Goal: Task Accomplishment & Management: Complete application form

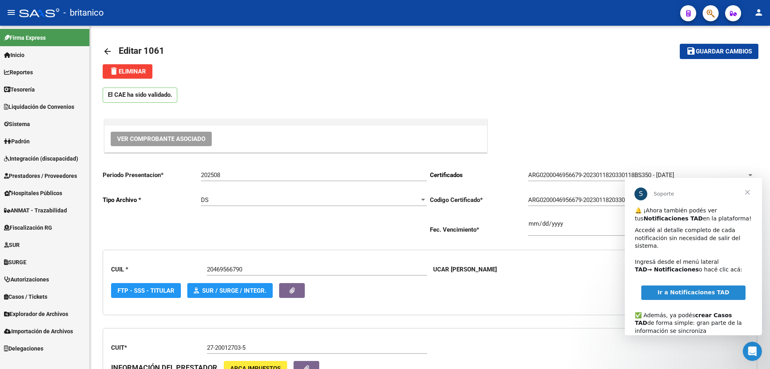
scroll to position [401, 0]
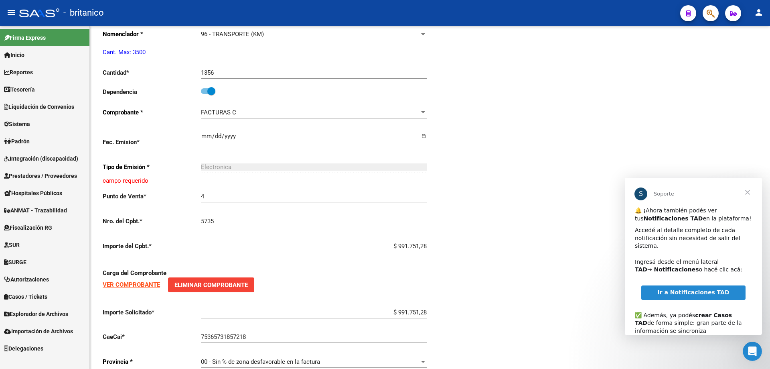
click at [43, 156] on span "Integración (discapacidad)" at bounding box center [41, 158] width 74 height 9
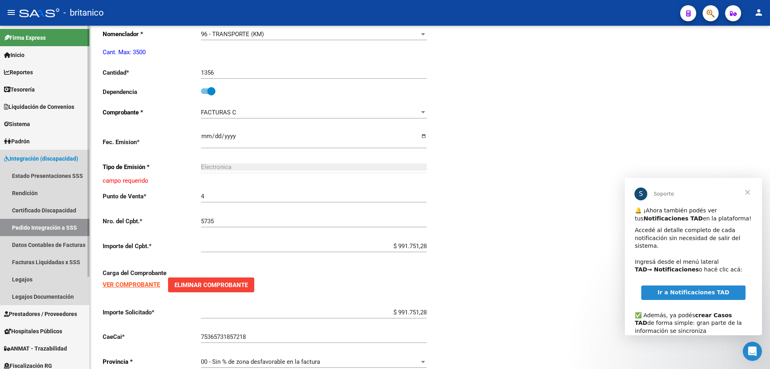
click at [61, 154] on span "Integración (discapacidad)" at bounding box center [41, 158] width 74 height 9
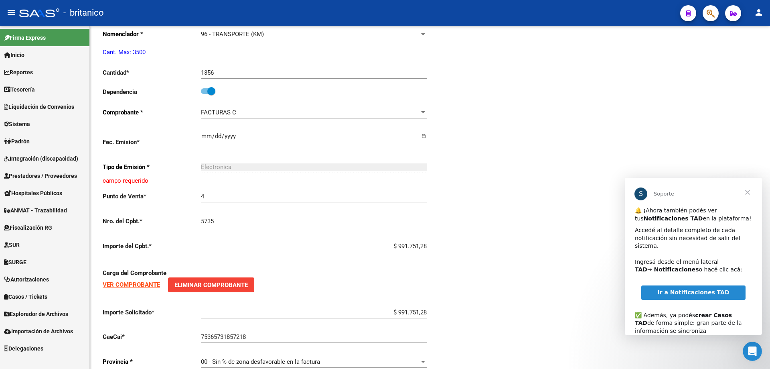
click at [69, 155] on span "Integración (discapacidad)" at bounding box center [41, 158] width 74 height 9
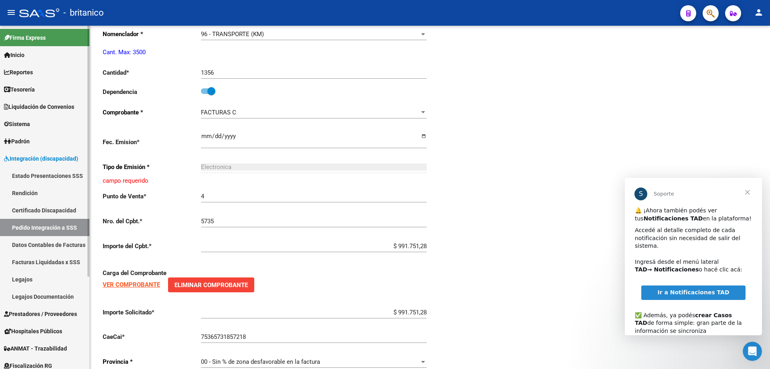
click at [70, 309] on span "Prestadores / Proveedores" at bounding box center [40, 313] width 73 height 9
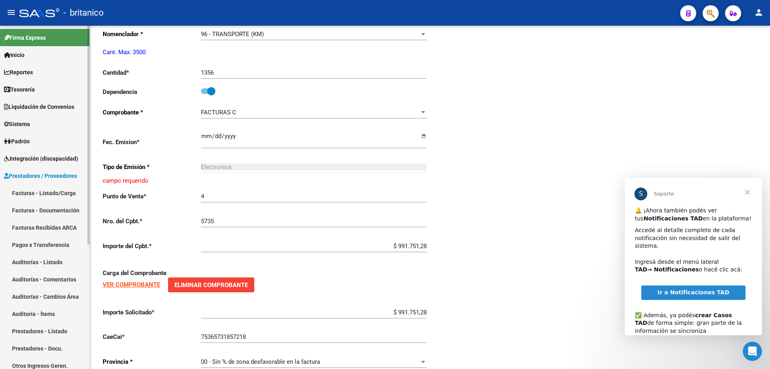
click at [61, 195] on link "Facturas - Listado/Carga" at bounding box center [44, 192] width 89 height 17
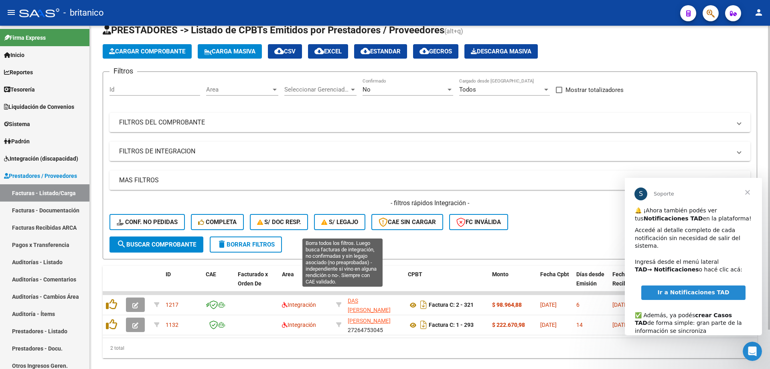
scroll to position [45, 0]
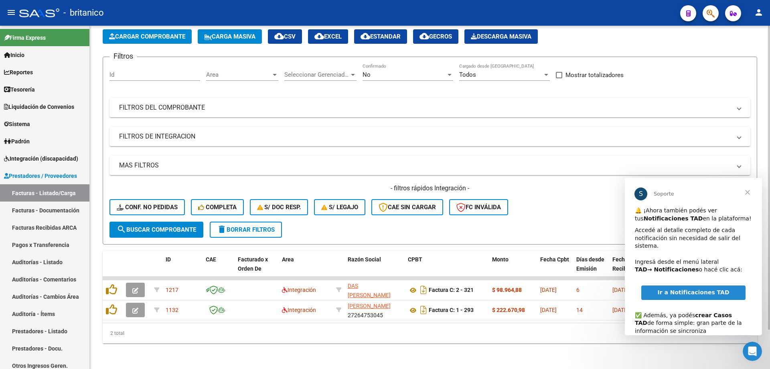
click at [522, 330] on div "2 total" at bounding box center [430, 333] width 655 height 20
click at [750, 194] on span "Cerrar" at bounding box center [747, 192] width 29 height 29
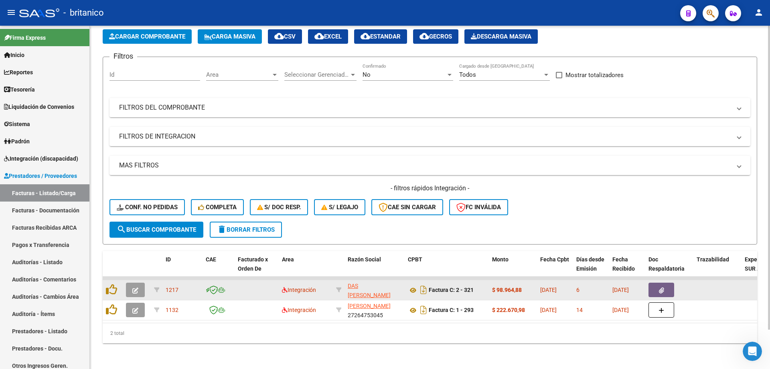
click at [670, 282] on button "button" at bounding box center [662, 289] width 26 height 14
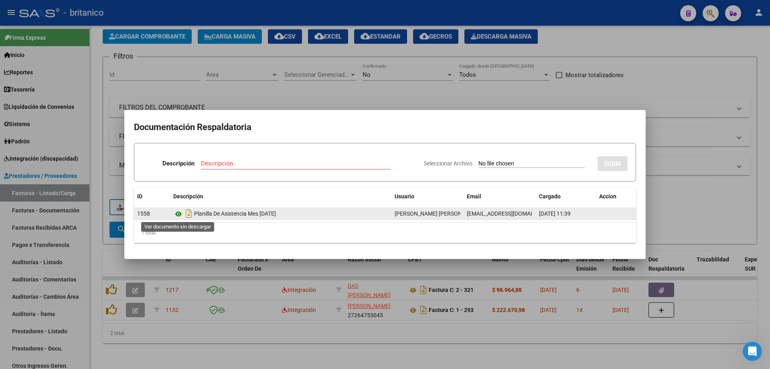
click at [177, 215] on icon at bounding box center [178, 214] width 10 height 10
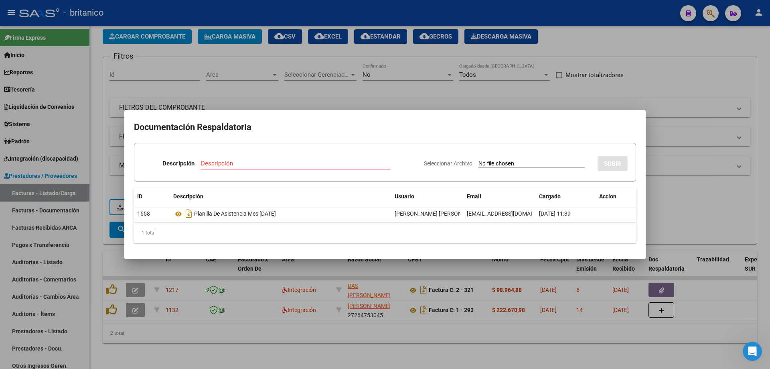
click at [353, 85] on div at bounding box center [385, 184] width 770 height 369
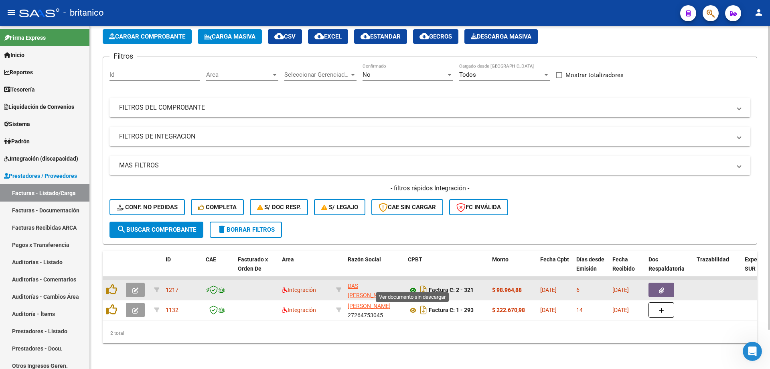
click at [410, 285] on icon at bounding box center [413, 290] width 10 height 10
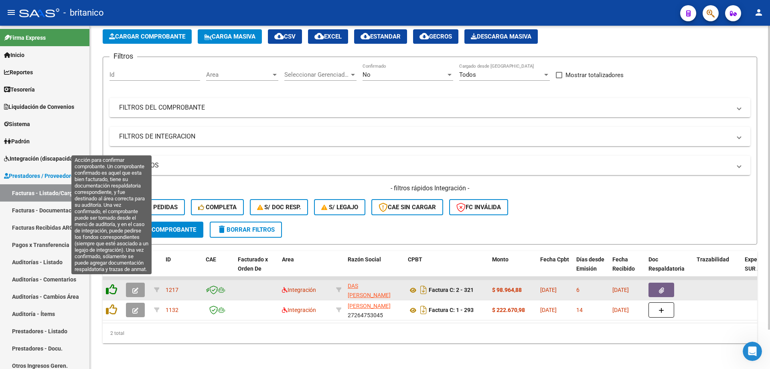
click at [109, 284] on icon at bounding box center [111, 289] width 11 height 11
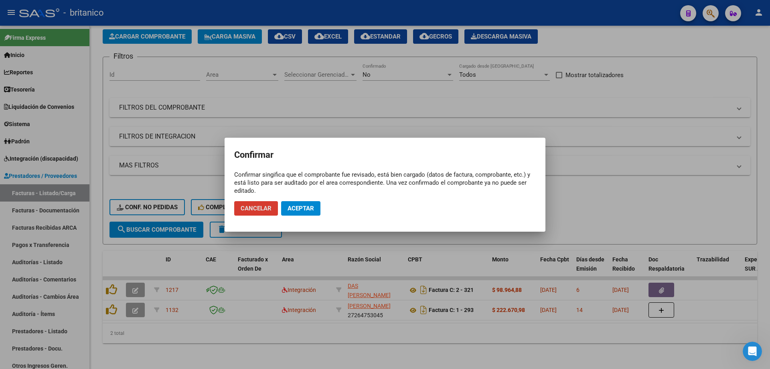
click at [305, 211] on span "Aceptar" at bounding box center [301, 208] width 26 height 7
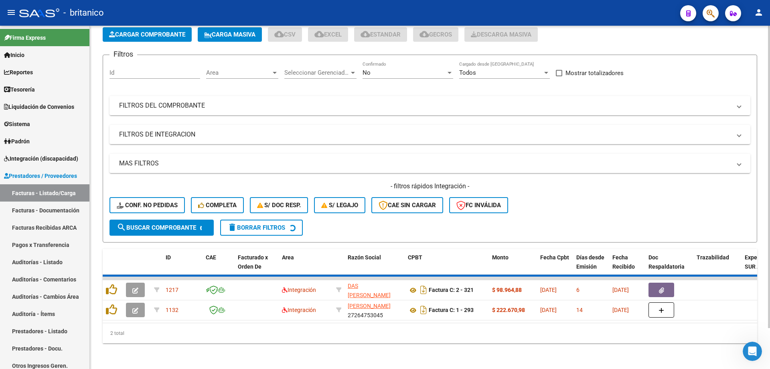
scroll to position [24, 0]
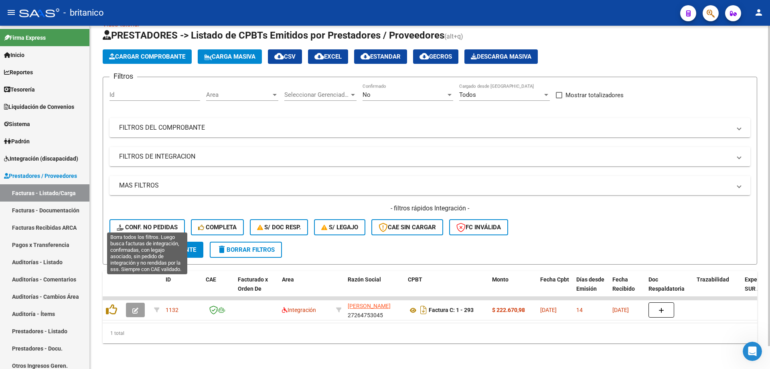
click at [156, 223] on span "Conf. no pedidas" at bounding box center [147, 226] width 61 height 7
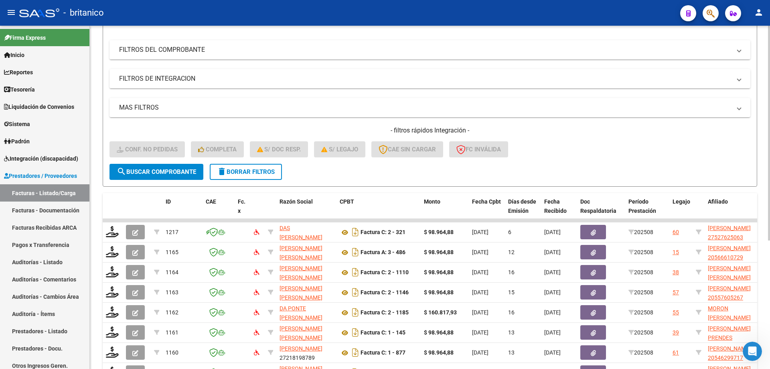
scroll to position [105, 0]
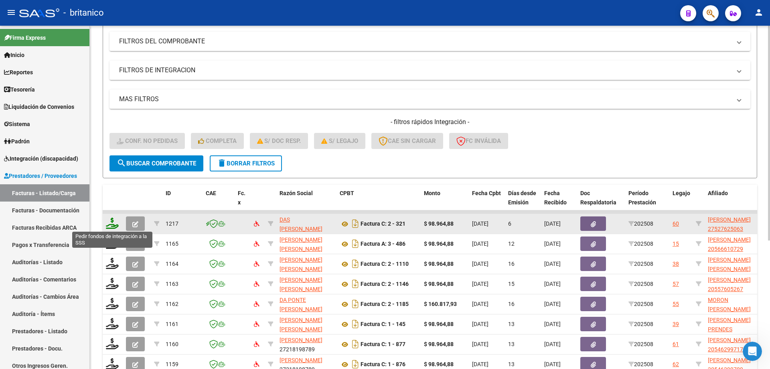
click at [112, 220] on icon at bounding box center [112, 222] width 13 height 11
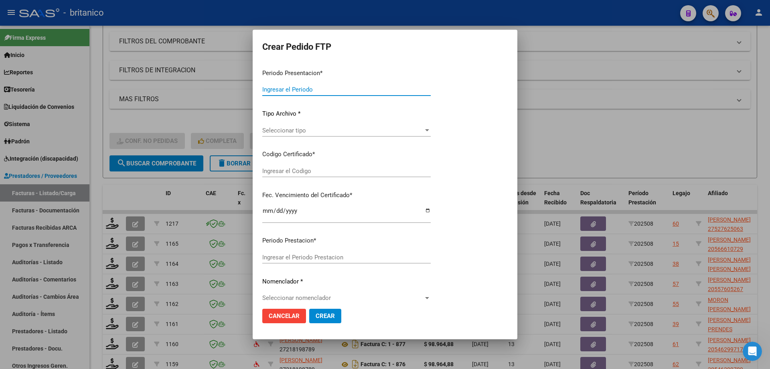
type input "202508"
type input "$ 98.964,88"
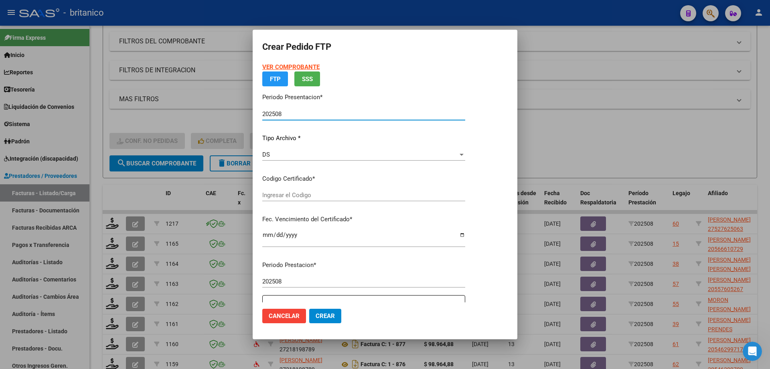
type input "ARG01000527625062025071720300717CIU13650"
type input "[DATE]"
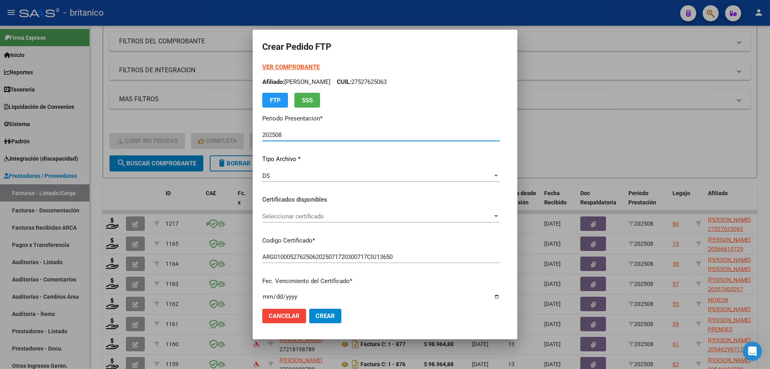
click at [312, 213] on span "Seleccionar certificado" at bounding box center [377, 216] width 230 height 7
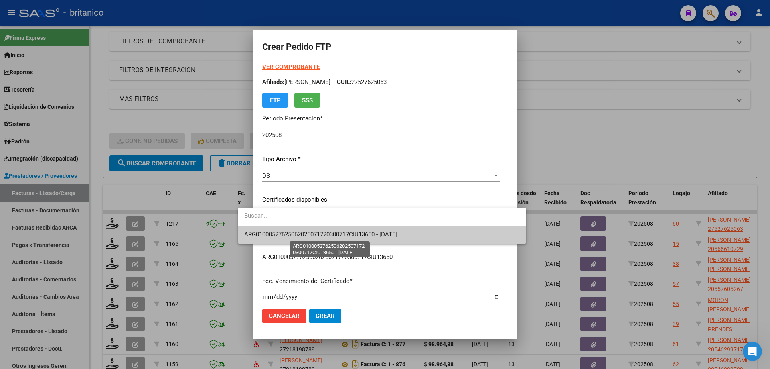
click at [317, 233] on span "ARG01000527625062025071720300717CIU13650 - [DATE]" at bounding box center [320, 234] width 153 height 7
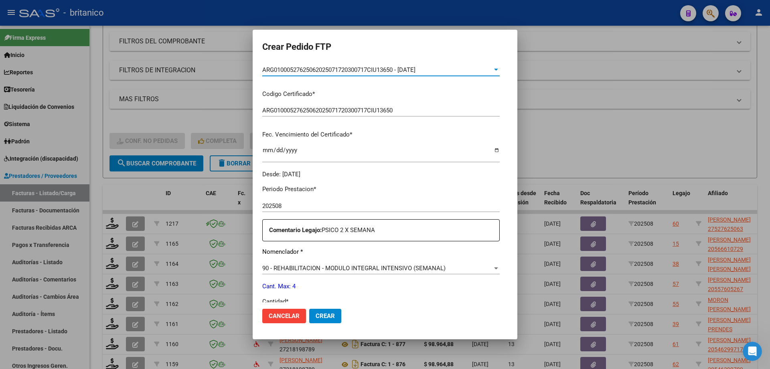
scroll to position [241, 0]
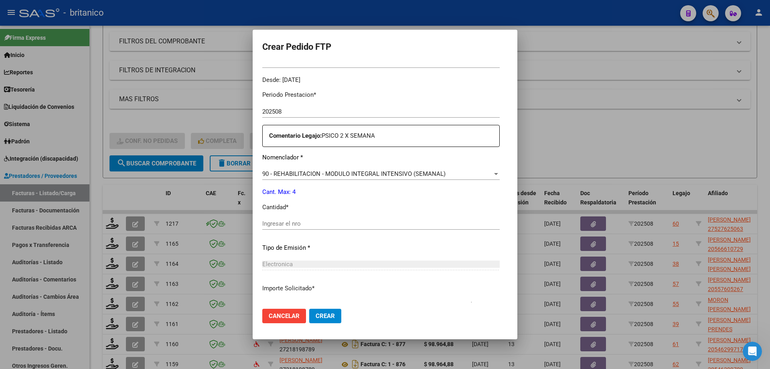
click at [315, 222] on input "Ingresar el nro" at bounding box center [381, 223] width 238 height 7
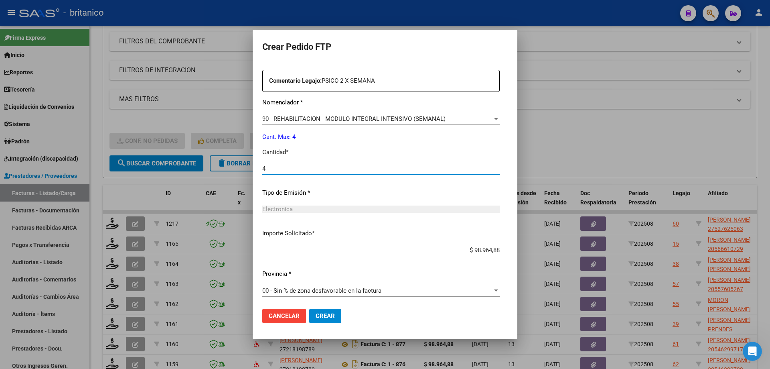
scroll to position [298, 0]
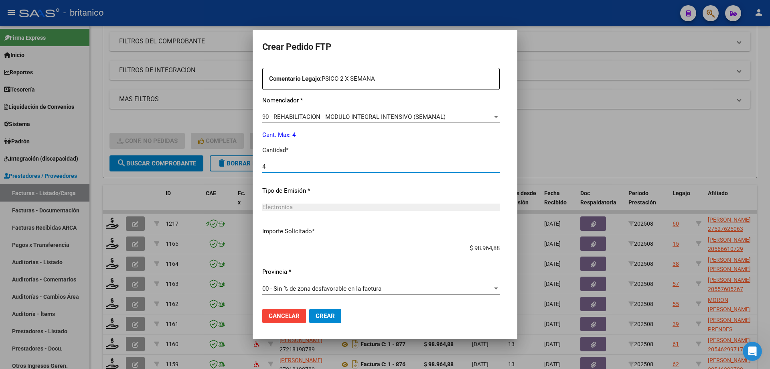
type input "4"
click at [316, 313] on span "Crear" at bounding box center [325, 315] width 19 height 7
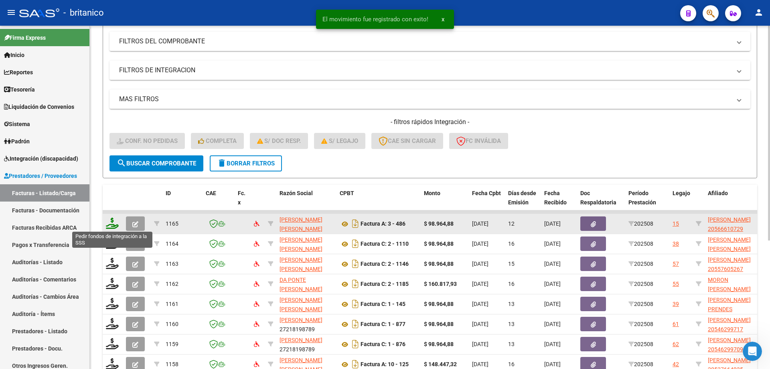
click at [108, 220] on icon at bounding box center [112, 222] width 13 height 11
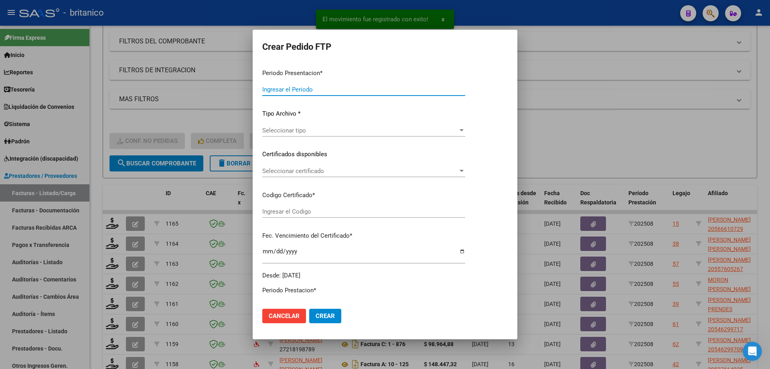
type input "202508"
type input "$ 98.964,88"
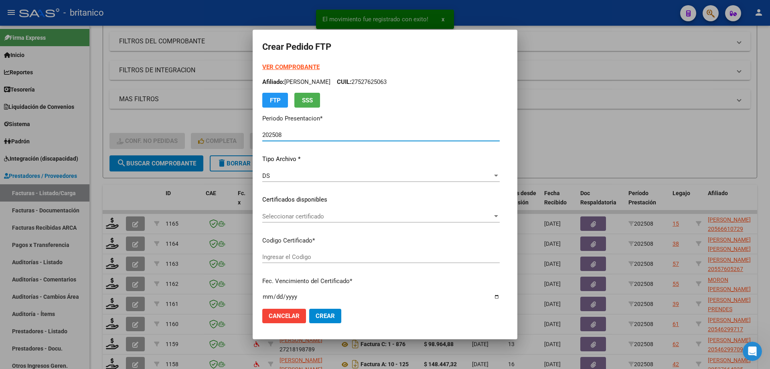
type input "ARG02000566610722021050720260507BS315"
type input "[DATE]"
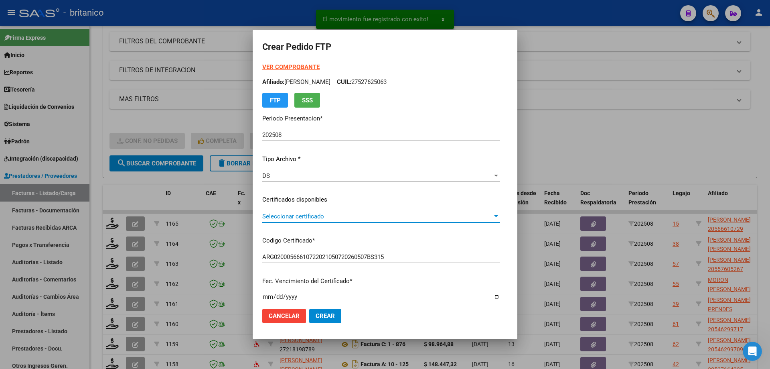
click at [301, 216] on span "Seleccionar certificado" at bounding box center [377, 216] width 230 height 7
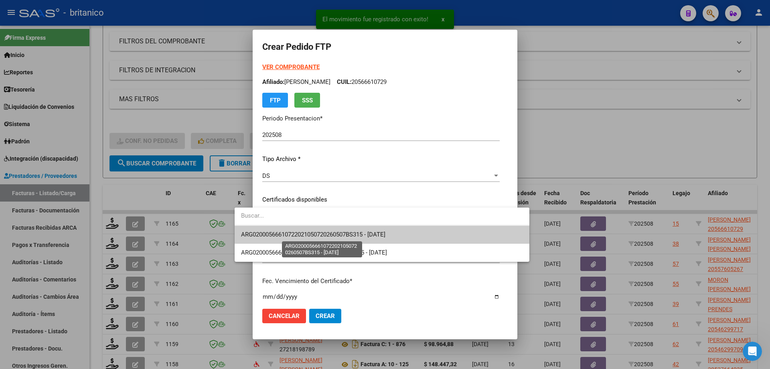
click at [307, 236] on span "ARG02000566610722021050720260507BS315 - [DATE]" at bounding box center [313, 234] width 144 height 7
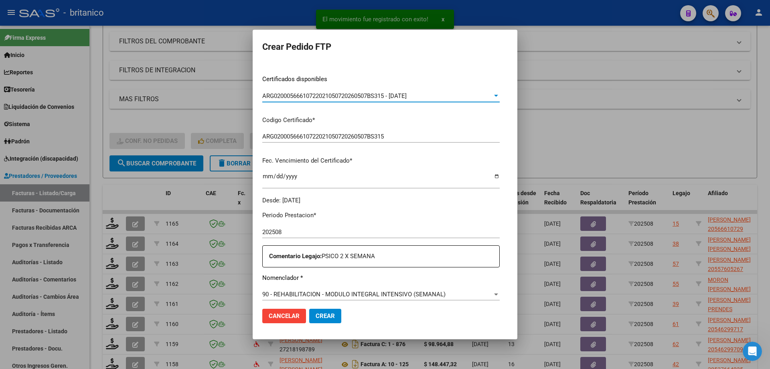
scroll to position [241, 0]
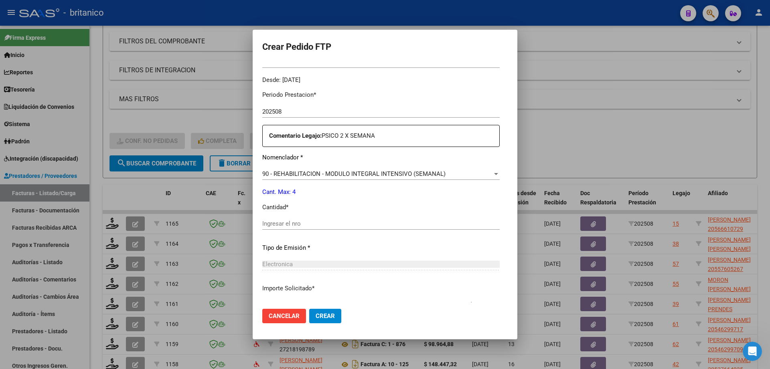
drag, startPoint x: 298, startPoint y: 217, endPoint x: 296, endPoint y: 214, distance: 4.3
click at [296, 215] on div "Periodo Prestacion * 202508 Ingresar el Periodo Prestacion Comentario Legajo: P…" at bounding box center [381, 221] width 238 height 275
click at [285, 225] on input "Ingresar el nro" at bounding box center [381, 223] width 238 height 7
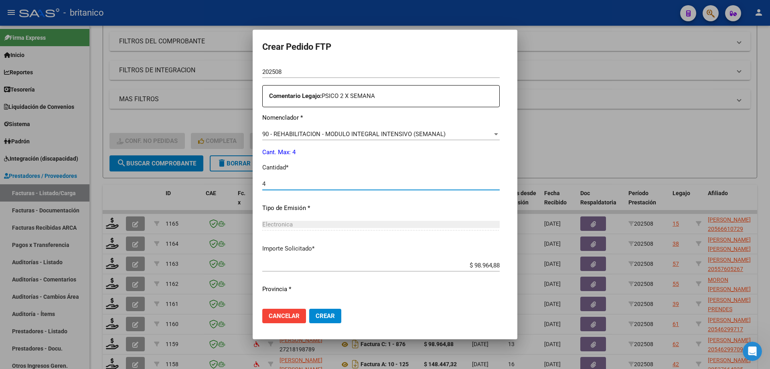
scroll to position [298, 0]
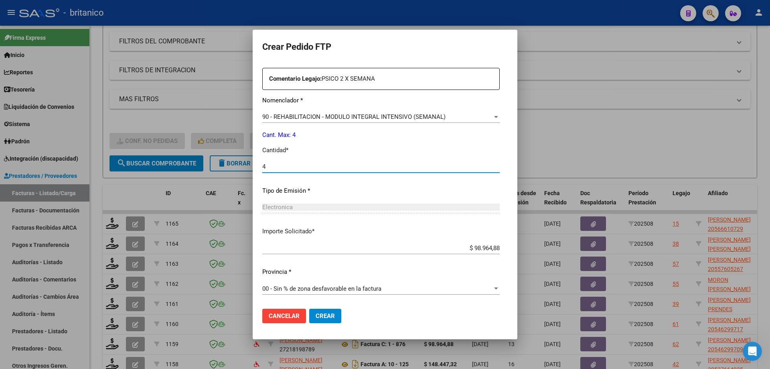
type input "4"
click at [316, 318] on span "Crear" at bounding box center [325, 315] width 19 height 7
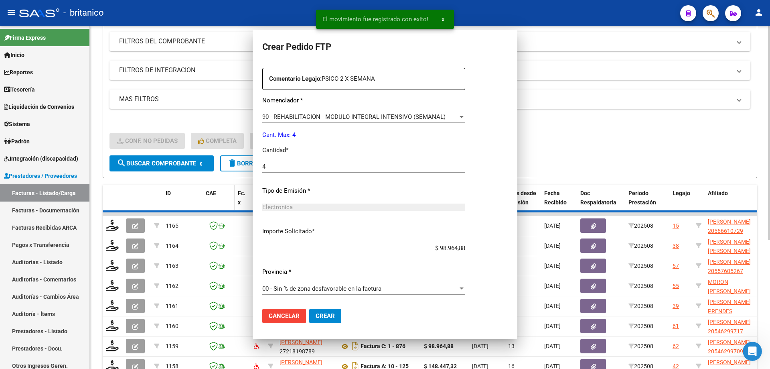
scroll to position [0, 0]
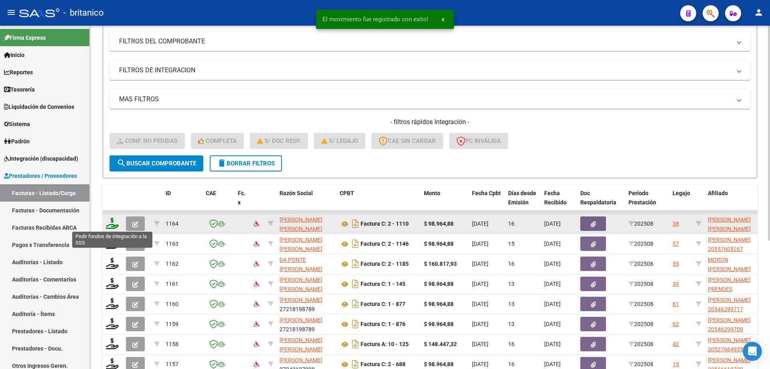
click at [112, 221] on icon at bounding box center [112, 222] width 13 height 11
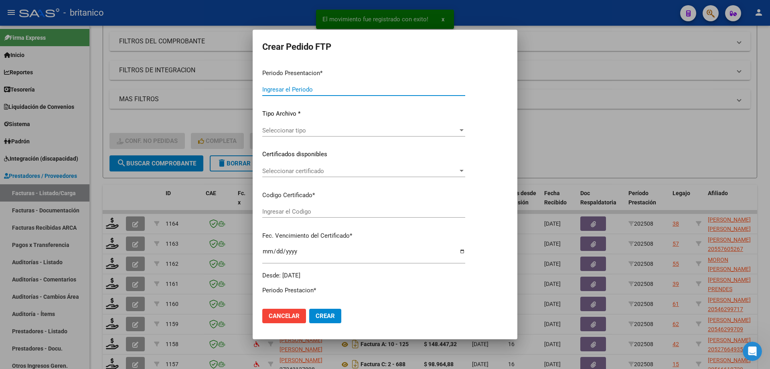
type input "202508"
type input "$ 98.964,88"
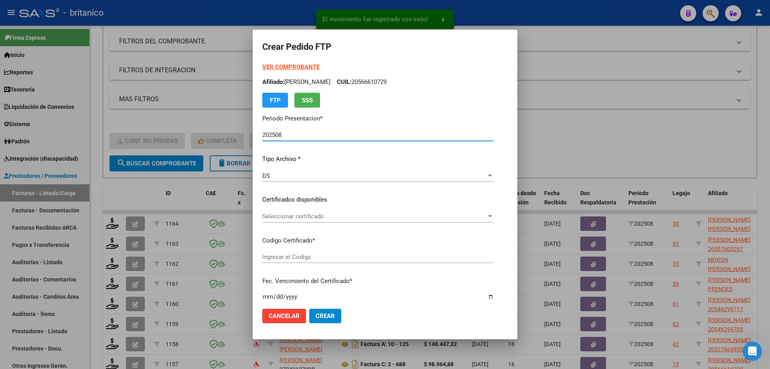
type input "ARG020005126519920211230-20241230CBA536"
type input "[DATE]"
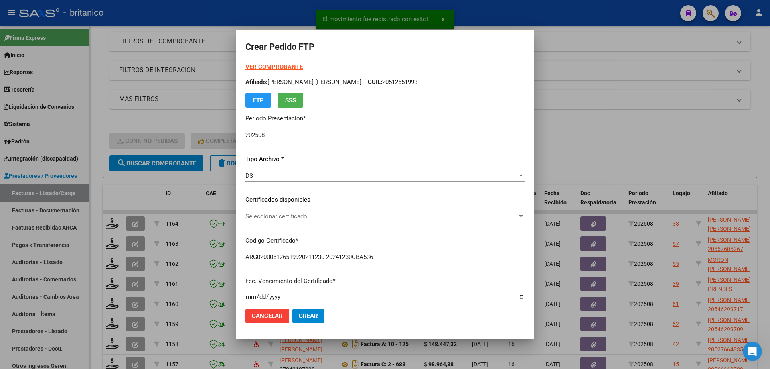
click at [304, 213] on span "Seleccionar certificado" at bounding box center [382, 216] width 272 height 7
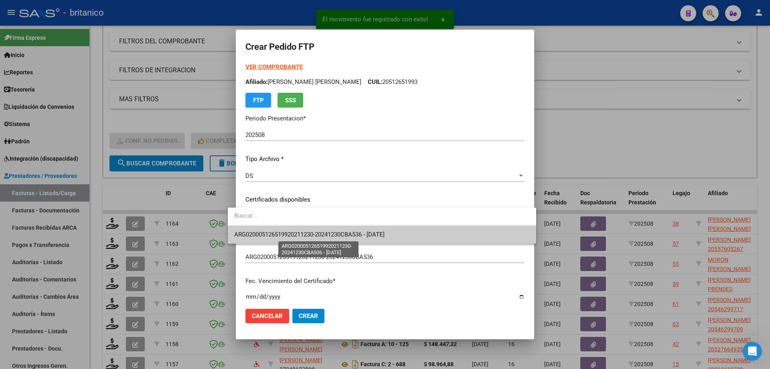
click at [325, 234] on span "ARG020005126519920211230-20241230CBA536 - [DATE]" at bounding box center [309, 234] width 150 height 7
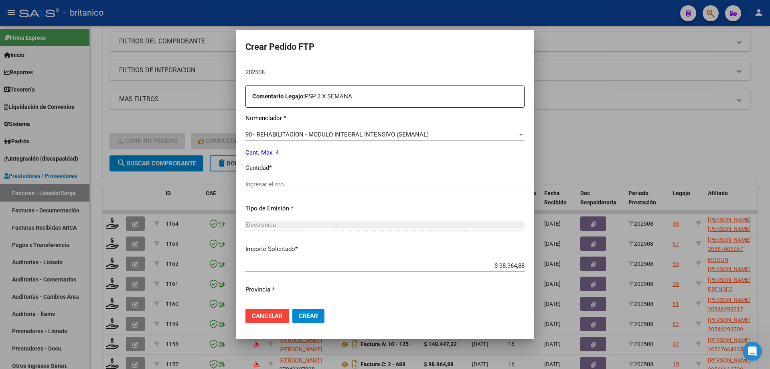
scroll to position [281, 0]
click at [288, 183] on input "Ingresar el nro" at bounding box center [385, 183] width 279 height 7
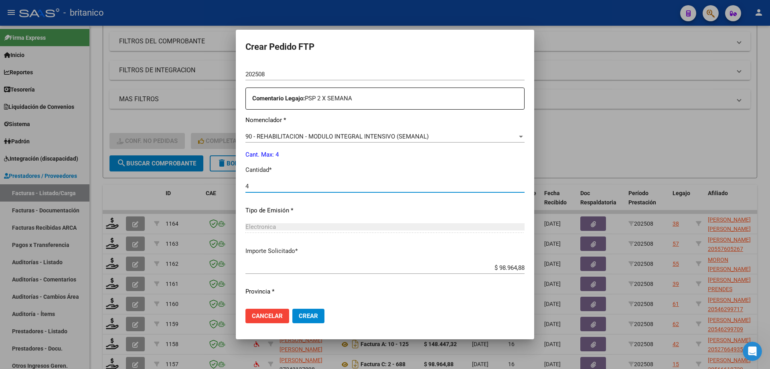
scroll to position [298, 0]
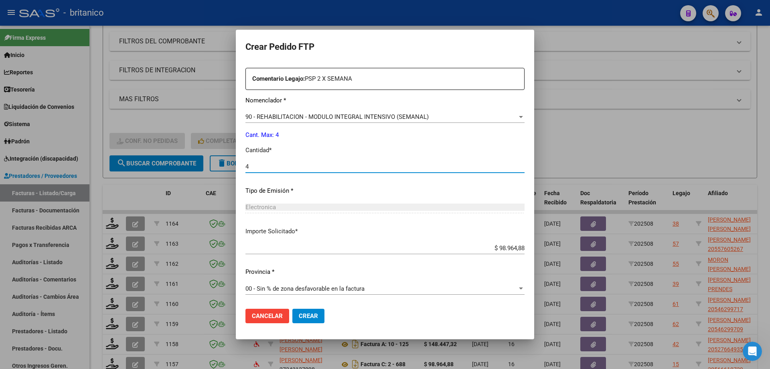
type input "4"
click at [299, 316] on span "Crear" at bounding box center [308, 315] width 19 height 7
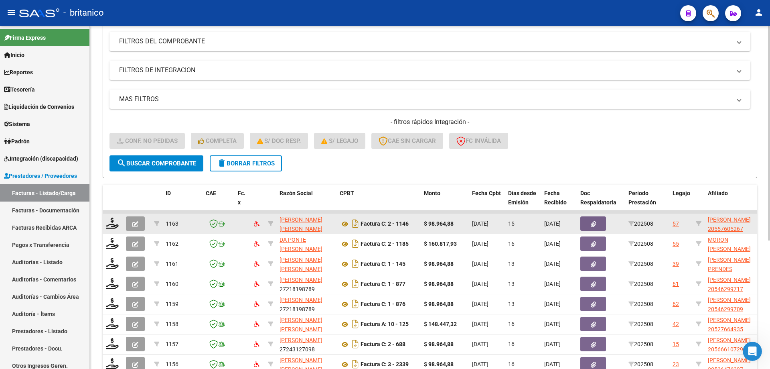
click at [119, 226] on div at bounding box center [113, 223] width 14 height 12
click at [110, 222] on icon at bounding box center [112, 222] width 13 height 11
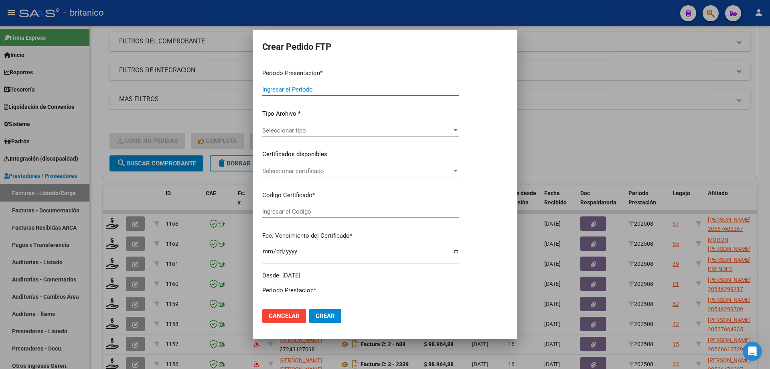
type input "202508"
type input "$ 98.964,88"
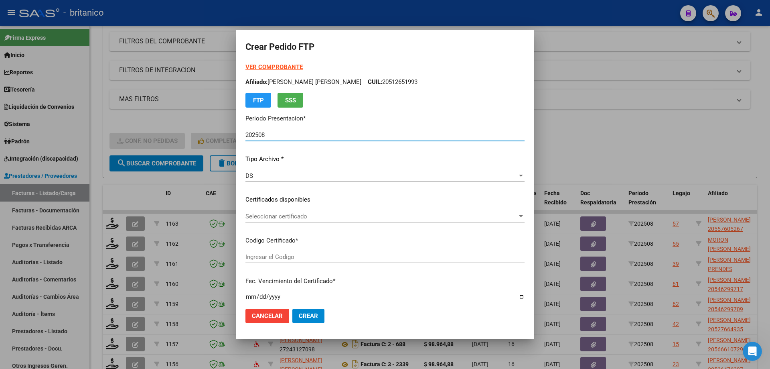
type input "ARG02000557605262025042820300428CIU13650"
type input "[DATE]"
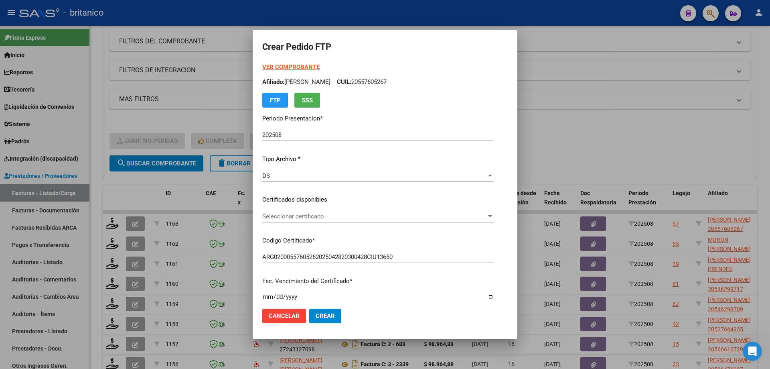
click at [275, 220] on div "Seleccionar certificado Seleccionar certificado" at bounding box center [377, 216] width 231 height 12
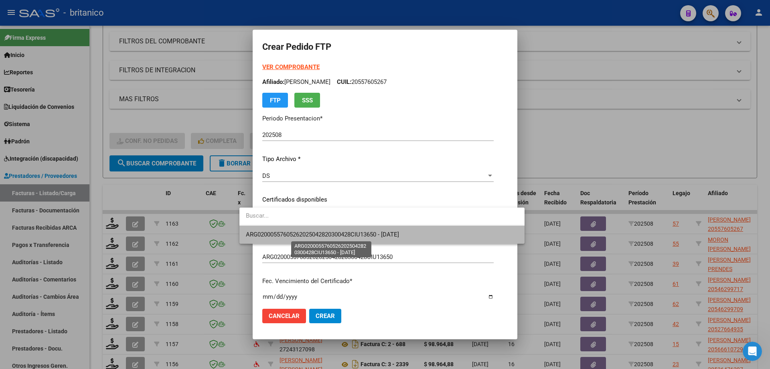
click at [294, 231] on span "ARG02000557605262025042820300428CIU13650 - [DATE]" at bounding box center [322, 234] width 153 height 7
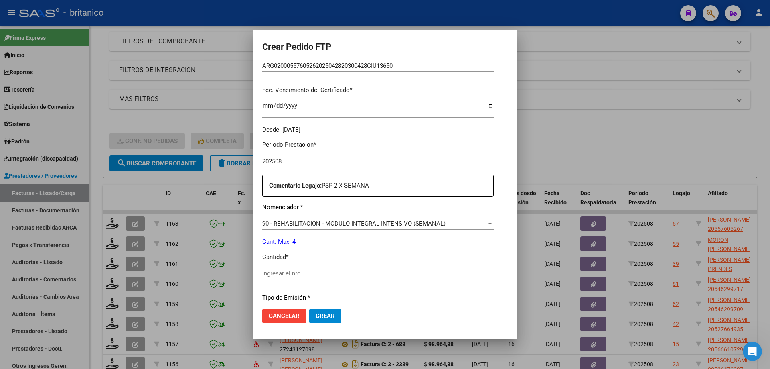
scroll to position [281, 0]
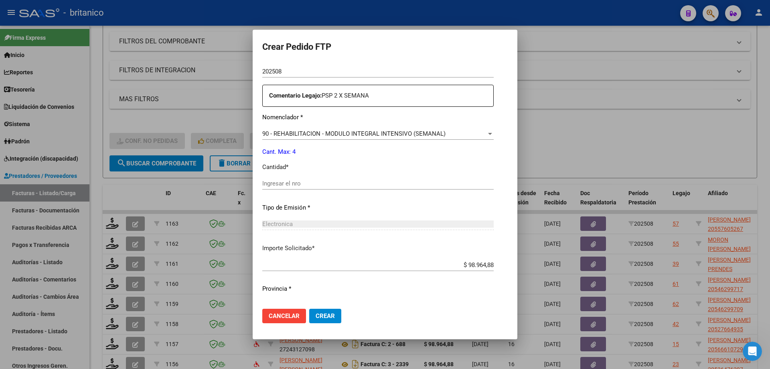
click at [272, 179] on div "Ingresar el nro" at bounding box center [377, 183] width 231 height 12
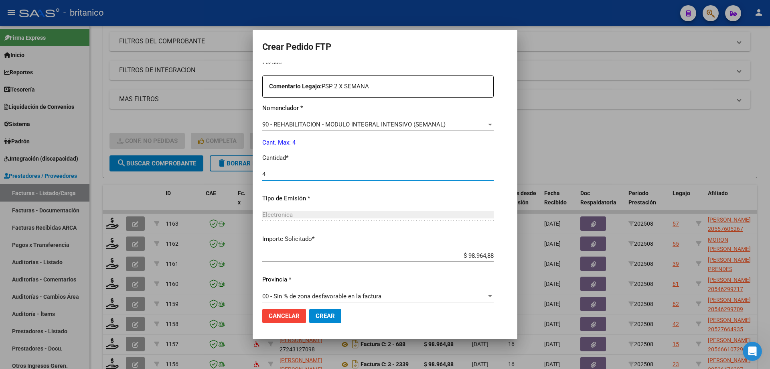
scroll to position [298, 0]
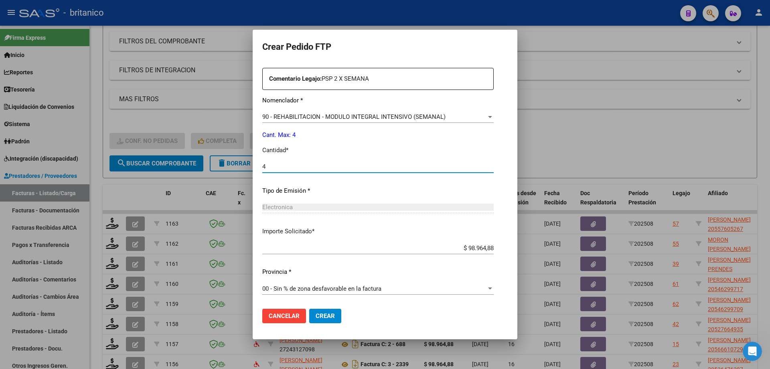
type input "4"
click at [316, 315] on span "Crear" at bounding box center [325, 315] width 19 height 7
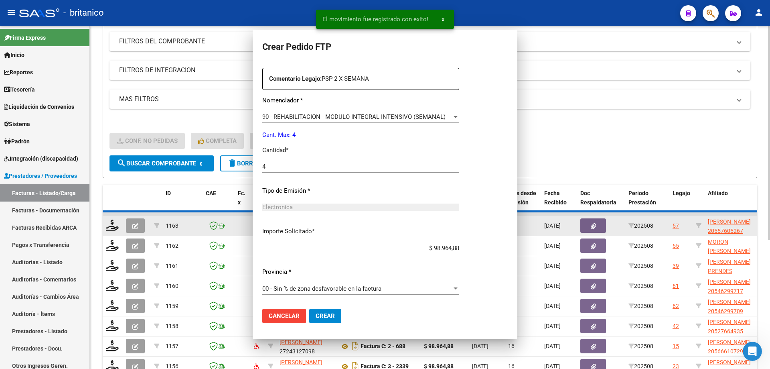
scroll to position [0, 0]
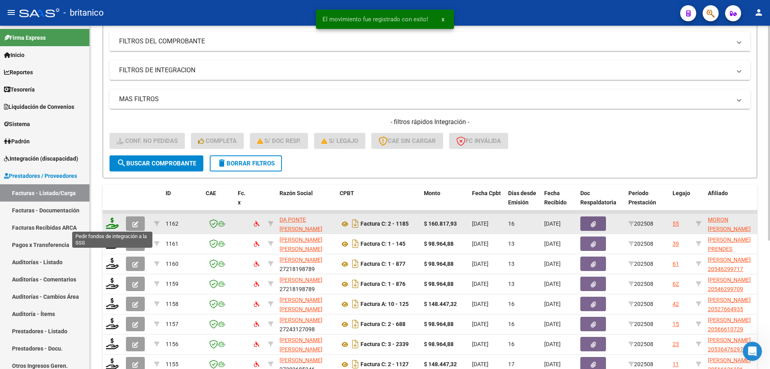
click at [113, 222] on icon at bounding box center [112, 222] width 13 height 11
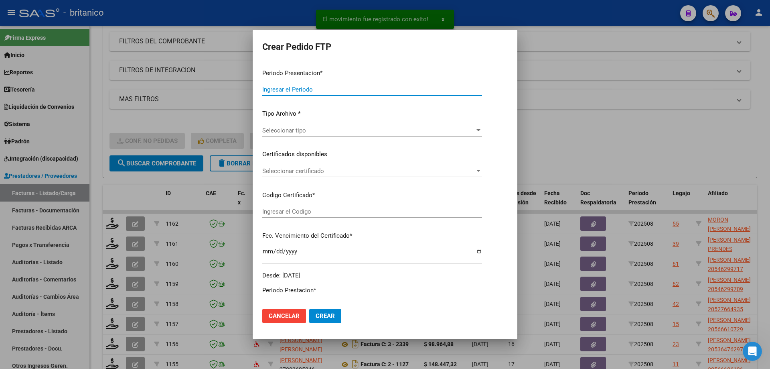
type input "202508"
type input "$ 160.817,93"
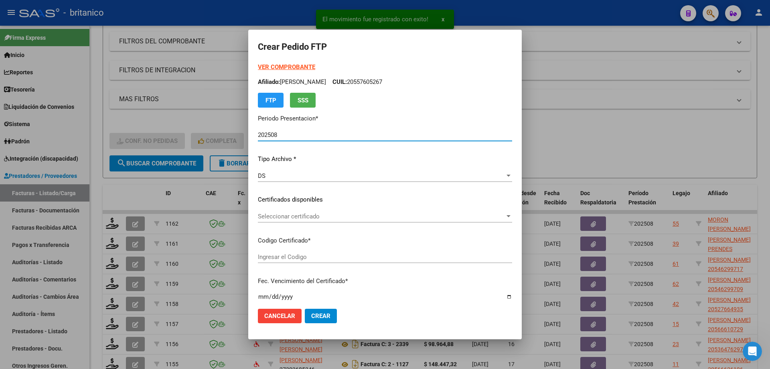
type input "ARG02000487953692025090820400908CIU13650"
type input "[DATE]"
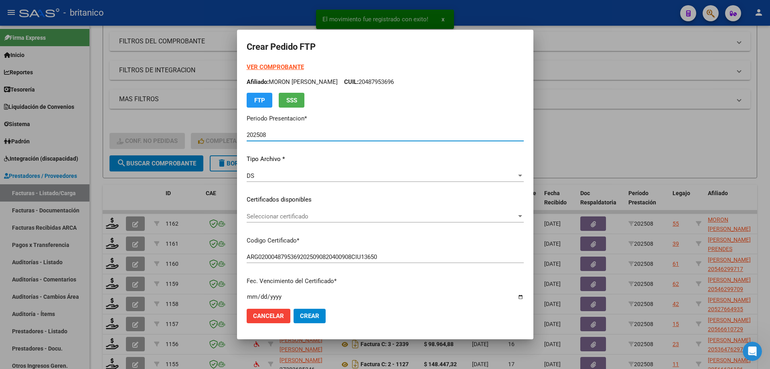
click at [257, 215] on span "Seleccionar certificado" at bounding box center [382, 216] width 270 height 7
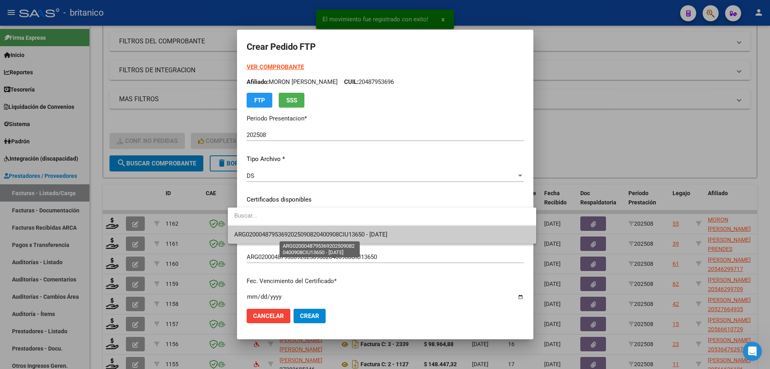
click at [278, 231] on span "ARG02000487953692025090820400908CIU13650 - [DATE]" at bounding box center [310, 234] width 153 height 7
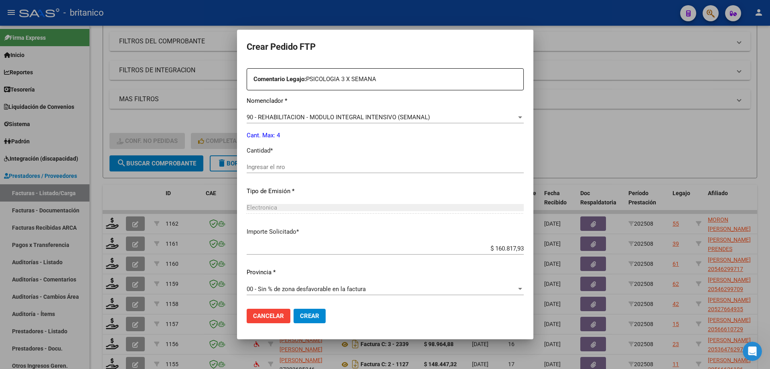
scroll to position [298, 0]
click at [286, 162] on div "Ingresar el nro" at bounding box center [385, 166] width 277 height 12
type input "4"
click at [305, 311] on button "Crear" at bounding box center [310, 316] width 32 height 14
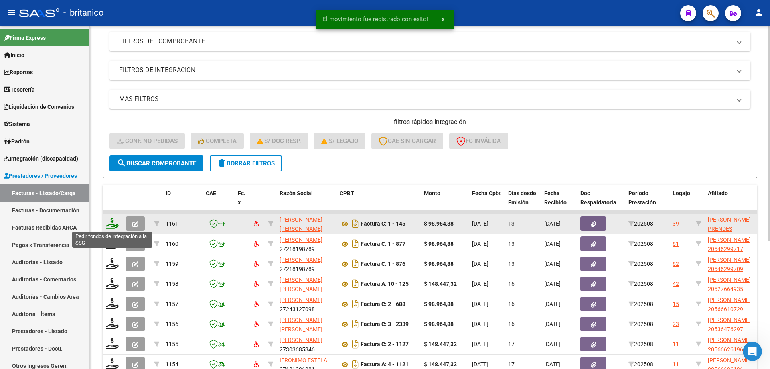
click at [112, 223] on icon at bounding box center [112, 222] width 13 height 11
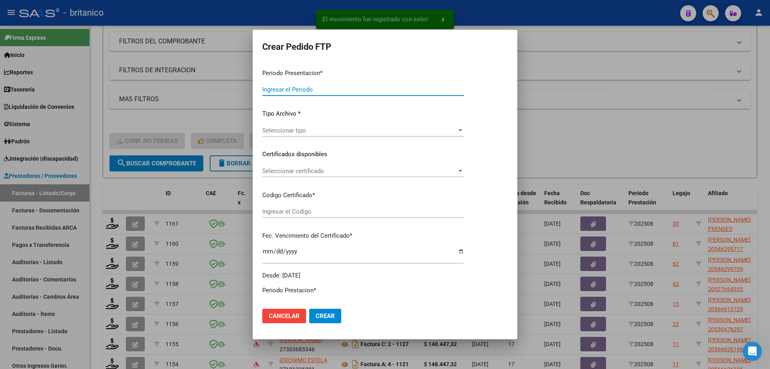
type input "202508"
type input "$ 98.964,88"
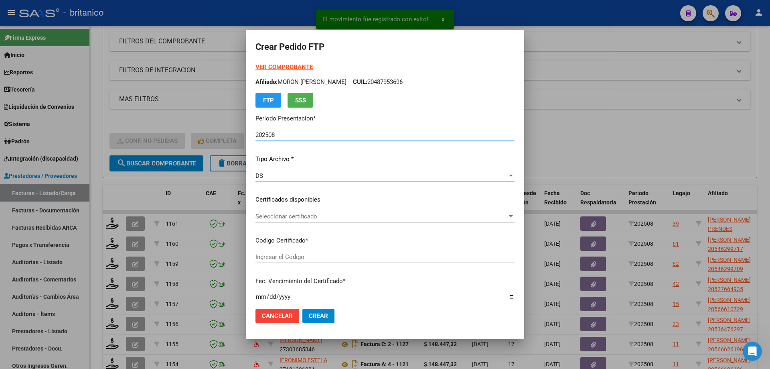
type input "ARG02000578236462022122620271226BUE315"
type input "[DATE]"
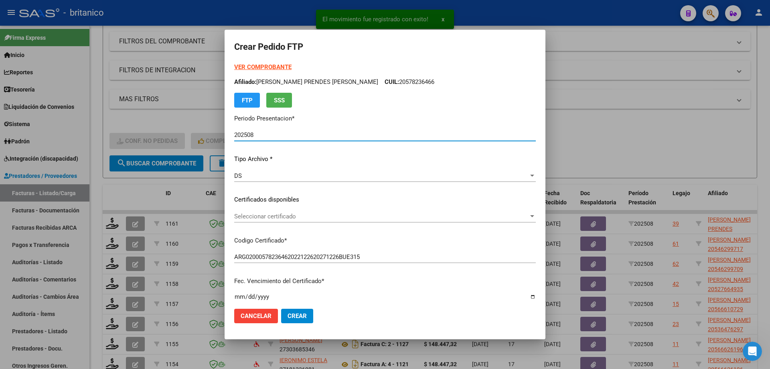
click at [273, 217] on span "Seleccionar certificado" at bounding box center [381, 216] width 294 height 7
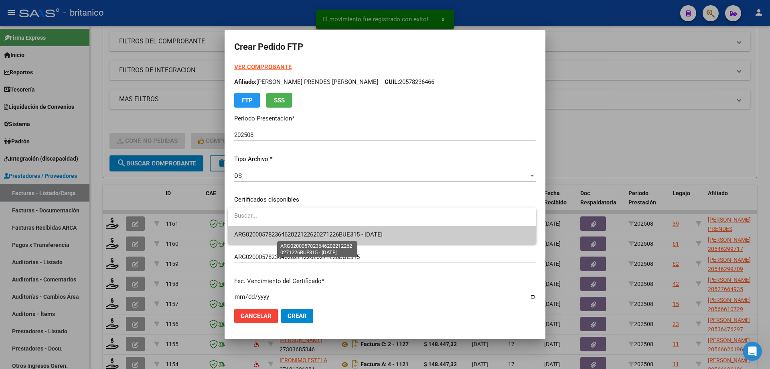
click at [298, 234] on span "ARG02000578236462022122620271226BUE315 - [DATE]" at bounding box center [308, 234] width 148 height 7
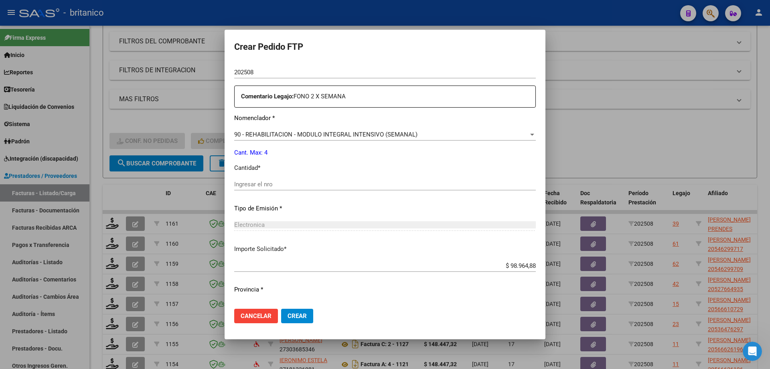
scroll to position [281, 0]
click at [289, 182] on input "Ingresar el nro" at bounding box center [385, 183] width 302 height 7
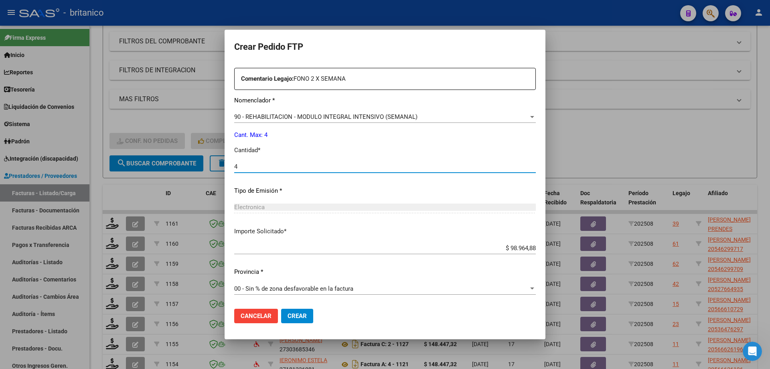
type input "4"
click at [303, 317] on span "Crear" at bounding box center [297, 315] width 19 height 7
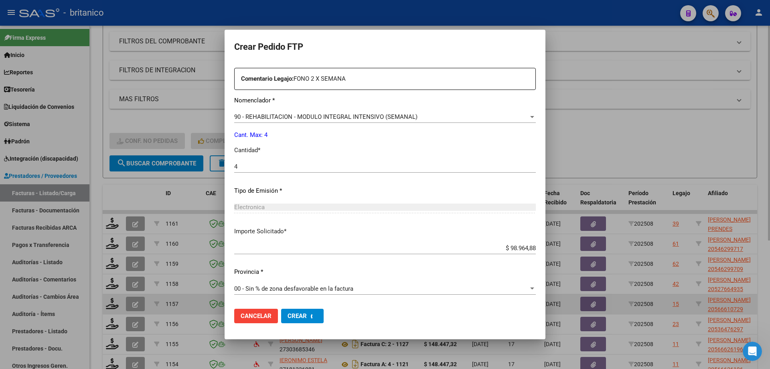
scroll to position [0, 0]
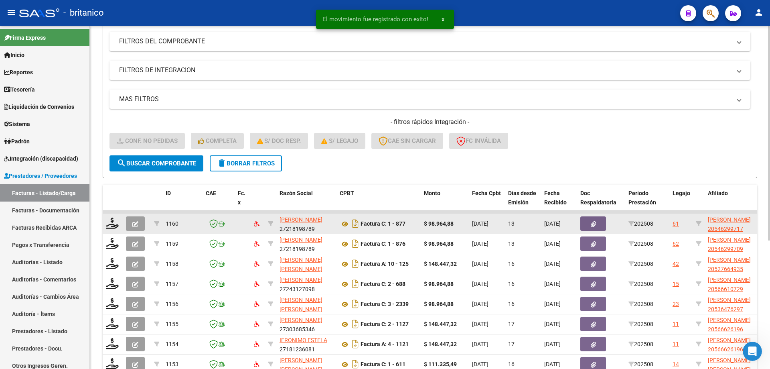
click at [112, 216] on datatable-body-cell at bounding box center [113, 224] width 20 height 20
click at [116, 222] on icon at bounding box center [112, 222] width 13 height 11
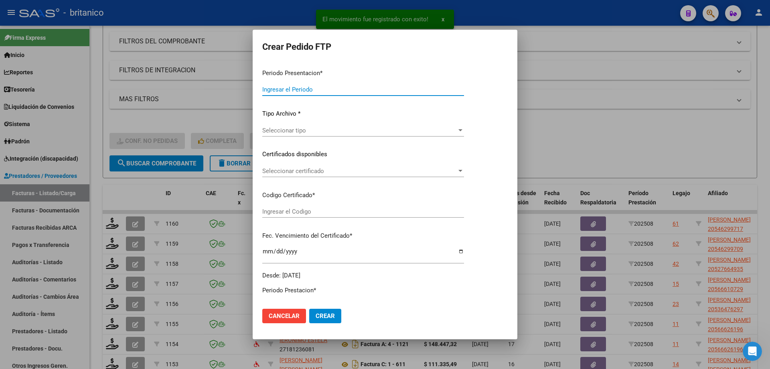
type input "202508"
type input "$ 98.964,88"
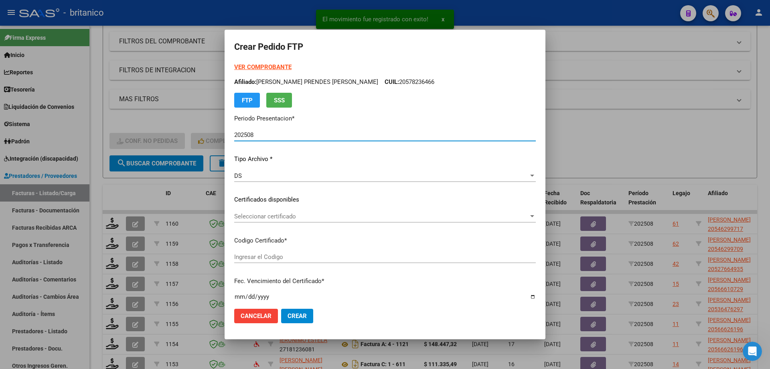
type input "ARG02000546299712018111420251114CIU"
type input "[DATE]"
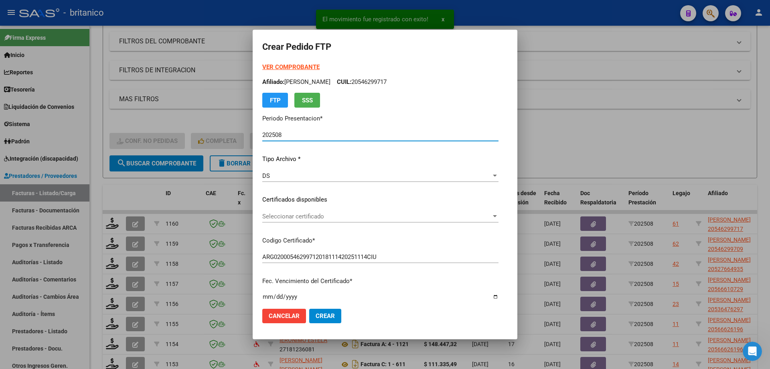
click at [299, 216] on span "Seleccionar certificado" at bounding box center [376, 216] width 229 height 7
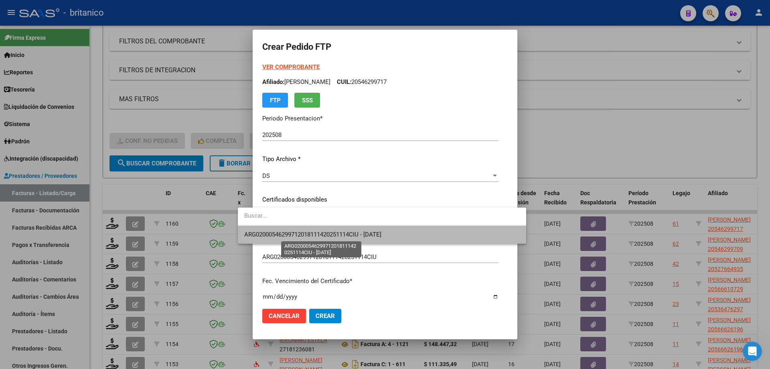
click at [313, 234] on span "ARG02000546299712018111420251114CIU - [DATE]" at bounding box center [312, 234] width 137 height 7
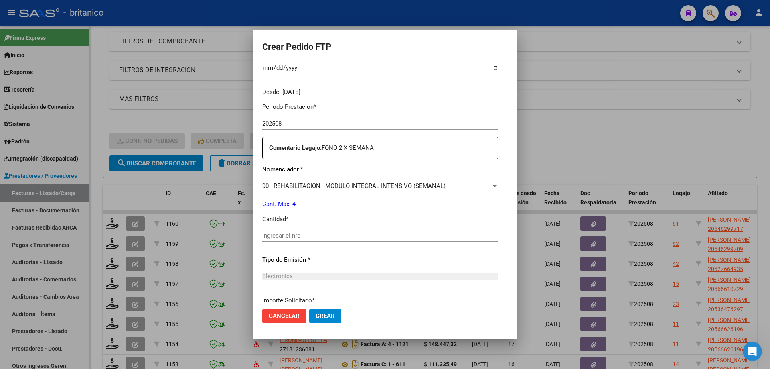
scroll to position [241, 0]
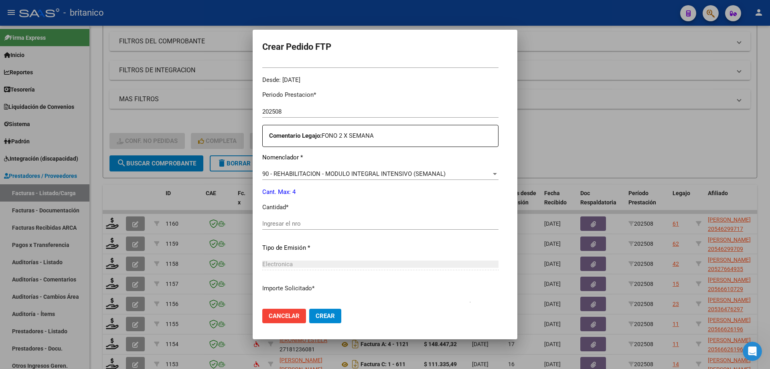
click at [307, 223] on input "Ingresar el nro" at bounding box center [380, 223] width 236 height 7
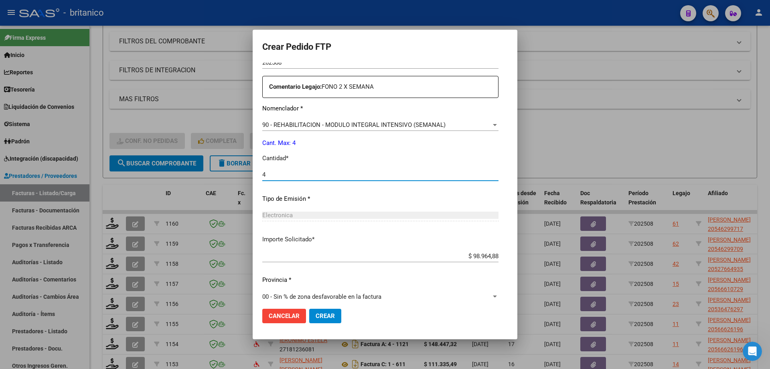
scroll to position [298, 0]
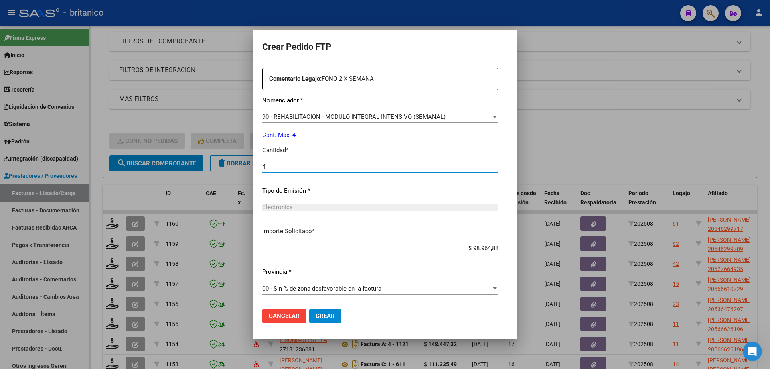
type input "4"
click at [316, 315] on span "Crear" at bounding box center [325, 315] width 19 height 7
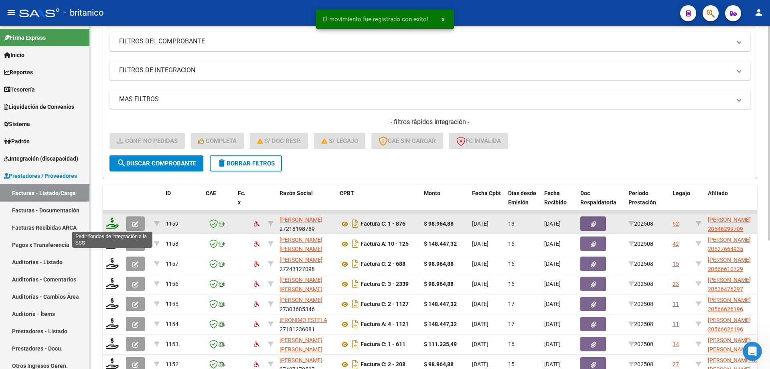
click at [114, 223] on icon at bounding box center [112, 222] width 13 height 11
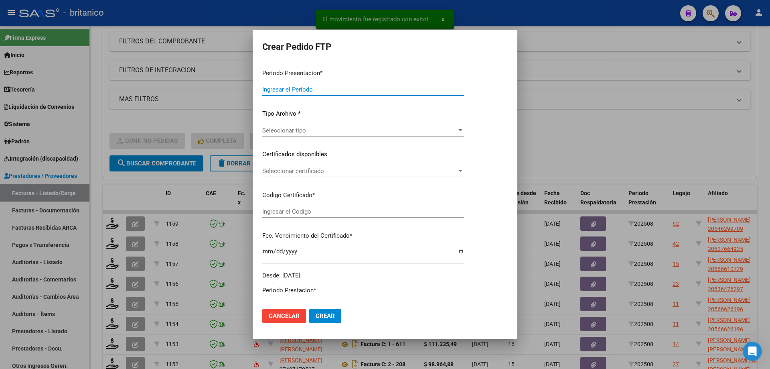
type input "202508"
type input "$ 98.964,88"
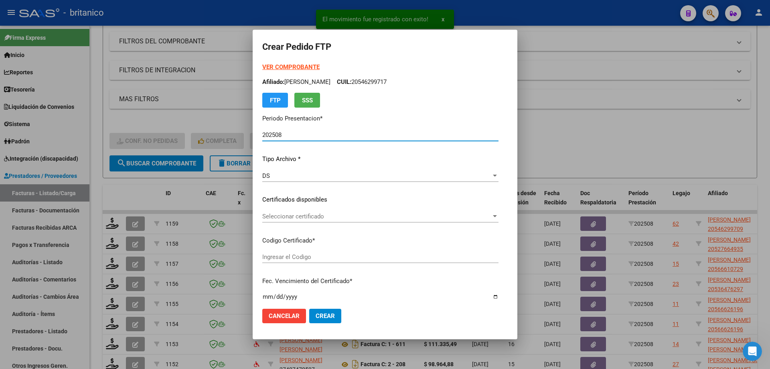
type input "ARG02000546299702018111420251114CIU536"
type input "[DATE]"
click at [311, 214] on span "Seleccionar certificado" at bounding box center [376, 216] width 229 height 7
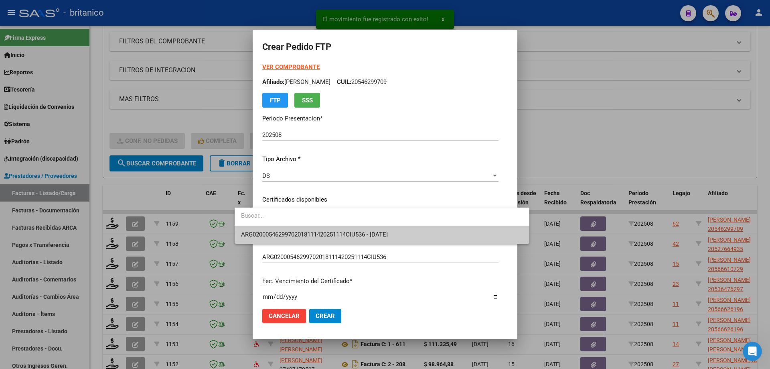
click at [311, 227] on span "ARG02000546299702018111420251114CIU536 - [DATE]" at bounding box center [382, 234] width 282 height 18
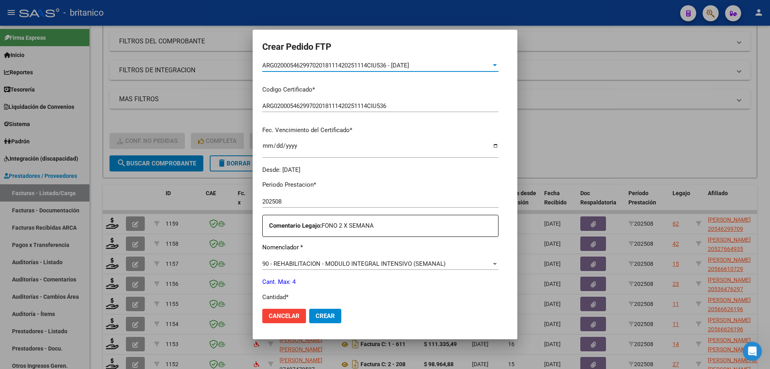
scroll to position [201, 0]
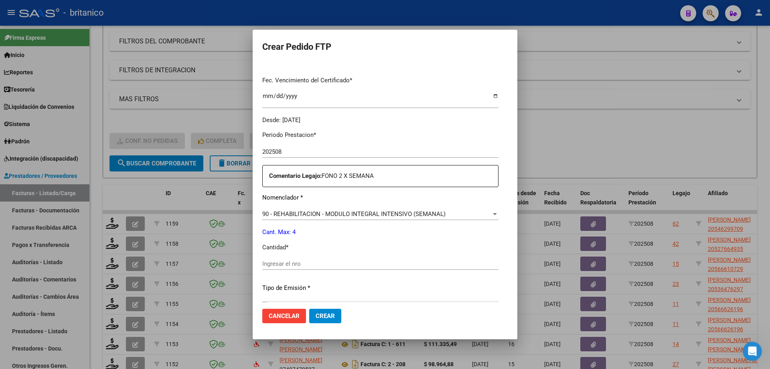
click at [262, 262] on input "Ingresar el nro" at bounding box center [380, 263] width 236 height 7
click at [297, 265] on input "Ingresar el nro" at bounding box center [380, 263] width 236 height 7
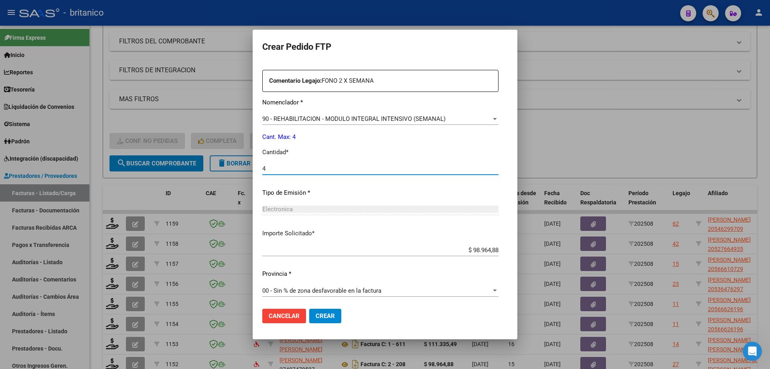
scroll to position [298, 0]
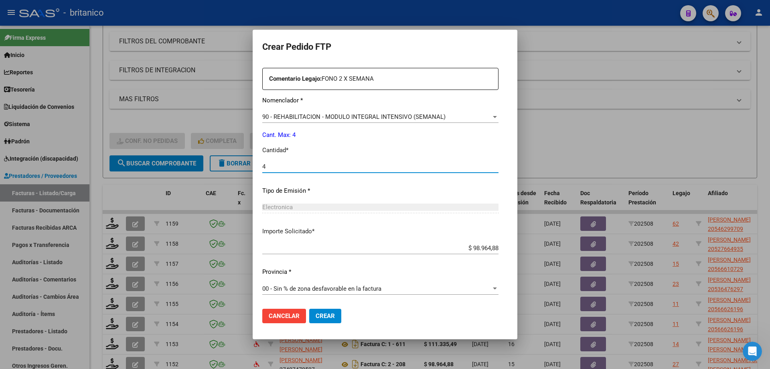
type input "4"
click at [316, 313] on span "Crear" at bounding box center [325, 315] width 19 height 7
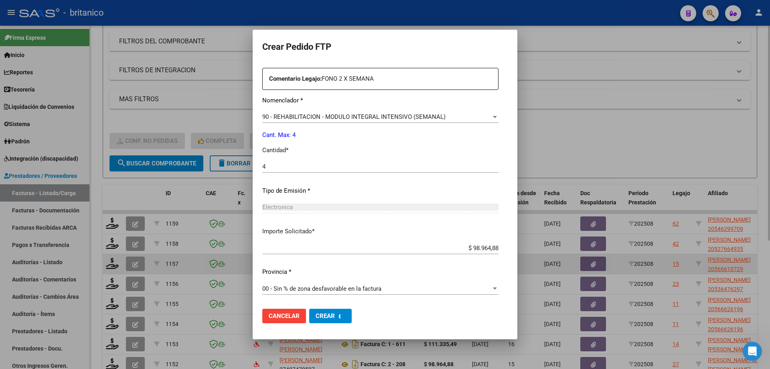
scroll to position [0, 0]
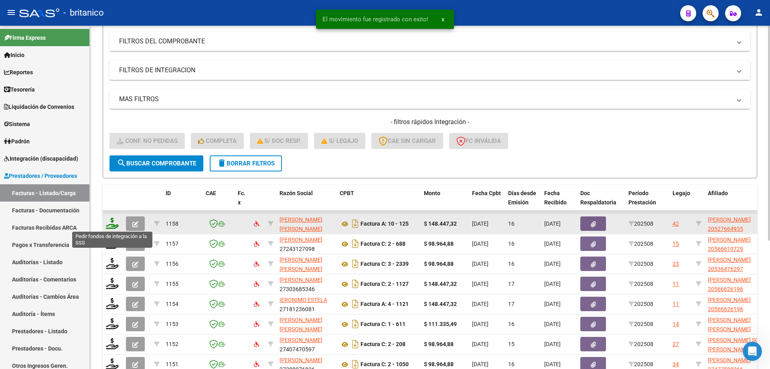
click at [113, 220] on icon at bounding box center [112, 222] width 13 height 11
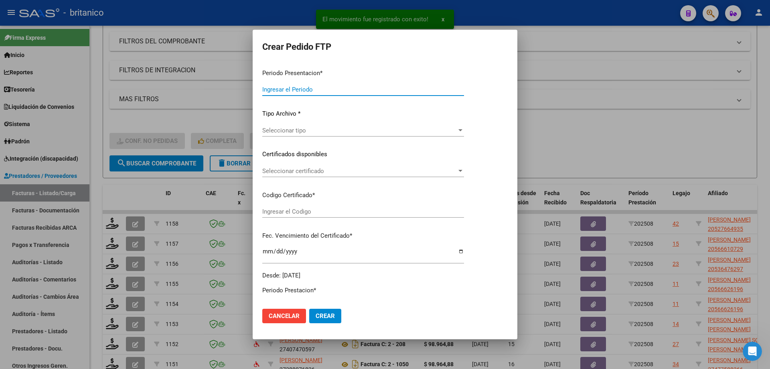
type input "202508"
type input "$ 148.447,32"
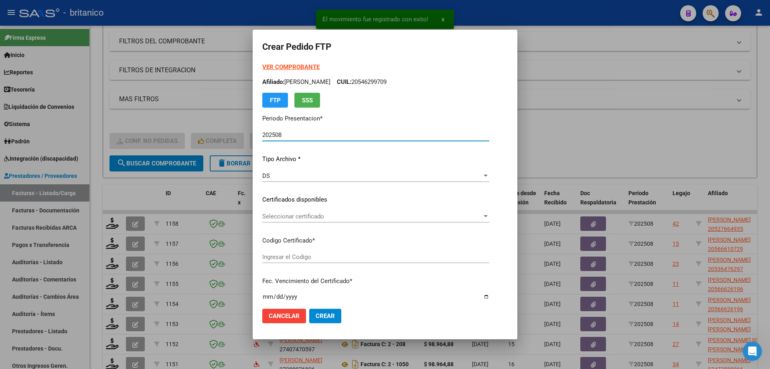
type input "ARG0200052766493-2024070520290705BUE315"
type input "[DATE]"
click at [276, 216] on span "Seleccionar certificado" at bounding box center [372, 216] width 220 height 7
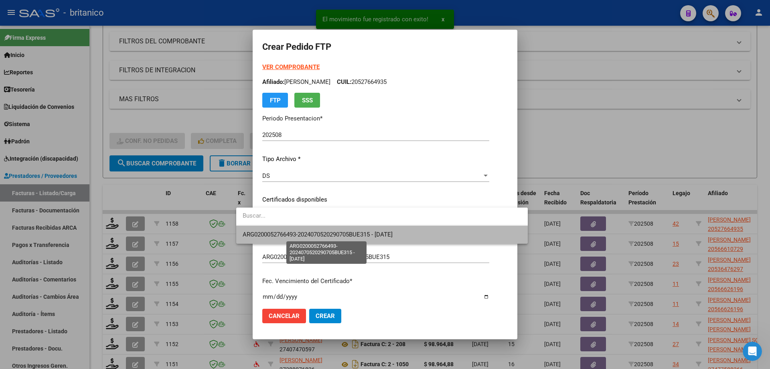
click at [296, 232] on span "ARG0200052766493-2024070520290705BUE315 - [DATE]" at bounding box center [318, 234] width 150 height 7
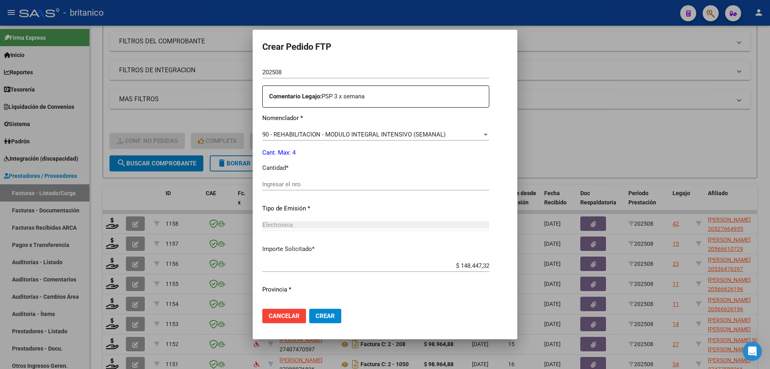
scroll to position [281, 0]
click at [272, 182] on input "Ingresar el nro" at bounding box center [375, 183] width 227 height 7
type input "4"
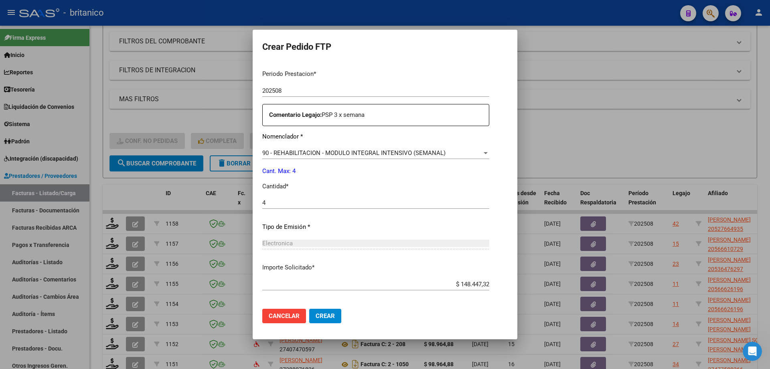
scroll to position [298, 0]
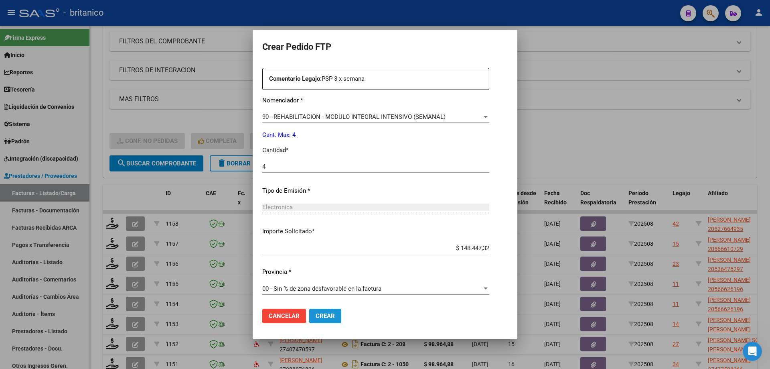
click at [316, 314] on span "Crear" at bounding box center [325, 315] width 19 height 7
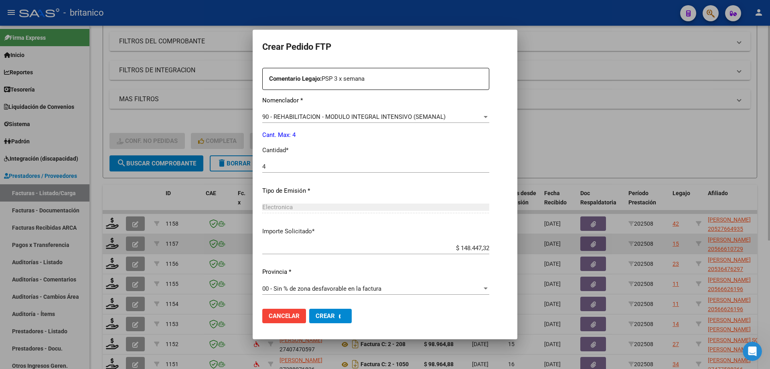
scroll to position [252, 0]
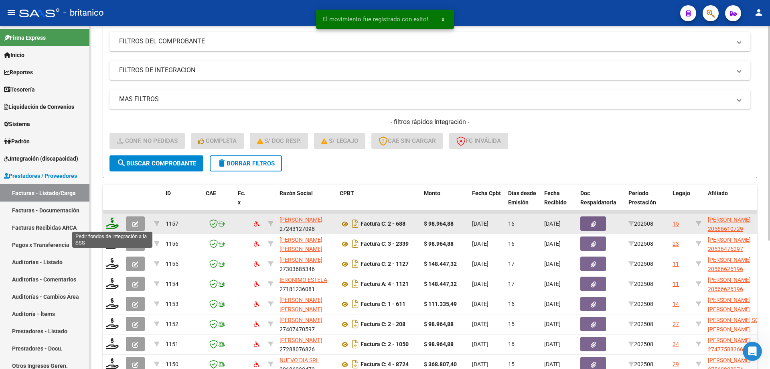
click at [108, 219] on icon at bounding box center [112, 222] width 13 height 11
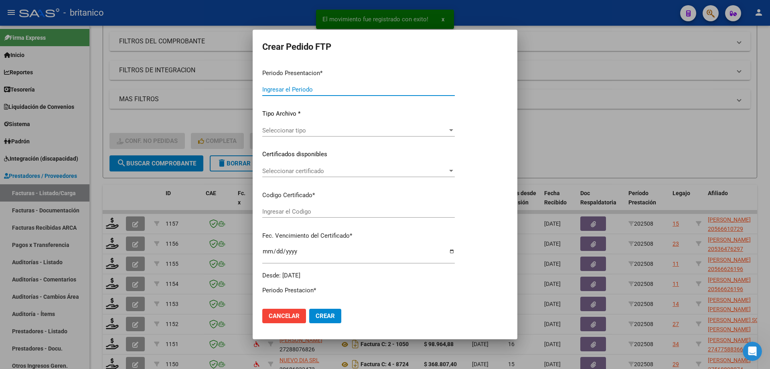
type input "202508"
type input "$ 98.964,88"
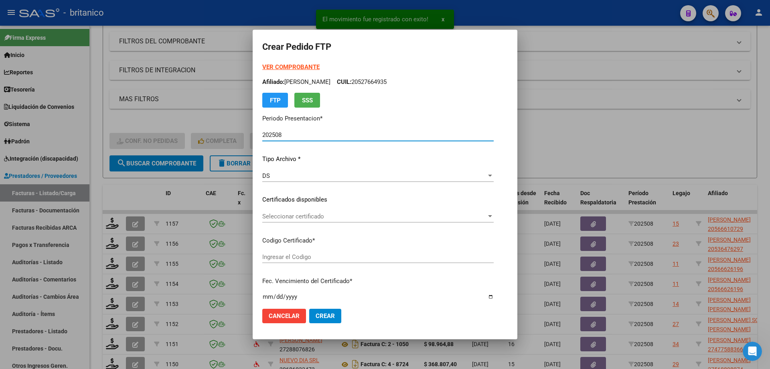
type input "ARG02000566610722021050720260507BS315"
type input "[DATE]"
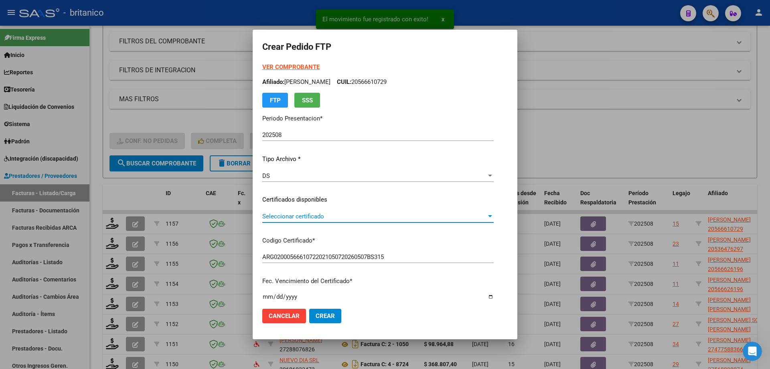
click at [264, 213] on span "Seleccionar certificado" at bounding box center [374, 216] width 224 height 7
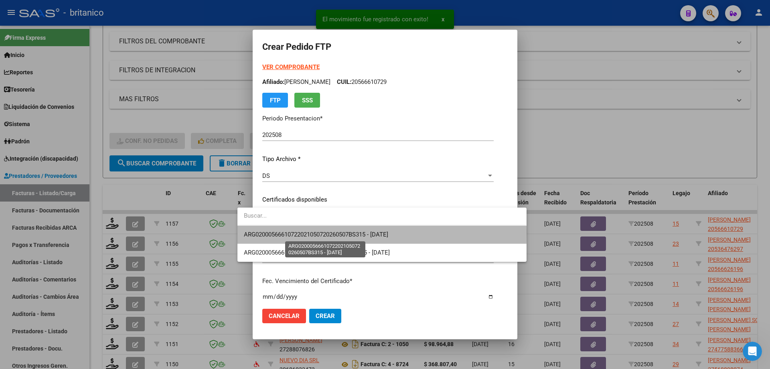
click at [296, 231] on span "ARG02000566610722021050720260507BS315 - [DATE]" at bounding box center [316, 234] width 144 height 7
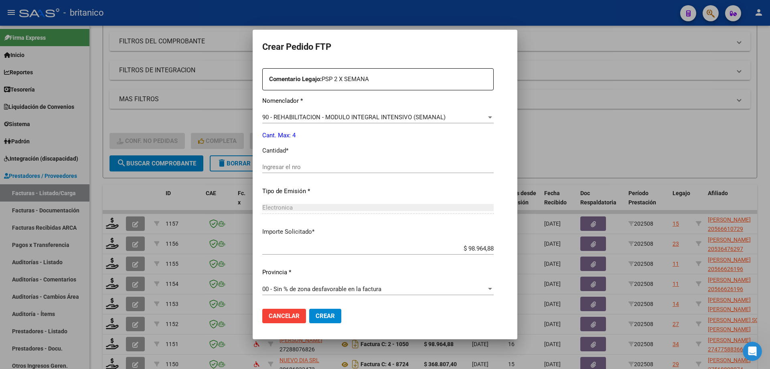
scroll to position [298, 0]
click at [284, 165] on input "Ingresar el nro" at bounding box center [377, 166] width 231 height 7
type input "4"
click at [316, 315] on span "Crear" at bounding box center [325, 315] width 19 height 7
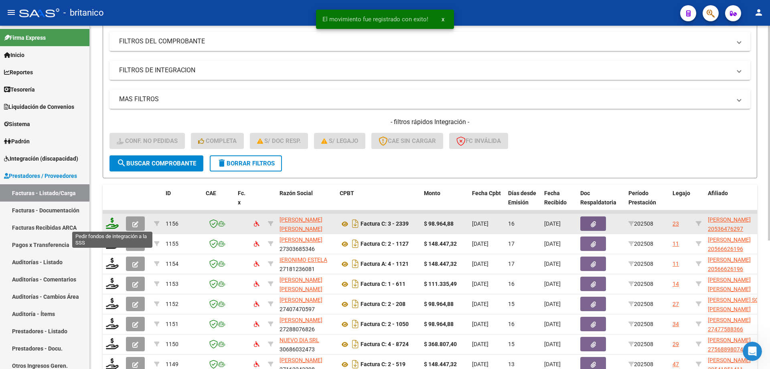
click at [111, 221] on icon at bounding box center [112, 222] width 13 height 11
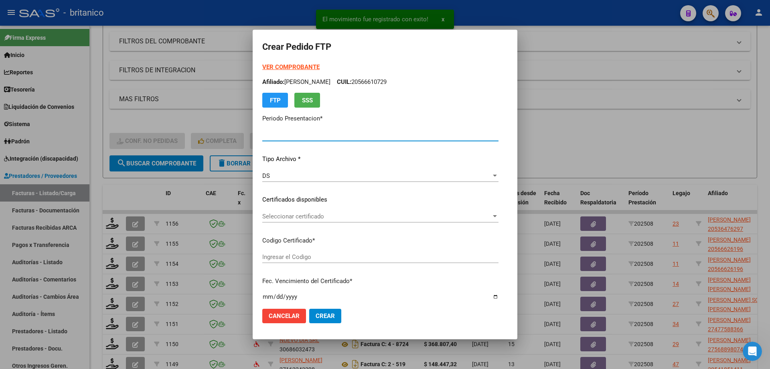
type input "202508"
type input "$ 98.964,88"
type input "ARG02000536476292021111720261117CBA536"
type input "[DATE]"
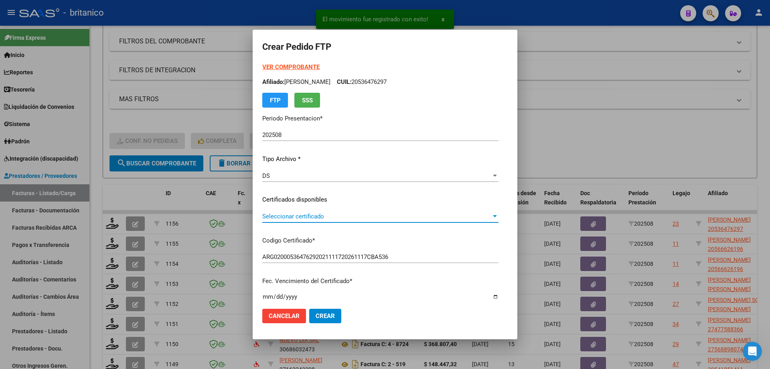
click at [290, 216] on span "Seleccionar certificado" at bounding box center [376, 216] width 229 height 7
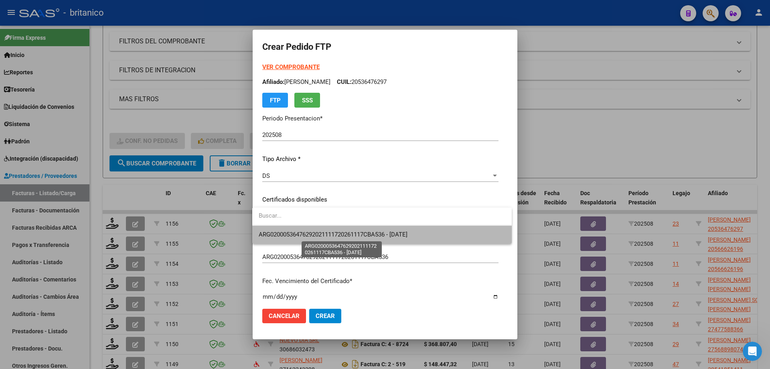
click at [315, 232] on span "ARG02000536476292021111720261117CBA536 - [DATE]" at bounding box center [333, 234] width 149 height 7
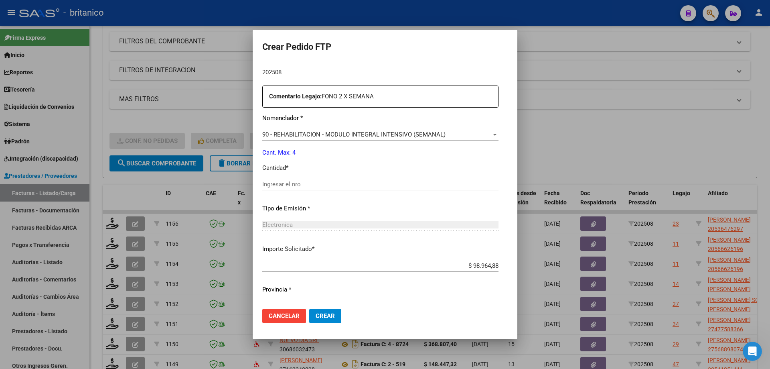
scroll to position [281, 0]
click at [289, 182] on input "Ingresar el nro" at bounding box center [380, 183] width 236 height 7
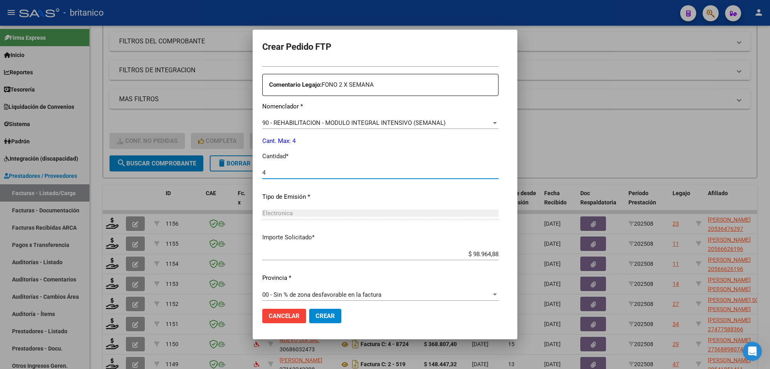
scroll to position [298, 0]
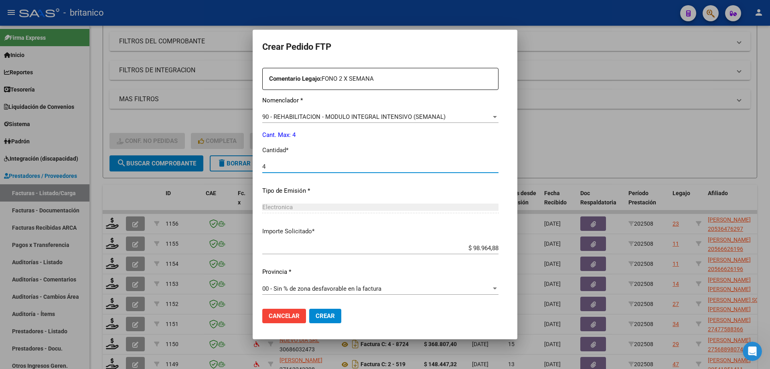
type input "4"
click at [325, 314] on span "Crear" at bounding box center [325, 315] width 19 height 7
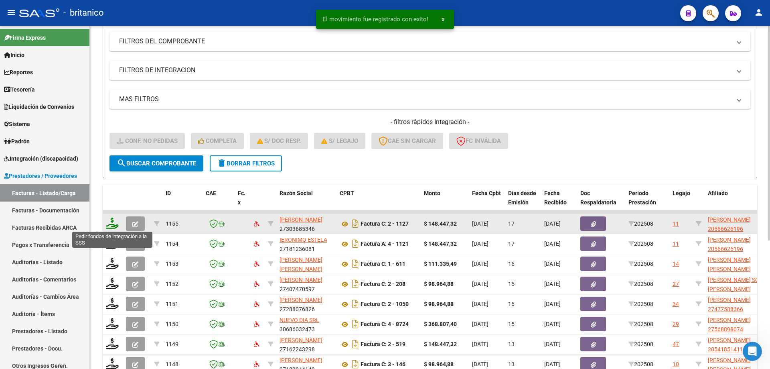
click at [113, 221] on icon at bounding box center [112, 222] width 13 height 11
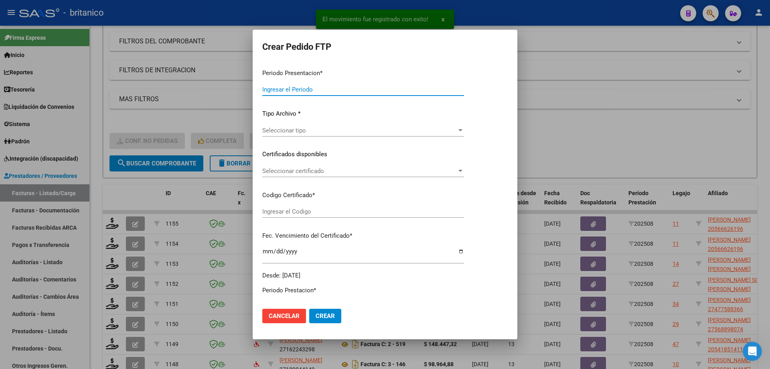
type input "202508"
type input "$ 148.447,32"
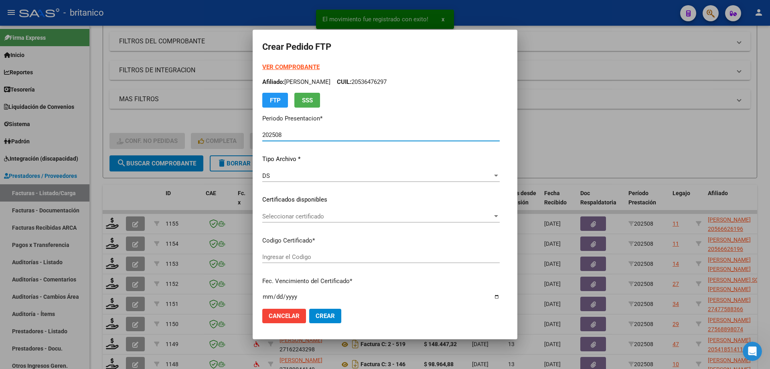
type input "ARG020005666261920230928-20280928BS430"
type input "[DATE]"
click at [277, 219] on span "Seleccionar certificado" at bounding box center [377, 216] width 230 height 7
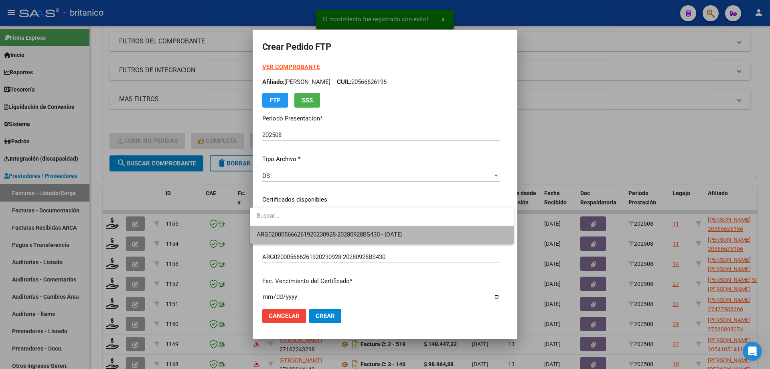
click at [291, 229] on span "ARG020005666261920230928-20280928BS430 - [DATE]" at bounding box center [382, 234] width 251 height 18
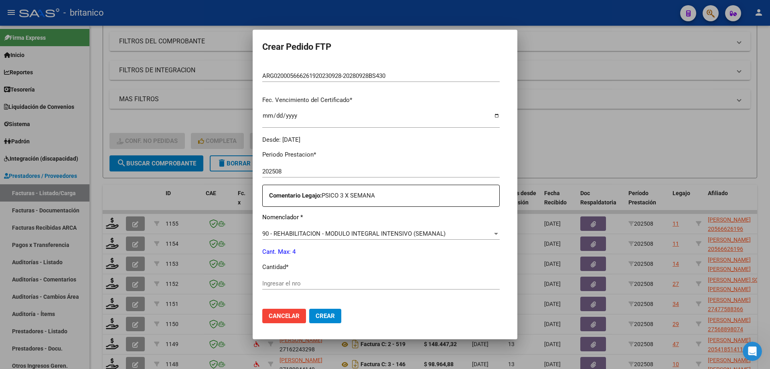
scroll to position [201, 0]
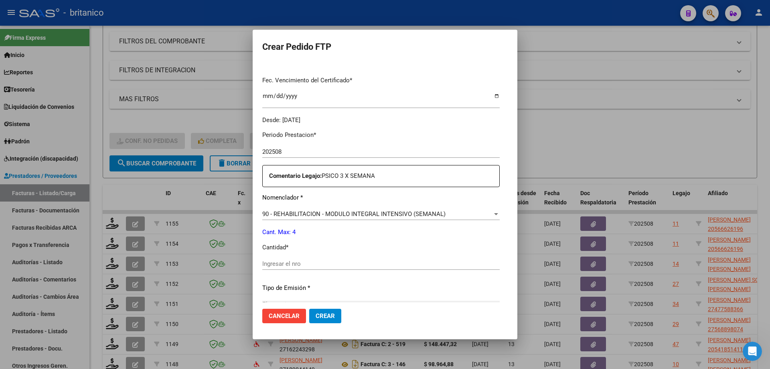
click at [291, 262] on input "Ingresar el nro" at bounding box center [381, 263] width 238 height 7
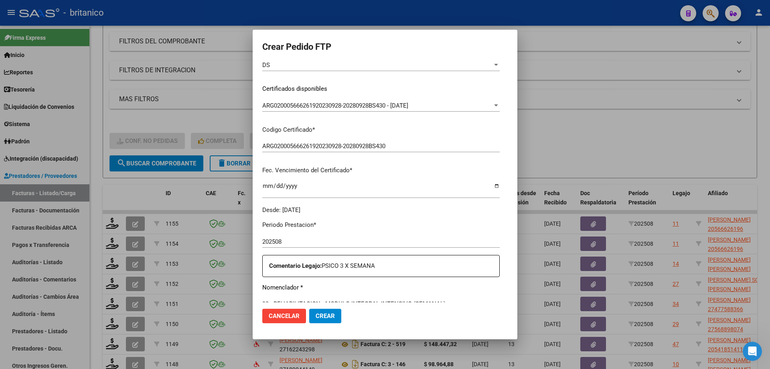
scroll to position [97, 0]
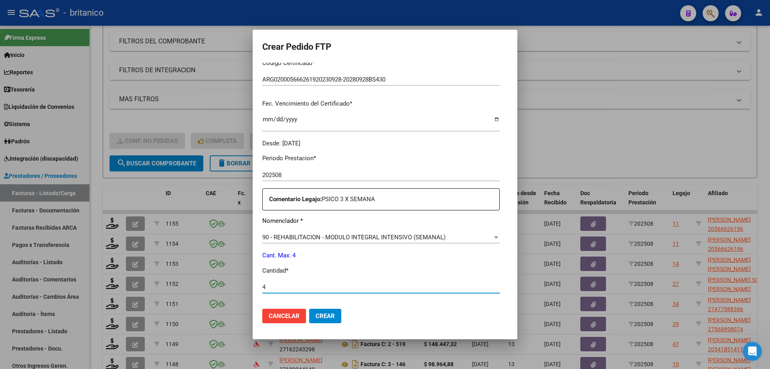
type input "4"
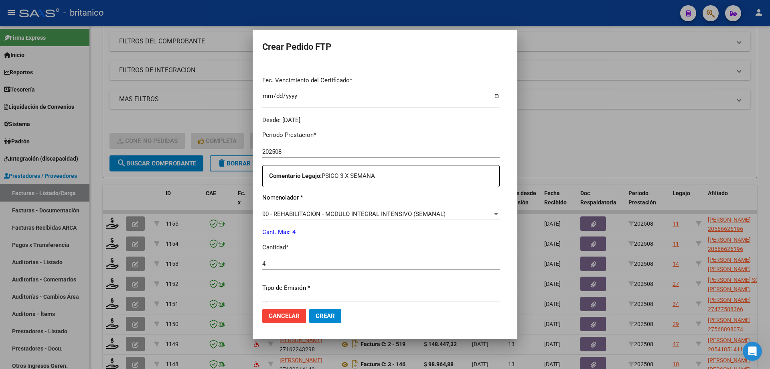
scroll to position [298, 0]
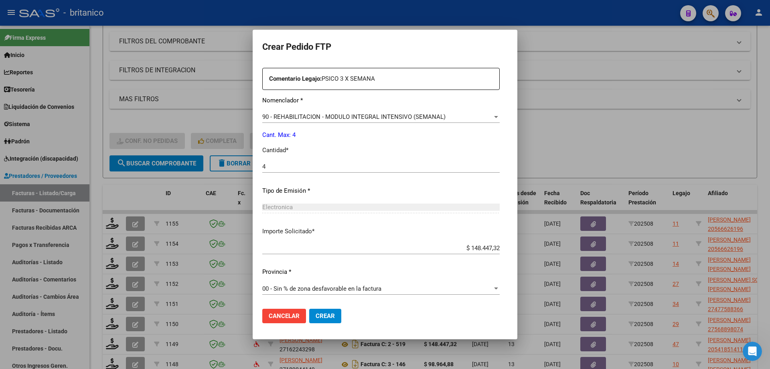
click at [327, 317] on span "Crear" at bounding box center [325, 315] width 19 height 7
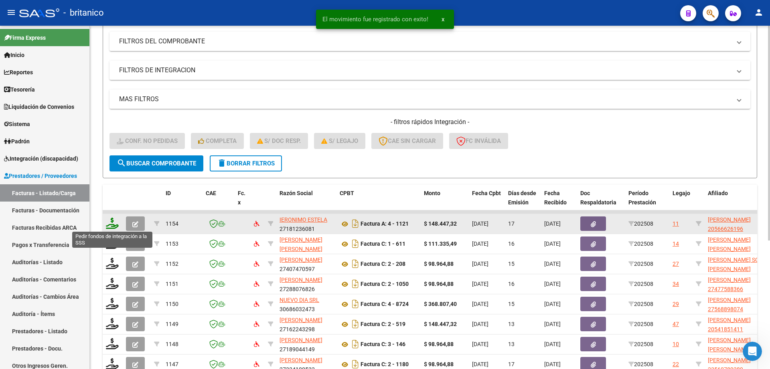
click at [113, 225] on icon at bounding box center [112, 222] width 13 height 11
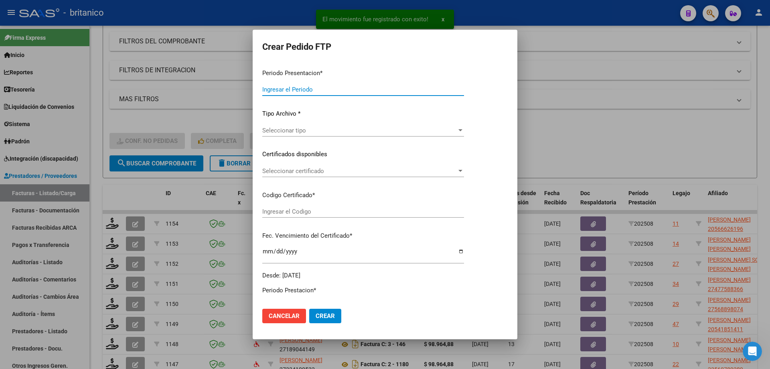
type input "202508"
type input "$ 148.447,32"
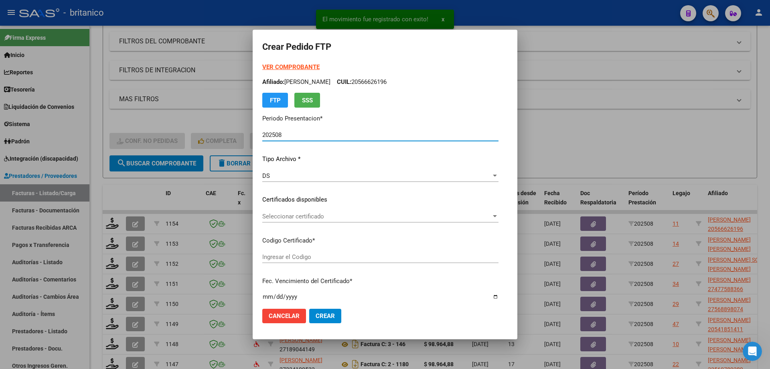
type input "ARG020005666261920230928-20280928BS430"
type input "[DATE]"
click at [292, 220] on div "Seleccionar certificado Seleccionar certificado" at bounding box center [380, 216] width 236 height 12
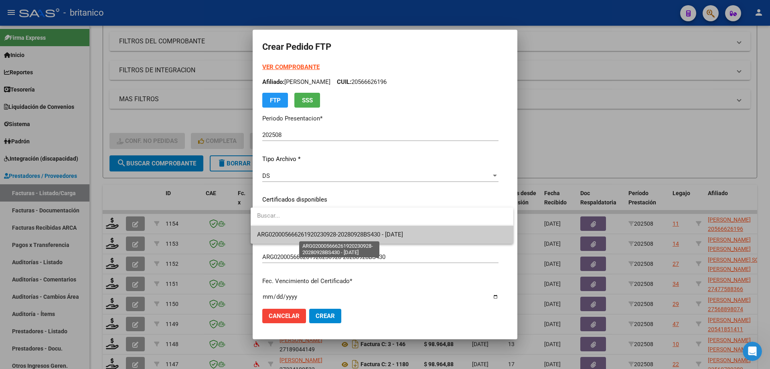
click at [289, 234] on span "ARG020005666261920230928-20280928BS430 - [DATE]" at bounding box center [330, 234] width 146 height 7
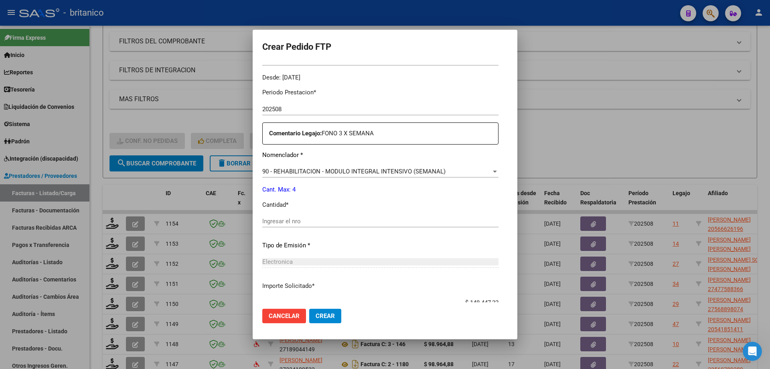
scroll to position [281, 0]
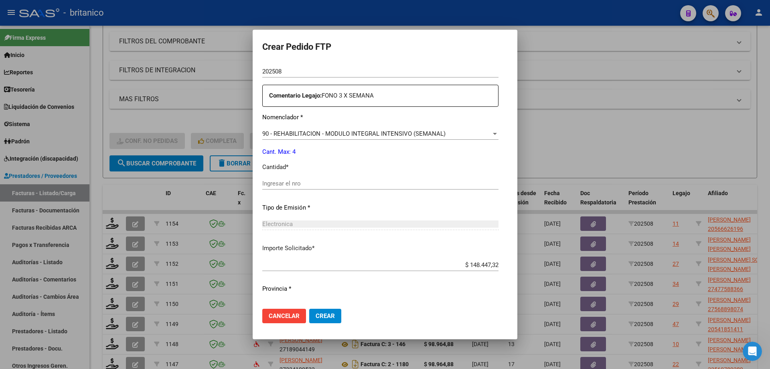
click at [307, 181] on input "Ingresar el nro" at bounding box center [380, 183] width 236 height 7
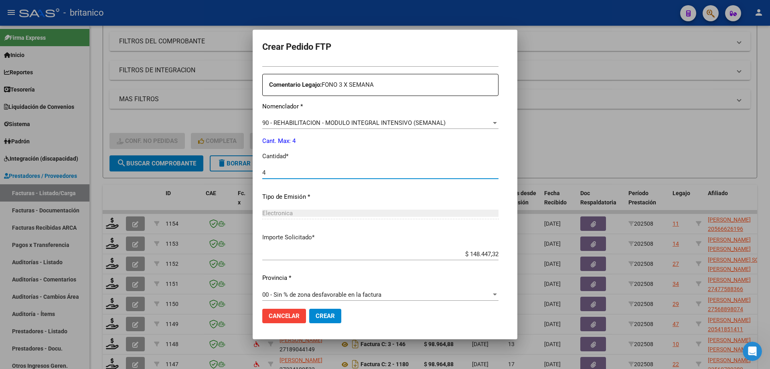
scroll to position [298, 0]
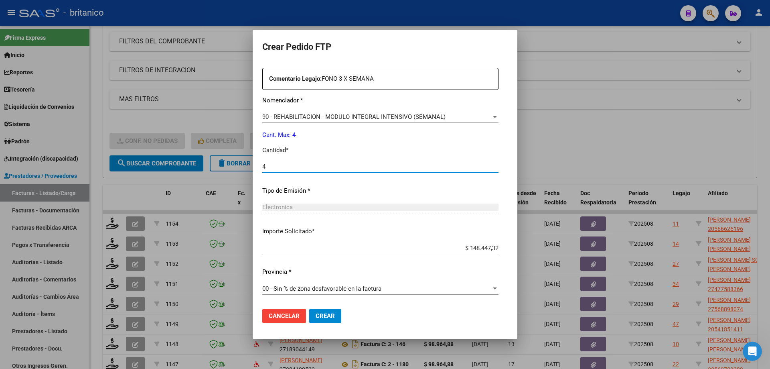
type input "4"
click at [325, 311] on button "Crear" at bounding box center [325, 316] width 32 height 14
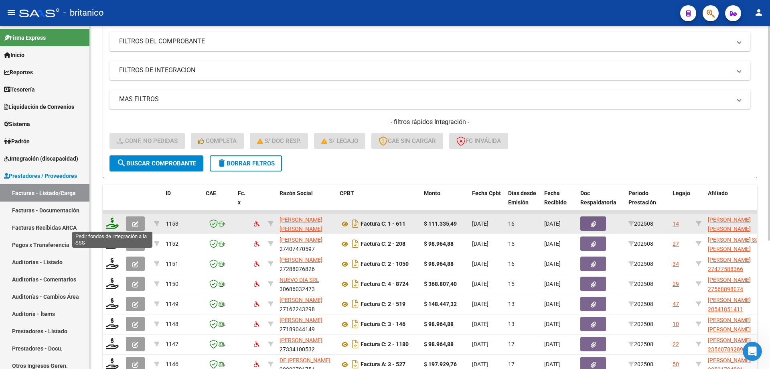
click at [110, 217] on icon at bounding box center [112, 222] width 13 height 11
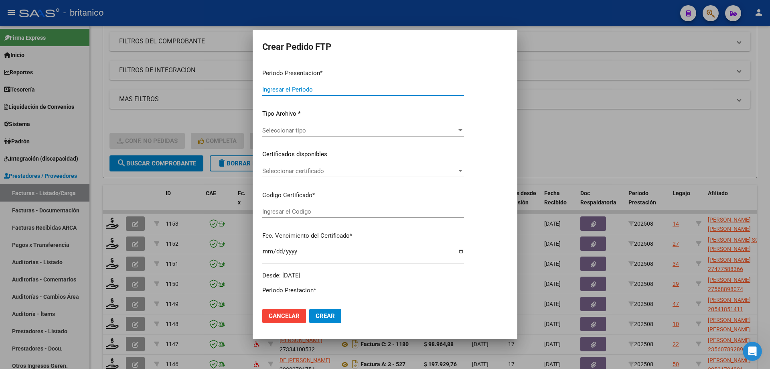
type input "202508"
type input "$ 111.335,49"
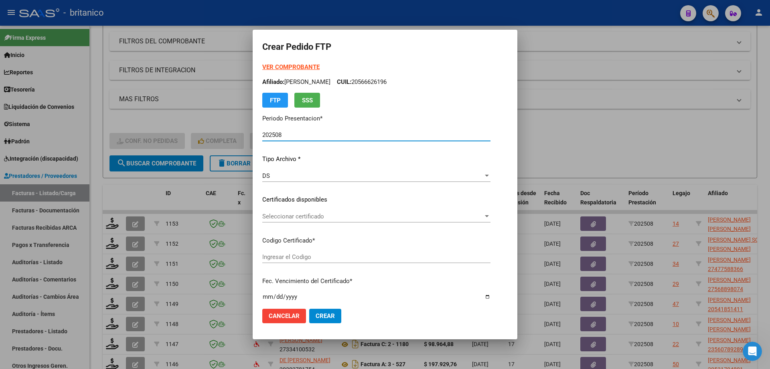
type input "ARG02000569986602019052820240528CBA536"
type input "[DATE]"
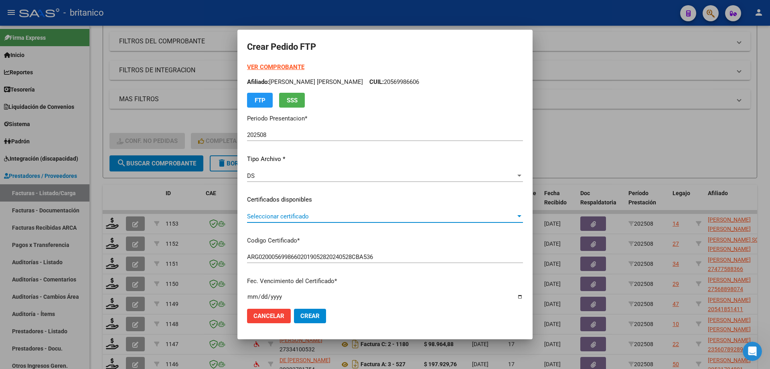
click at [279, 219] on span "Seleccionar certificado" at bounding box center [381, 216] width 269 height 7
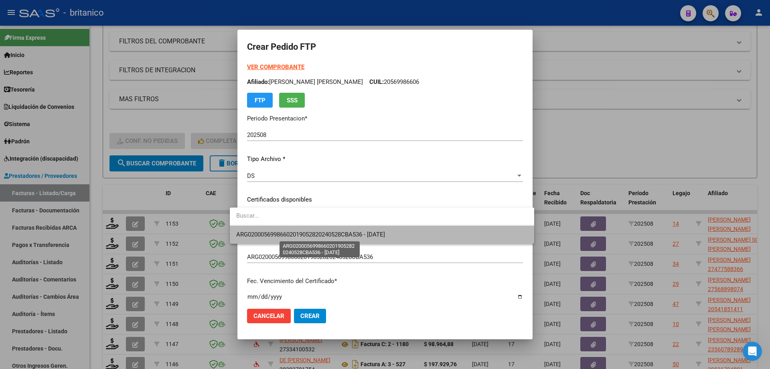
click at [283, 237] on span "ARG02000569986602019052820240528CBA536 - [DATE]" at bounding box center [310, 234] width 149 height 7
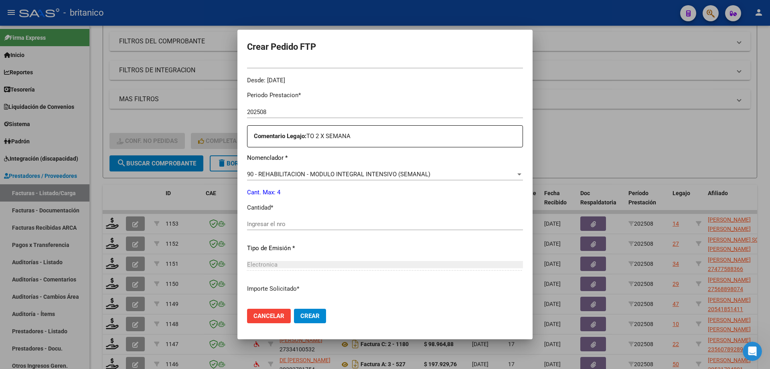
scroll to position [241, 0]
click at [280, 228] on div "Ingresar el nro" at bounding box center [385, 223] width 276 height 12
type input "4"
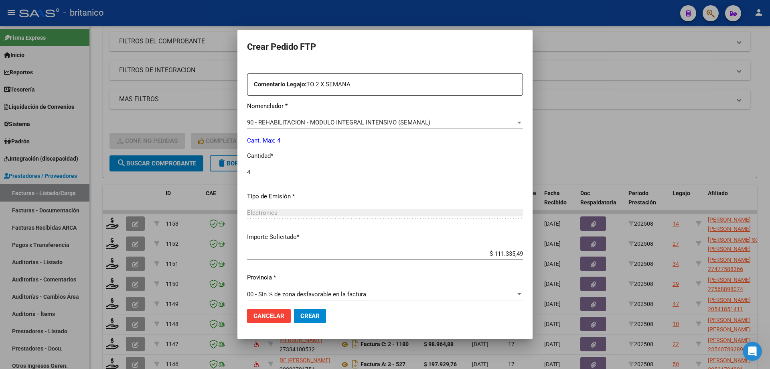
scroll to position [298, 0]
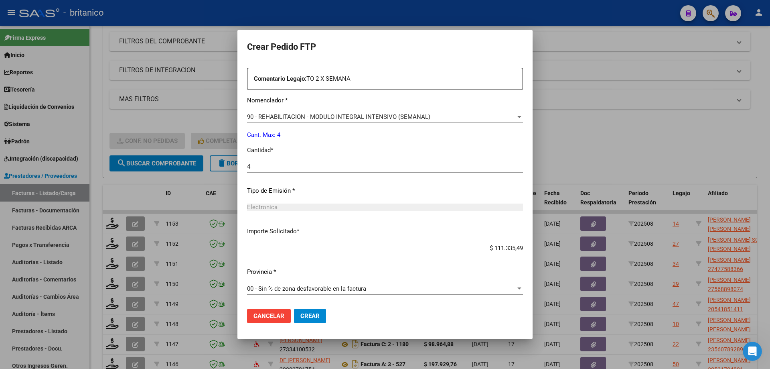
click at [303, 317] on span "Crear" at bounding box center [310, 315] width 19 height 7
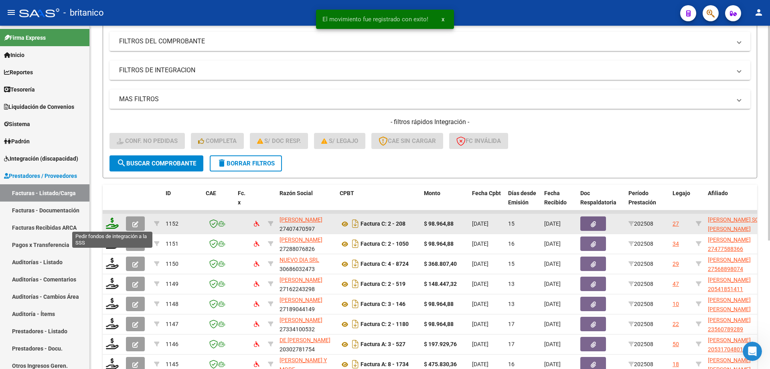
click at [108, 224] on icon at bounding box center [112, 222] width 13 height 11
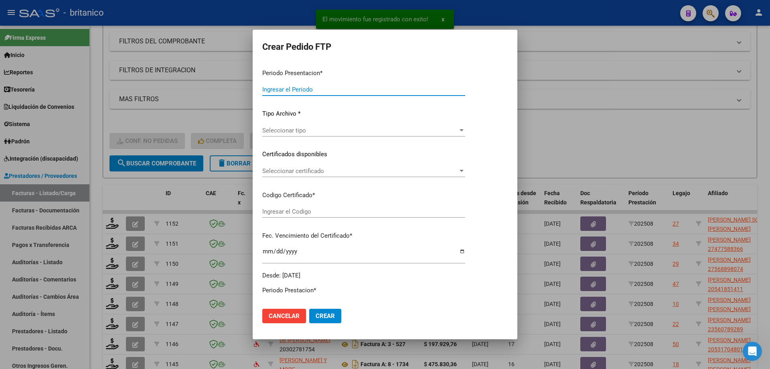
type input "202508"
type input "$ 98.964,88"
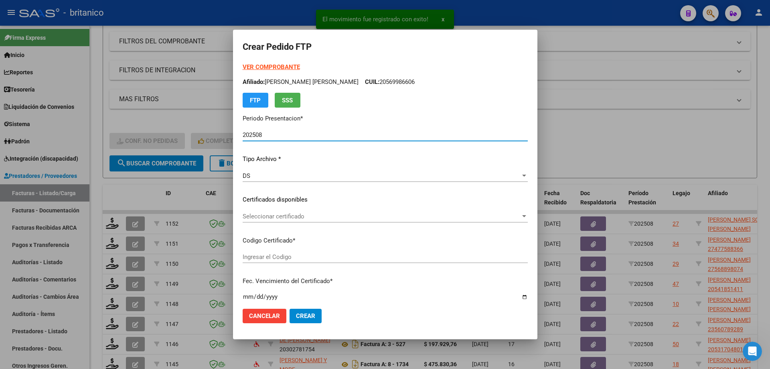
type input "ARG010055480592-20231020-20281020BUE430"
type input "[DATE]"
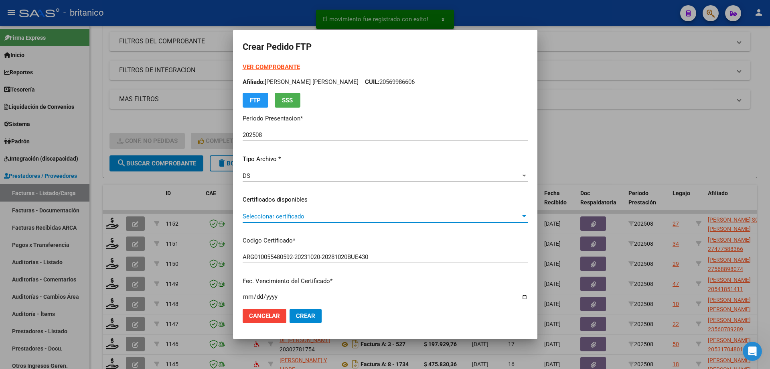
click at [266, 215] on span "Seleccionar certificado" at bounding box center [382, 216] width 278 height 7
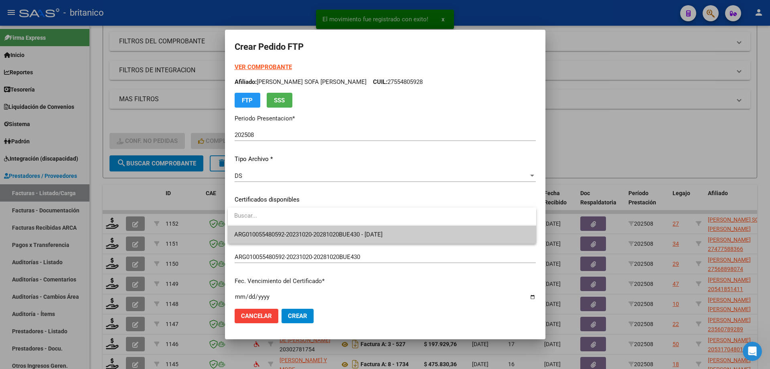
click at [288, 229] on span "ARG010055480592-20231020-20281020BUE430 - [DATE]" at bounding box center [382, 234] width 296 height 18
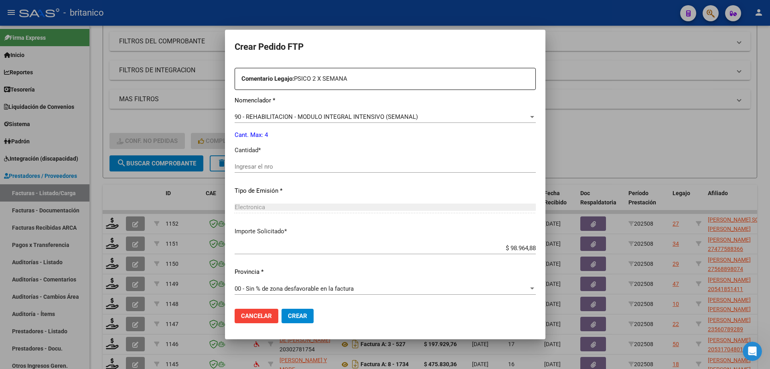
click at [283, 158] on div "Periodo Prestacion * 202508 Ingresar el Periodo Prestacion Comentario Legajo: P…" at bounding box center [385, 164] width 301 height 275
click at [283, 164] on input "Ingresar el nro" at bounding box center [385, 166] width 301 height 7
type input "4"
click at [314, 311] on button "Crear" at bounding box center [298, 316] width 32 height 14
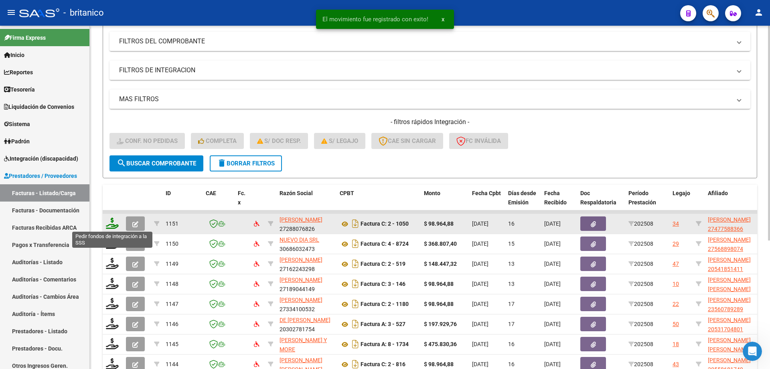
click at [110, 222] on icon at bounding box center [112, 222] width 13 height 11
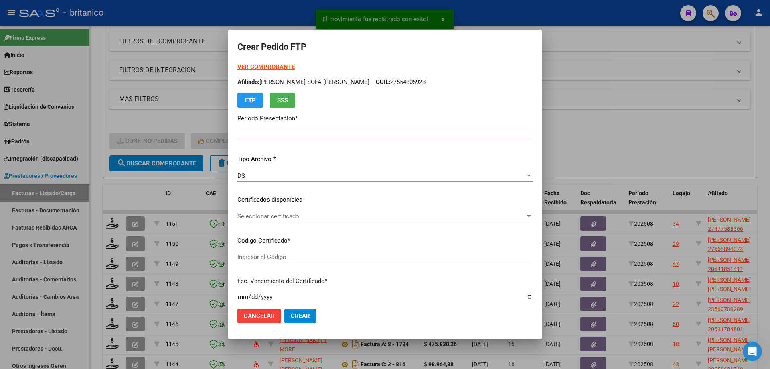
type input "202508"
type input "$ 98.964,88"
type input "ARG010004775883620220615-20270615BS320"
type input "[DATE]"
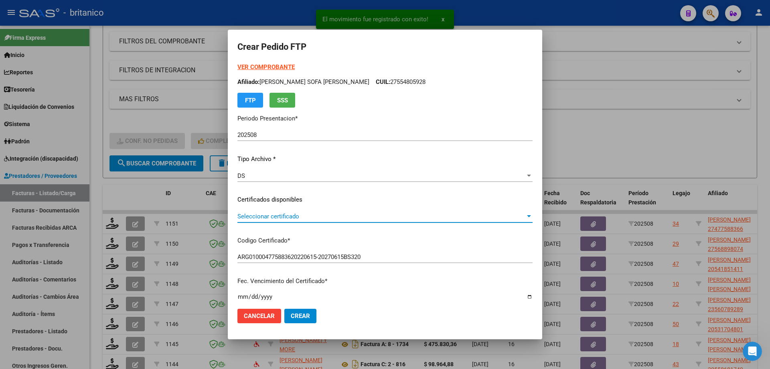
click at [285, 216] on span "Seleccionar certificado" at bounding box center [382, 216] width 288 height 7
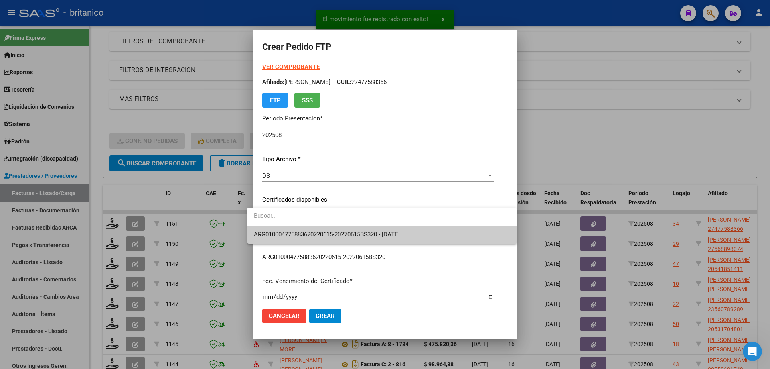
click at [291, 226] on span "ARG010004775883620220615-20270615BS320 - [DATE]" at bounding box center [382, 234] width 256 height 18
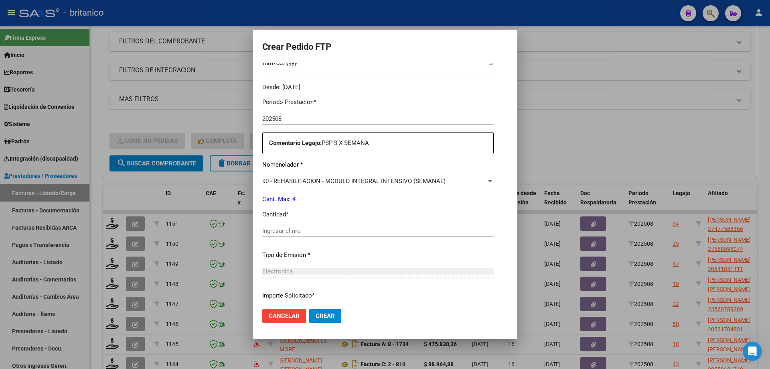
scroll to position [241, 0]
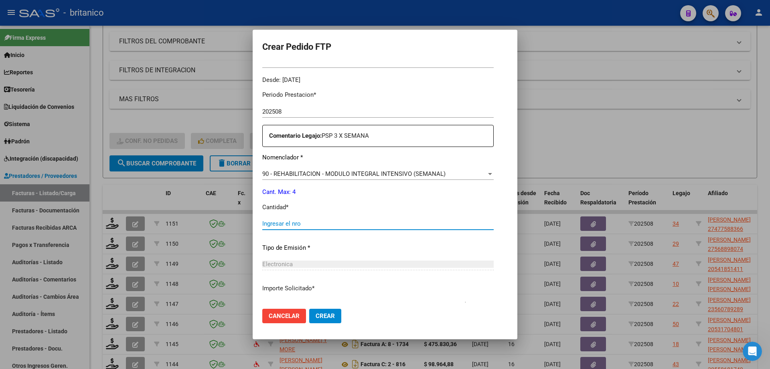
click at [308, 223] on input "Ingresar el nro" at bounding box center [377, 223] width 231 height 7
type input "4"
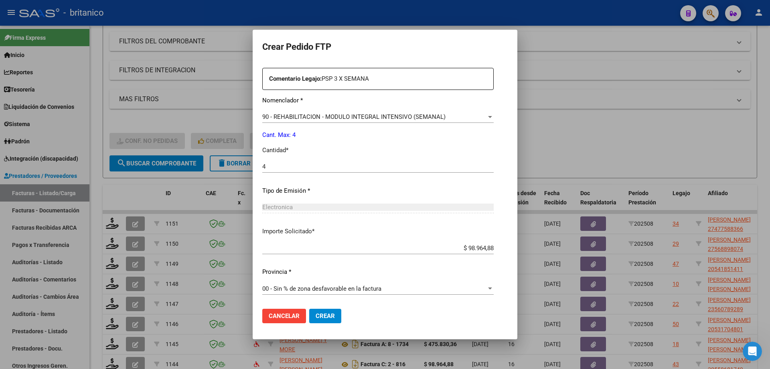
click at [316, 317] on span "Crear" at bounding box center [325, 315] width 19 height 7
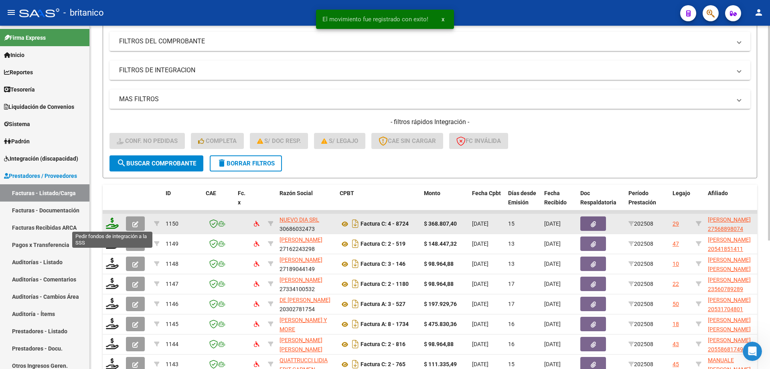
click at [116, 218] on icon at bounding box center [112, 222] width 13 height 11
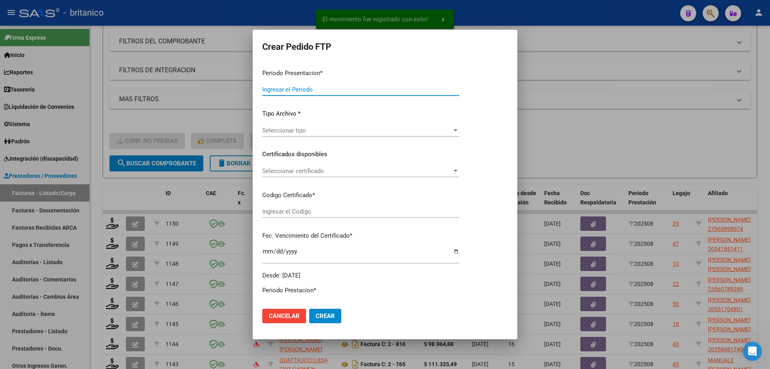
type input "202508"
type input "$ 368.807,40"
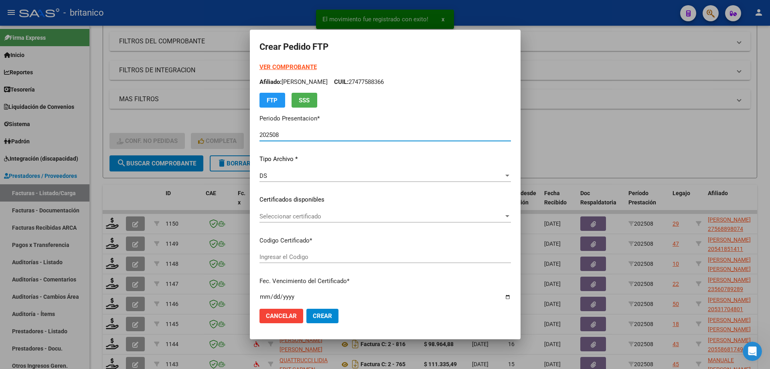
type input "ARG01000568898072024112620341126CIU13650"
type input "[DATE]"
click at [275, 217] on span "Seleccionar certificado" at bounding box center [382, 216] width 244 height 7
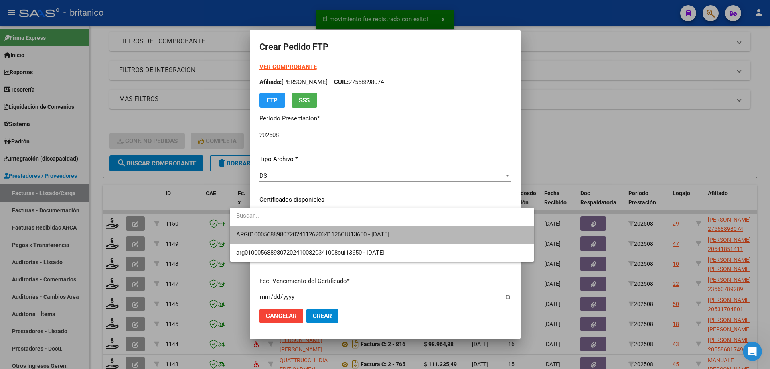
click at [290, 227] on span "ARG01000568898072024112620341126CIU13650 - [DATE]" at bounding box center [382, 234] width 292 height 18
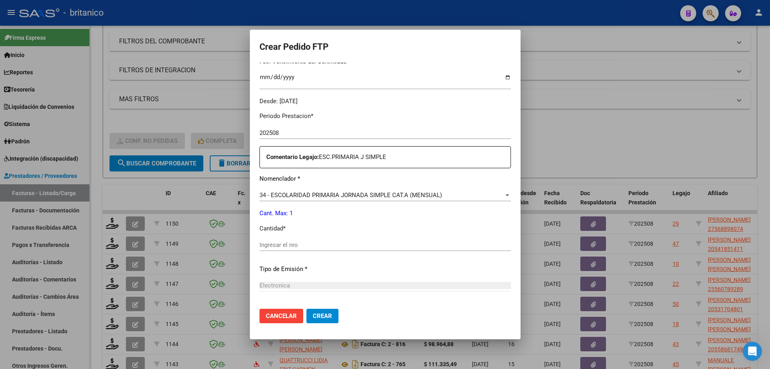
scroll to position [241, 0]
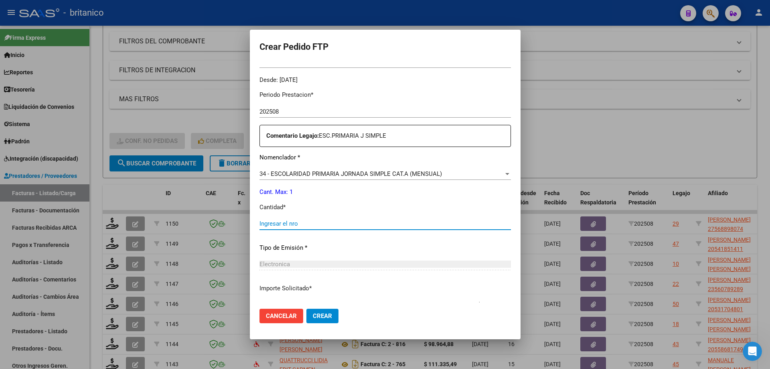
click at [288, 225] on input "Ingresar el nro" at bounding box center [386, 223] width 252 height 7
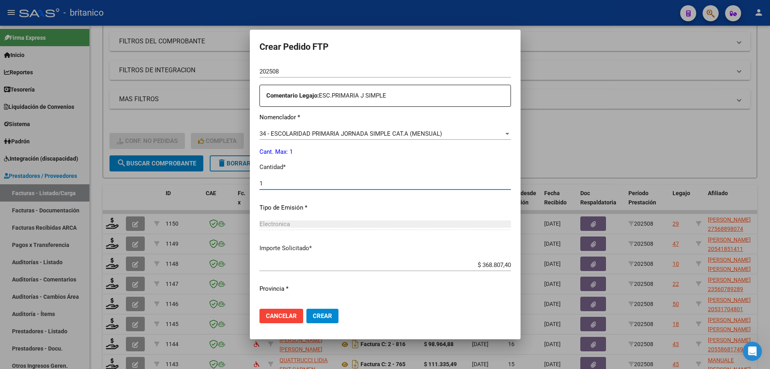
scroll to position [298, 0]
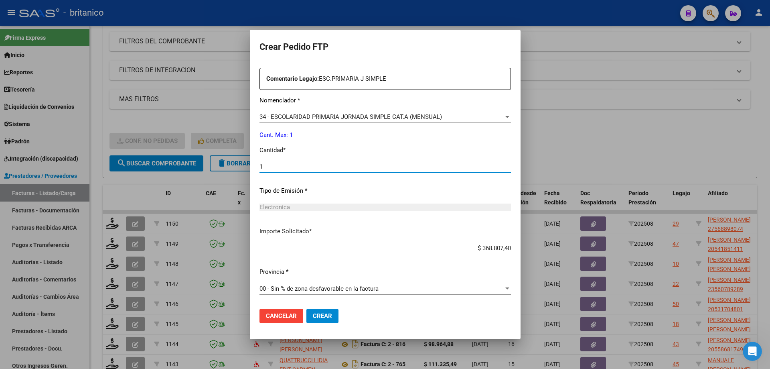
type input "1"
click at [313, 313] on span "Crear" at bounding box center [322, 315] width 19 height 7
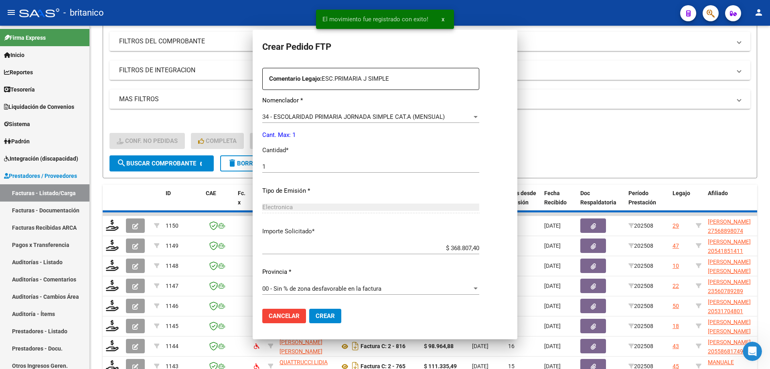
scroll to position [0, 0]
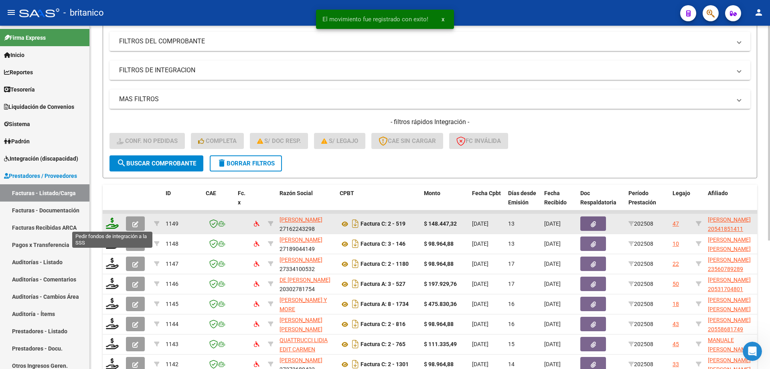
click at [110, 221] on icon at bounding box center [112, 222] width 13 height 11
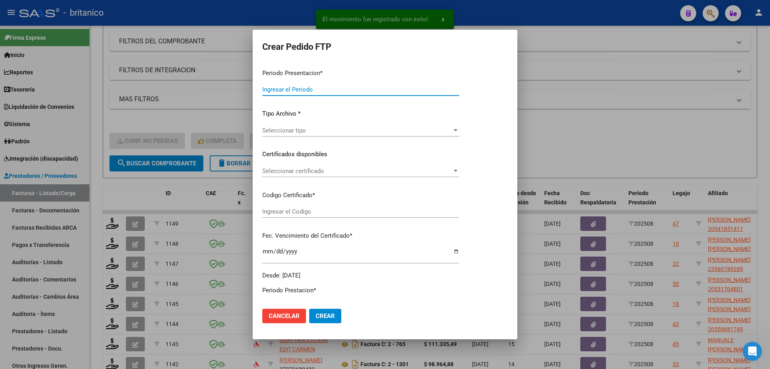
type input "202508"
type input "$ 148.447,32"
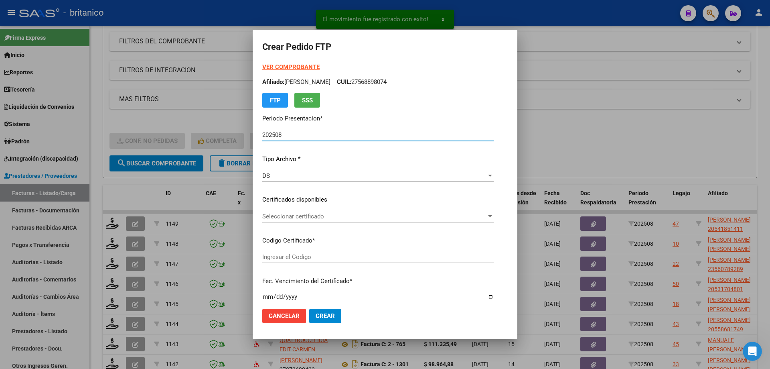
type input "ARG020005418514120230419-20260419CBA536"
type input "[DATE]"
click at [265, 214] on span "Seleccionar certificado" at bounding box center [374, 216] width 224 height 7
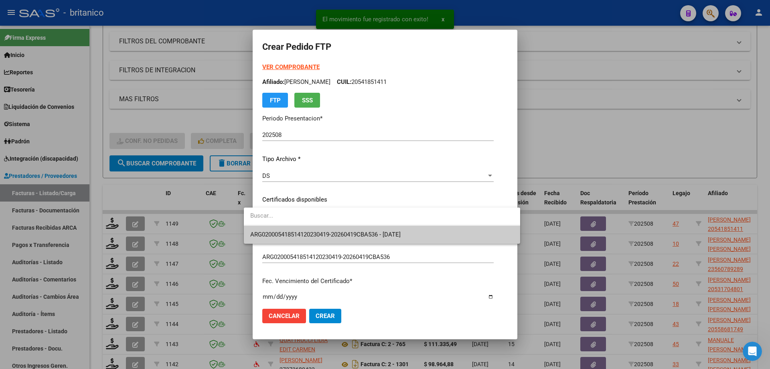
click at [305, 229] on span "ARG020005418514120230419-20260419CBA536 - [DATE]" at bounding box center [382, 234] width 264 height 18
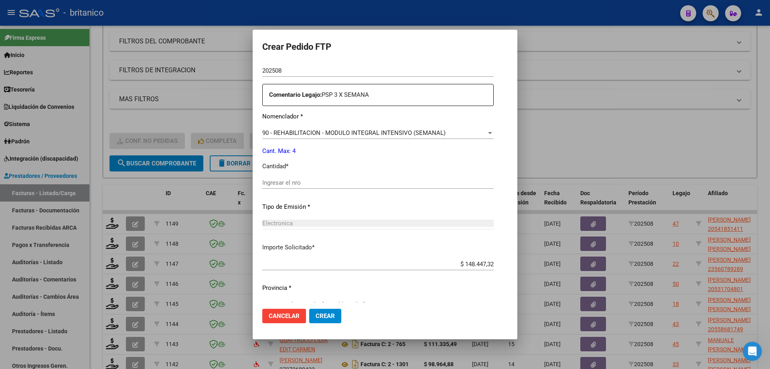
scroll to position [298, 0]
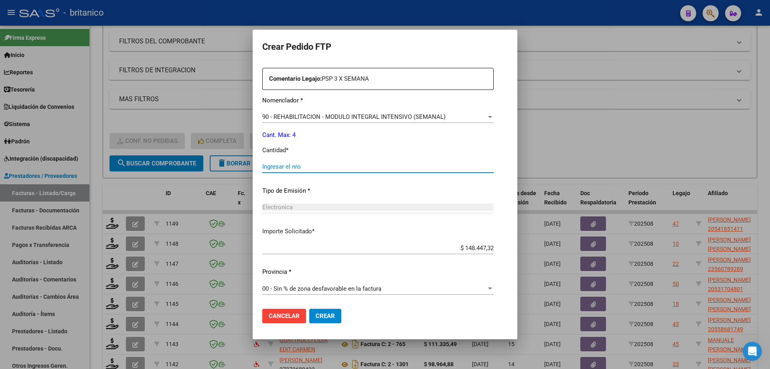
click at [264, 169] on input "Ingresar el nro" at bounding box center [377, 166] width 231 height 7
type input "4"
click at [319, 314] on span "Crear" at bounding box center [325, 315] width 19 height 7
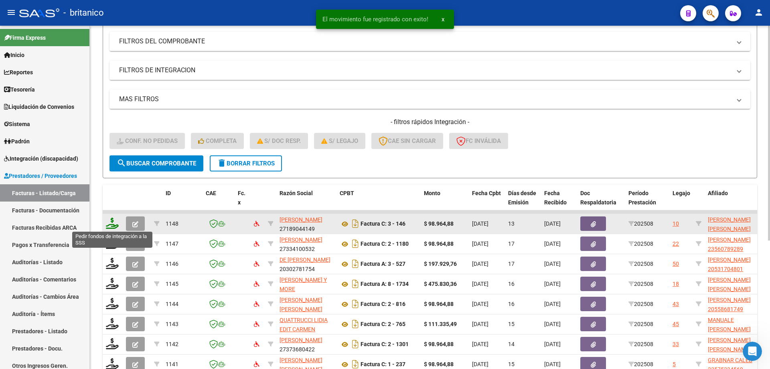
click at [114, 219] on icon at bounding box center [112, 222] width 13 height 11
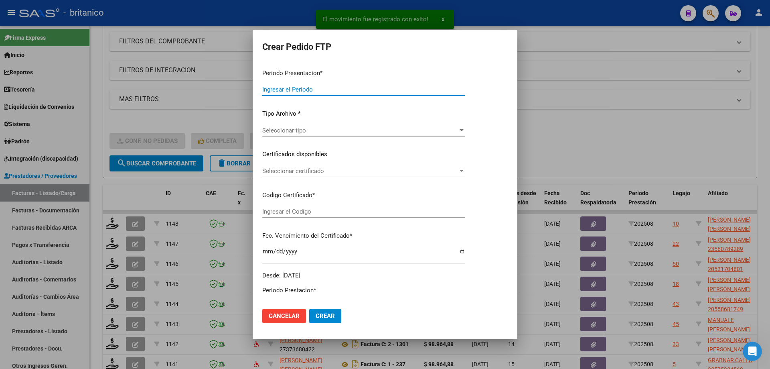
type input "202508"
type input "$ 98.964,88"
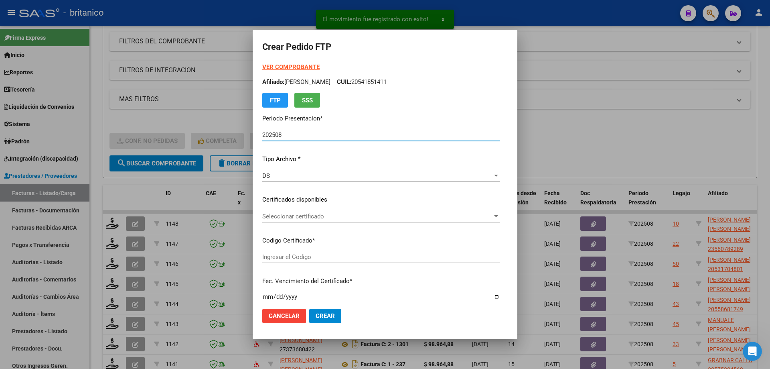
type input "ARG020005015326420230103-20280103CBA536"
type input "[DATE]"
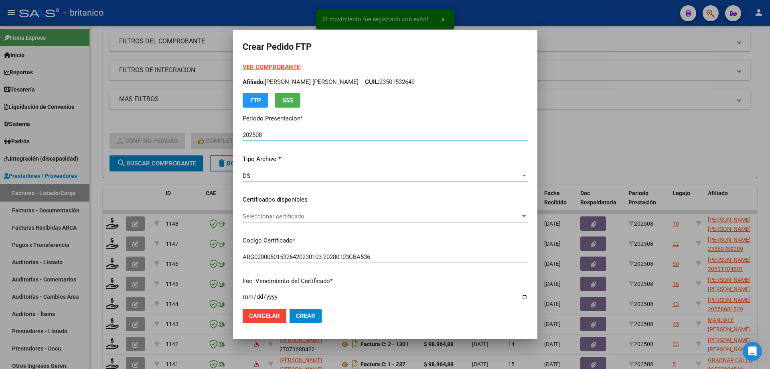
click at [276, 214] on span "Seleccionar certificado" at bounding box center [382, 216] width 278 height 7
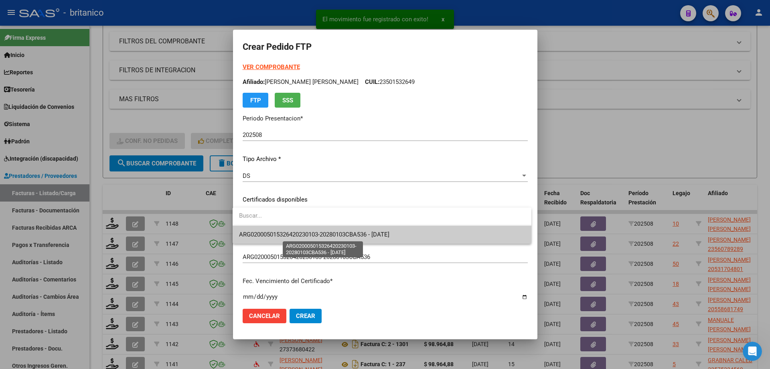
click at [301, 236] on span "ARG020005015326420230103-20280103CBA536 - [DATE]" at bounding box center [314, 234] width 150 height 7
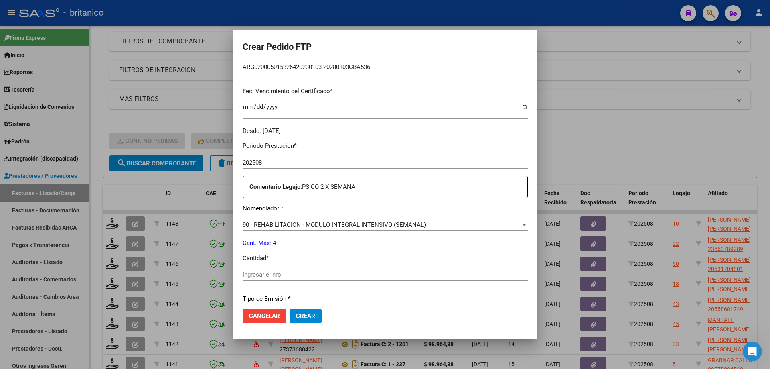
scroll to position [201, 0]
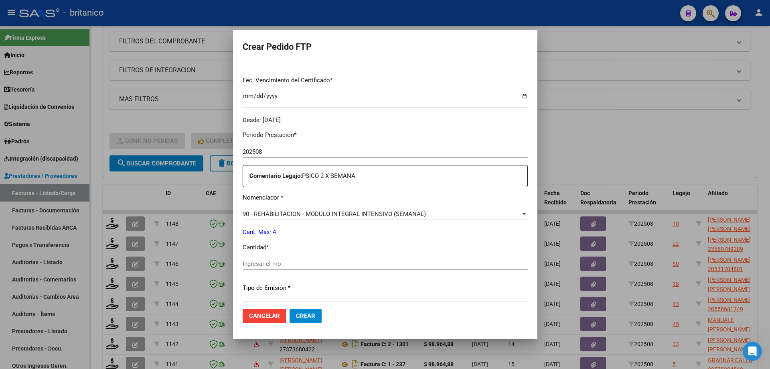
click at [251, 265] on input "Ingresar el nro" at bounding box center [385, 263] width 285 height 7
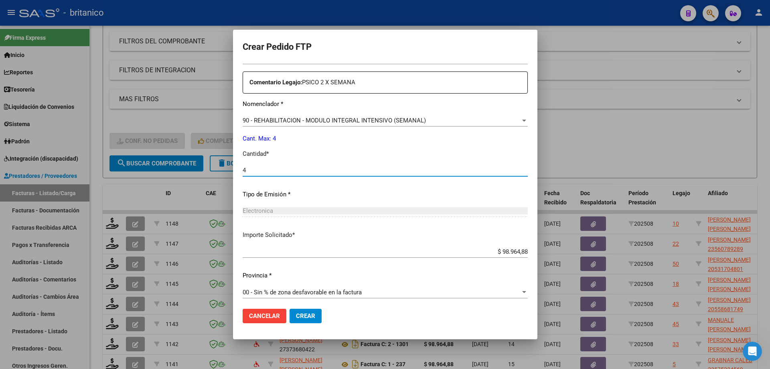
scroll to position [298, 0]
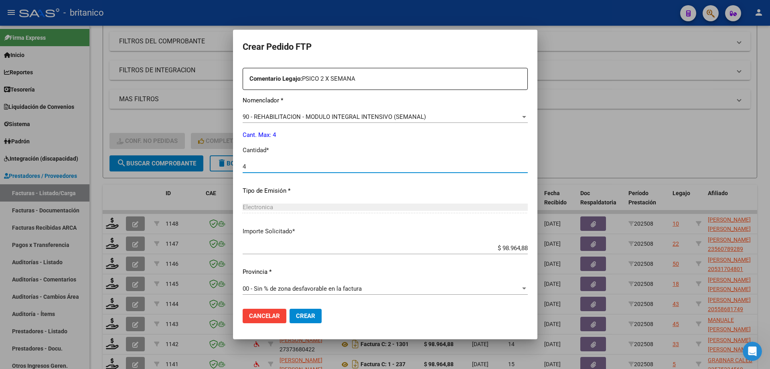
type input "4"
click at [310, 315] on span "Crear" at bounding box center [305, 315] width 19 height 7
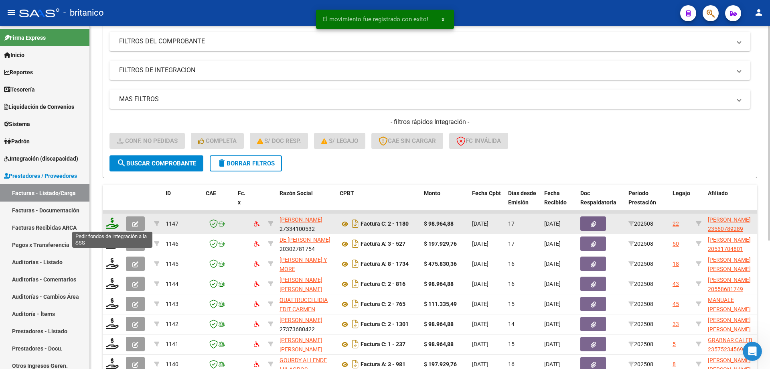
click at [112, 220] on icon at bounding box center [112, 222] width 13 height 11
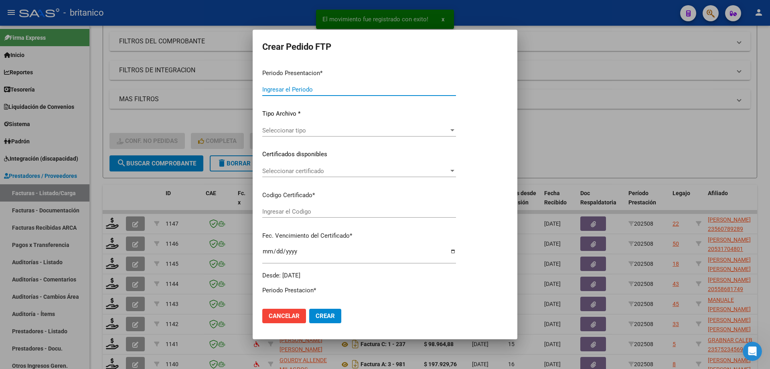
type input "202508"
type input "$ 98.964,88"
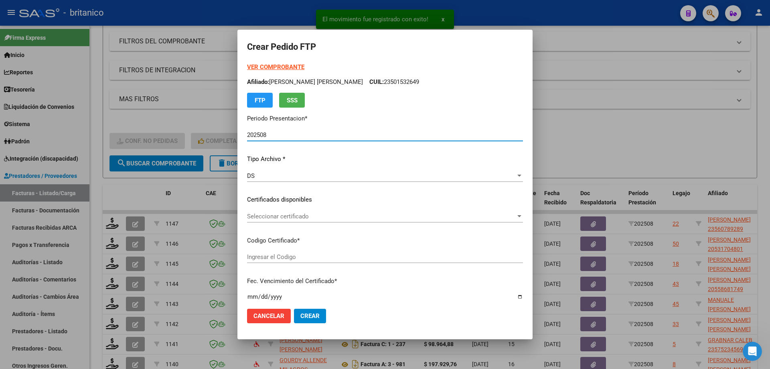
type input "ARG02000560789282024092320270923CIU13650"
type input "[DATE]"
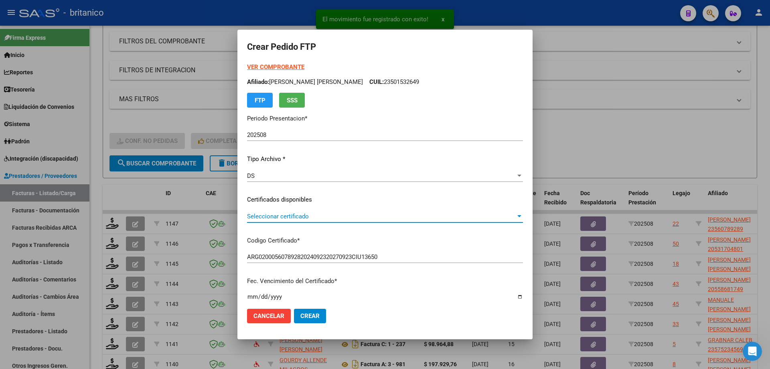
click at [314, 217] on span "Seleccionar certificado" at bounding box center [381, 216] width 269 height 7
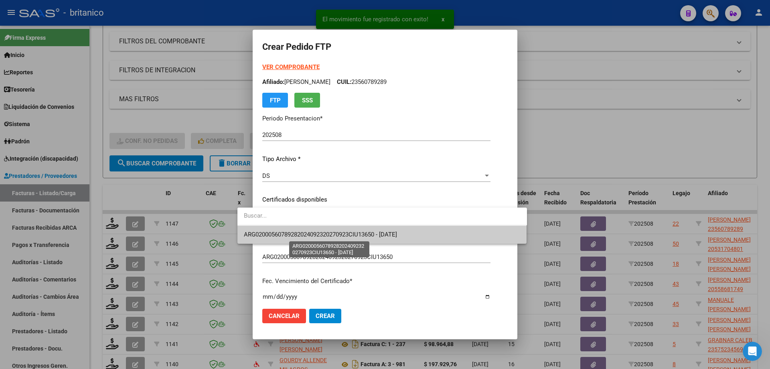
click at [321, 236] on span "ARG02000560789282024092320270923CIU13650 - [DATE]" at bounding box center [320, 234] width 153 height 7
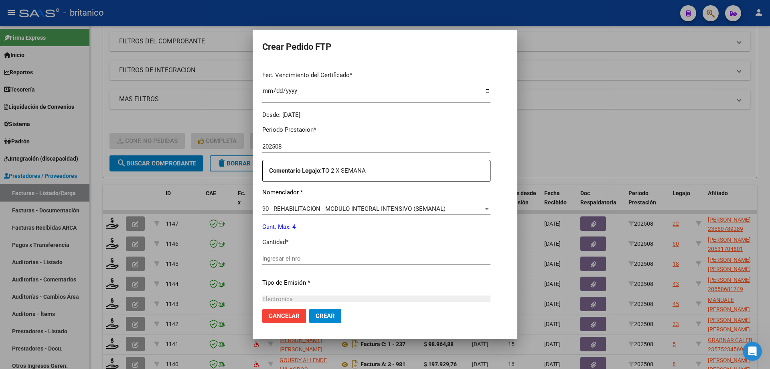
scroll to position [281, 0]
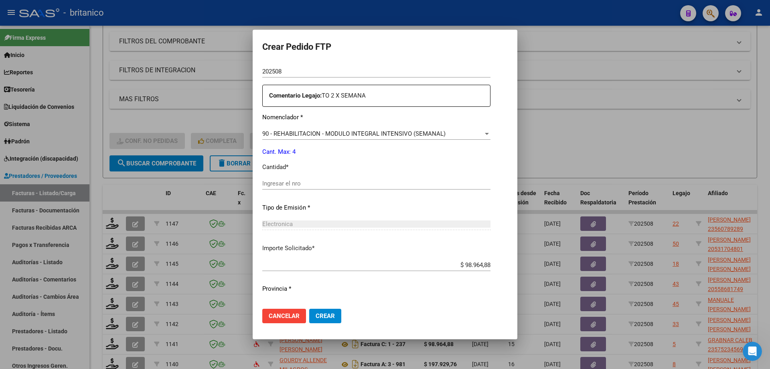
click at [298, 180] on input "Ingresar el nro" at bounding box center [376, 183] width 228 height 7
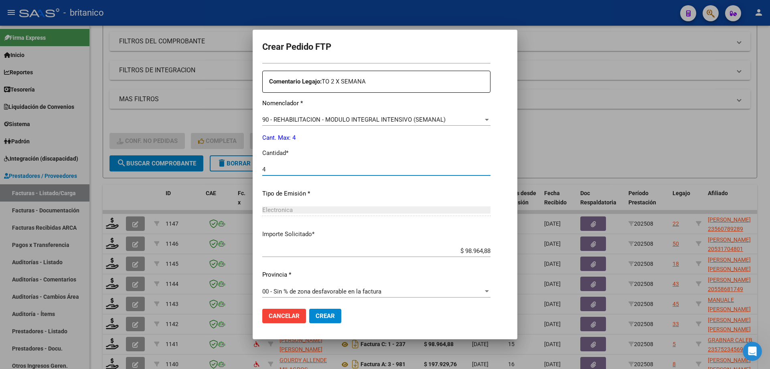
scroll to position [298, 0]
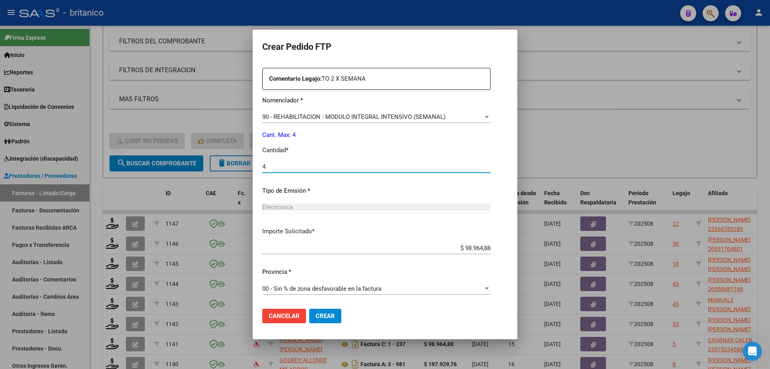
type input "4"
click at [324, 313] on span "Crear" at bounding box center [325, 315] width 19 height 7
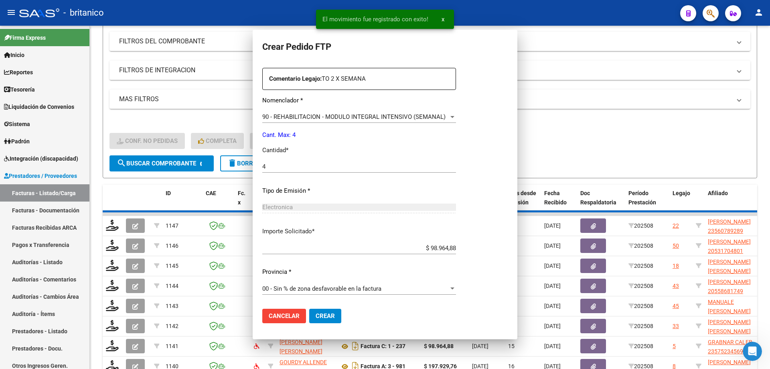
scroll to position [0, 0]
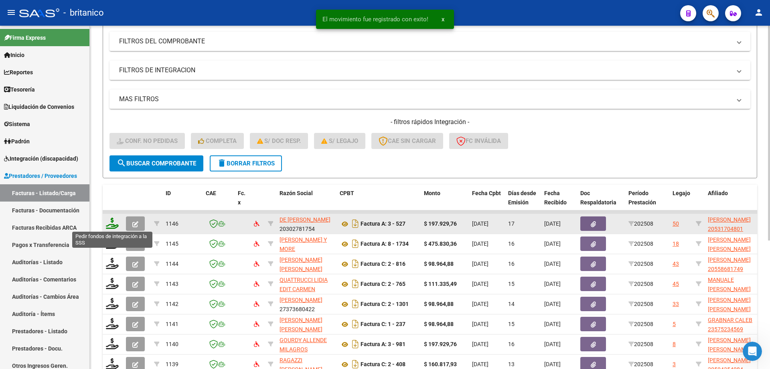
click at [117, 219] on icon at bounding box center [112, 222] width 13 height 11
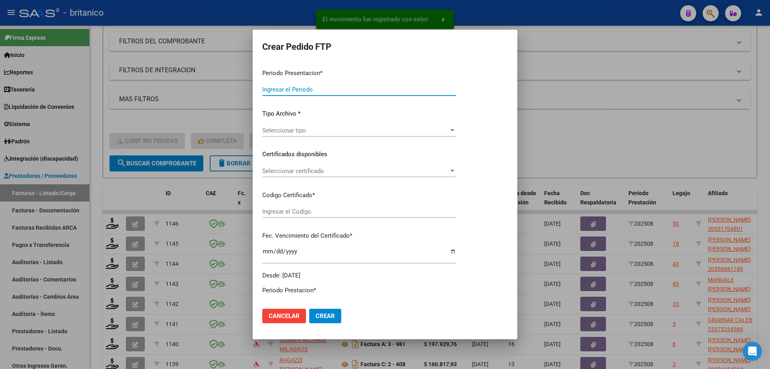
type input "202508"
type input "$ 197.929,76"
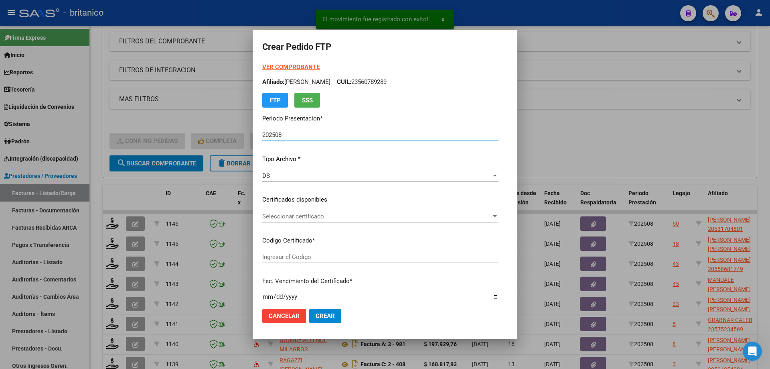
type input "ARG02000531704802020021120300211CBA536"
type input "[DATE]"
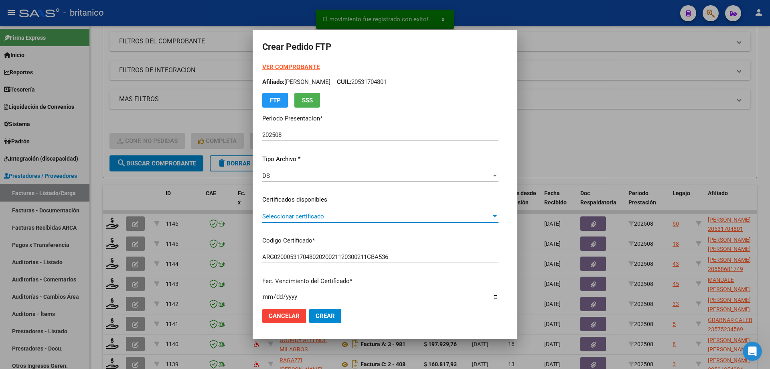
click at [290, 214] on span "Seleccionar certificado" at bounding box center [376, 216] width 229 height 7
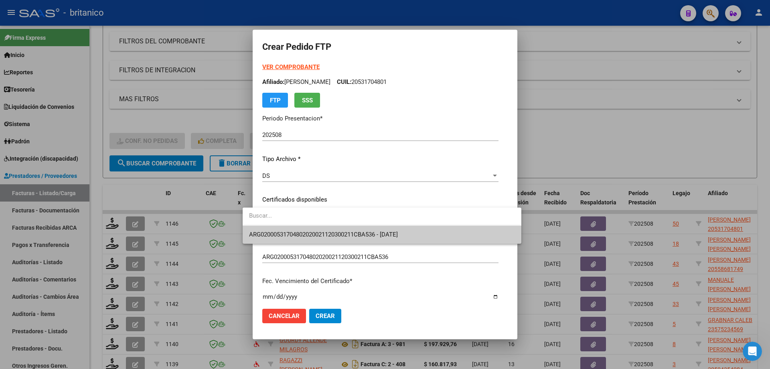
click at [342, 227] on span "ARG02000531704802020021120300211CBA536 - [DATE]" at bounding box center [382, 234] width 266 height 18
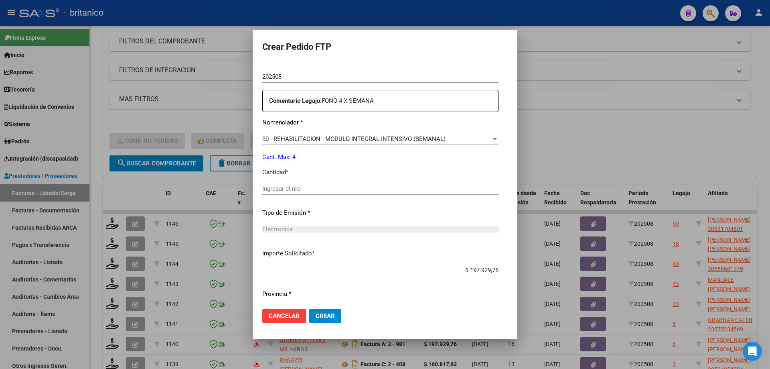
scroll to position [281, 0]
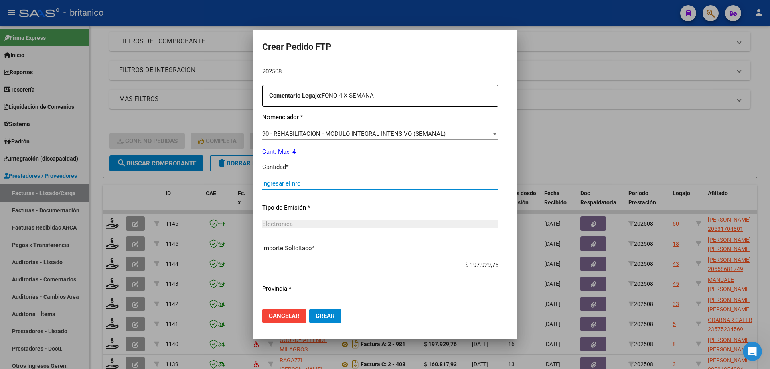
click at [290, 183] on input "Ingresar el nro" at bounding box center [380, 183] width 236 height 7
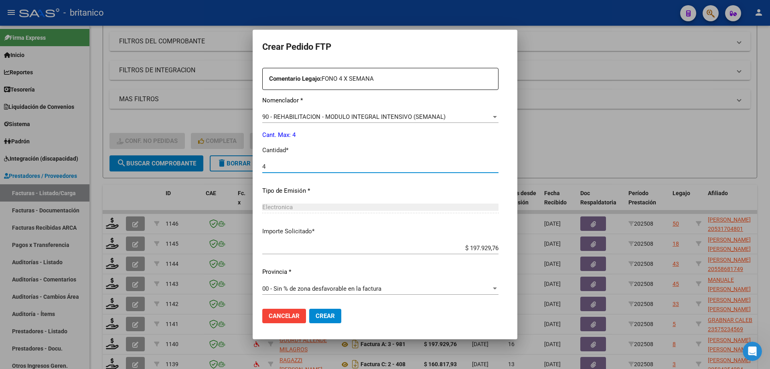
type input "4"
click at [316, 315] on span "Crear" at bounding box center [325, 315] width 19 height 7
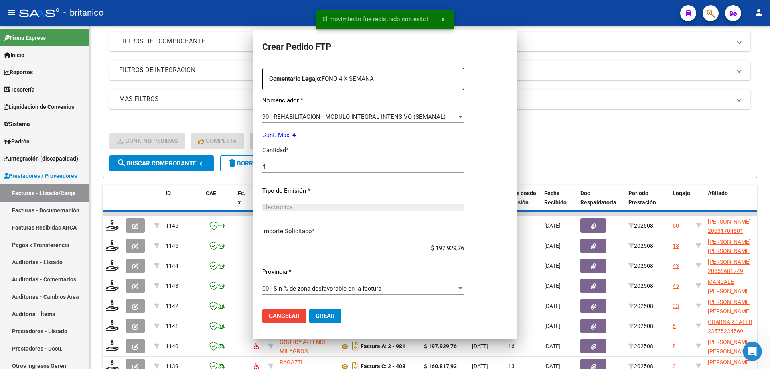
scroll to position [0, 0]
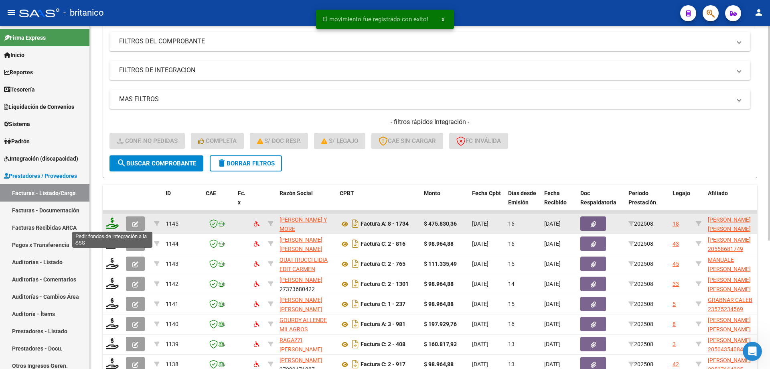
click at [112, 222] on icon at bounding box center [112, 222] width 13 height 11
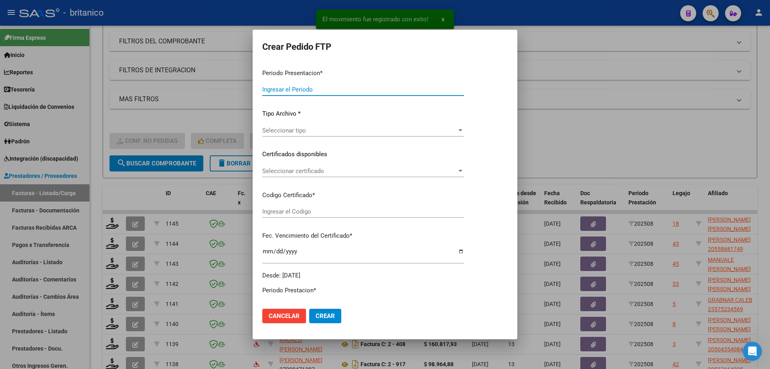
type input "202508"
type input "$ 475.830,36"
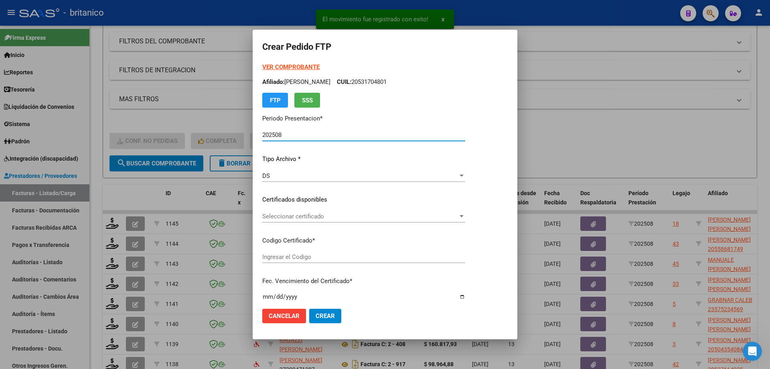
type input "ARG02000568718212023032920260329BS415"
type input "[DATE]"
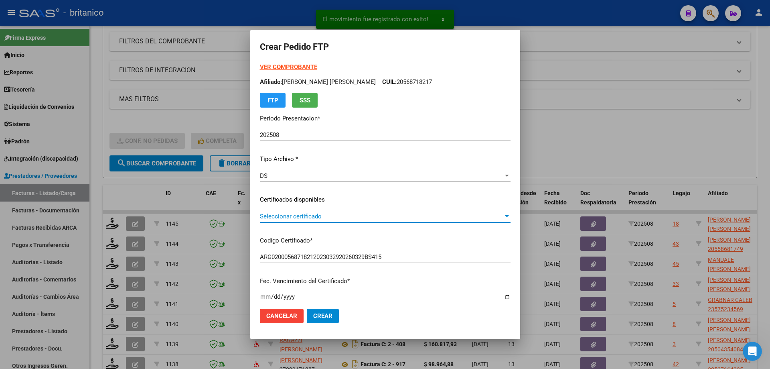
click at [309, 217] on span "Seleccionar certificado" at bounding box center [382, 216] width 244 height 7
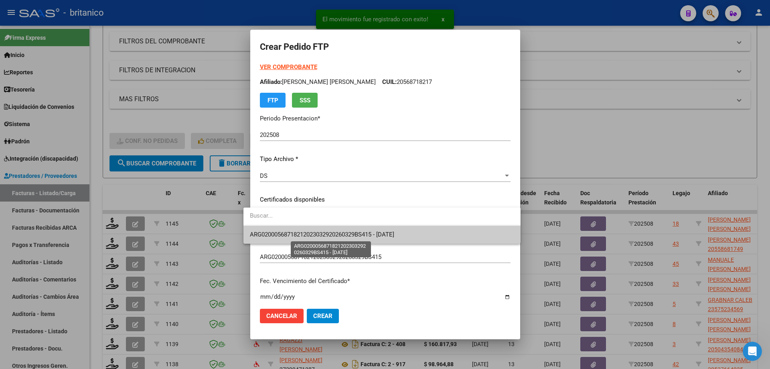
click at [323, 231] on span "ARG02000568718212023032920260329BS415 - [DATE]" at bounding box center [322, 234] width 144 height 7
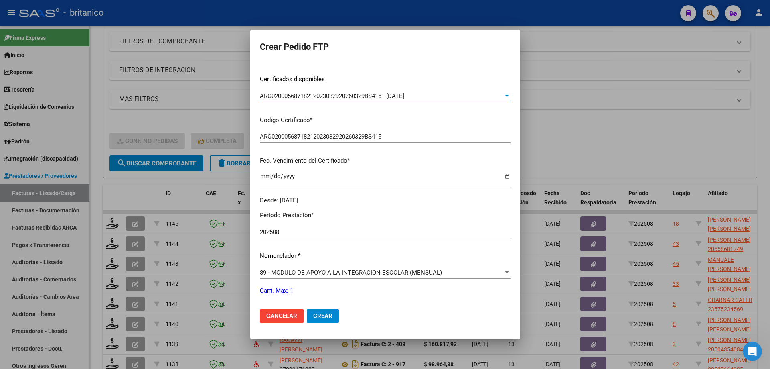
scroll to position [160, 0]
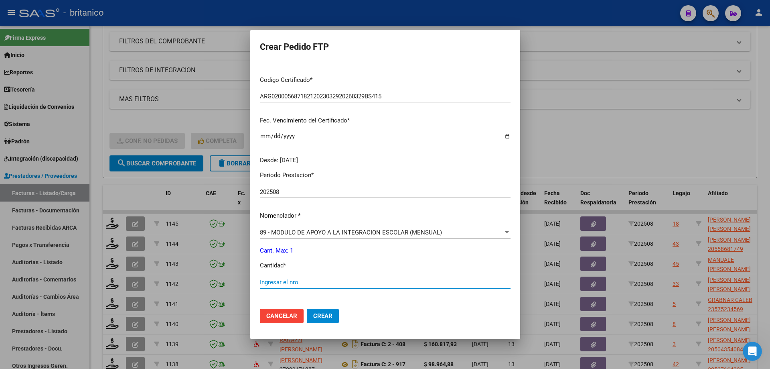
click at [285, 282] on input "Ingresar el nro" at bounding box center [385, 281] width 251 height 7
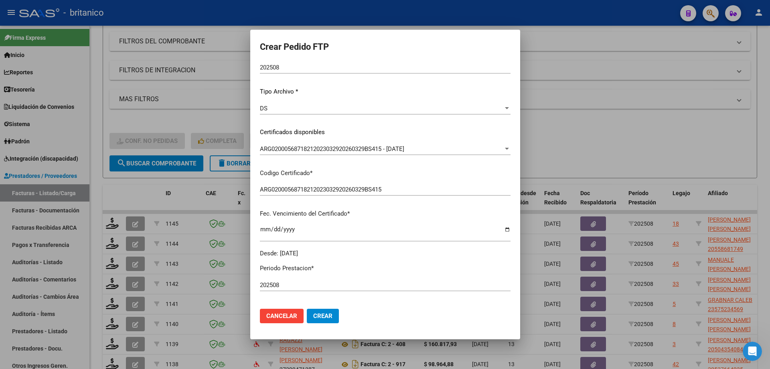
scroll to position [80, 0]
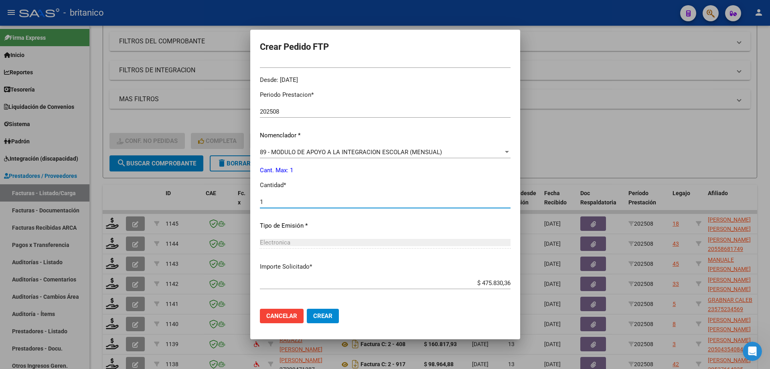
type input "1"
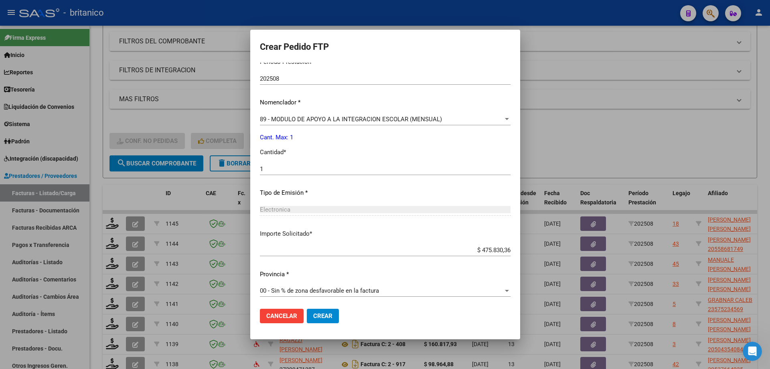
scroll to position [276, 0]
click at [319, 320] on button "Crear" at bounding box center [323, 316] width 32 height 14
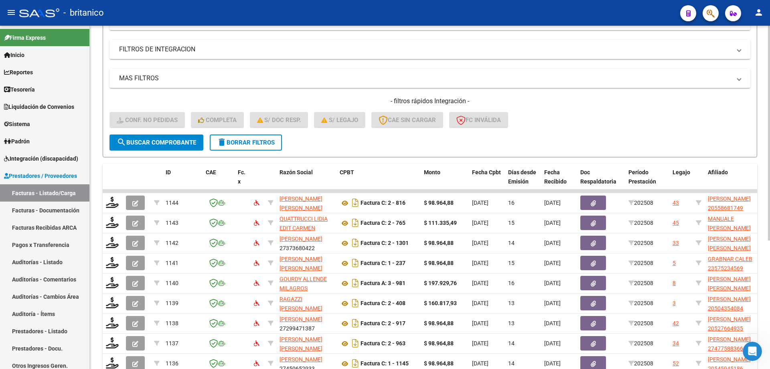
scroll to position [160, 0]
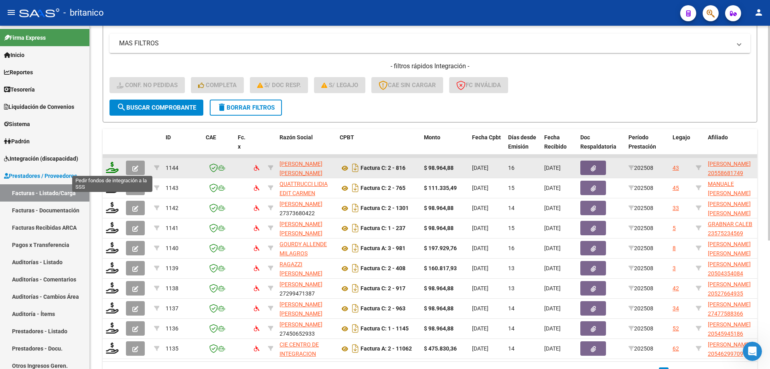
click at [111, 165] on icon at bounding box center [112, 167] width 13 height 11
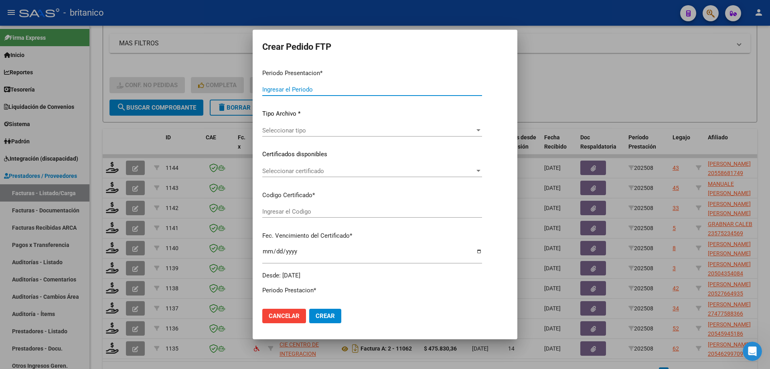
type input "202508"
type input "$ 98.964,88"
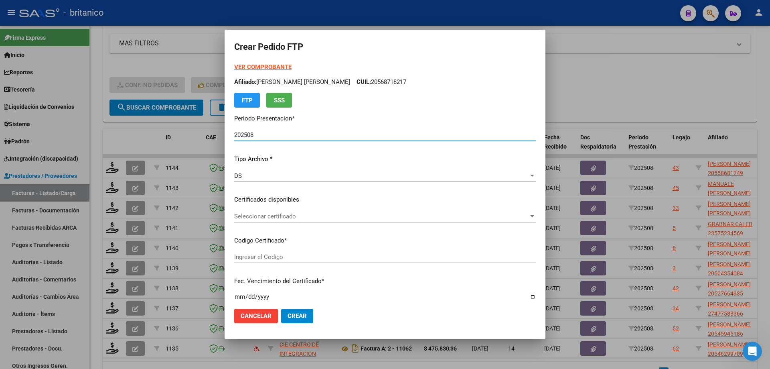
type input "ARG02000558681742022122920271229CBA-536"
type input "[DATE]"
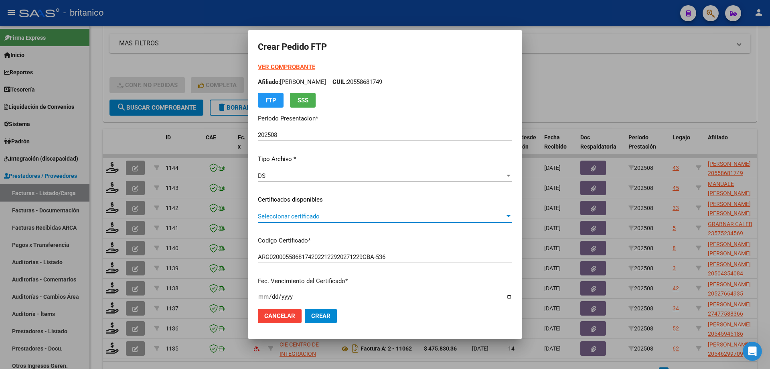
click at [306, 214] on span "Seleccionar certificado" at bounding box center [381, 216] width 247 height 7
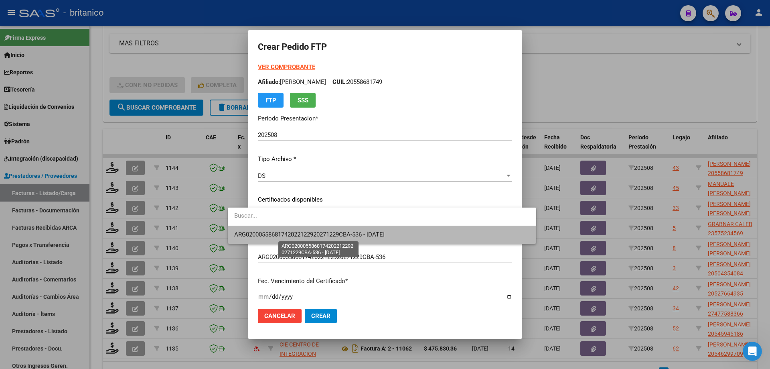
click at [317, 237] on span "ARG02000558681742022122920271229CBA-536 - [DATE]" at bounding box center [309, 234] width 150 height 7
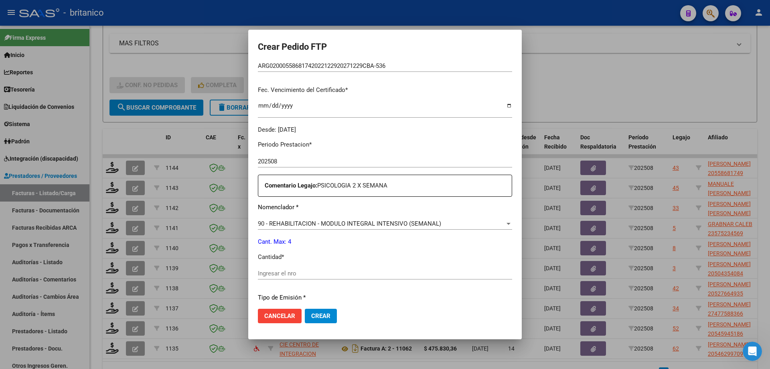
scroll to position [241, 0]
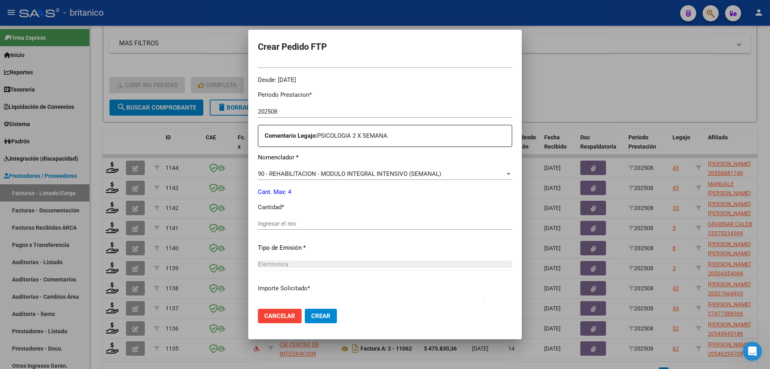
click at [302, 224] on input "Ingresar el nro" at bounding box center [385, 223] width 254 height 7
type input "4"
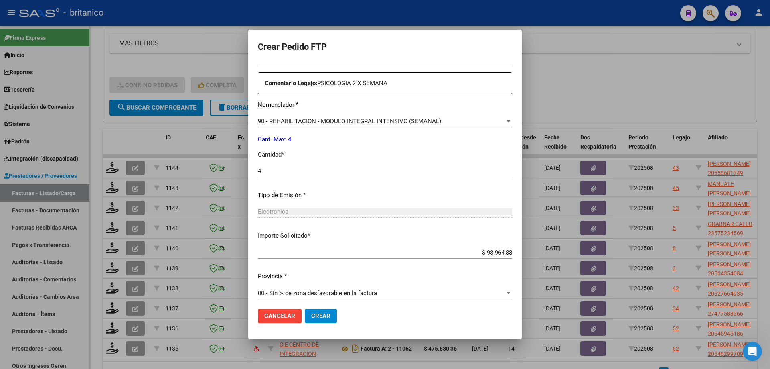
scroll to position [298, 0]
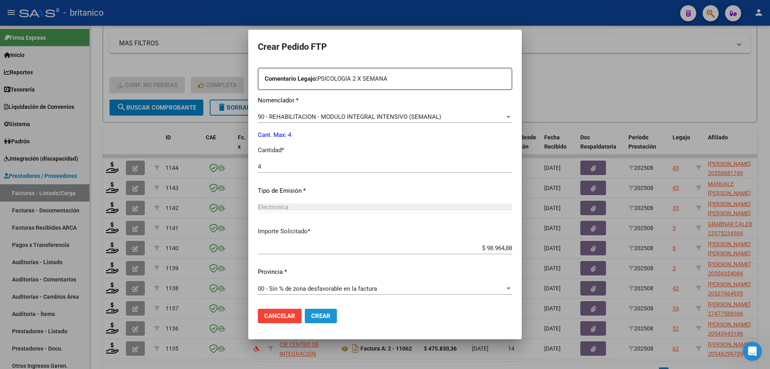
click at [311, 319] on span "Crear" at bounding box center [320, 315] width 19 height 7
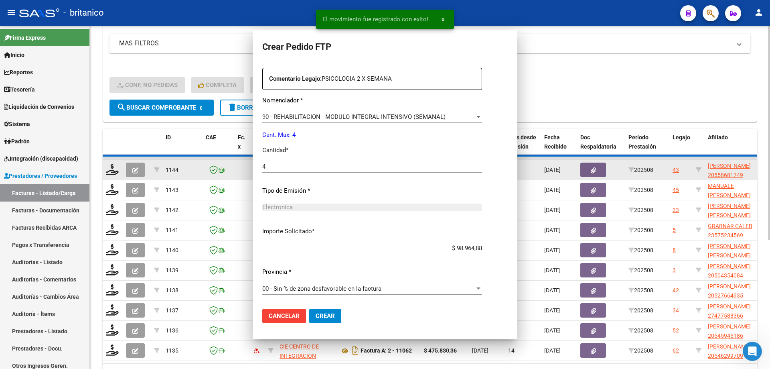
scroll to position [0, 0]
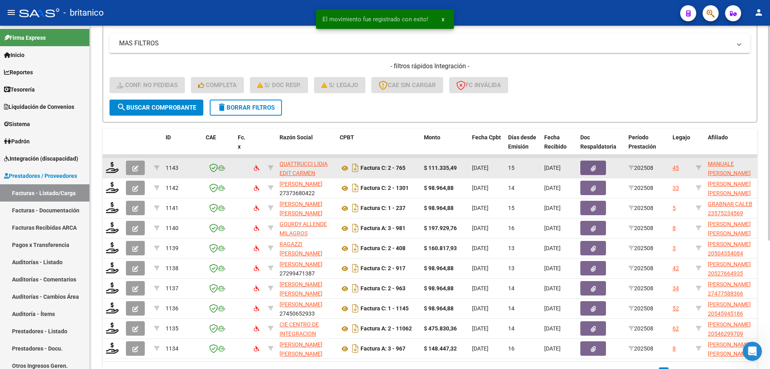
click at [113, 160] on datatable-body-cell at bounding box center [113, 168] width 20 height 20
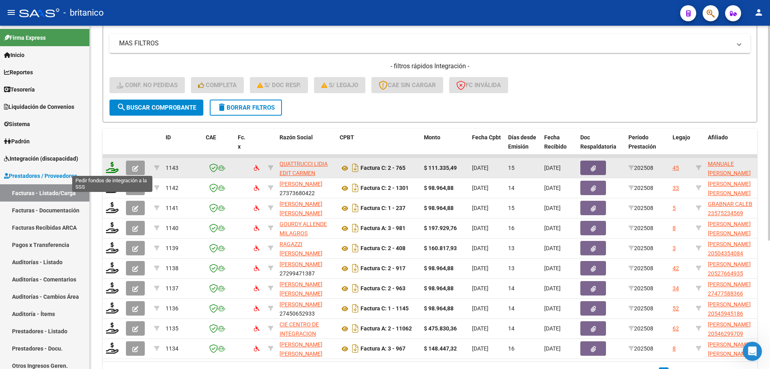
click at [116, 167] on icon at bounding box center [112, 167] width 13 height 11
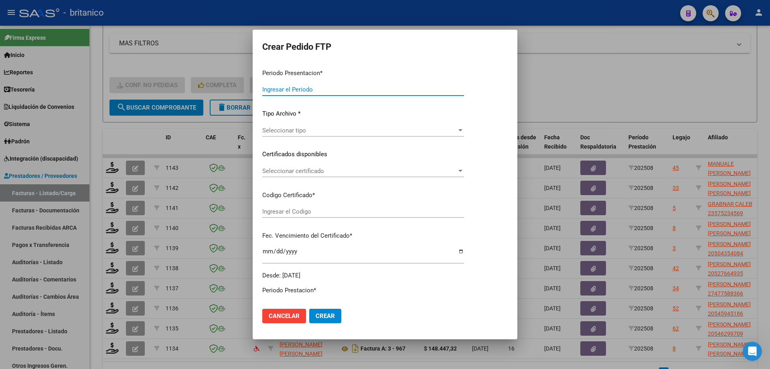
type input "202508"
type input "$ 111.335,49"
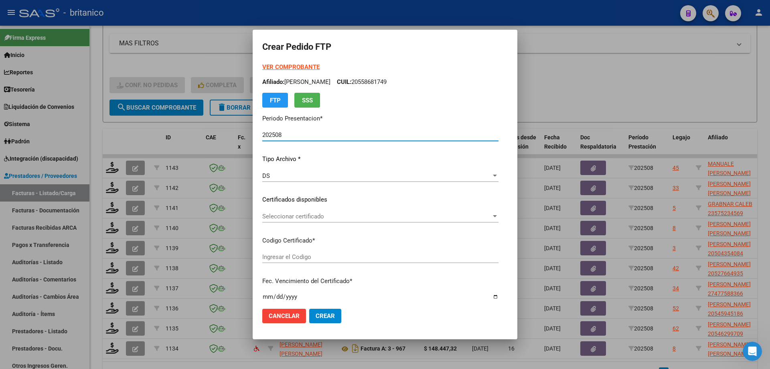
type input "ARG0200051511513-2024011520330115BS350"
type input "[DATE]"
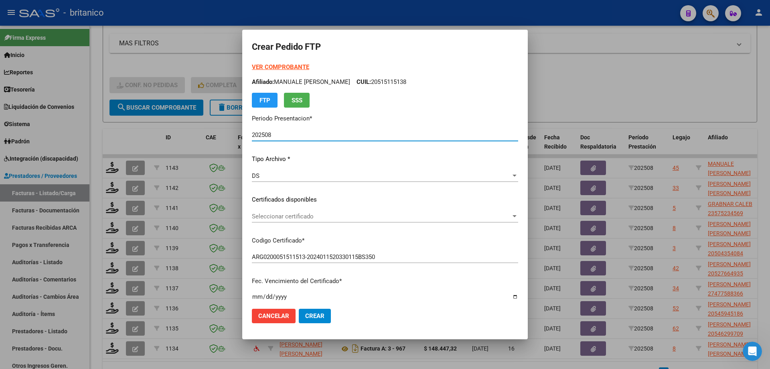
click at [267, 216] on span "Seleccionar certificado" at bounding box center [381, 216] width 259 height 7
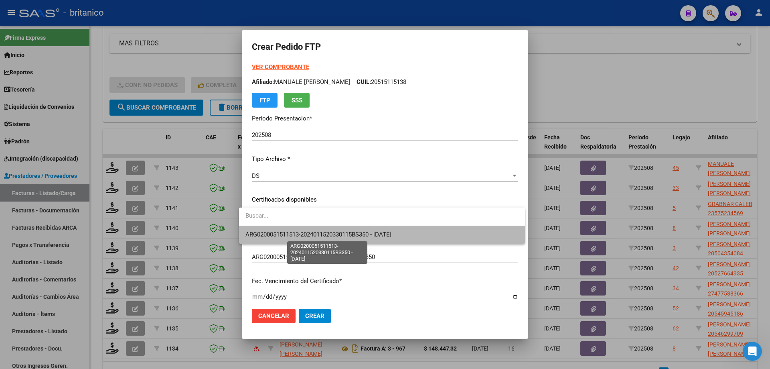
click at [306, 231] on span "ARG0200051511513-2024011520330115BS350 - [DATE]" at bounding box center [319, 234] width 146 height 7
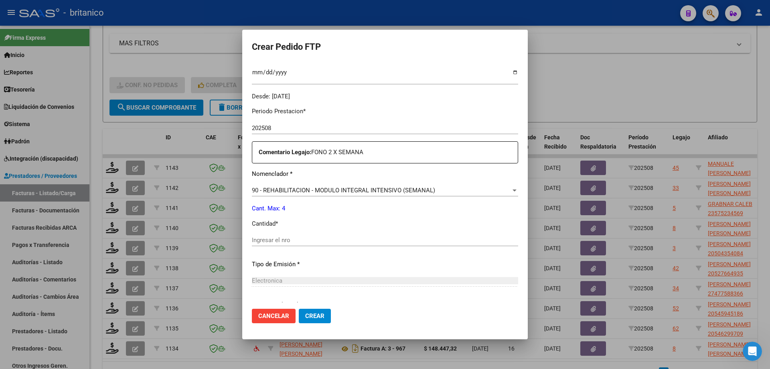
scroll to position [241, 0]
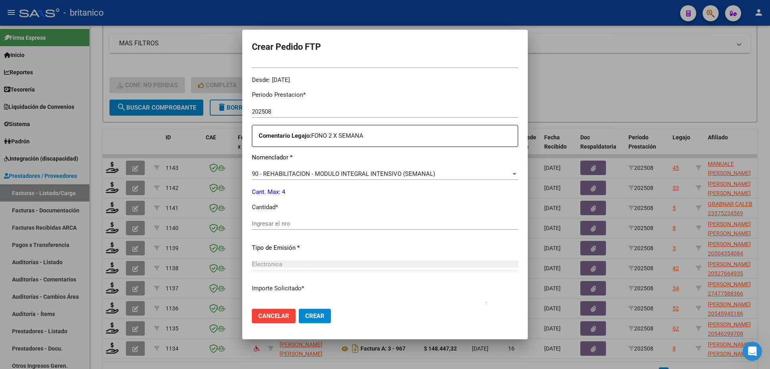
click at [296, 220] on input "Ingresar el nro" at bounding box center [385, 223] width 266 height 7
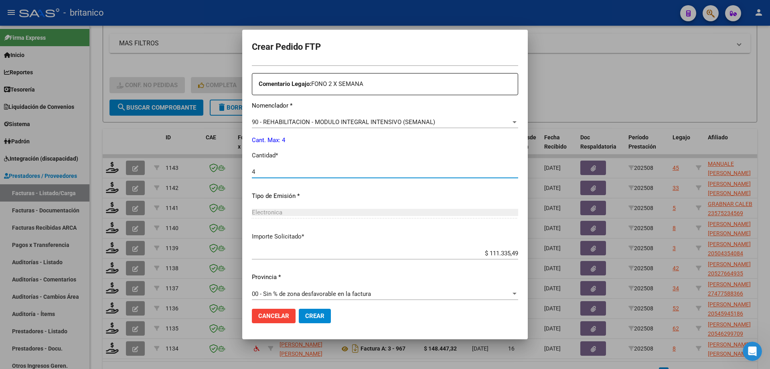
scroll to position [298, 0]
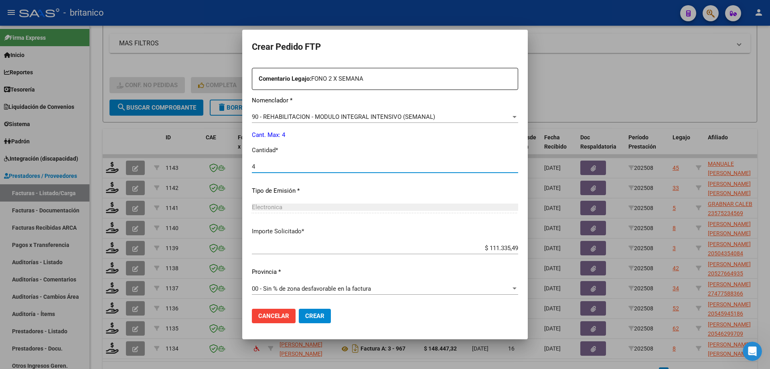
type input "4"
click at [313, 316] on span "Crear" at bounding box center [314, 315] width 19 height 7
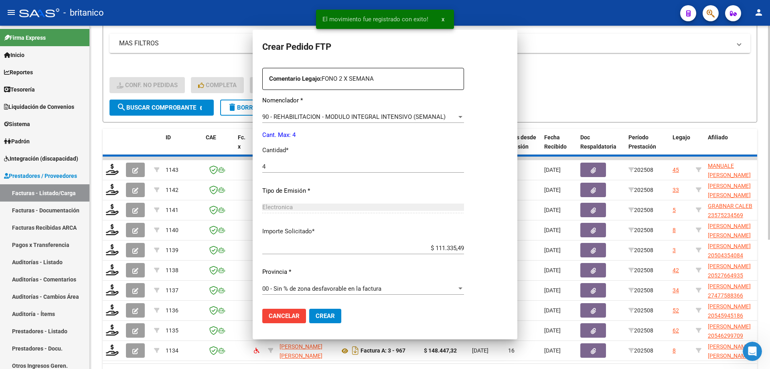
scroll to position [0, 0]
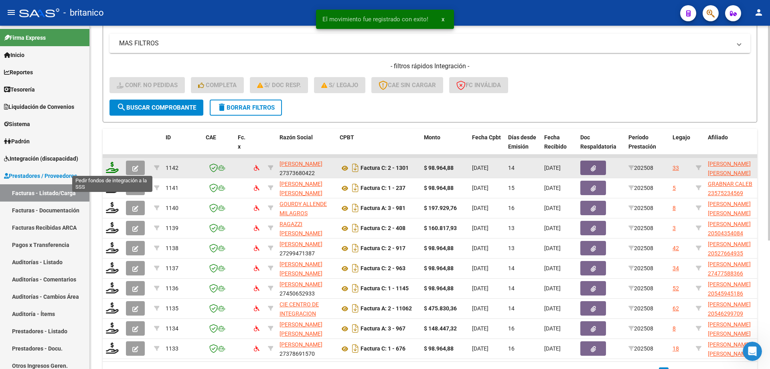
click at [110, 166] on icon at bounding box center [112, 167] width 13 height 11
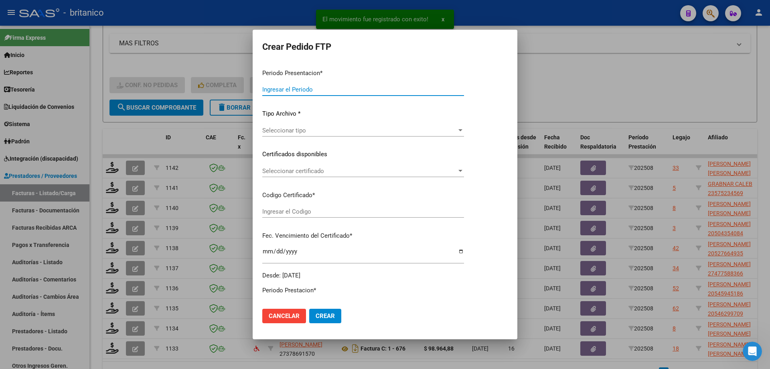
type input "202508"
type input "$ 98.964,88"
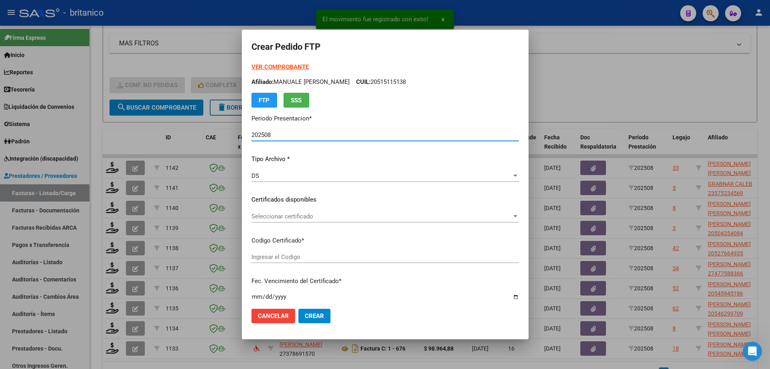
type input "ARG0200055606236-2023122120281221BUE315"
type input "[DATE]"
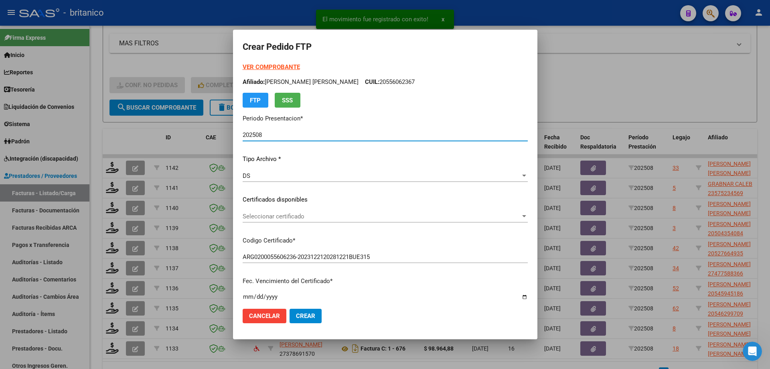
click at [277, 217] on span "Seleccionar certificado" at bounding box center [382, 216] width 278 height 7
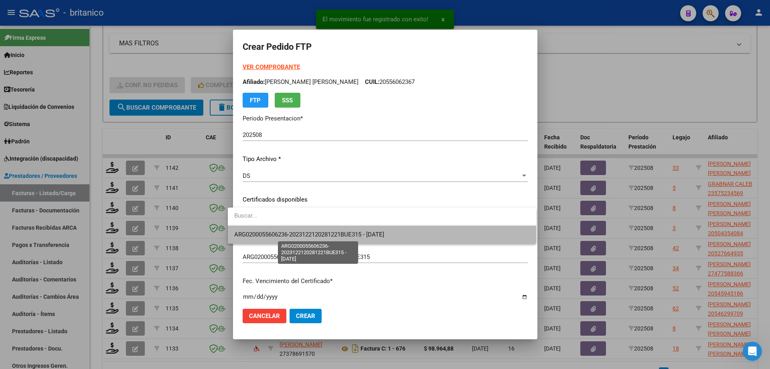
click at [333, 236] on span "ARG0200055606236-2023122120281221BUE315 - [DATE]" at bounding box center [309, 234] width 150 height 7
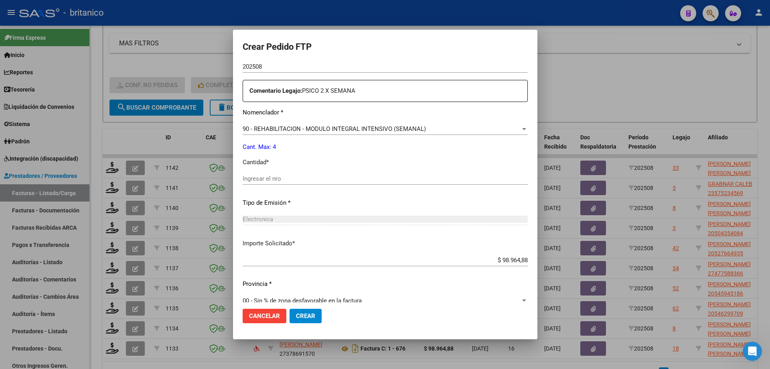
scroll to position [298, 0]
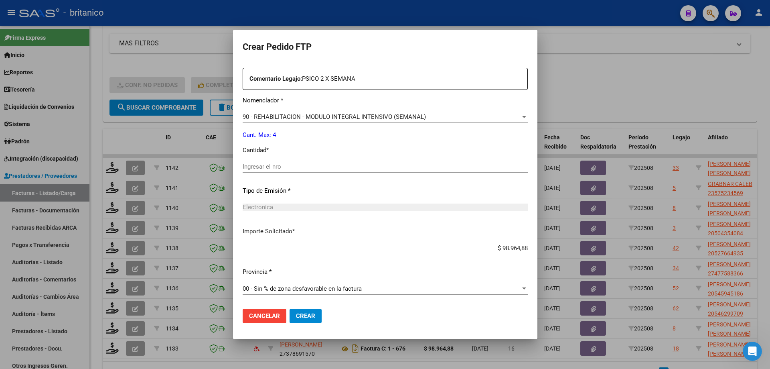
click at [299, 163] on div "Ingresar el nro" at bounding box center [385, 166] width 285 height 12
type input "4"
click at [298, 313] on span "Crear" at bounding box center [305, 315] width 19 height 7
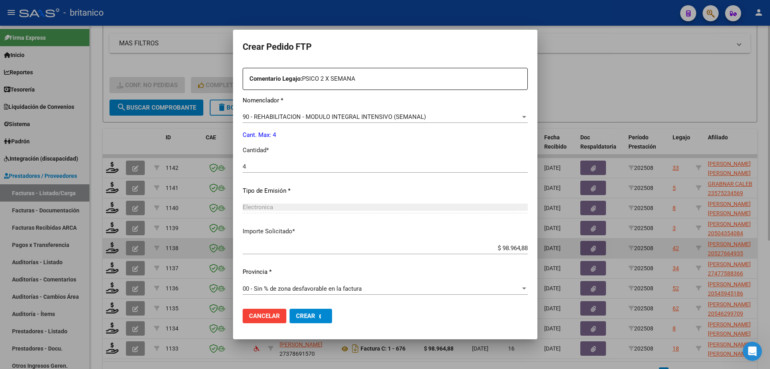
scroll to position [0, 0]
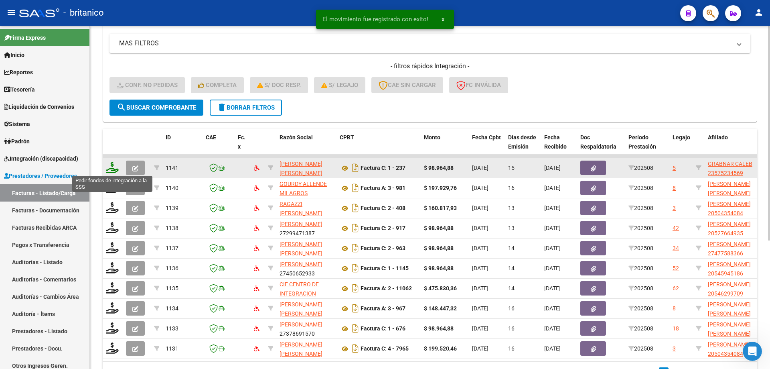
click at [111, 165] on icon at bounding box center [112, 167] width 13 height 11
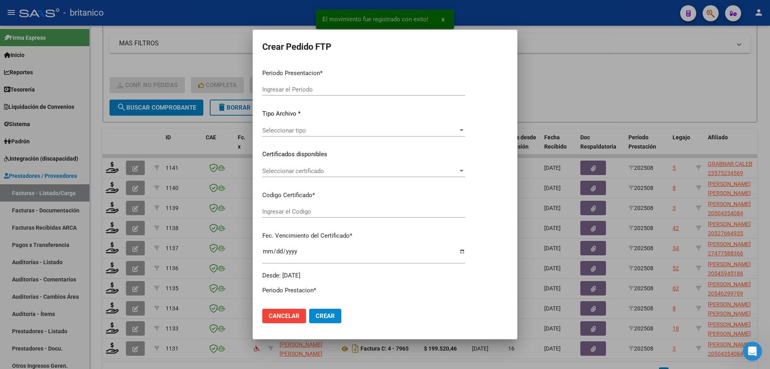
type input "202508"
type input "$ 98.964,88"
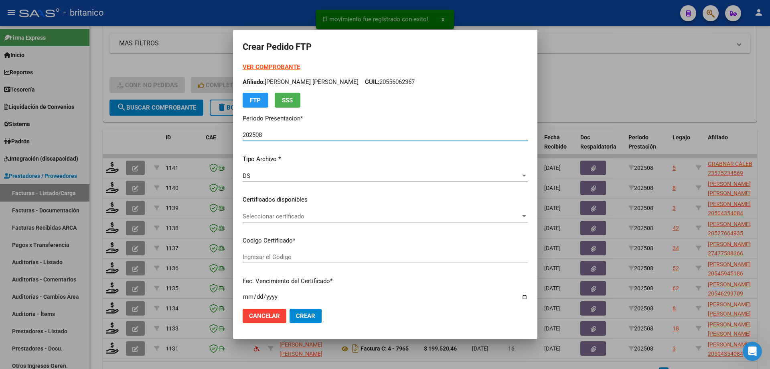
type input "ARG020005752345620230719-20260719CBA536"
type input "[DATE]"
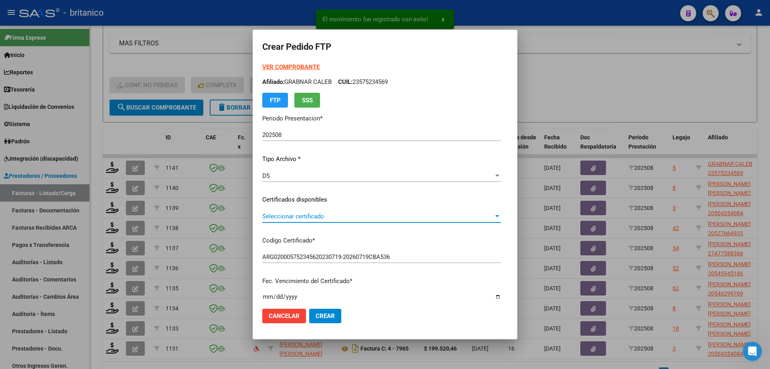
click at [310, 219] on span "Seleccionar certificado" at bounding box center [377, 216] width 231 height 7
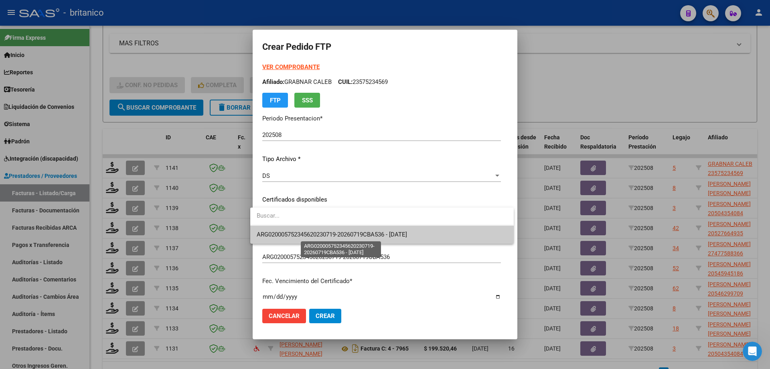
drag, startPoint x: 311, startPoint y: 231, endPoint x: 324, endPoint y: 229, distance: 13.9
click at [313, 231] on span "ARG020005752345620230719-20260719CBA536 - [DATE]" at bounding box center [332, 234] width 150 height 7
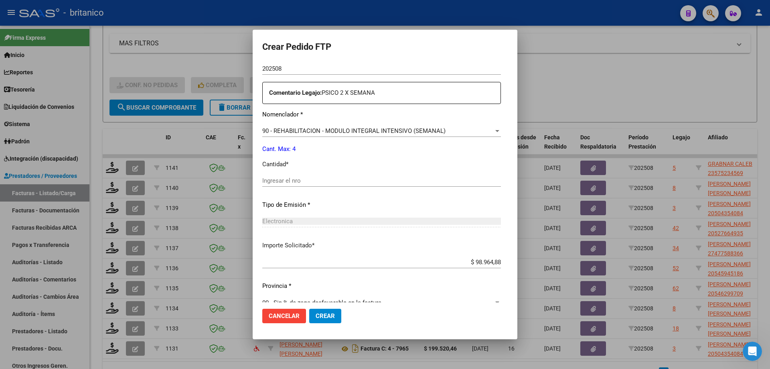
scroll to position [298, 0]
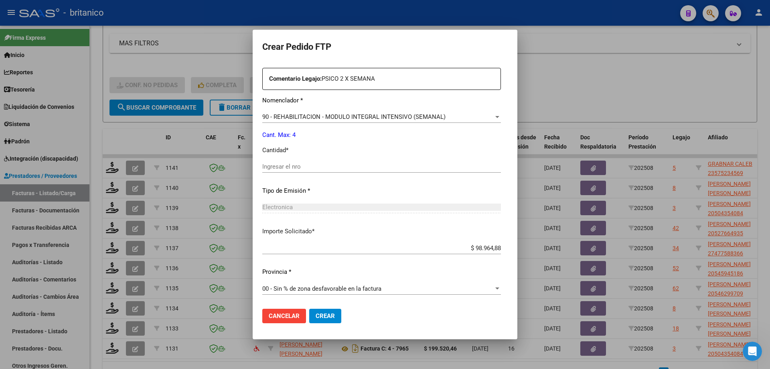
click at [323, 169] on input "Ingresar el nro" at bounding box center [381, 166] width 239 height 7
type input "4"
click at [316, 312] on button "Crear" at bounding box center [325, 316] width 32 height 14
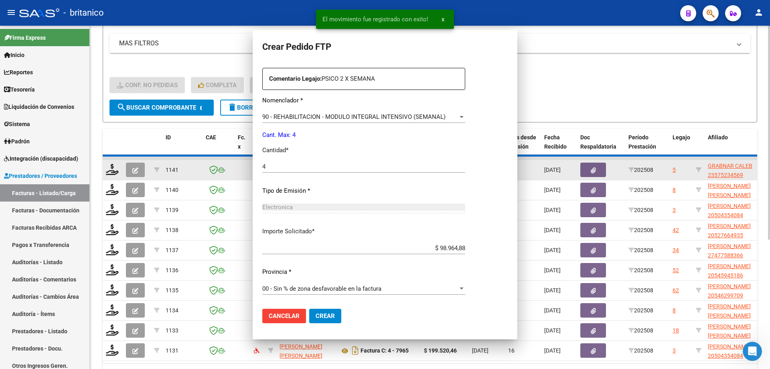
scroll to position [0, 0]
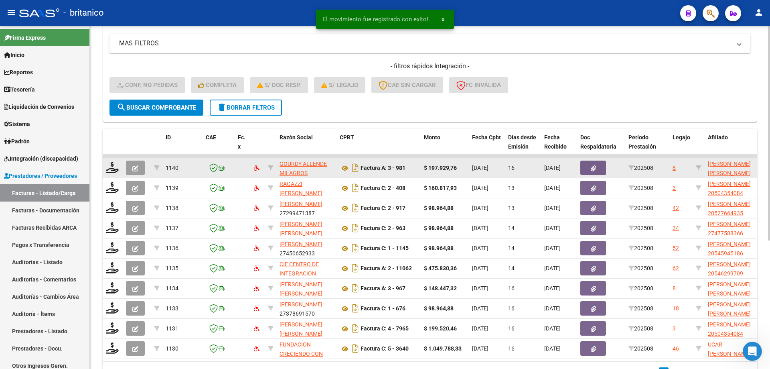
click at [110, 161] on datatable-body-cell at bounding box center [113, 168] width 20 height 20
click at [114, 165] on icon at bounding box center [112, 167] width 13 height 11
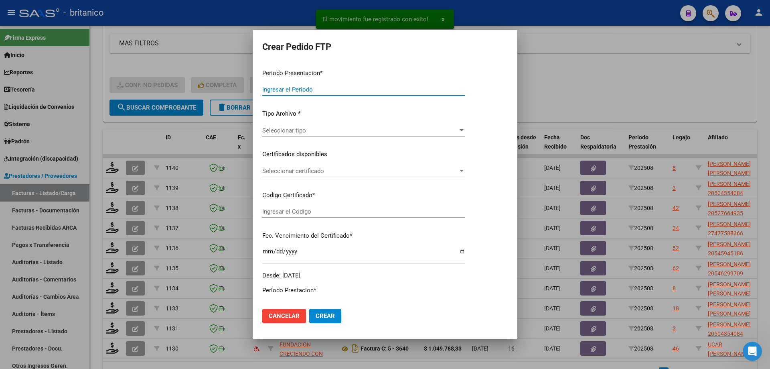
type input "202508"
type input "$ 197.929,76"
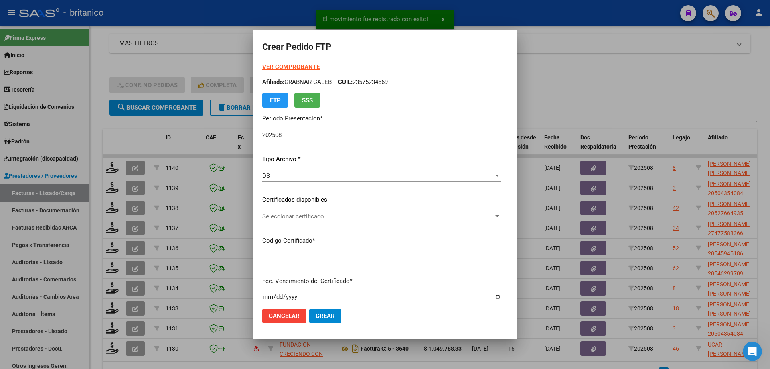
type input "ARG020005500309720210825-20250825CBA536"
type input "[DATE]"
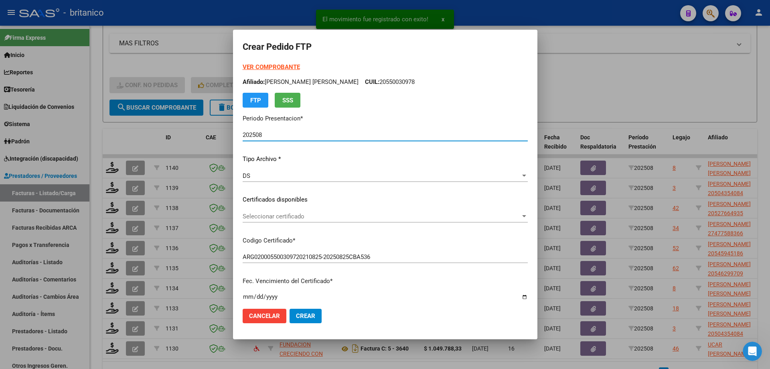
click at [337, 221] on div "Seleccionar certificado Seleccionar certificado" at bounding box center [385, 216] width 285 height 12
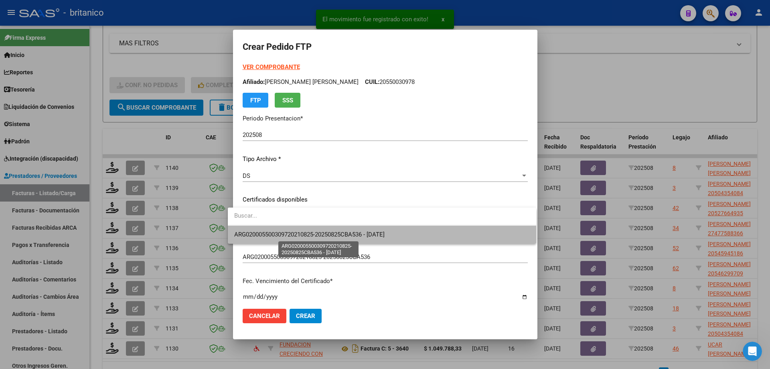
click at [350, 236] on span "ARG020005500309720210825-20250825CBA536 - [DATE]" at bounding box center [309, 234] width 150 height 7
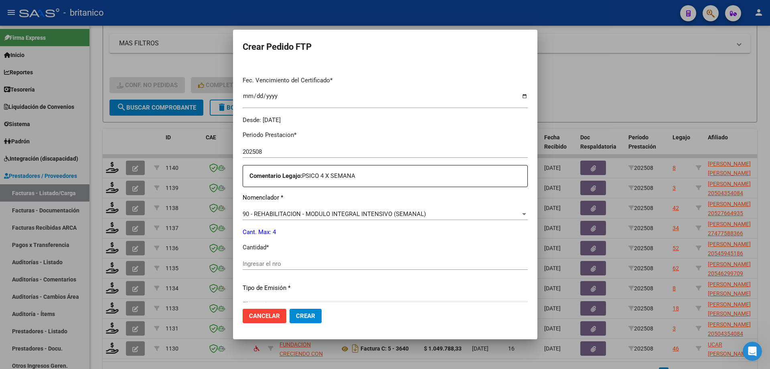
scroll to position [241, 0]
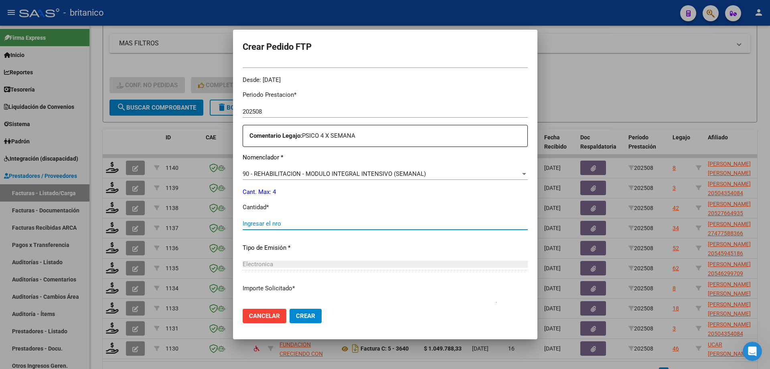
click at [297, 224] on input "Ingresar el nro" at bounding box center [385, 223] width 285 height 7
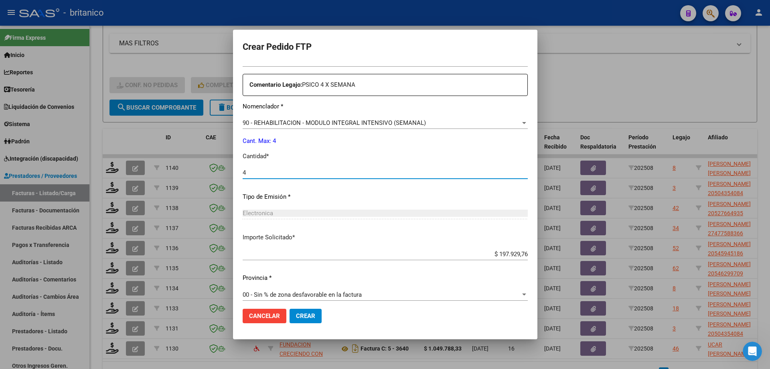
scroll to position [298, 0]
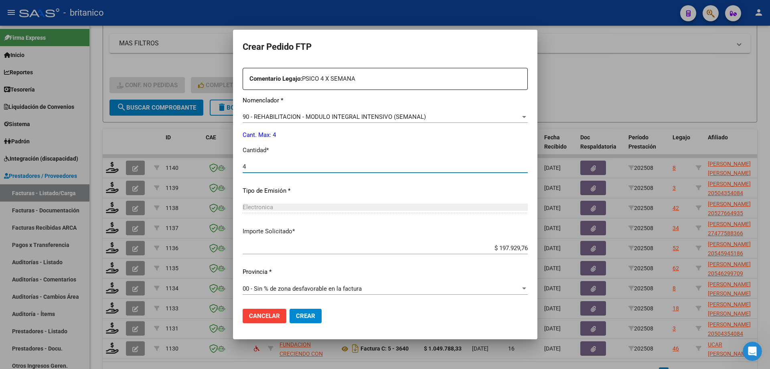
type input "4"
click at [296, 315] on span "Crear" at bounding box center [305, 315] width 19 height 7
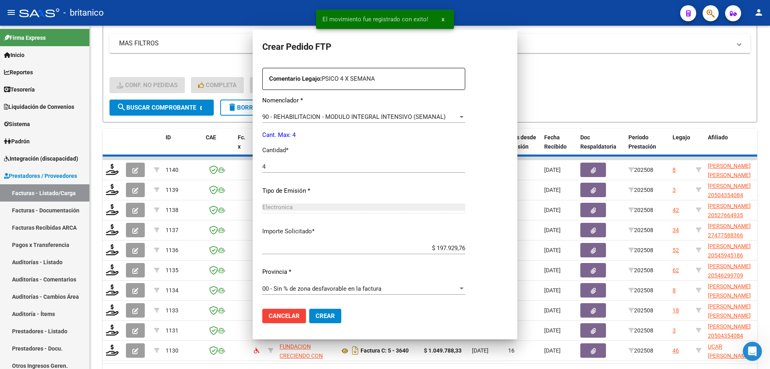
scroll to position [252, 0]
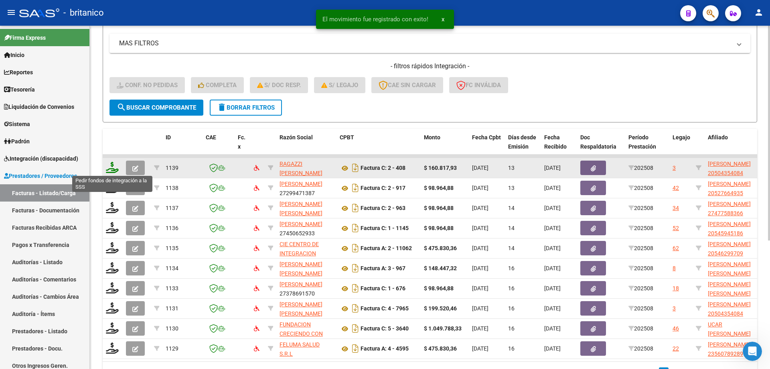
click at [110, 165] on icon at bounding box center [112, 167] width 13 height 11
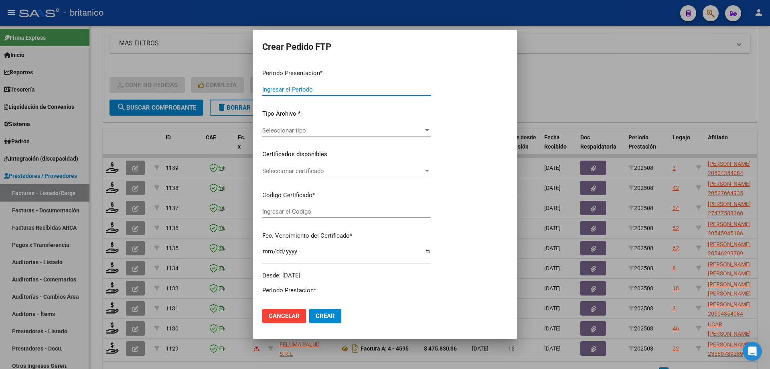
type input "202508"
type input "$ 160.817,93"
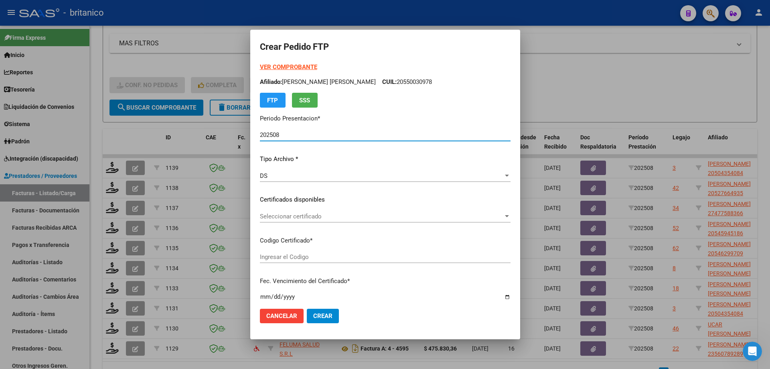
type input "ARG0200050435408-2022091420320914CBA536"
type input "[DATE]"
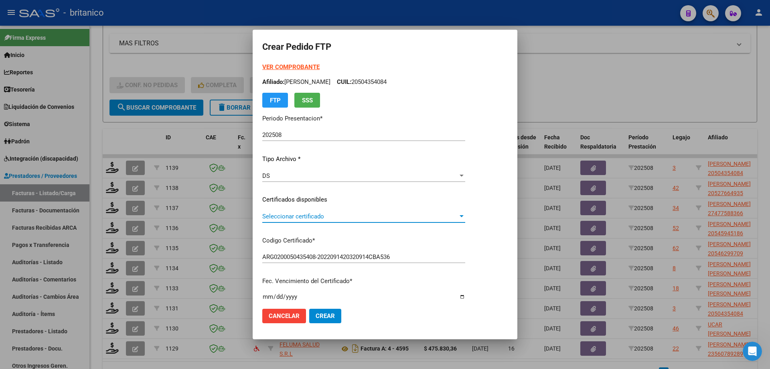
click at [322, 218] on span "Seleccionar certificado" at bounding box center [360, 216] width 196 height 7
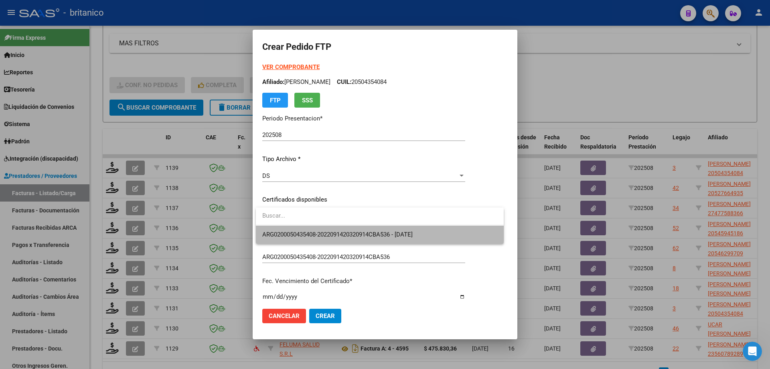
click at [325, 229] on span "ARG0200050435408-2022091420320914CBA536 - [DATE]" at bounding box center [379, 234] width 235 height 18
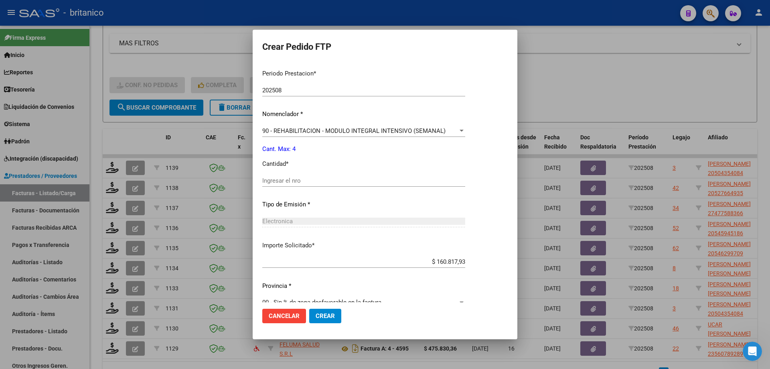
scroll to position [276, 0]
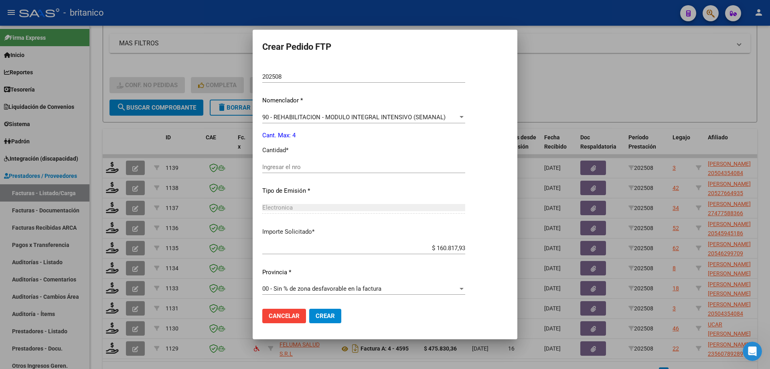
click at [331, 167] on input "Ingresar el nro" at bounding box center [363, 166] width 203 height 7
type input "4"
click at [326, 316] on span "Crear" at bounding box center [325, 315] width 19 height 7
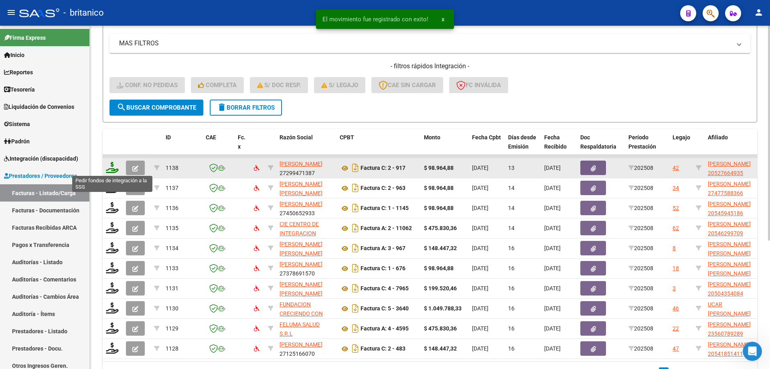
click at [111, 169] on icon at bounding box center [112, 167] width 13 height 11
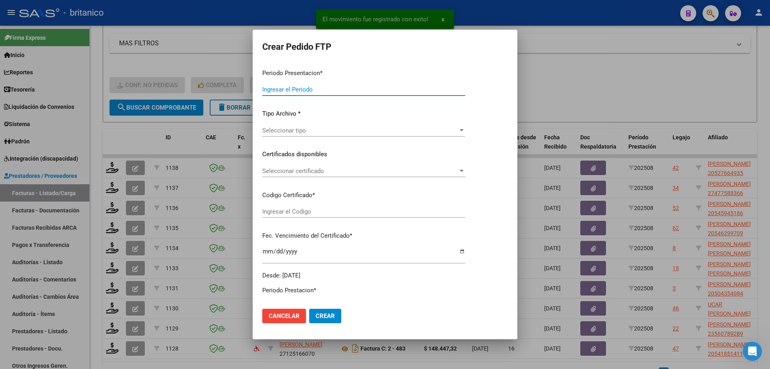
type input "202508"
type input "$ 98.964,88"
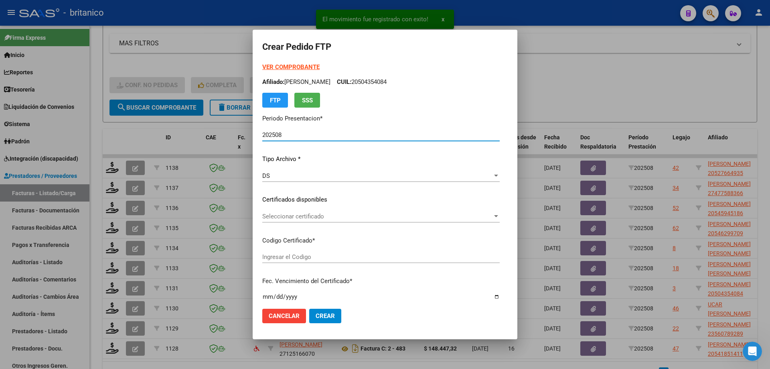
type input "ARG0200052766493-2024070520290705BUE315"
type input "[DATE]"
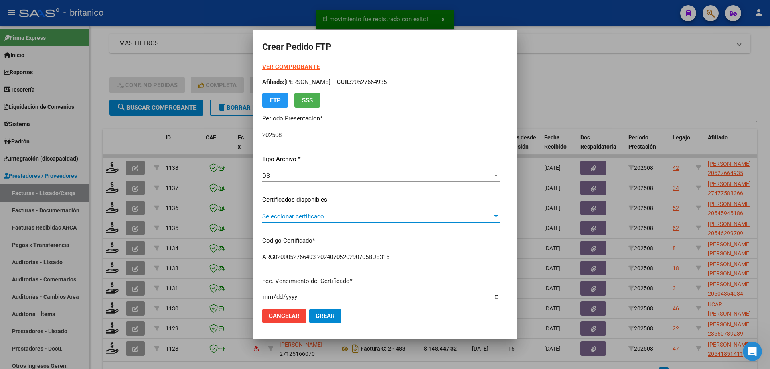
click at [335, 213] on span "Seleccionar certificado" at bounding box center [377, 216] width 230 height 7
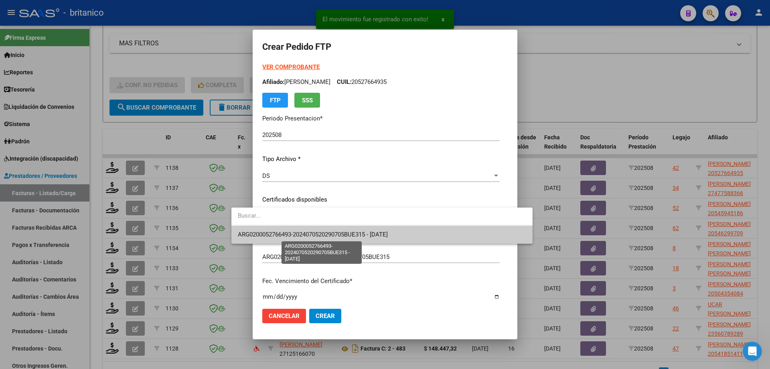
click at [354, 236] on span "ARG0200052766493-2024070520290705BUE315 - [DATE]" at bounding box center [313, 234] width 150 height 7
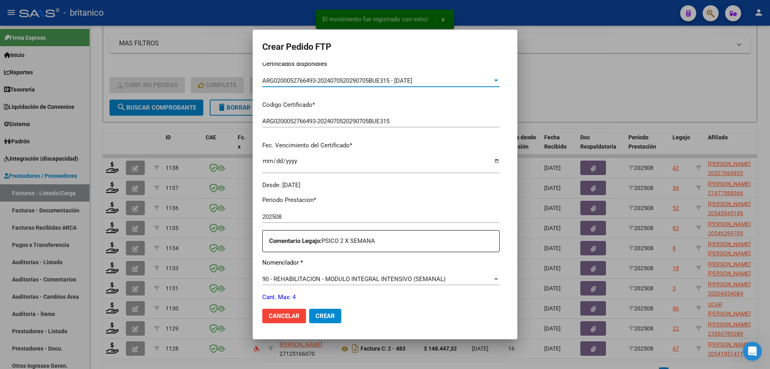
scroll to position [201, 0]
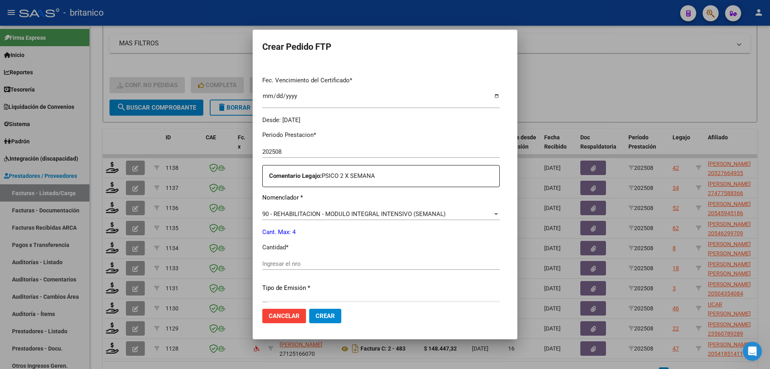
click at [305, 254] on div "Periodo Prestacion * 202508 Ingresar el Periodo Prestacion Comentario Legajo: P…" at bounding box center [381, 261] width 238 height 275
click at [300, 262] on input "Ingresar el nro" at bounding box center [381, 263] width 238 height 7
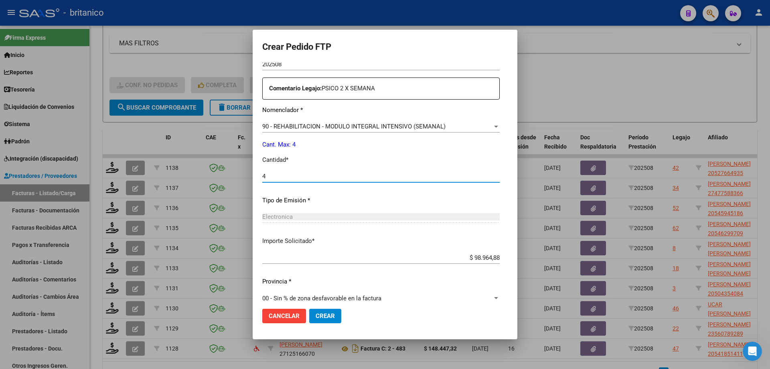
scroll to position [298, 0]
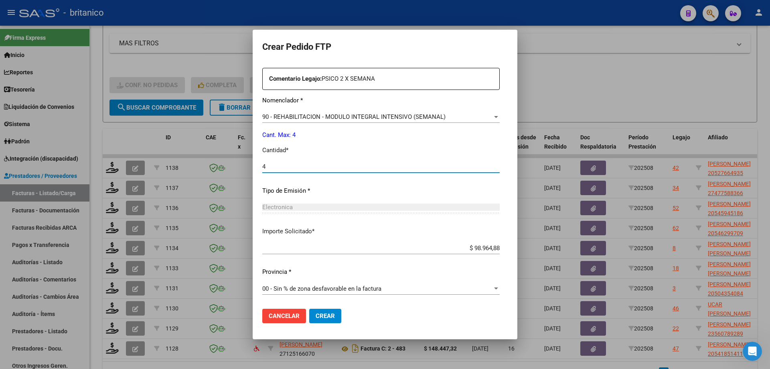
type input "4"
click at [316, 315] on span "Crear" at bounding box center [325, 315] width 19 height 7
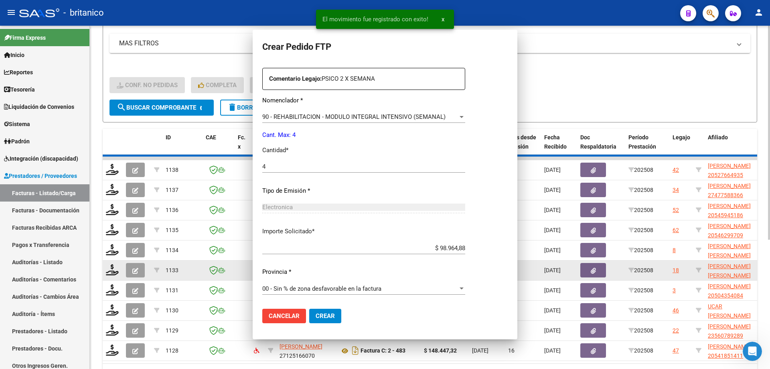
scroll to position [0, 0]
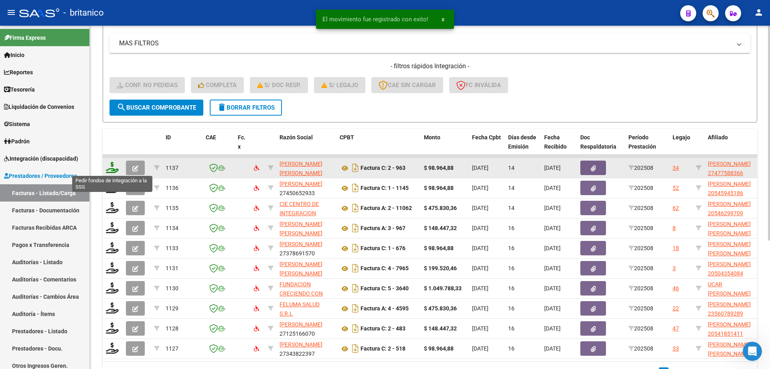
click at [108, 171] on icon at bounding box center [112, 167] width 13 height 11
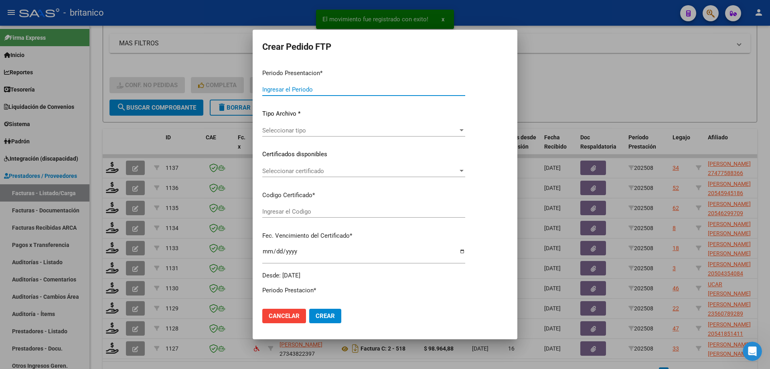
type input "202508"
type input "$ 98.964,88"
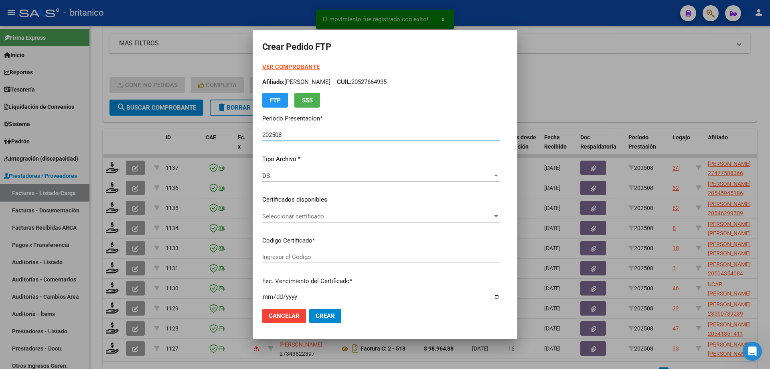
type input "ARG010004775883620220615-20270615BS320"
type input "[DATE]"
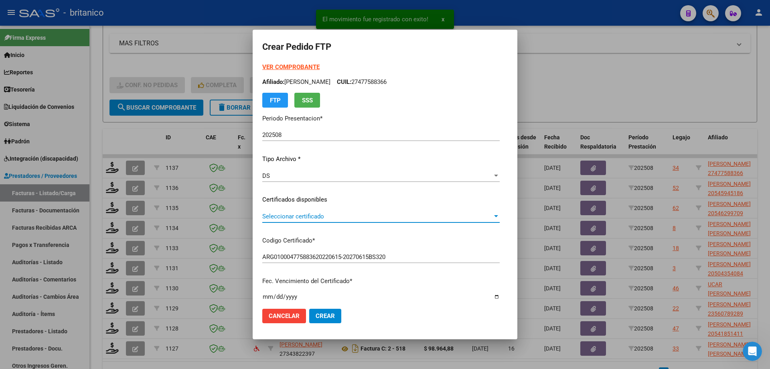
click at [296, 216] on span "Seleccionar certificado" at bounding box center [377, 216] width 230 height 7
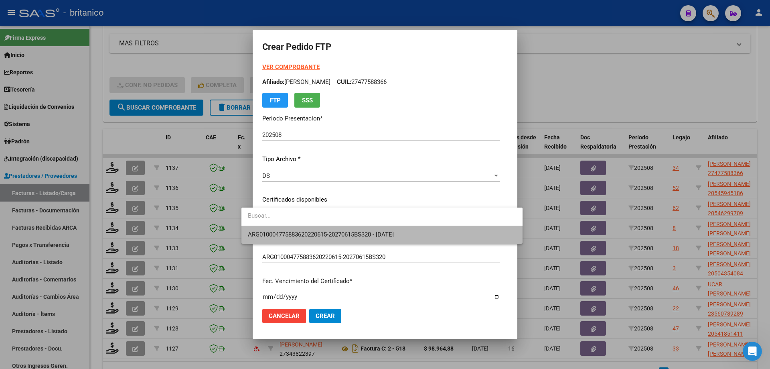
click at [300, 227] on span "ARG010004775883620220615-20270615BS320 - [DATE]" at bounding box center [382, 234] width 268 height 18
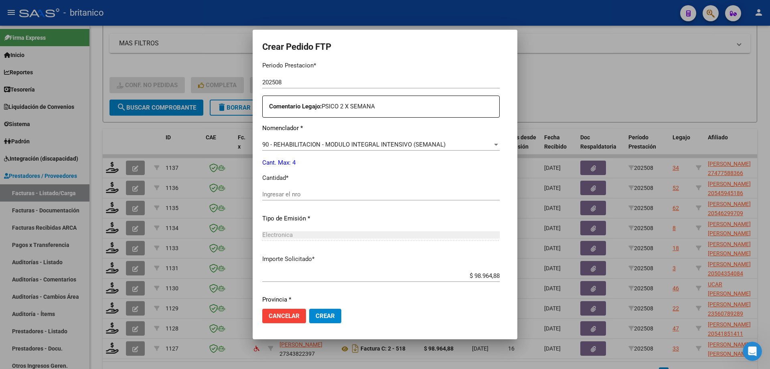
scroll to position [281, 0]
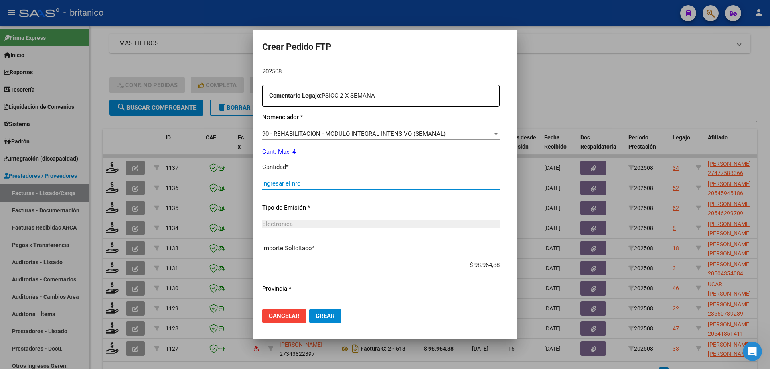
click at [313, 182] on input "Ingresar el nro" at bounding box center [381, 183] width 238 height 7
type input "7"
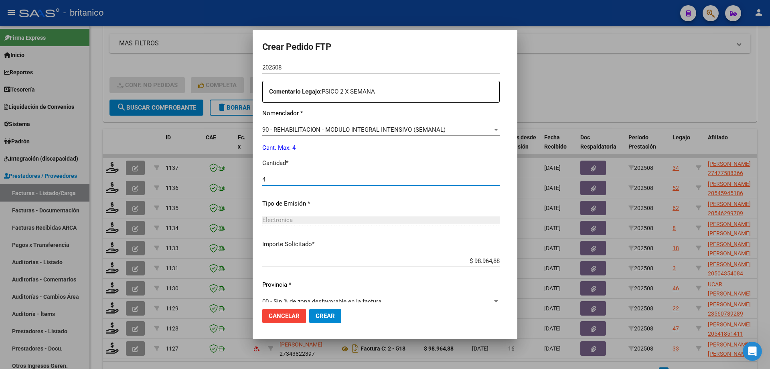
scroll to position [298, 0]
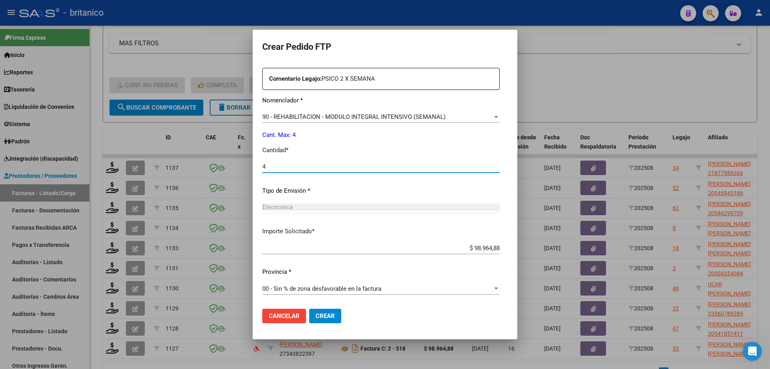
type input "4"
drag, startPoint x: 403, startPoint y: 132, endPoint x: 382, endPoint y: 142, distance: 23.5
click at [382, 142] on div "Periodo Prestacion * 202508 Ingresar el Periodo Prestacion Comentario Legajo: P…" at bounding box center [381, 164] width 238 height 275
click at [316, 316] on span "Crear" at bounding box center [325, 315] width 19 height 7
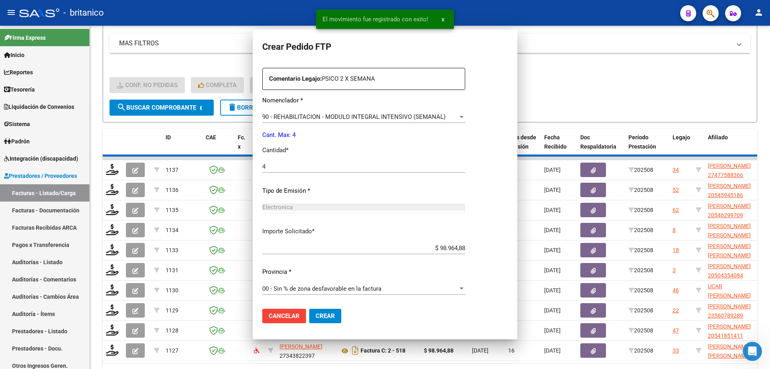
scroll to position [0, 0]
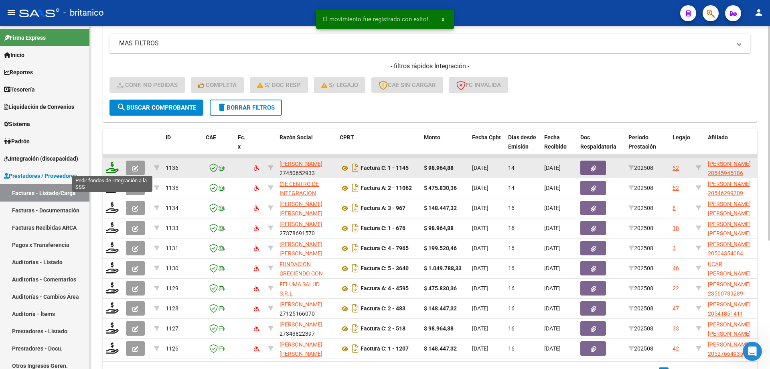
click at [110, 164] on icon at bounding box center [112, 167] width 13 height 11
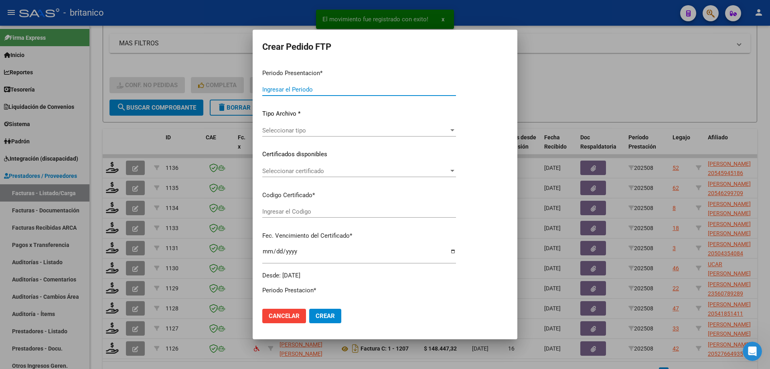
type input "202508"
type input "$ 98.964,88"
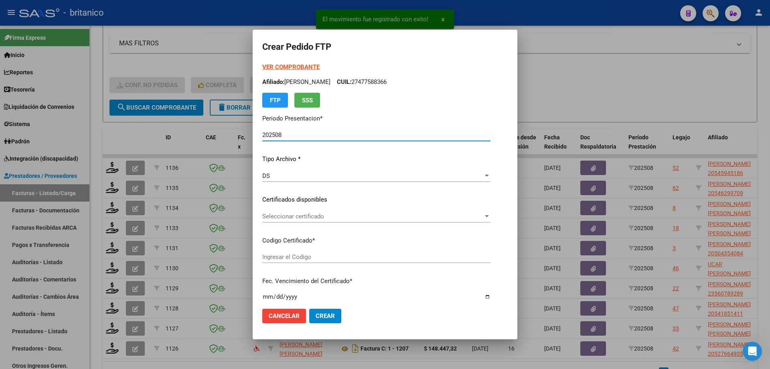
type input "ARG02000545945182020091420230914BS437"
type input "[DATE]"
click at [266, 210] on div "Seleccionar certificado Seleccionar certificado" at bounding box center [376, 216] width 228 height 12
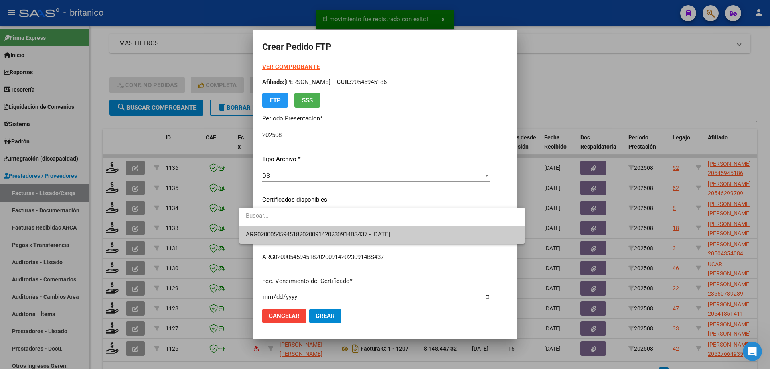
click at [288, 229] on span "ARG02000545945182020091420230914BS437 - [DATE]" at bounding box center [382, 234] width 272 height 18
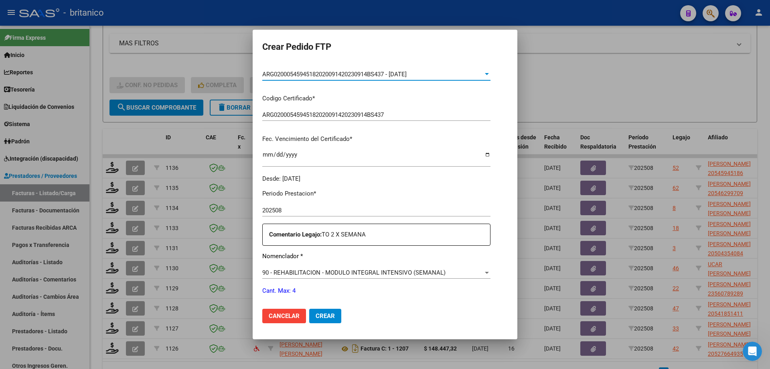
scroll to position [160, 0]
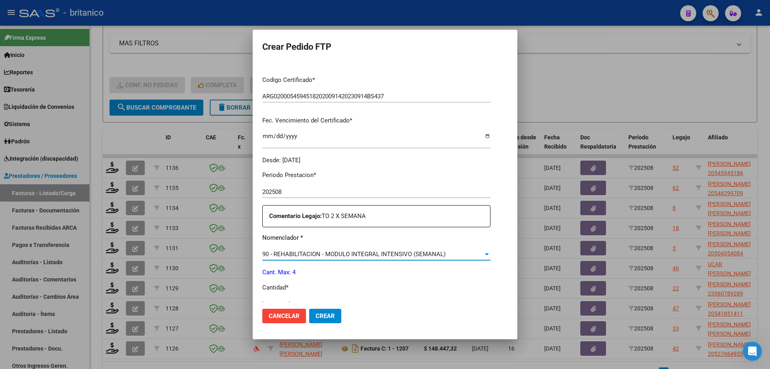
click at [443, 254] on div "90 - REHABILITACION - MODULO INTEGRAL INTENSIVO (SEMANAL)" at bounding box center [372, 253] width 221 height 7
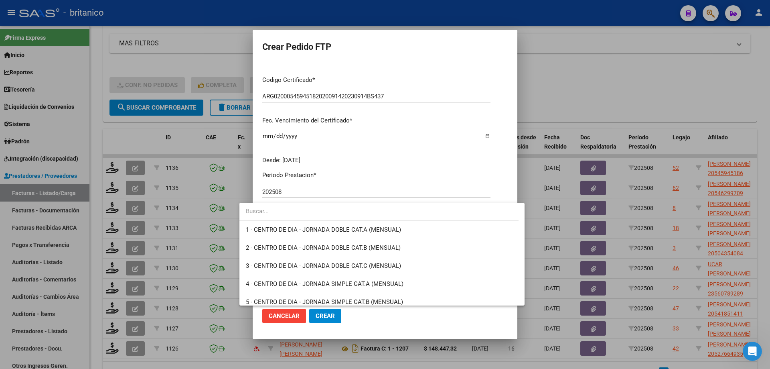
scroll to position [1583, 0]
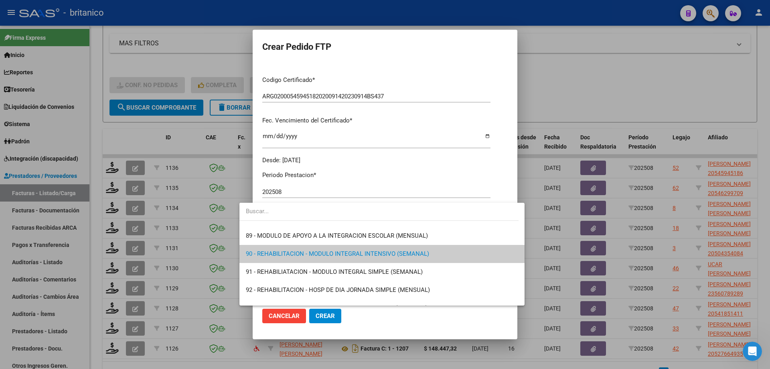
click at [398, 209] on input "dropdown search" at bounding box center [379, 211] width 279 height 18
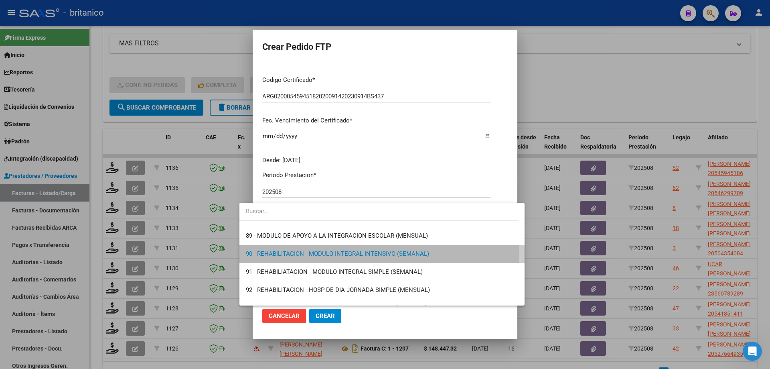
click at [335, 249] on span "90 - REHABILITACION - MODULO INTEGRAL INTENSIVO (SEMANAL)" at bounding box center [382, 254] width 272 height 18
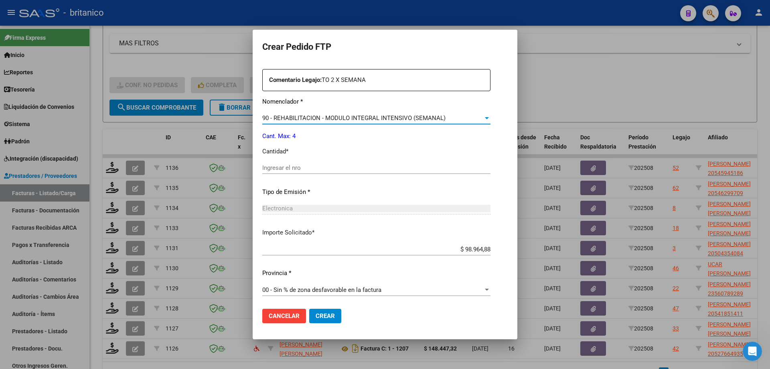
scroll to position [298, 0]
click at [301, 168] on input "Ingresar el nro" at bounding box center [376, 166] width 228 height 7
type input "4"
click at [316, 313] on span "Crear" at bounding box center [325, 315] width 19 height 7
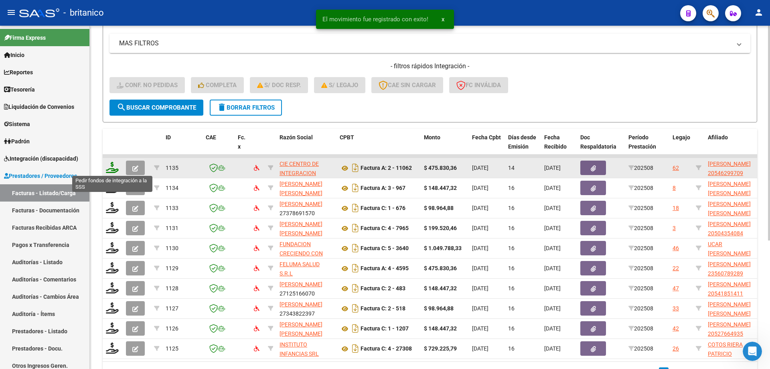
click at [112, 162] on icon at bounding box center [112, 167] width 13 height 11
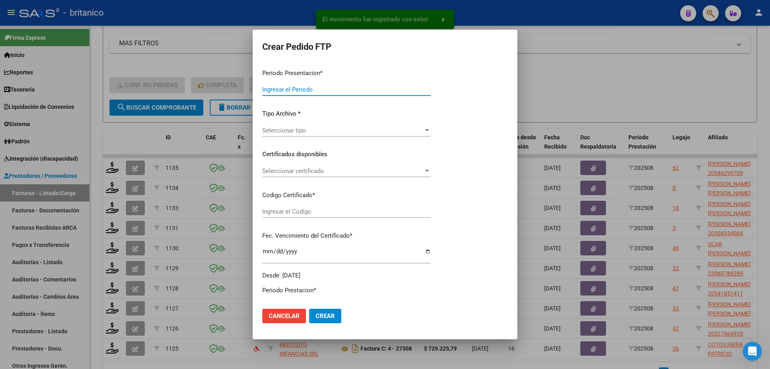
type input "202508"
type input "$ 475.830,36"
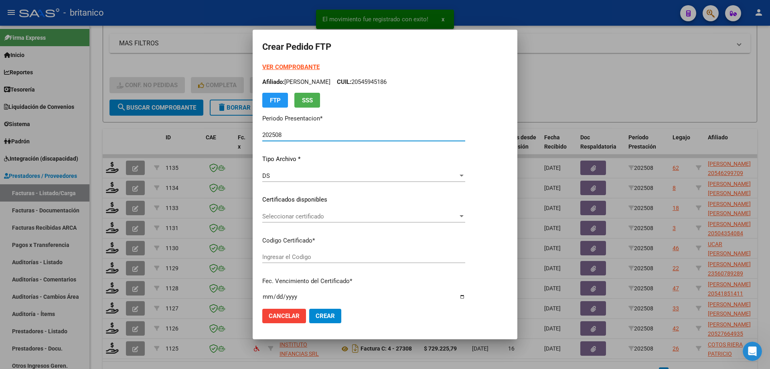
type input "ARG02000546299702018111420251114CIU536"
type input "[DATE]"
click at [306, 215] on span "Seleccionar certificado" at bounding box center [360, 216] width 196 height 7
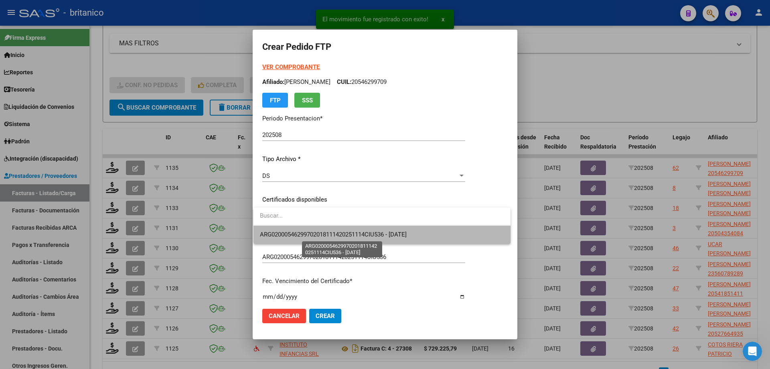
click at [315, 233] on span "ARG02000546299702018111420251114CIU536 - [DATE]" at bounding box center [333, 234] width 147 height 7
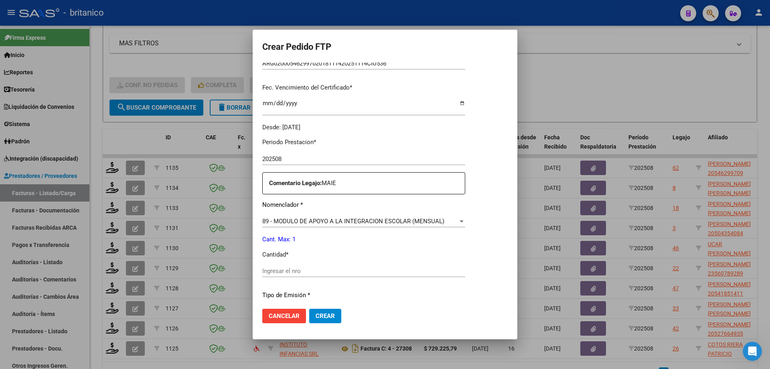
scroll to position [241, 0]
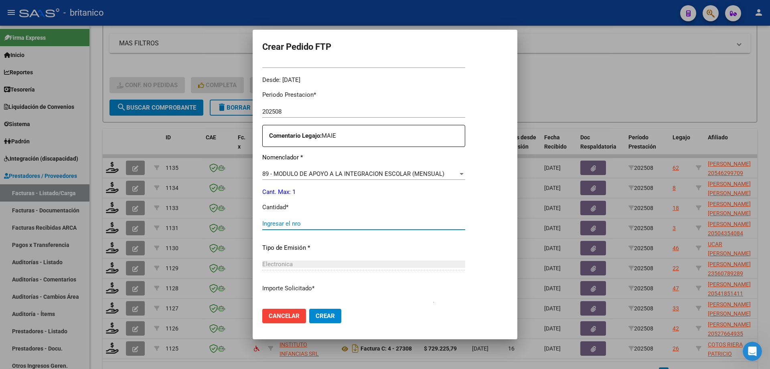
click at [332, 223] on input "Ingresar el nro" at bounding box center [363, 223] width 203 height 7
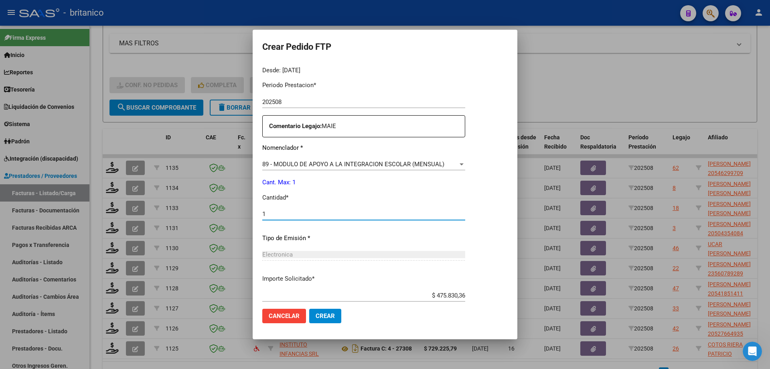
scroll to position [298, 0]
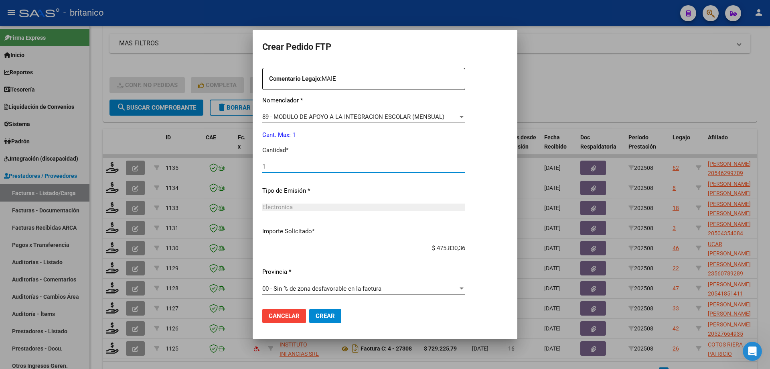
type input "1"
click at [322, 312] on span "Crear" at bounding box center [325, 315] width 19 height 7
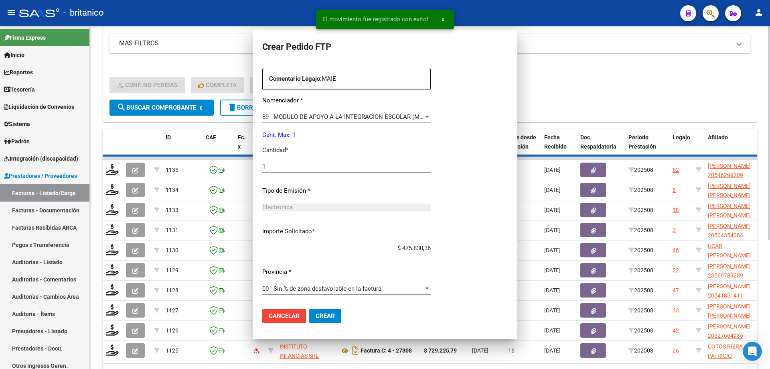
scroll to position [0, 0]
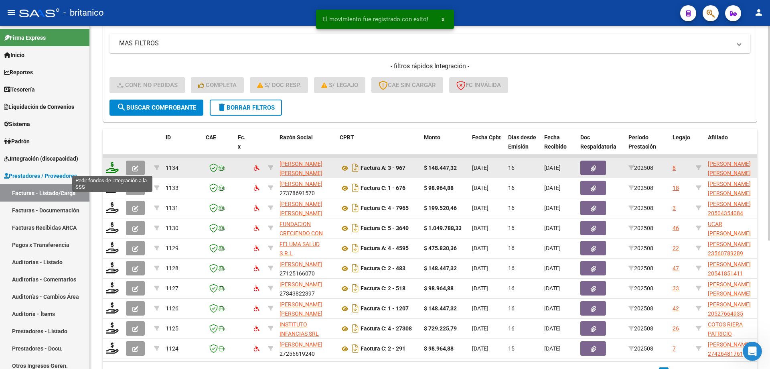
click at [112, 162] on icon at bounding box center [112, 167] width 13 height 11
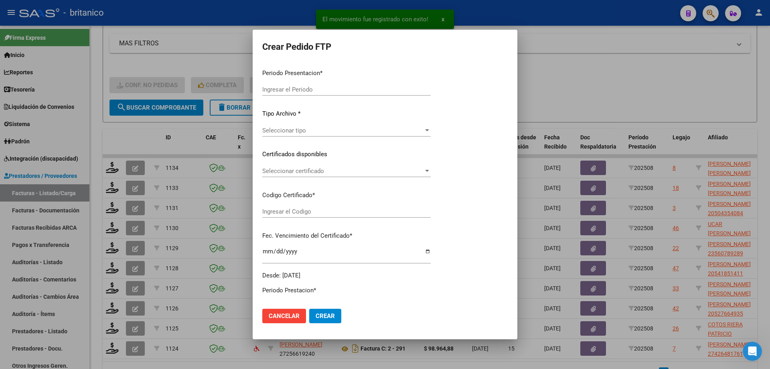
type input "202508"
type input "$ 148.447,32"
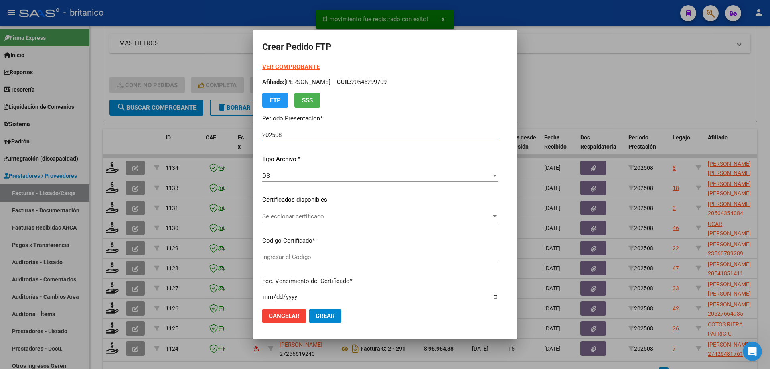
type input "ARG020005500309720210825-20250825CBA536"
type input "[DATE]"
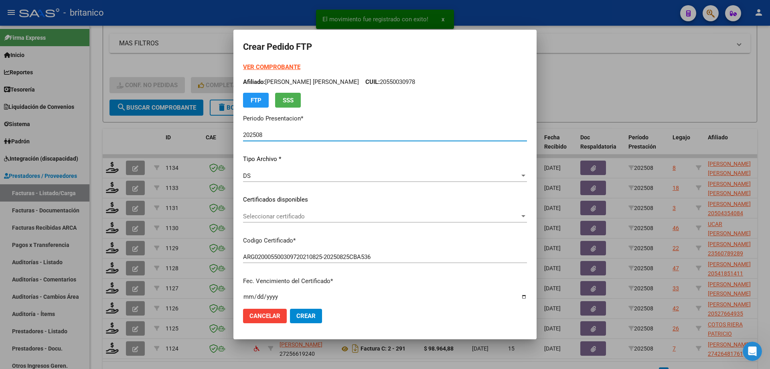
click at [270, 207] on div "VER COMPROBANTE ARCA Padrón Afiliado: [PERSON_NAME] [PERSON_NAME] CUIL: 2055003…" at bounding box center [385, 194] width 284 height 262
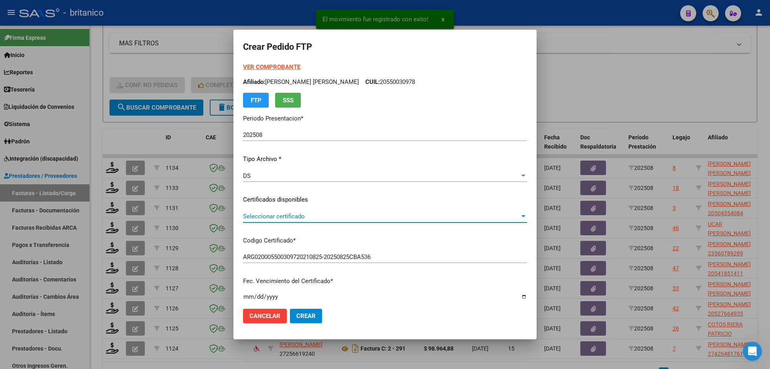
click at [276, 213] on span "Seleccionar certificado" at bounding box center [381, 216] width 277 height 7
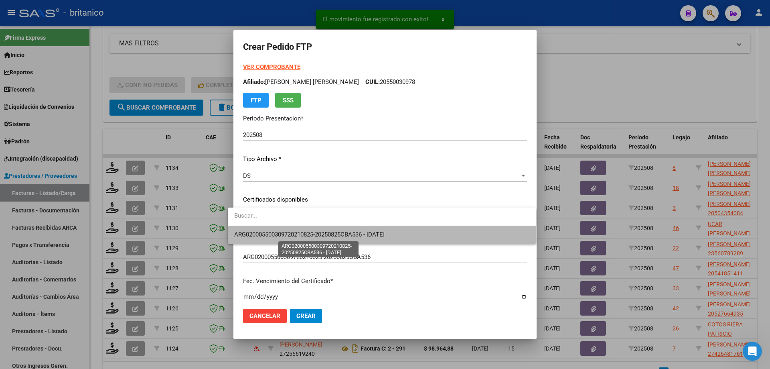
drag, startPoint x: 299, startPoint y: 233, endPoint x: 314, endPoint y: 223, distance: 17.8
click at [299, 232] on span "ARG020005500309720210825-20250825CBA536 - [DATE]" at bounding box center [309, 234] width 150 height 7
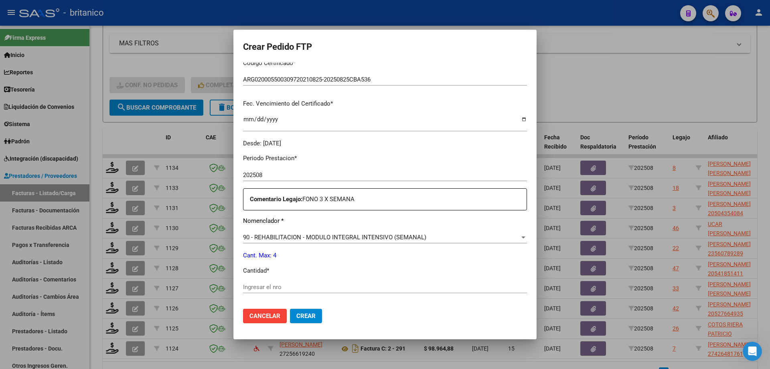
scroll to position [298, 0]
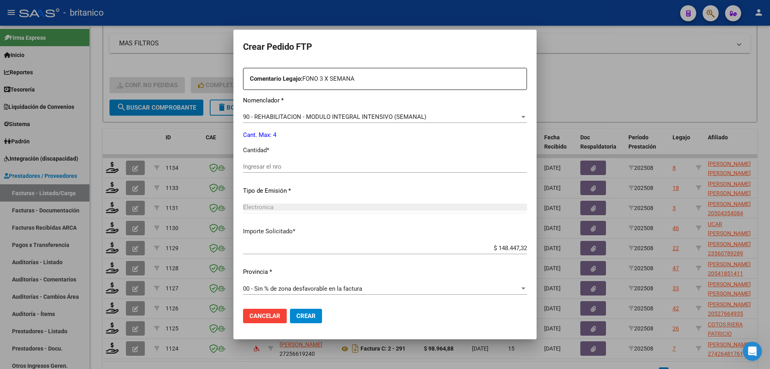
click at [282, 169] on input "Ingresar el nro" at bounding box center [385, 166] width 284 height 7
type input "4"
drag, startPoint x: 300, startPoint y: 315, endPoint x: 308, endPoint y: 315, distance: 8.1
click at [302, 315] on span "Crear" at bounding box center [305, 315] width 19 height 7
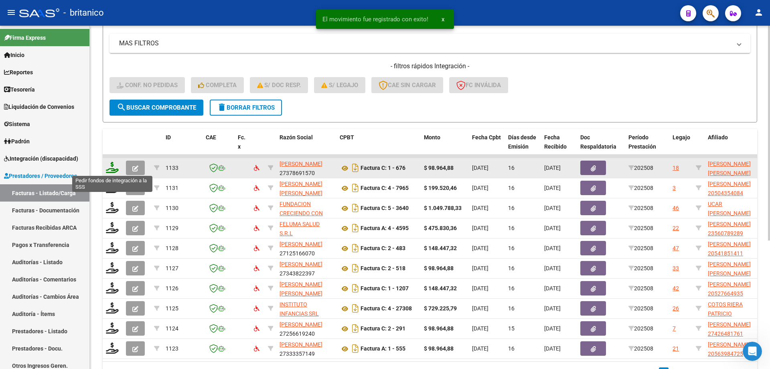
click at [114, 166] on icon at bounding box center [112, 167] width 13 height 11
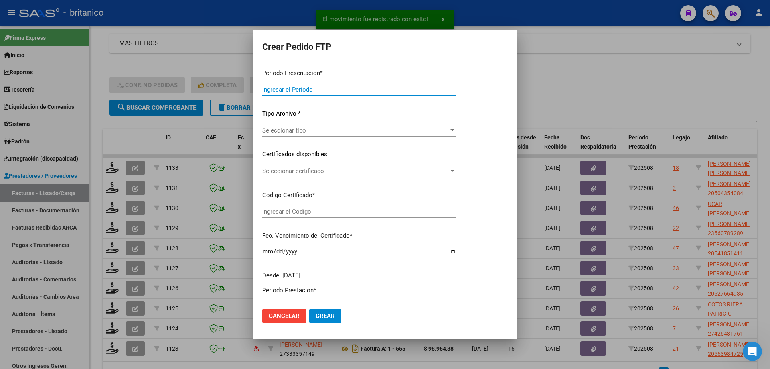
type input "202508"
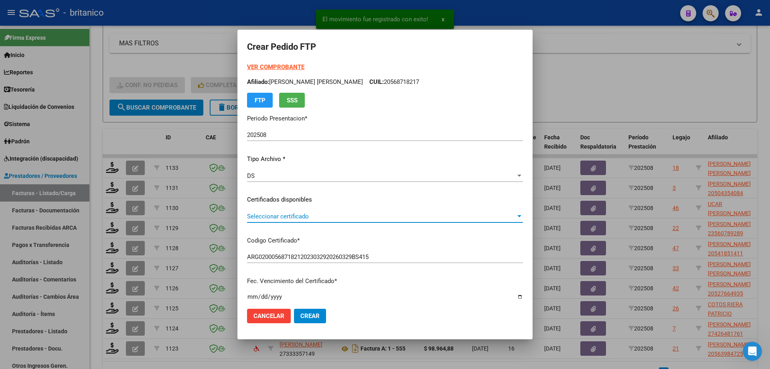
click at [255, 219] on span "Seleccionar certificado" at bounding box center [381, 216] width 269 height 7
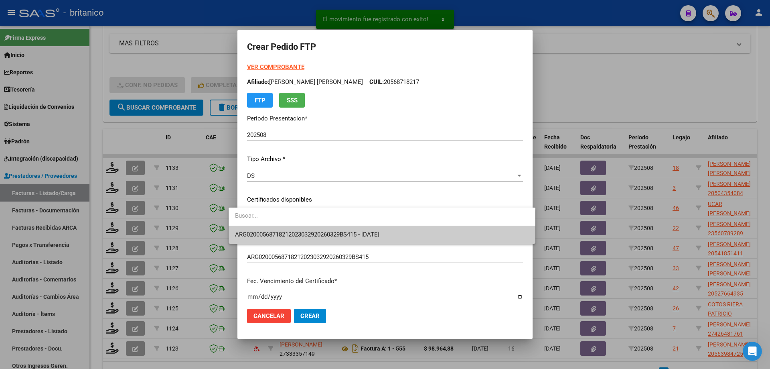
click at [269, 228] on span "ARG02000568718212023032920260329BS415 - [DATE]" at bounding box center [382, 234] width 294 height 18
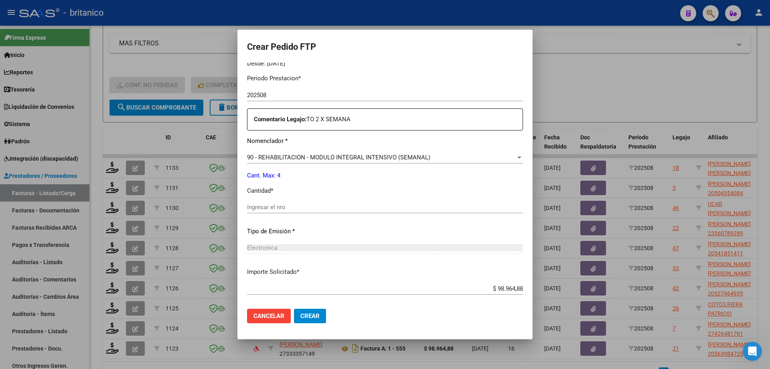
scroll to position [281, 0]
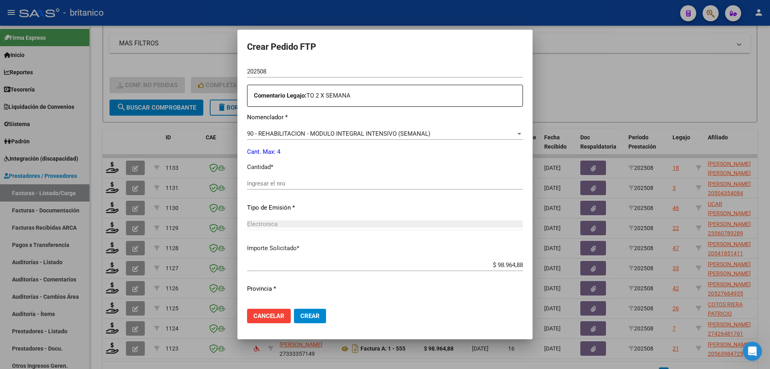
click at [280, 184] on input "Ingresar el nro" at bounding box center [385, 183] width 276 height 7
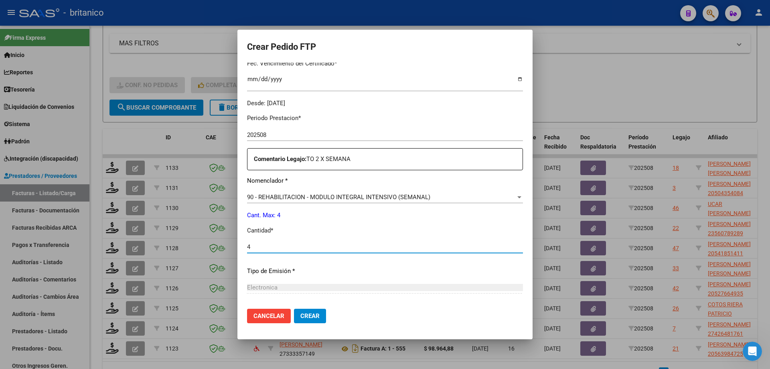
scroll to position [298, 0]
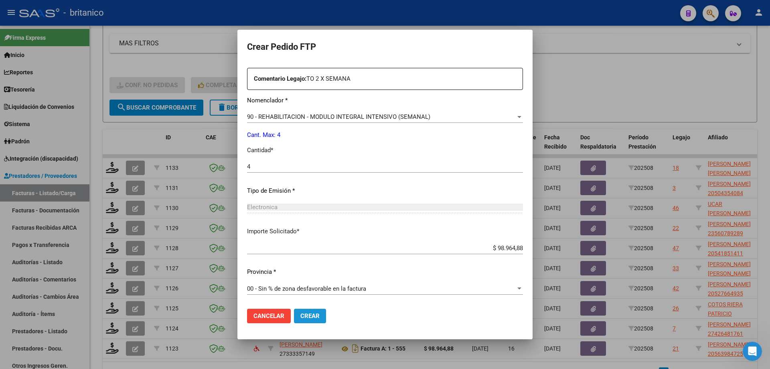
click at [302, 316] on span "Crear" at bounding box center [310, 315] width 19 height 7
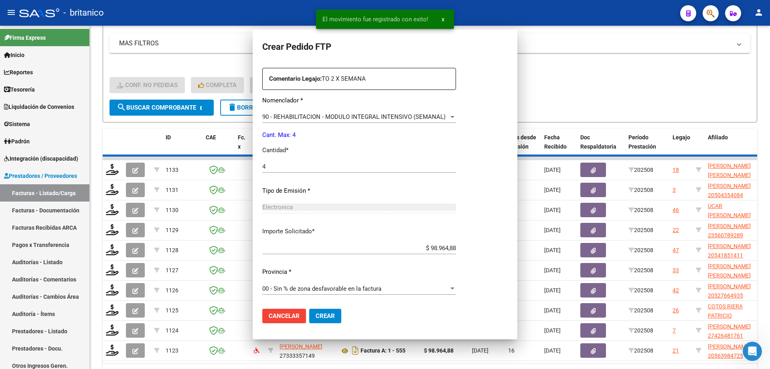
scroll to position [252, 0]
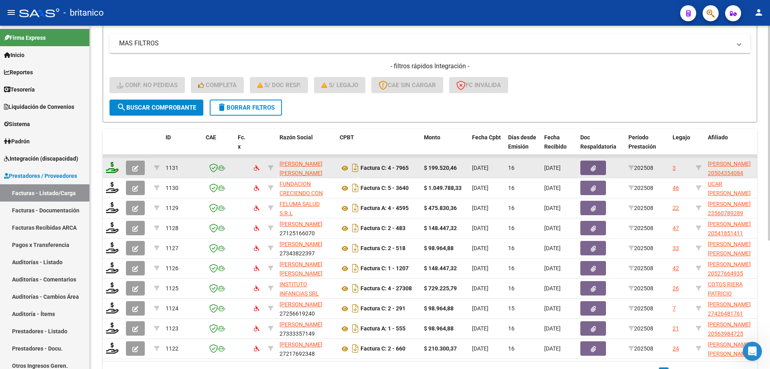
drag, startPoint x: 102, startPoint y: 165, endPoint x: 112, endPoint y: 167, distance: 10.1
click at [102, 165] on div "Video tutorial PRESTADORES -> Listado de CPBTs Emitidos por Prestadores / Prove…" at bounding box center [430, 136] width 680 height 542
click at [113, 166] on icon at bounding box center [112, 167] width 13 height 11
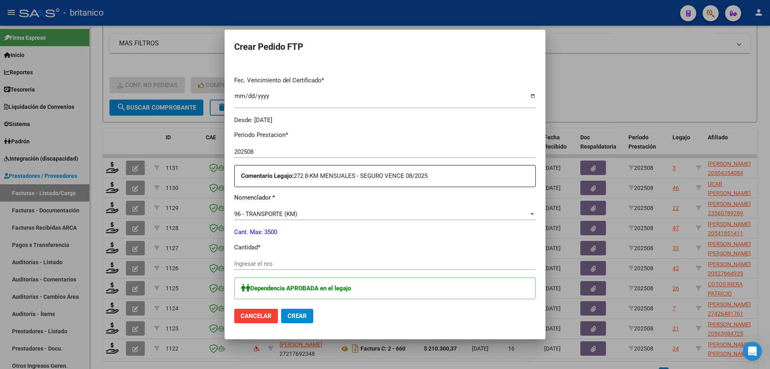
scroll to position [0, 0]
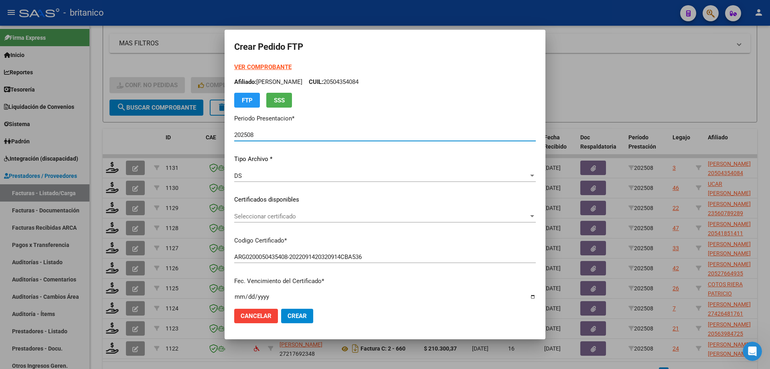
click at [264, 69] on strong "VER COMPROBANTE" at bounding box center [262, 66] width 57 height 7
click at [293, 214] on span "Seleccionar certificado" at bounding box center [381, 216] width 294 height 7
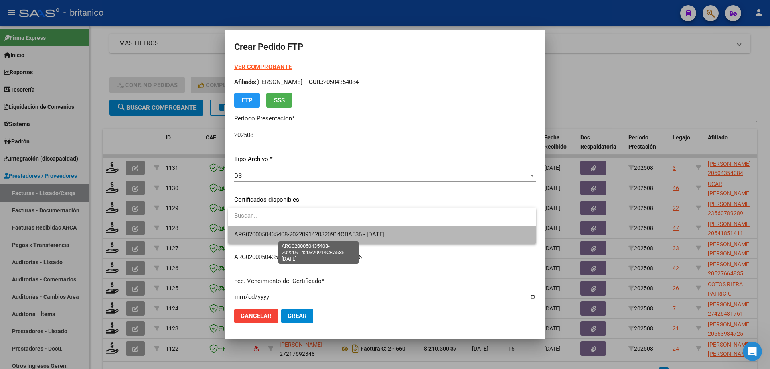
click at [299, 234] on span "ARG0200050435408-2022091420320914CBA536 - [DATE]" at bounding box center [309, 234] width 150 height 7
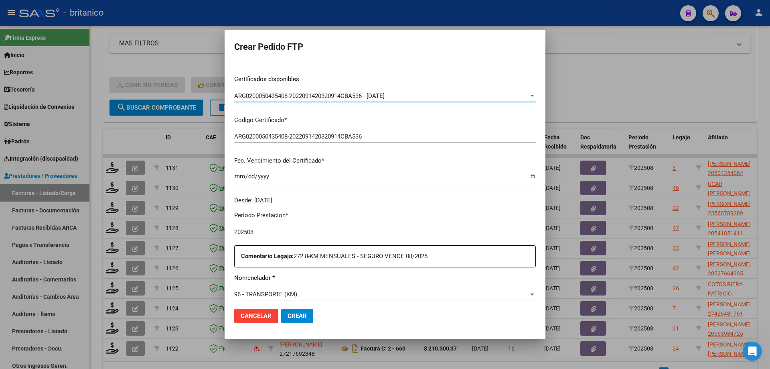
scroll to position [241, 0]
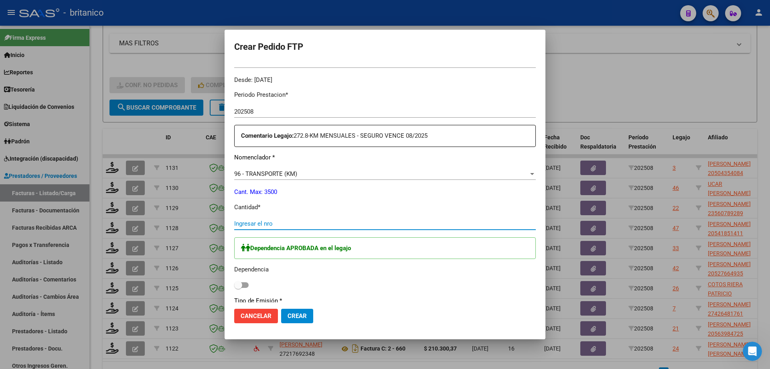
click at [272, 223] on input "Ingresar el nro" at bounding box center [385, 223] width 302 height 7
click at [247, 284] on span at bounding box center [241, 285] width 14 height 6
click at [238, 288] on input "checkbox" at bounding box center [238, 288] width 0 height 0
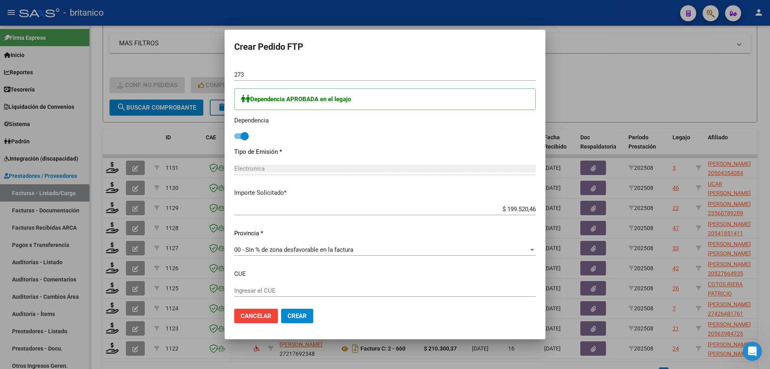
scroll to position [432, 0]
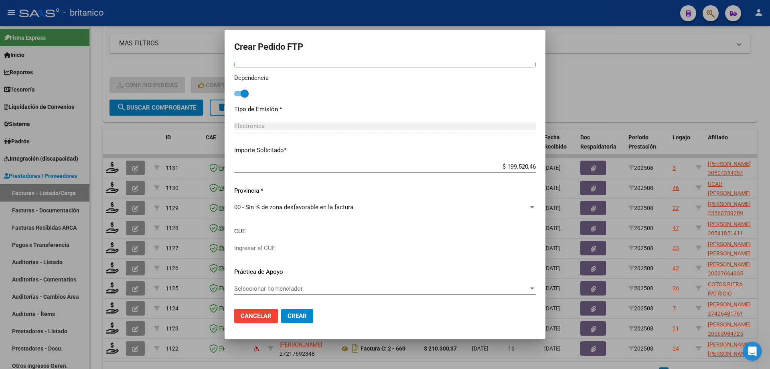
click at [305, 286] on span "Seleccionar nomenclador" at bounding box center [381, 288] width 294 height 7
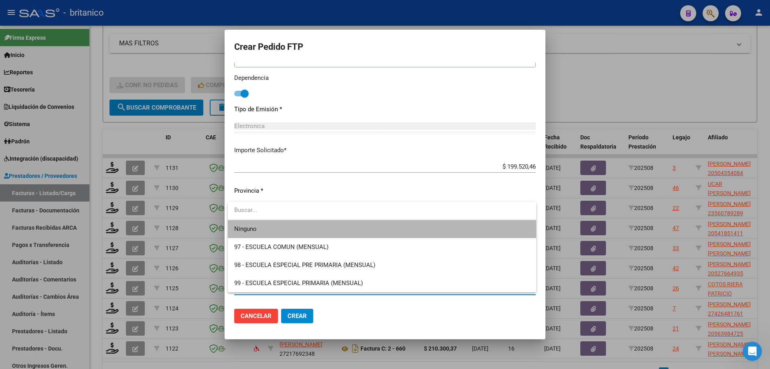
click at [267, 231] on span "Ninguno" at bounding box center [382, 229] width 296 height 18
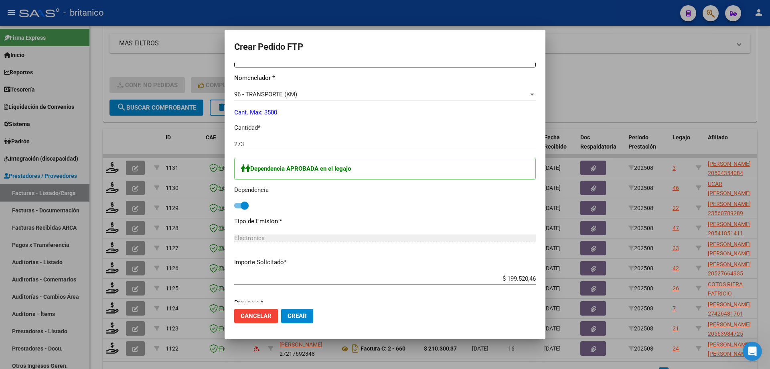
scroll to position [321, 0]
drag, startPoint x: 301, startPoint y: 314, endPoint x: 305, endPoint y: 317, distance: 5.8
click at [301, 315] on span "Crear" at bounding box center [297, 315] width 19 height 7
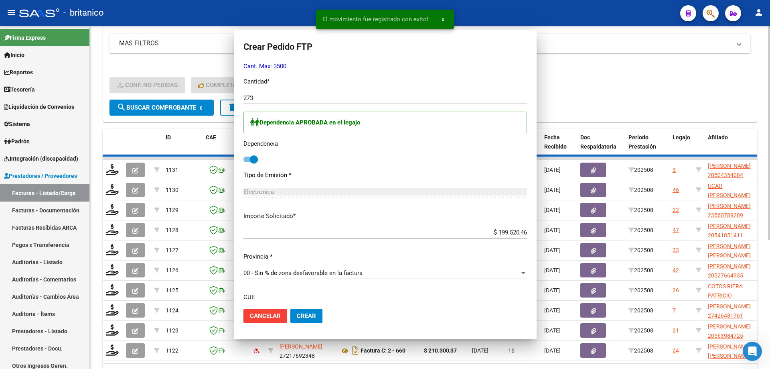
scroll to position [0, 0]
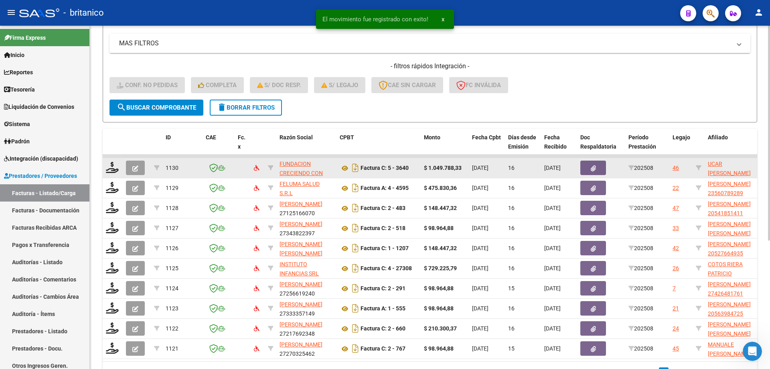
click at [113, 160] on datatable-body-cell at bounding box center [113, 168] width 20 height 20
click at [114, 164] on icon at bounding box center [112, 167] width 13 height 11
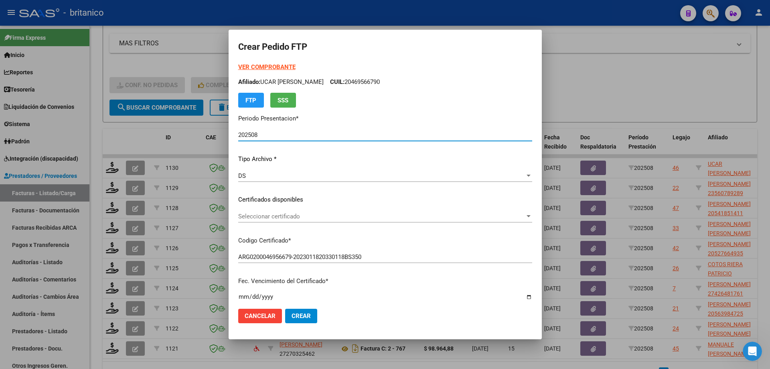
click at [261, 217] on span "Seleccionar certificado" at bounding box center [381, 216] width 287 height 7
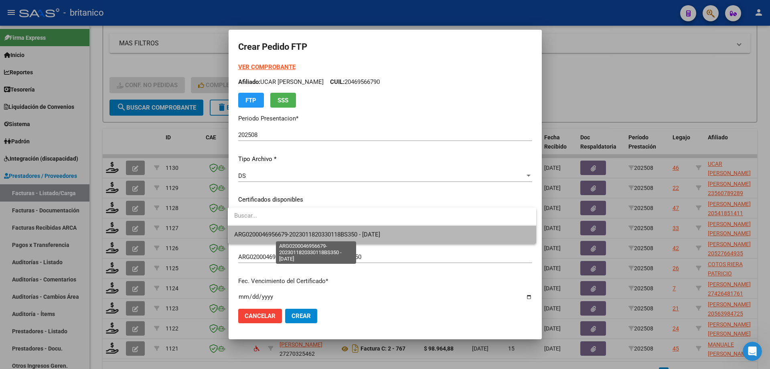
click at [303, 233] on span "ARG0200046956679-2023011820330118BS350 - [DATE]" at bounding box center [307, 234] width 146 height 7
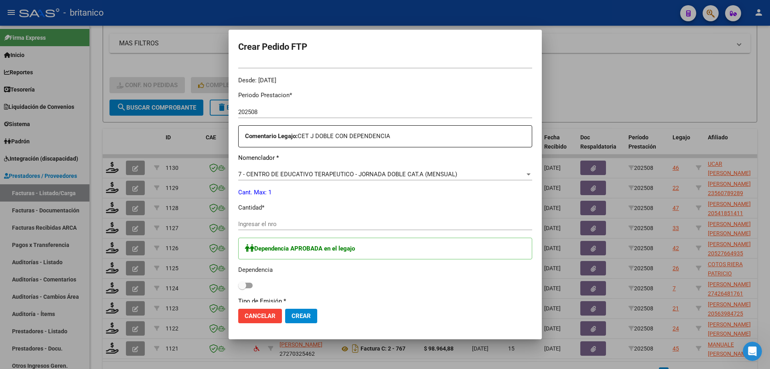
scroll to position [241, 0]
click at [299, 222] on input "Ingresar el nro" at bounding box center [385, 223] width 294 height 7
click at [248, 286] on span at bounding box center [245, 285] width 14 height 6
click at [242, 288] on input "checkbox" at bounding box center [242, 288] width 0 height 0
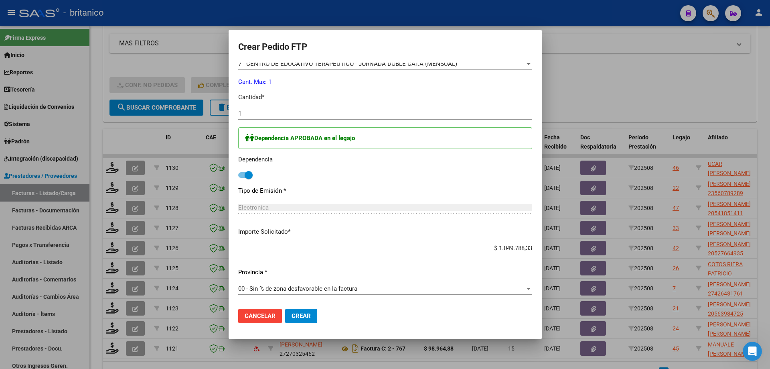
scroll to position [311, 0]
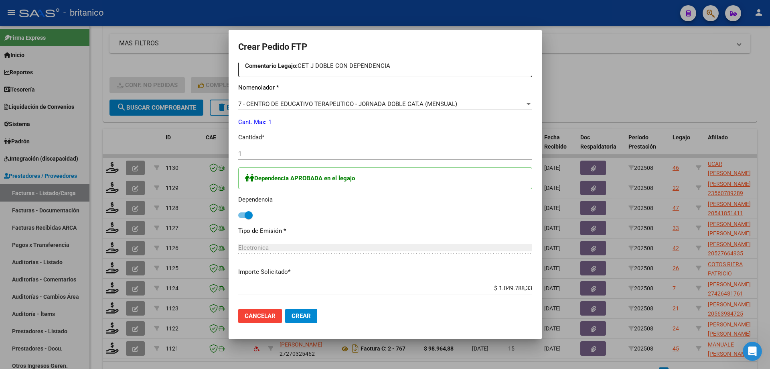
click at [301, 315] on span "Crear" at bounding box center [301, 315] width 19 height 7
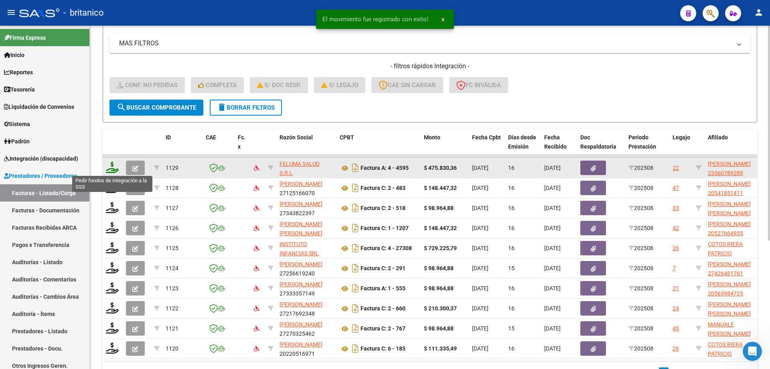
click at [113, 167] on icon at bounding box center [112, 167] width 13 height 11
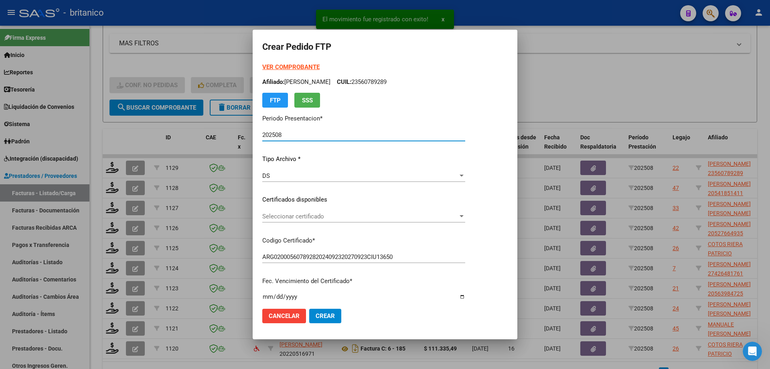
click at [281, 217] on span "Seleccionar certificado" at bounding box center [360, 216] width 196 height 7
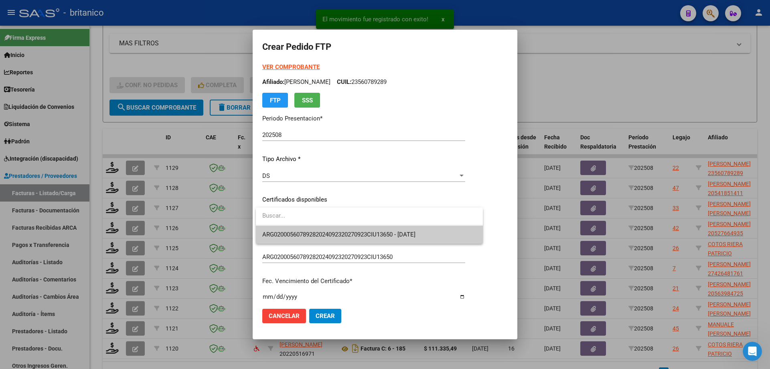
click at [295, 234] on span "ARG02000560789282024092320270923CIU13650 - [DATE]" at bounding box center [338, 234] width 153 height 7
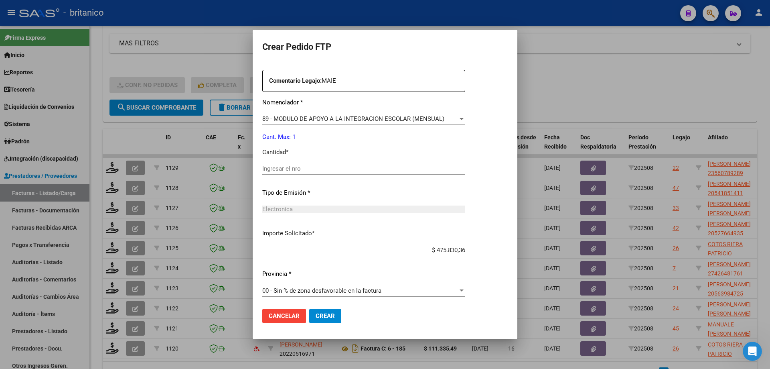
scroll to position [298, 0]
click at [278, 168] on input "Ingresar el nro" at bounding box center [363, 166] width 203 height 7
click at [330, 318] on span "Crear" at bounding box center [325, 315] width 19 height 7
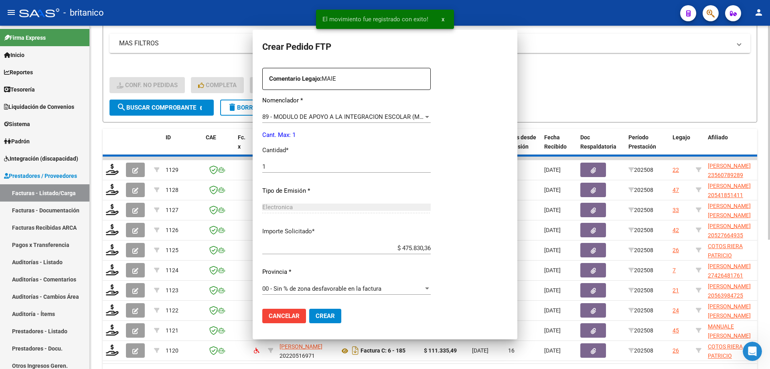
scroll to position [0, 0]
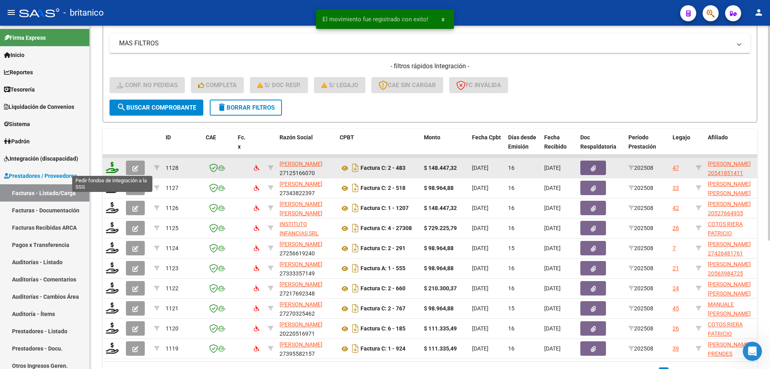
click at [114, 165] on icon at bounding box center [112, 167] width 13 height 11
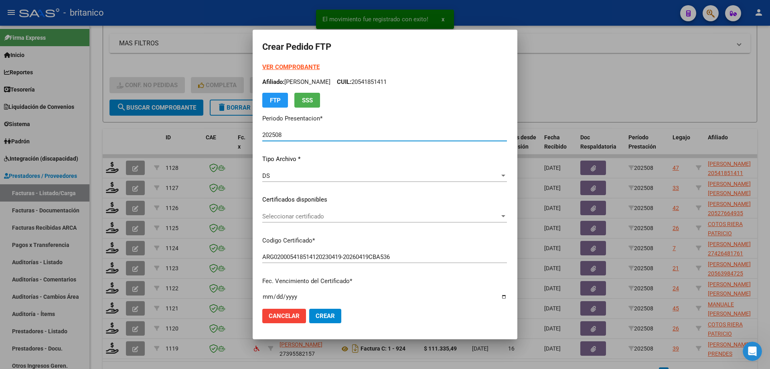
click at [303, 218] on span "Seleccionar certificado" at bounding box center [381, 216] width 238 height 7
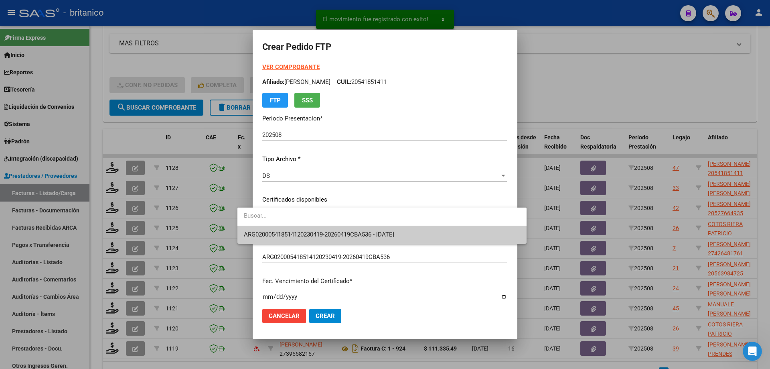
click at [327, 228] on span "ARG020005418514120230419-20260419CBA536 - [DATE]" at bounding box center [382, 234] width 276 height 18
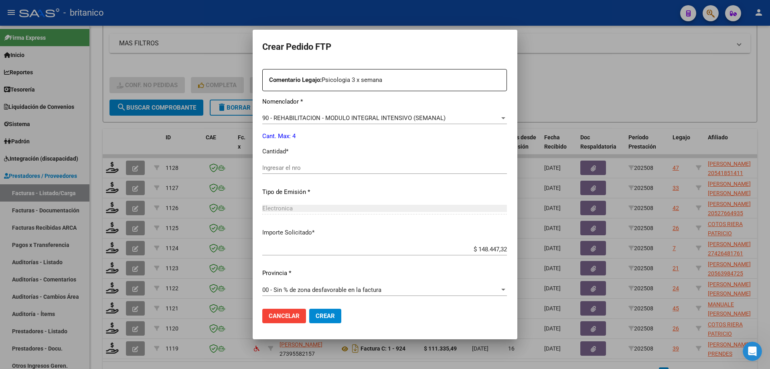
scroll to position [298, 0]
click at [282, 163] on input "Ingresar el nro" at bounding box center [384, 166] width 245 height 7
click at [316, 313] on span "Crear" at bounding box center [325, 315] width 19 height 7
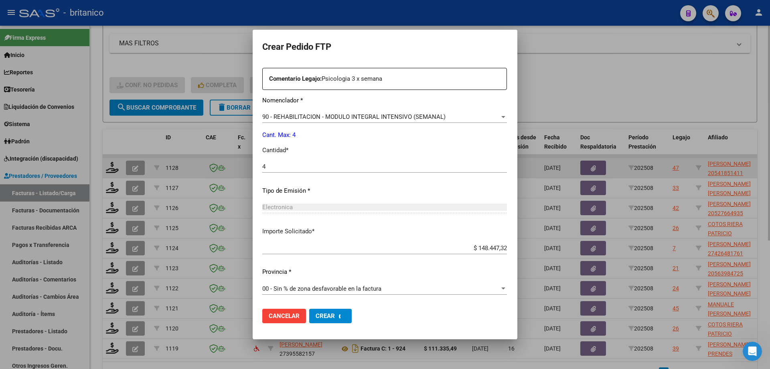
scroll to position [0, 0]
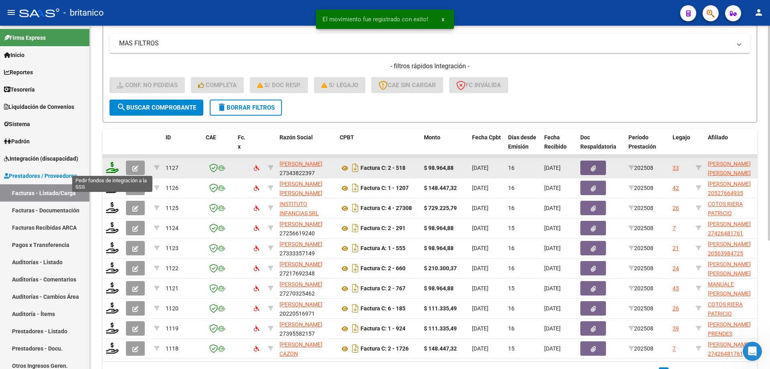
click at [112, 164] on icon at bounding box center [112, 167] width 13 height 11
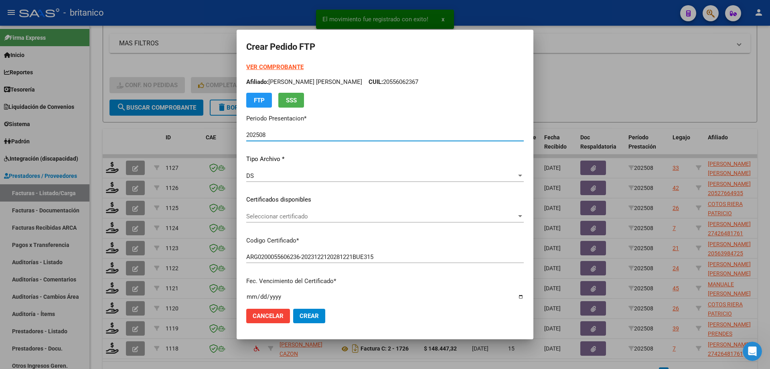
click at [292, 215] on span "Seleccionar certificado" at bounding box center [381, 216] width 270 height 7
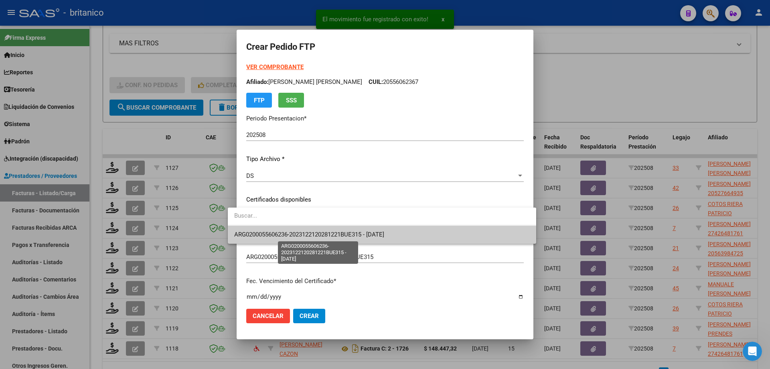
click at [311, 234] on span "ARG0200055606236-2023122120281221BUE315 - [DATE]" at bounding box center [309, 234] width 150 height 7
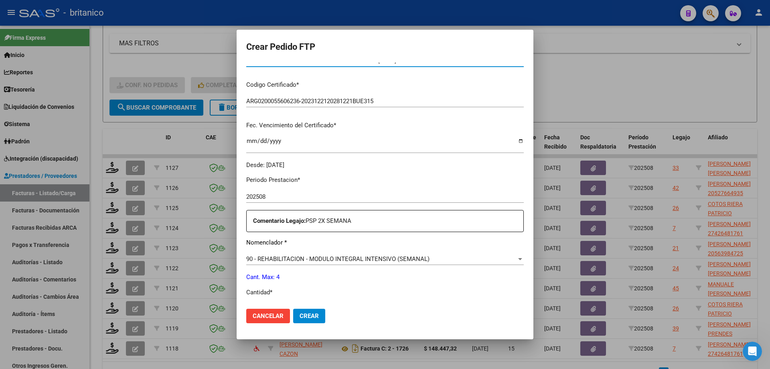
scroll to position [201, 0]
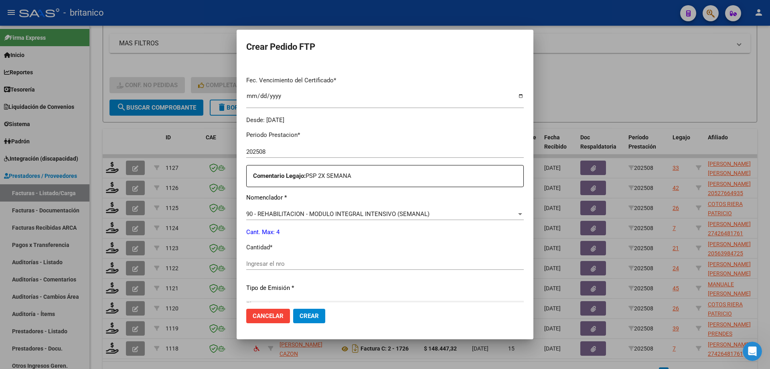
click at [307, 261] on input "Ingresar el nro" at bounding box center [385, 263] width 278 height 7
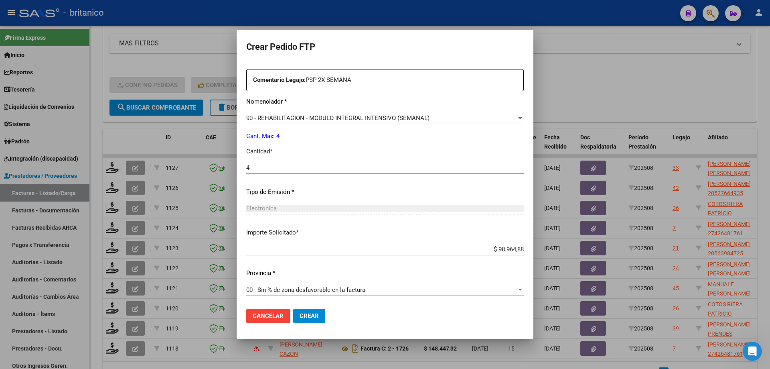
scroll to position [298, 0]
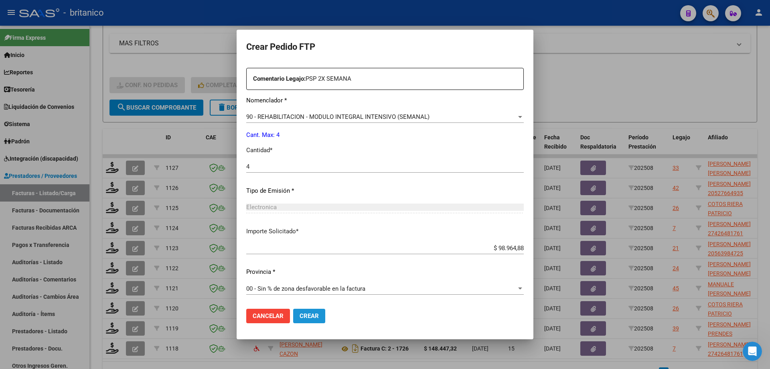
click at [300, 315] on span "Crear" at bounding box center [309, 315] width 19 height 7
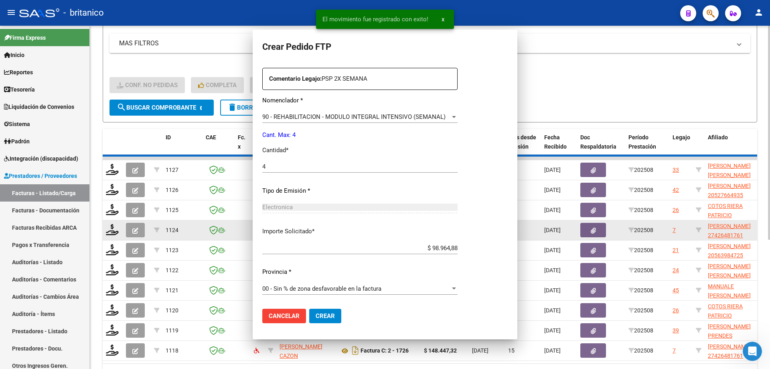
scroll to position [0, 0]
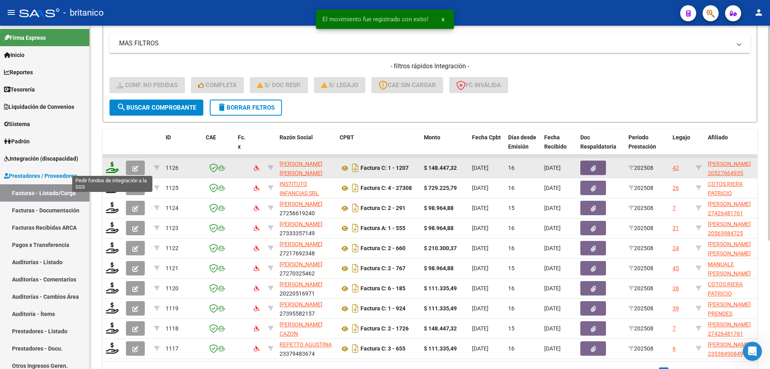
click at [113, 163] on icon at bounding box center [112, 167] width 13 height 11
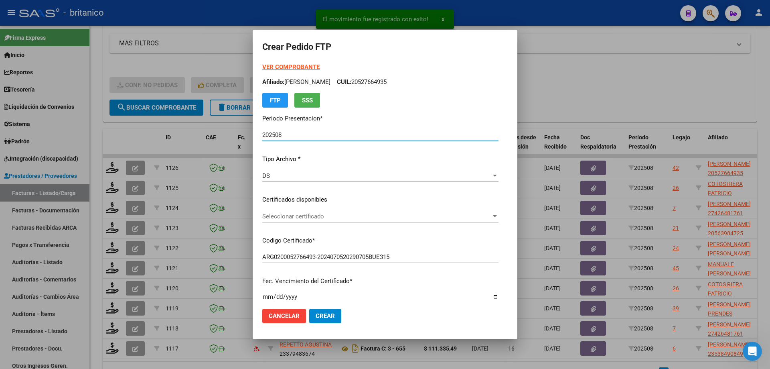
click at [289, 216] on span "Seleccionar certificado" at bounding box center [376, 216] width 229 height 7
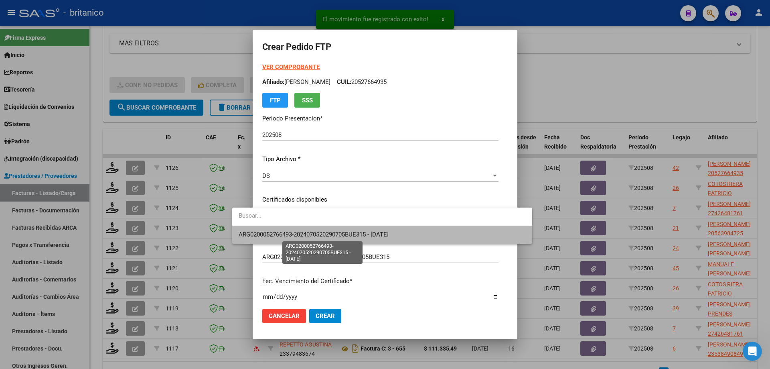
click at [323, 231] on span "ARG0200052766493-2024070520290705BUE315 - [DATE]" at bounding box center [314, 234] width 150 height 7
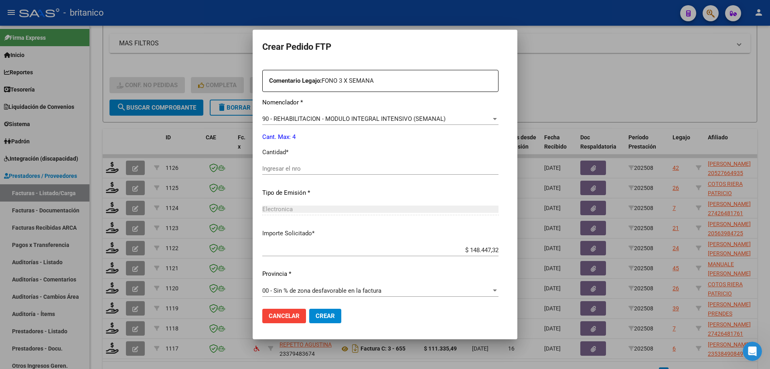
scroll to position [298, 0]
click at [292, 166] on input "Ingresar el nro" at bounding box center [380, 166] width 236 height 7
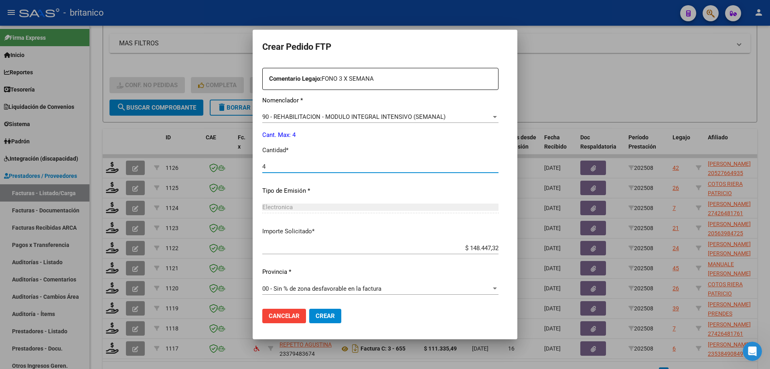
click at [316, 313] on span "Crear" at bounding box center [325, 315] width 19 height 7
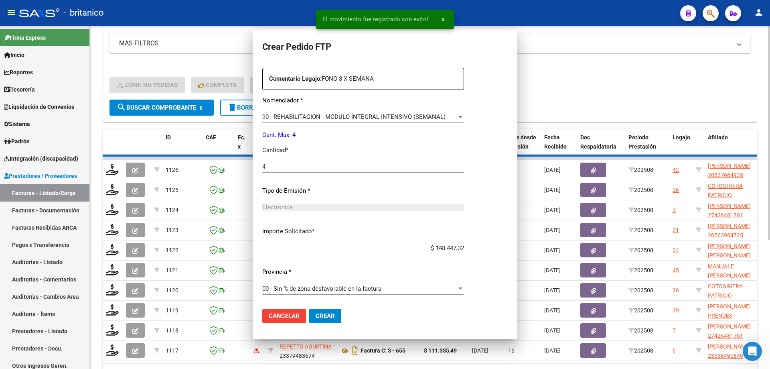
scroll to position [0, 0]
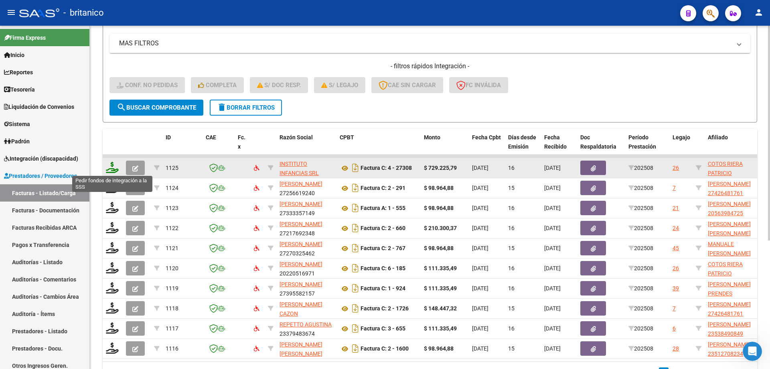
click at [108, 166] on icon at bounding box center [112, 167] width 13 height 11
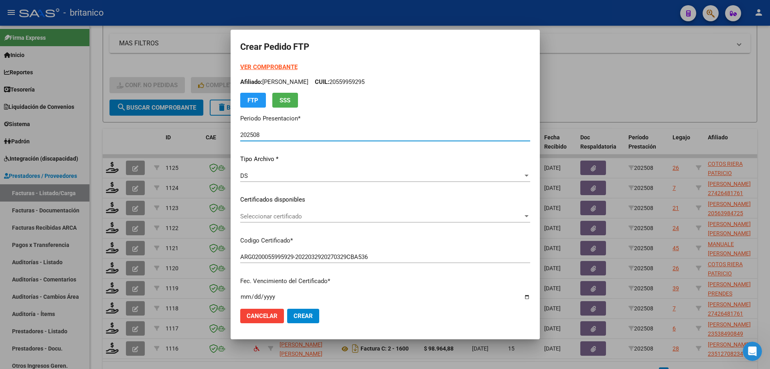
click at [299, 214] on span "Seleccionar certificado" at bounding box center [381, 216] width 283 height 7
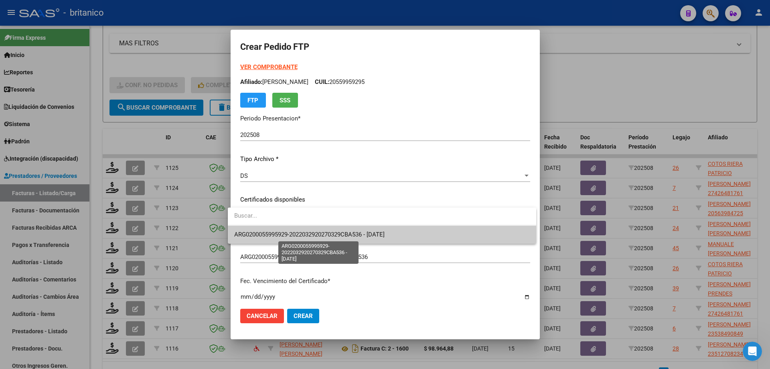
click at [303, 233] on span "ARG0200055995929-2022032920270329CBA536 - [DATE]" at bounding box center [309, 234] width 150 height 7
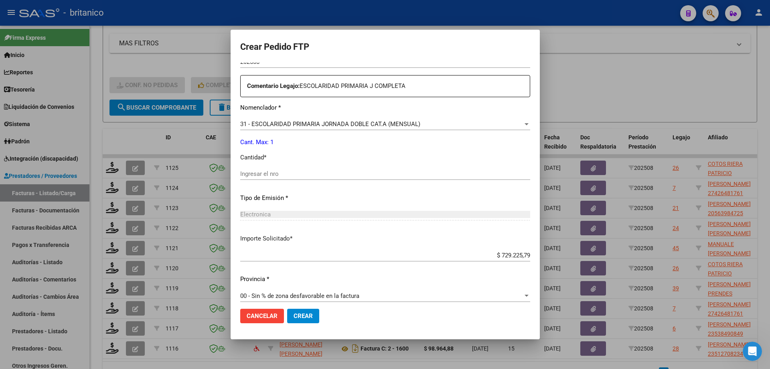
scroll to position [298, 0]
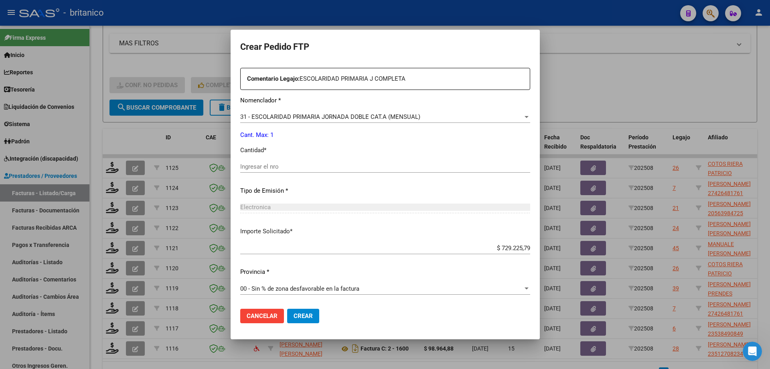
drag, startPoint x: 273, startPoint y: 164, endPoint x: 285, endPoint y: 157, distance: 13.3
click at [274, 164] on input "Ingresar el nro" at bounding box center [385, 166] width 290 height 7
click at [421, 165] on input "1" at bounding box center [385, 166] width 290 height 7
click at [303, 321] on button "Crear" at bounding box center [303, 316] width 32 height 14
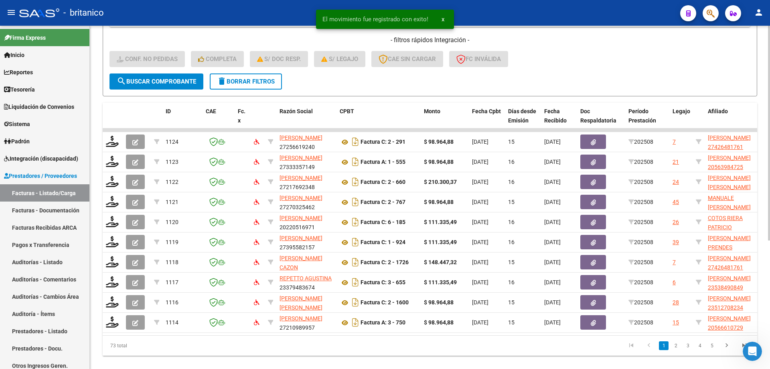
scroll to position [205, 0]
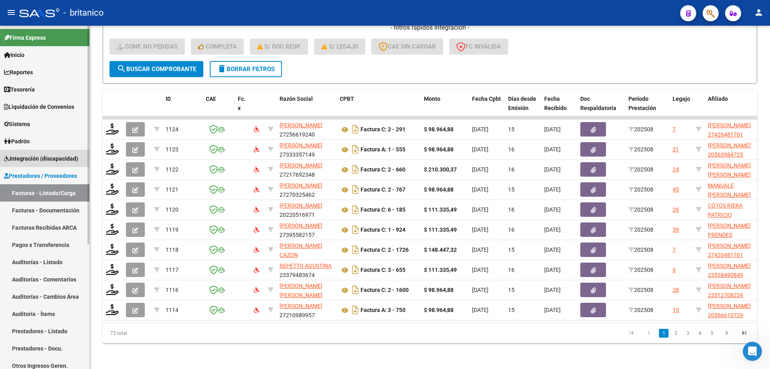
drag, startPoint x: 35, startPoint y: 158, endPoint x: 39, endPoint y: 155, distance: 4.3
click at [35, 157] on span "Integración (discapacidad)" at bounding box center [41, 158] width 74 height 9
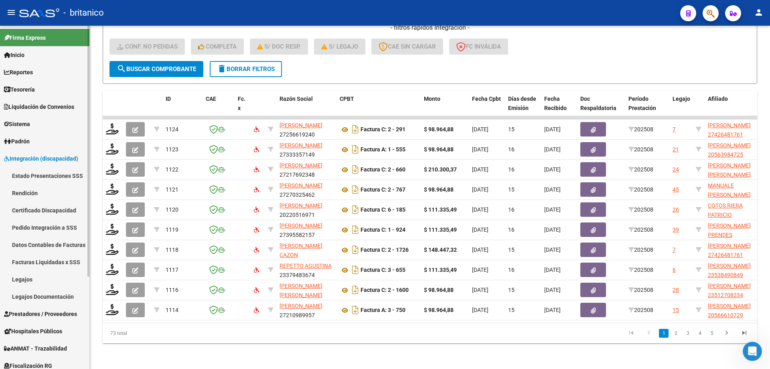
click at [47, 227] on link "Pedido Integración a SSS" at bounding box center [44, 227] width 89 height 17
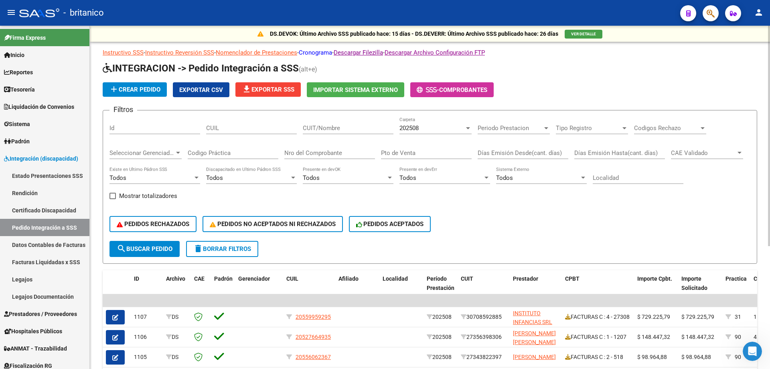
click at [324, 52] on link "Cronograma" at bounding box center [315, 52] width 33 height 7
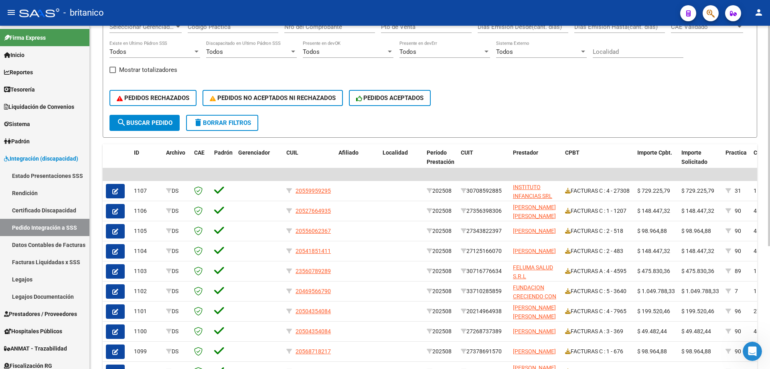
scroll to position [191, 0]
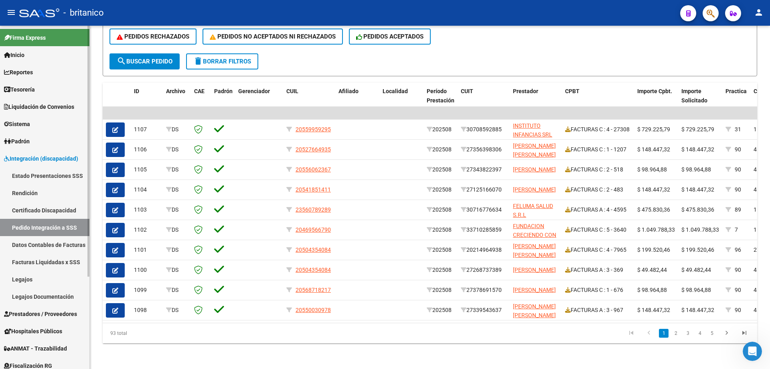
click at [35, 155] on span "Integración (discapacidad)" at bounding box center [41, 158] width 74 height 9
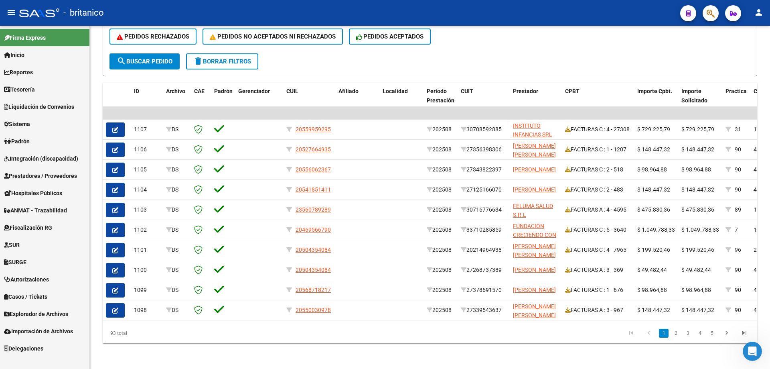
click at [28, 173] on span "Prestadores / Proveedores" at bounding box center [40, 175] width 73 height 9
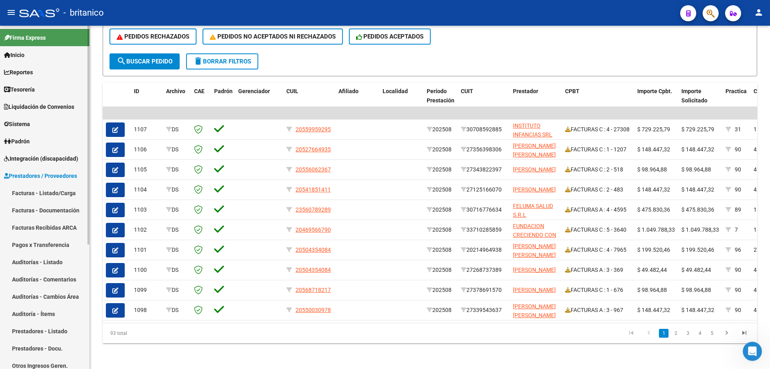
click at [64, 192] on link "Facturas - Listado/Carga" at bounding box center [44, 192] width 89 height 17
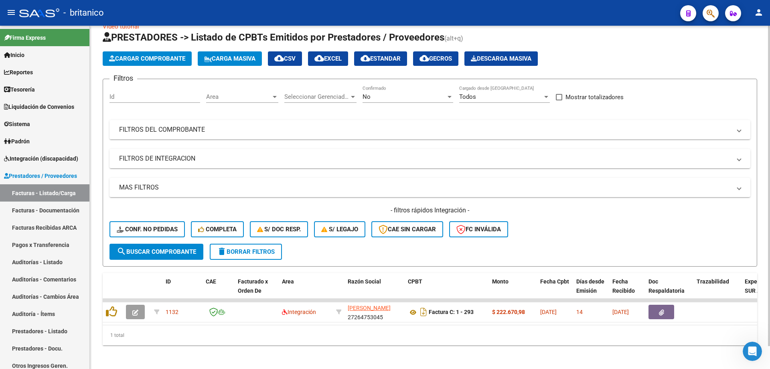
scroll to position [24, 0]
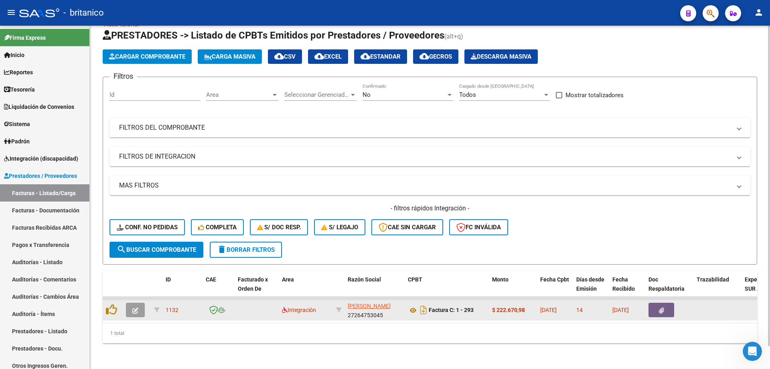
click at [663, 307] on icon "button" at bounding box center [661, 310] width 5 height 6
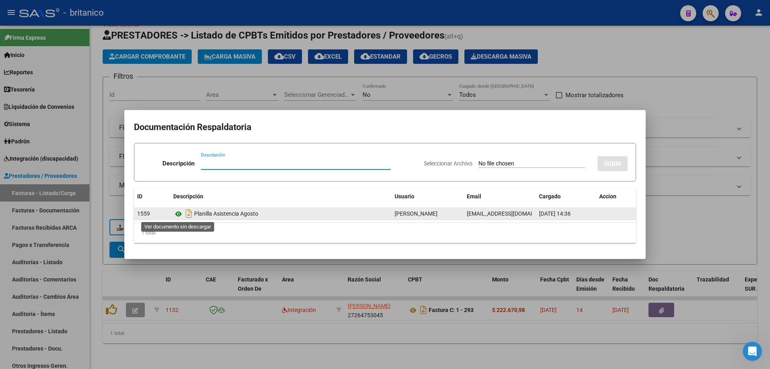
click at [175, 215] on icon at bounding box center [178, 214] width 10 height 10
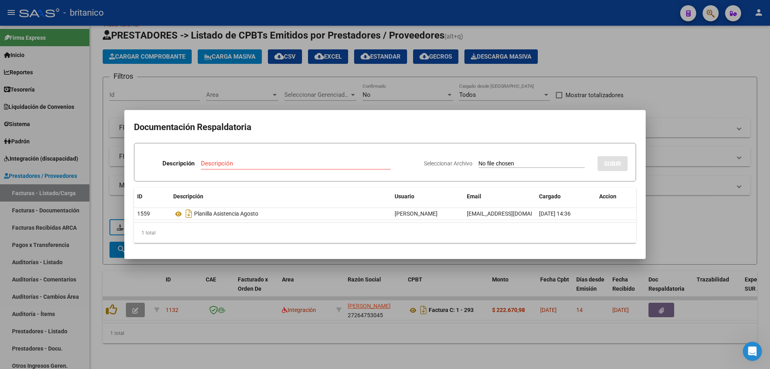
click at [611, 59] on div at bounding box center [385, 184] width 770 height 369
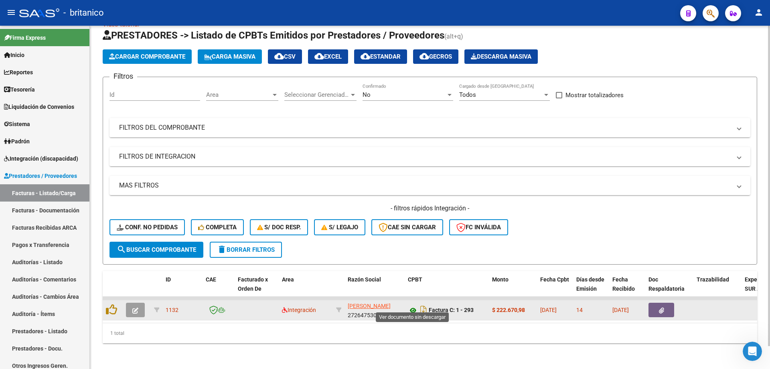
click at [414, 305] on icon at bounding box center [413, 310] width 10 height 10
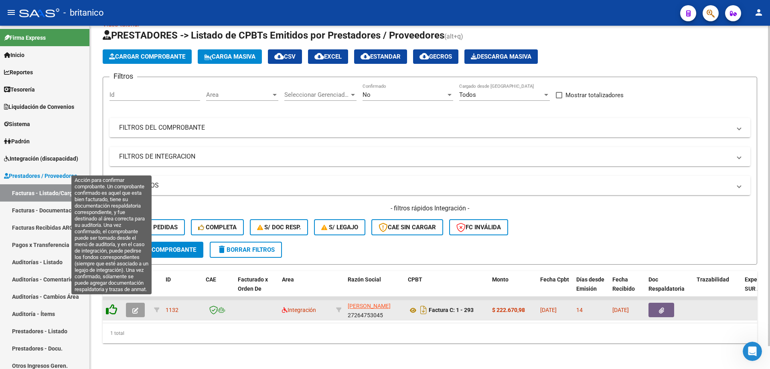
click at [108, 304] on icon at bounding box center [111, 309] width 11 height 11
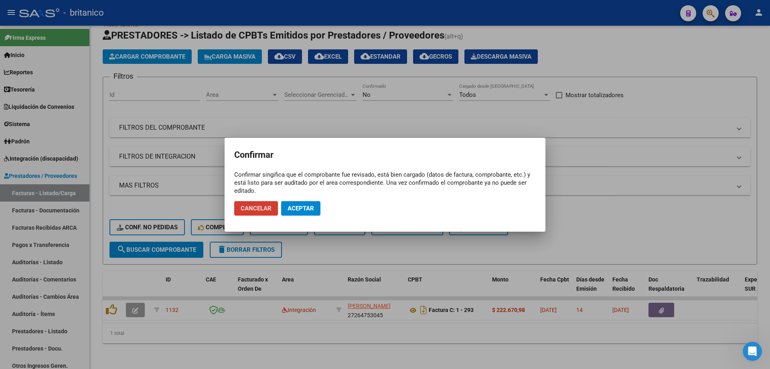
click at [307, 204] on button "Aceptar" at bounding box center [300, 208] width 39 height 14
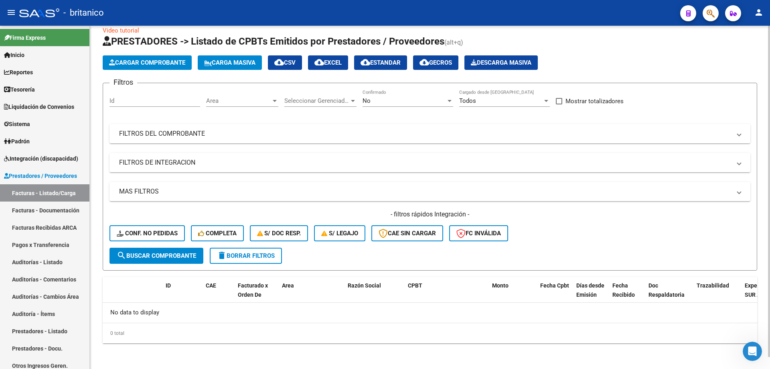
scroll to position [12, 0]
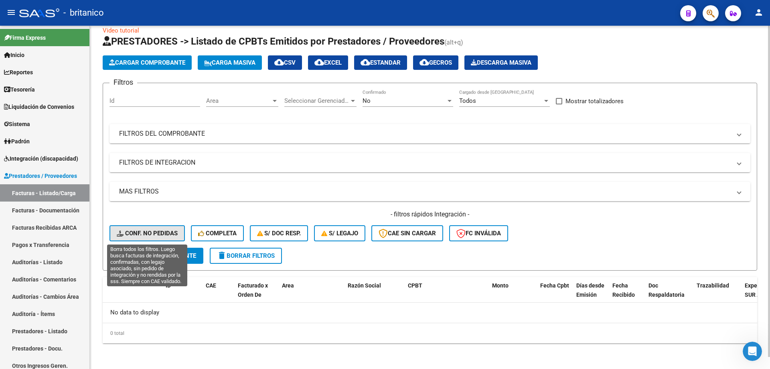
click at [126, 231] on span "Conf. no pedidas" at bounding box center [147, 232] width 61 height 7
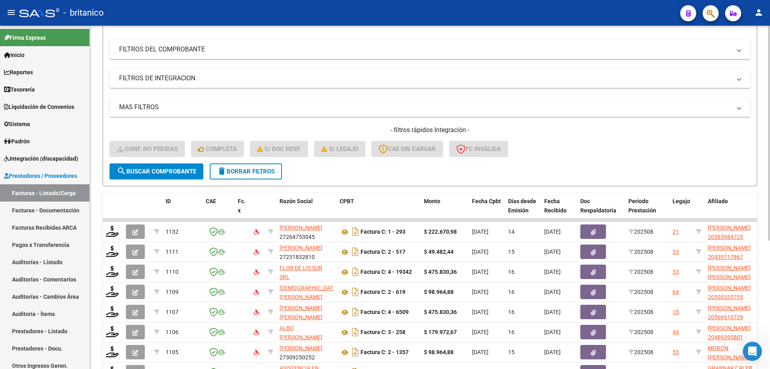
scroll to position [205, 0]
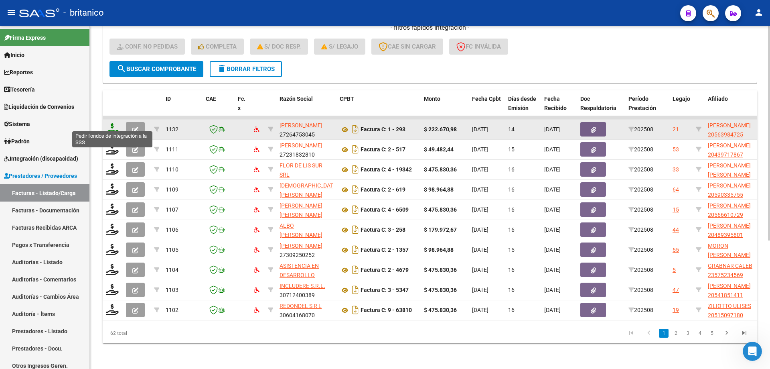
click at [108, 123] on icon at bounding box center [112, 128] width 13 height 11
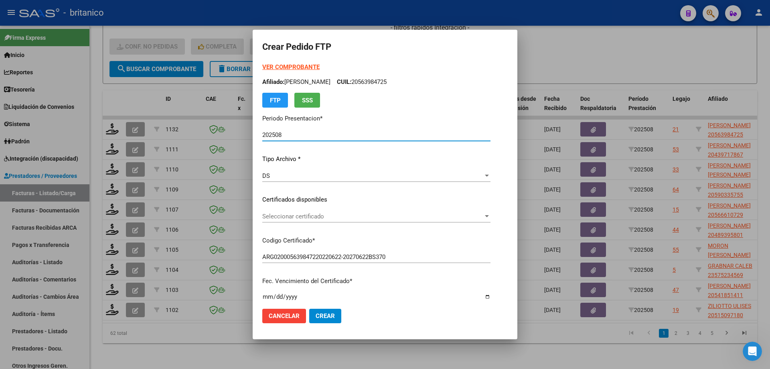
click at [491, 177] on div at bounding box center [486, 176] width 7 height 6
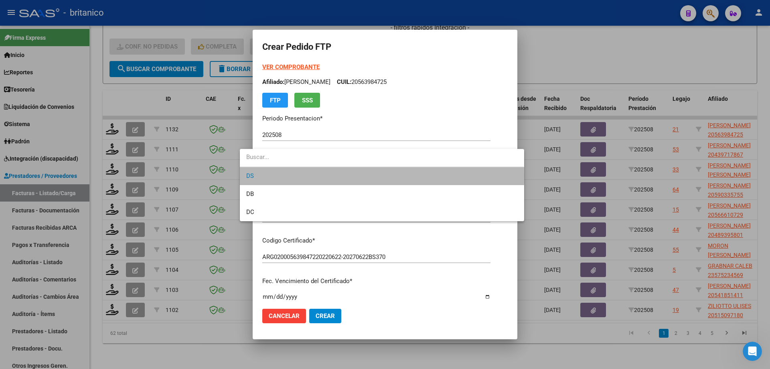
click at [331, 175] on span "DS" at bounding box center [381, 176] width 271 height 18
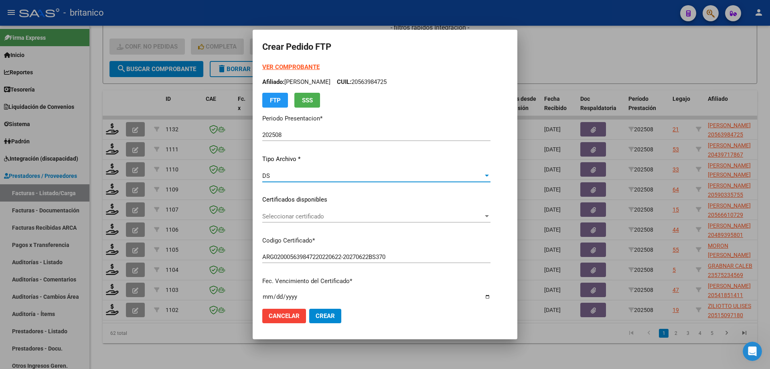
click at [295, 210] on div "Seleccionar certificado Seleccionar certificado" at bounding box center [376, 216] width 228 height 12
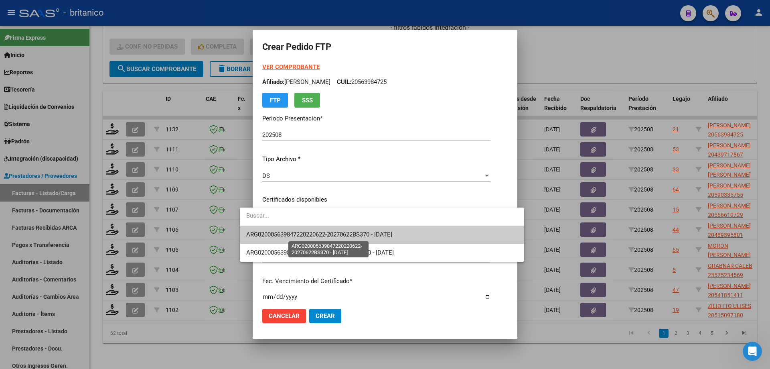
drag, startPoint x: 303, startPoint y: 230, endPoint x: 318, endPoint y: 231, distance: 15.3
click at [303, 231] on span "ARG020005639847220220622-20270622BS370 - [DATE]" at bounding box center [319, 234] width 146 height 7
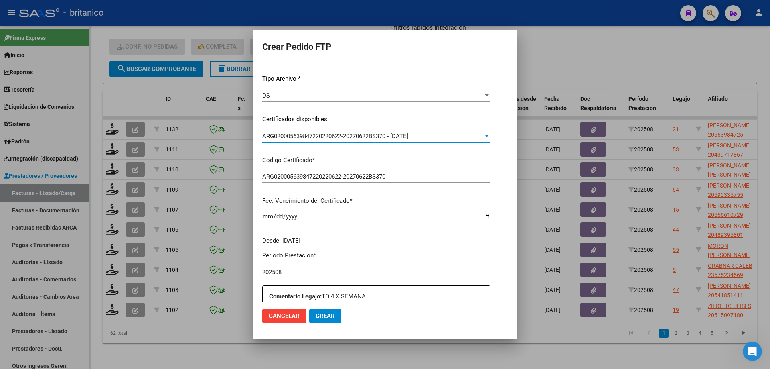
scroll to position [281, 0]
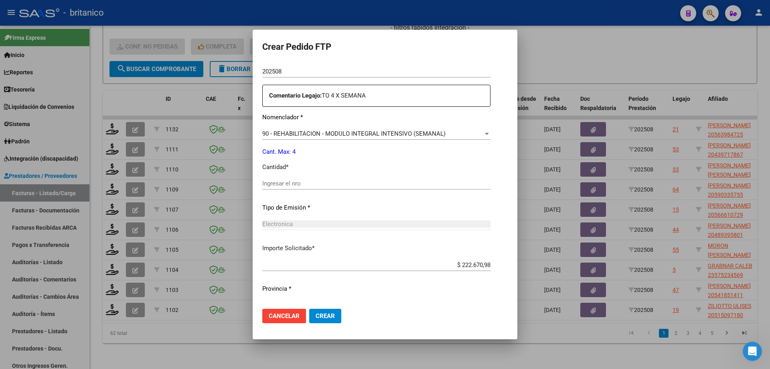
click at [345, 184] on input "Ingresar el nro" at bounding box center [376, 183] width 228 height 7
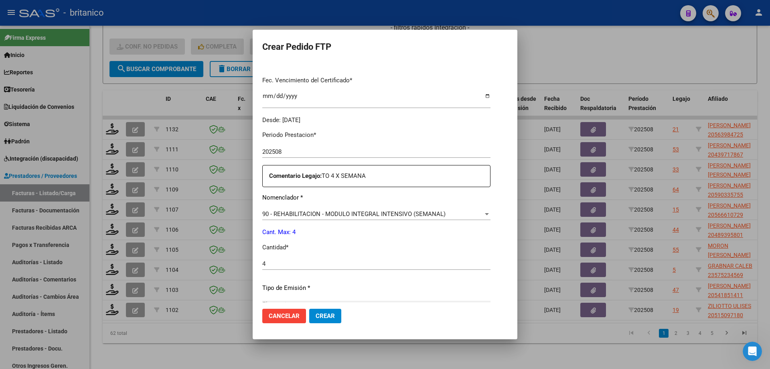
scroll to position [298, 0]
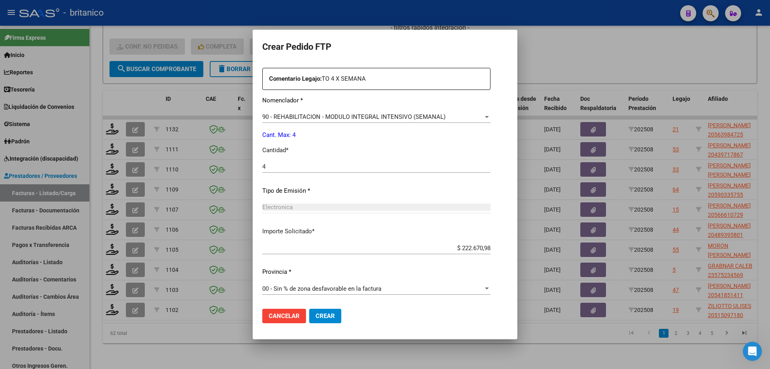
click at [316, 315] on span "Crear" at bounding box center [325, 315] width 19 height 7
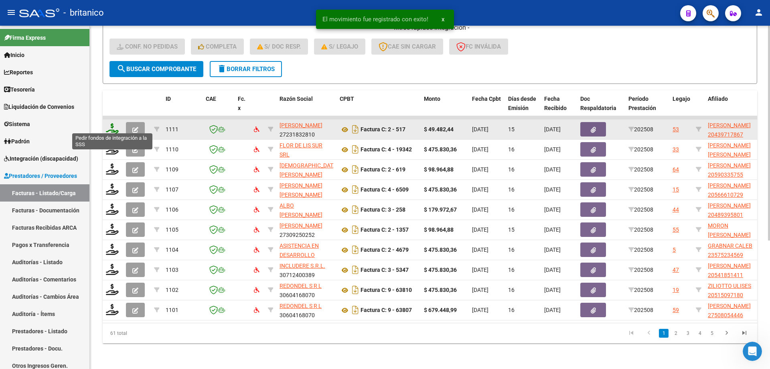
click at [110, 123] on icon at bounding box center [112, 128] width 13 height 11
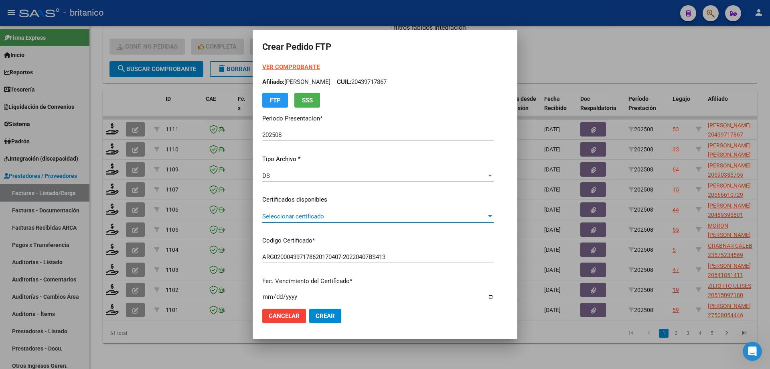
click at [404, 217] on span "Seleccionar certificado" at bounding box center [374, 216] width 224 height 7
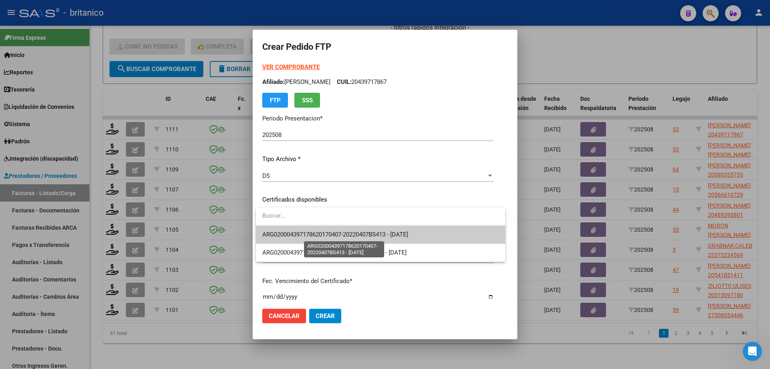
click at [391, 232] on span "ARG020004397178620170407-20220407BS413 - [DATE]" at bounding box center [335, 234] width 146 height 7
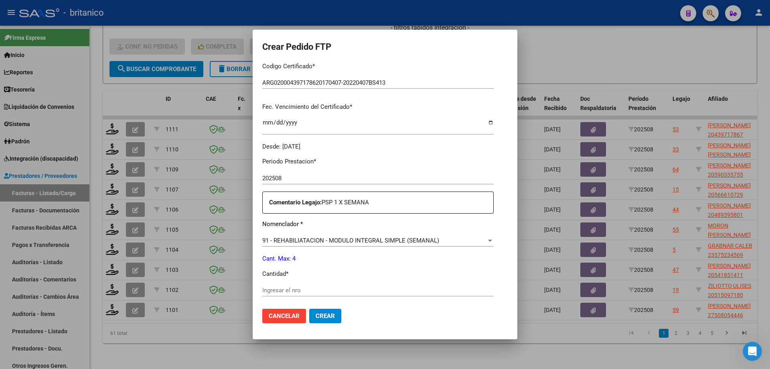
scroll to position [201, 0]
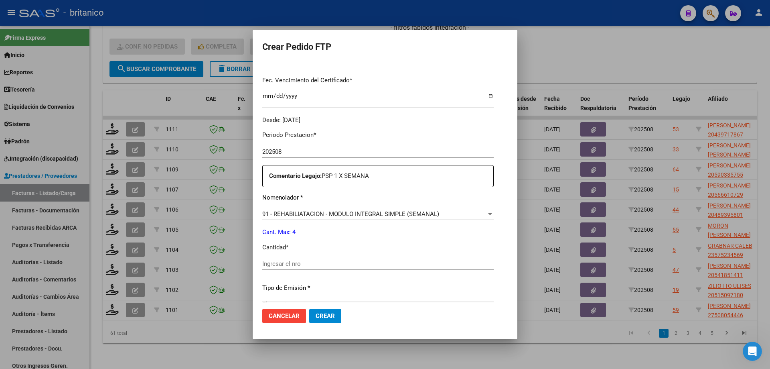
click at [335, 265] on input "Ingresar el nro" at bounding box center [377, 263] width 231 height 7
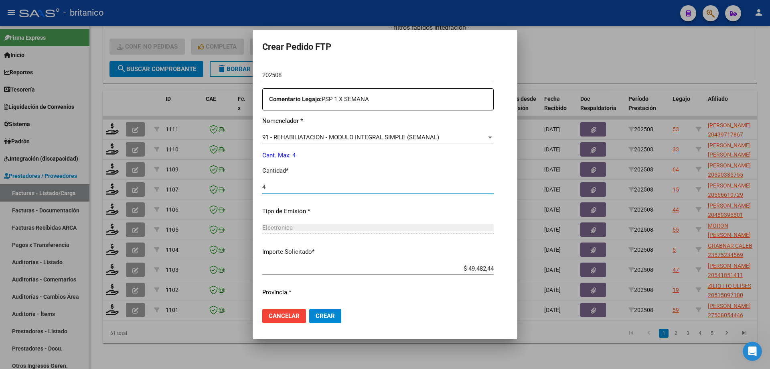
scroll to position [298, 0]
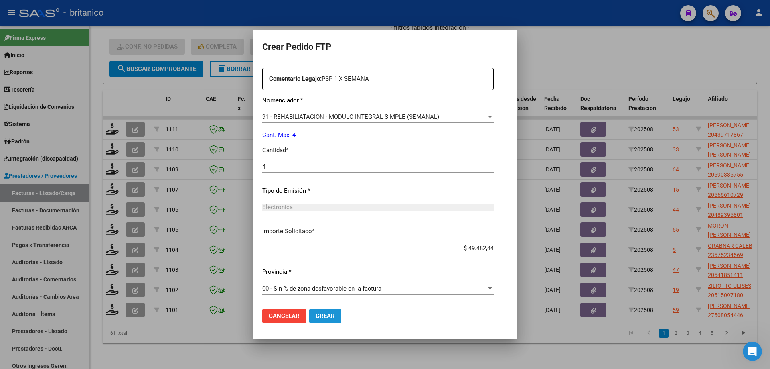
click at [336, 312] on button "Crear" at bounding box center [325, 316] width 32 height 14
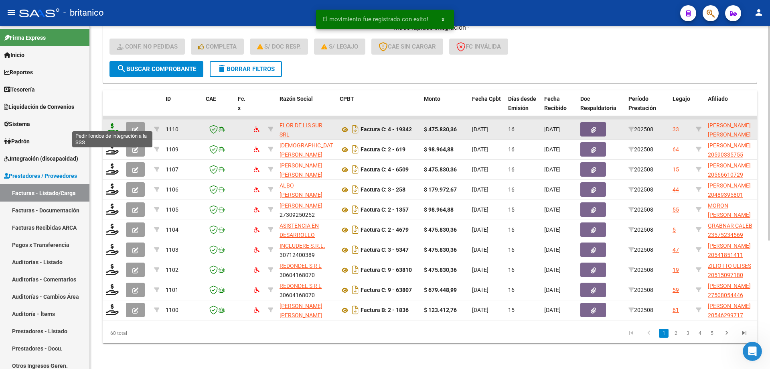
click at [115, 123] on icon at bounding box center [112, 128] width 13 height 11
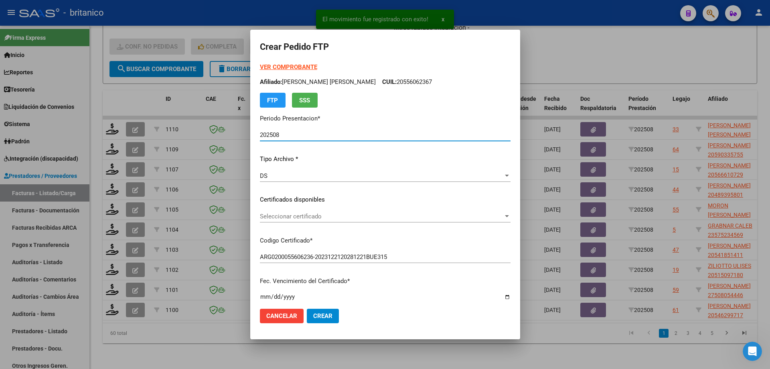
click at [292, 215] on span "Seleccionar certificado" at bounding box center [382, 216] width 244 height 7
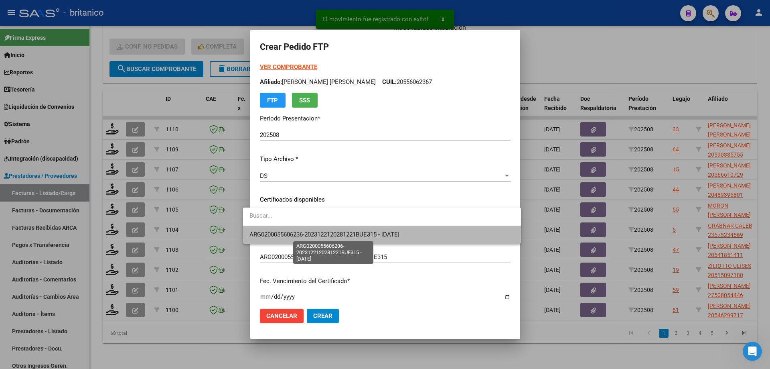
click at [330, 233] on span "ARG0200055606236-2023122120281221BUE315 - [DATE]" at bounding box center [325, 234] width 150 height 7
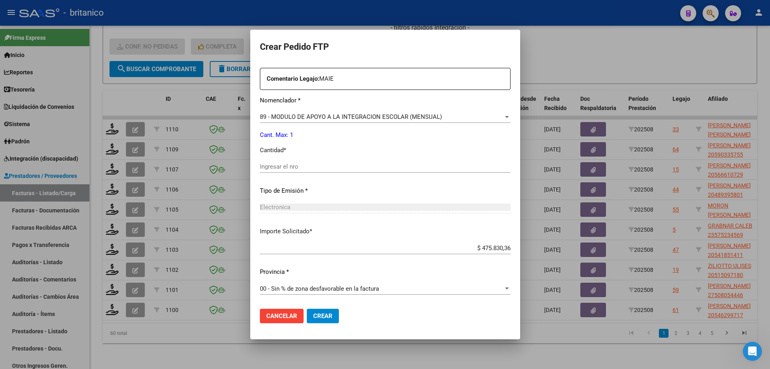
click at [277, 160] on div "Ingresar el nro" at bounding box center [385, 166] width 251 height 12
click at [278, 165] on input "Ingresar el nro" at bounding box center [385, 166] width 251 height 7
click at [313, 313] on span "Crear" at bounding box center [322, 315] width 19 height 7
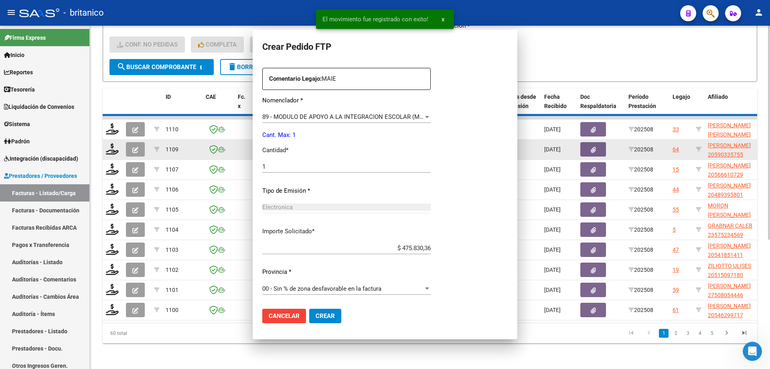
scroll to position [0, 0]
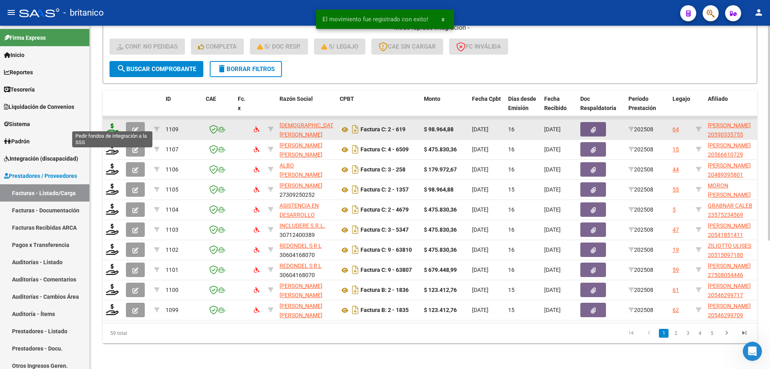
click at [112, 123] on icon at bounding box center [112, 128] width 13 height 11
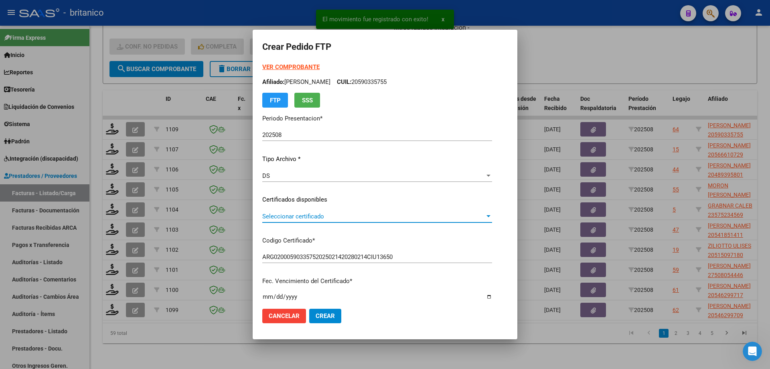
click at [316, 217] on span "Seleccionar certificado" at bounding box center [373, 216] width 223 height 7
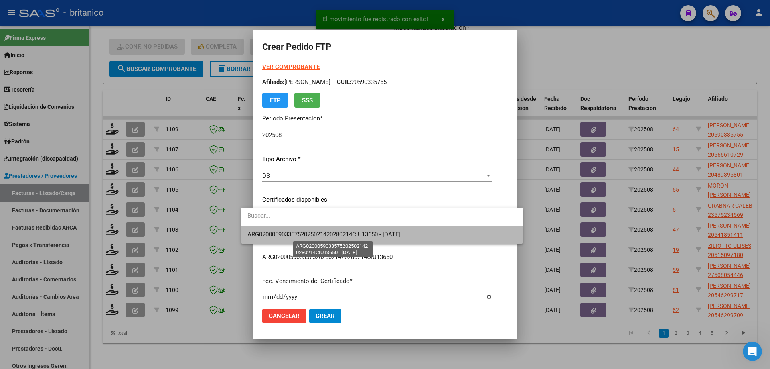
click at [332, 231] on span "ARG02000590335752025021420280214CIU13650 - [DATE]" at bounding box center [324, 234] width 153 height 7
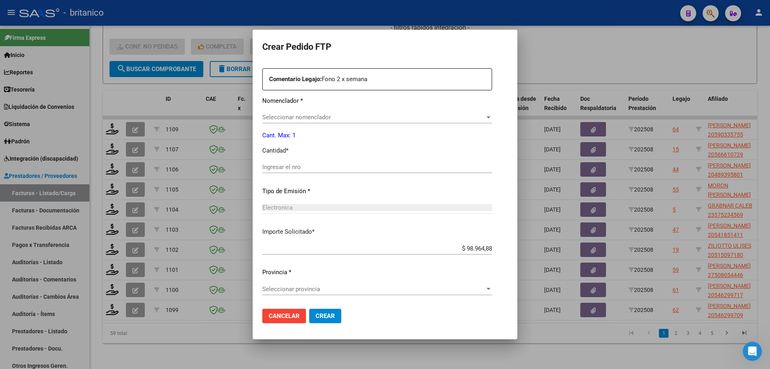
scroll to position [298, 0]
click at [270, 116] on span "Seleccionar nomenclador" at bounding box center [373, 116] width 223 height 7
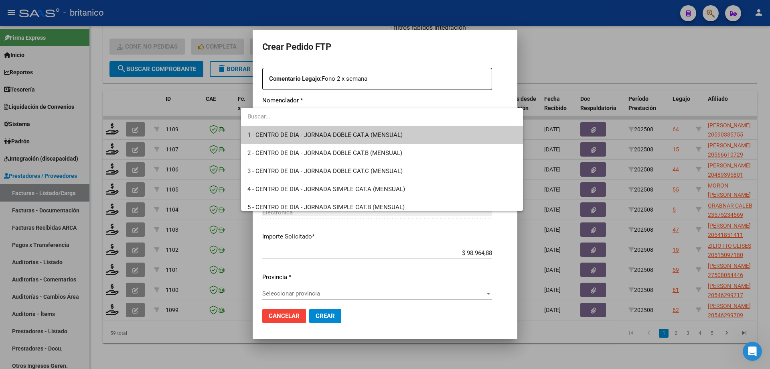
click at [434, 286] on div at bounding box center [385, 184] width 770 height 369
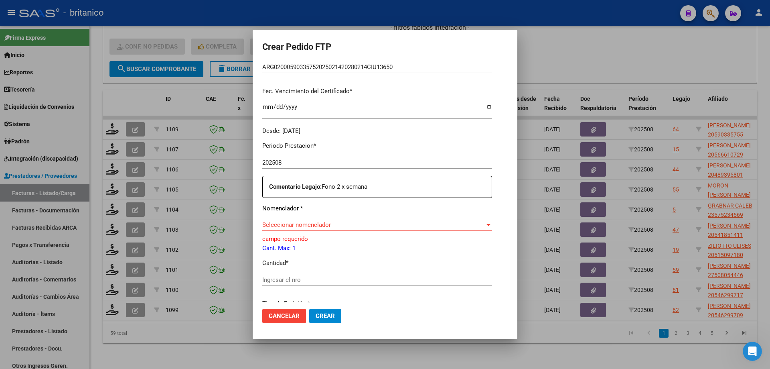
scroll to position [201, 0]
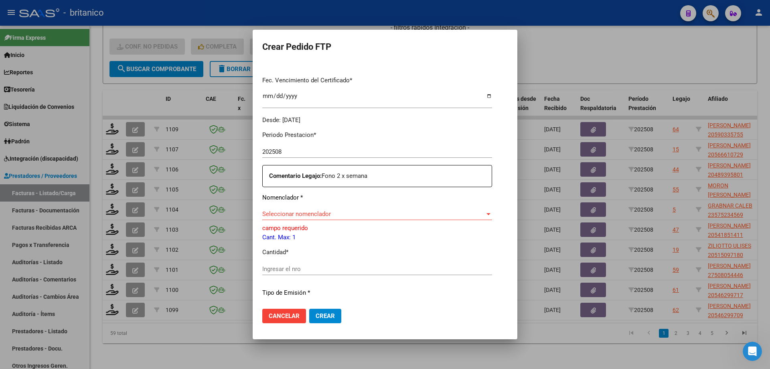
click at [278, 209] on div "Seleccionar nomenclador Seleccionar nomenclador" at bounding box center [377, 214] width 230 height 12
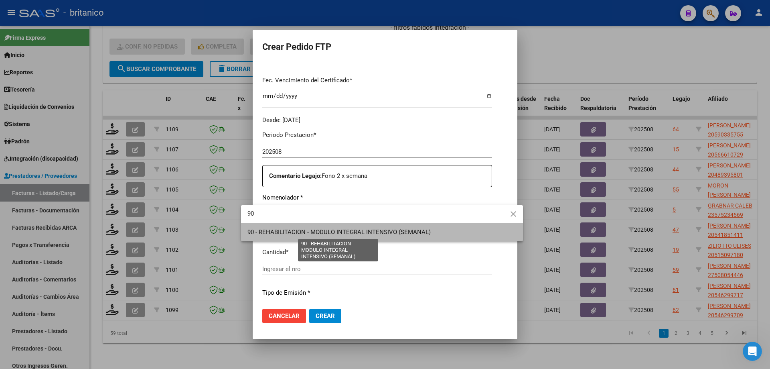
click at [306, 232] on span "90 - REHABILITACION - MODULO INTEGRAL INTENSIVO (SEMANAL)" at bounding box center [339, 231] width 183 height 7
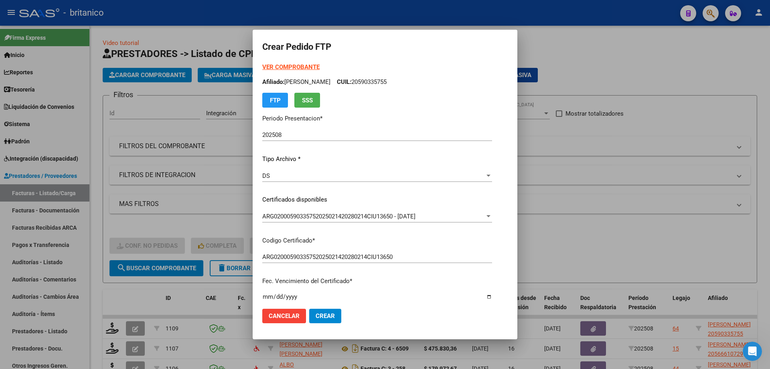
scroll to position [201, 0]
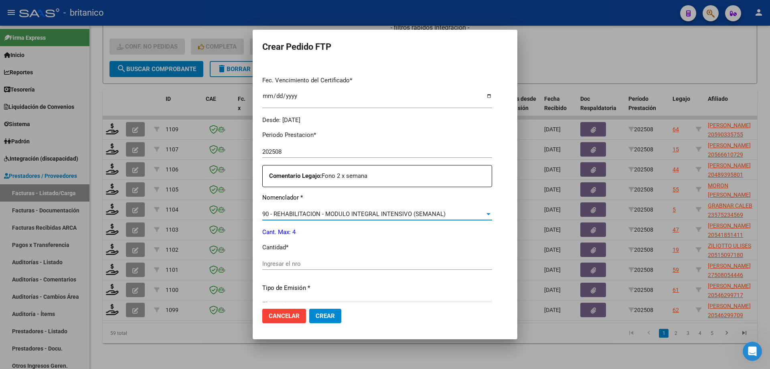
click at [281, 260] on input "Ingresar el nro" at bounding box center [377, 263] width 230 height 7
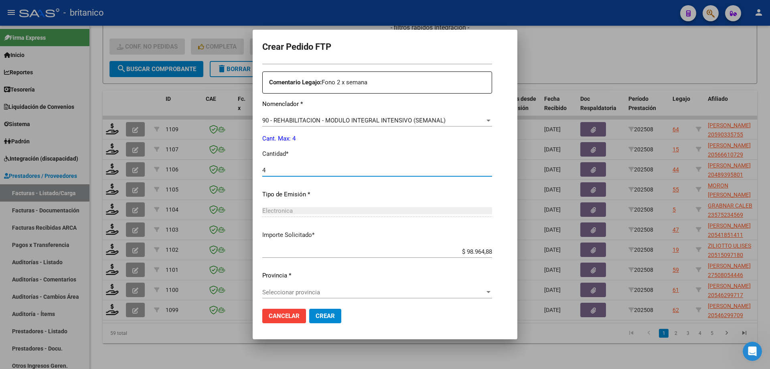
scroll to position [298, 0]
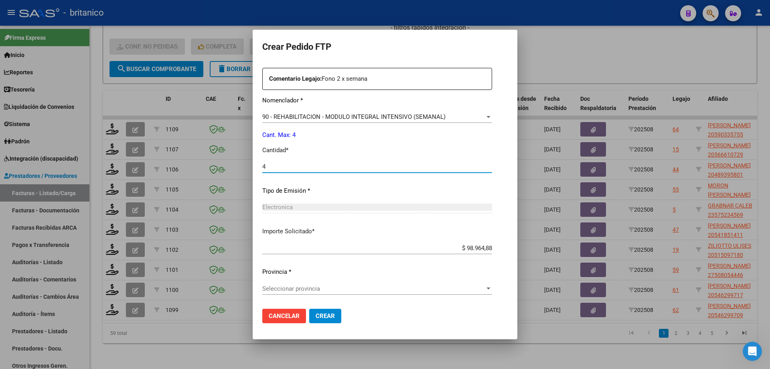
type input "4"
click at [366, 285] on span "Seleccionar provincia" at bounding box center [373, 288] width 223 height 7
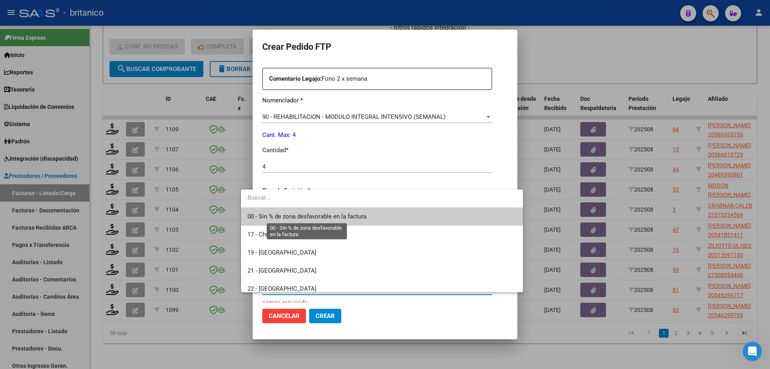
click at [339, 214] on span "00 - Sin % de zona desfavorable en la factura" at bounding box center [307, 216] width 119 height 7
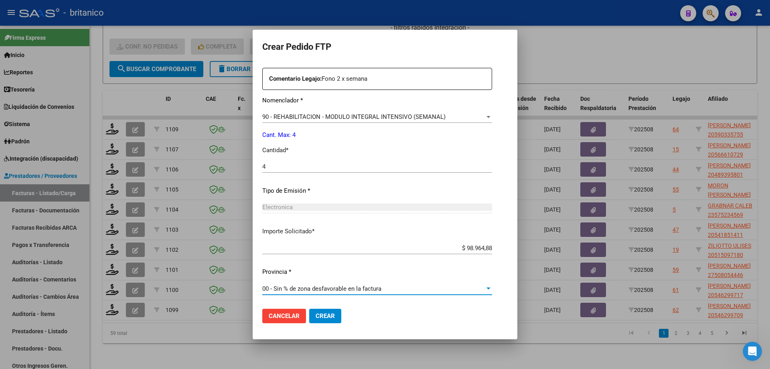
click at [317, 315] on span "Crear" at bounding box center [325, 315] width 19 height 7
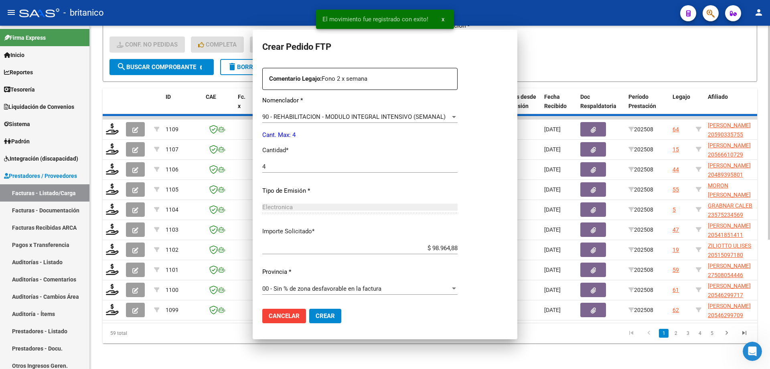
scroll to position [0, 0]
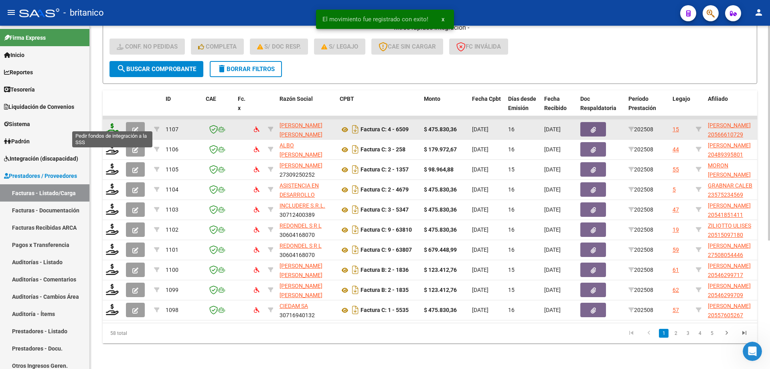
click at [107, 123] on icon at bounding box center [112, 128] width 13 height 11
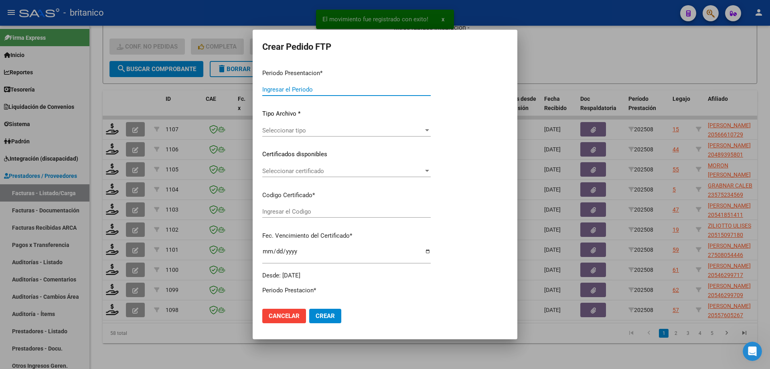
type input "202508"
type input "$ 475.830,36"
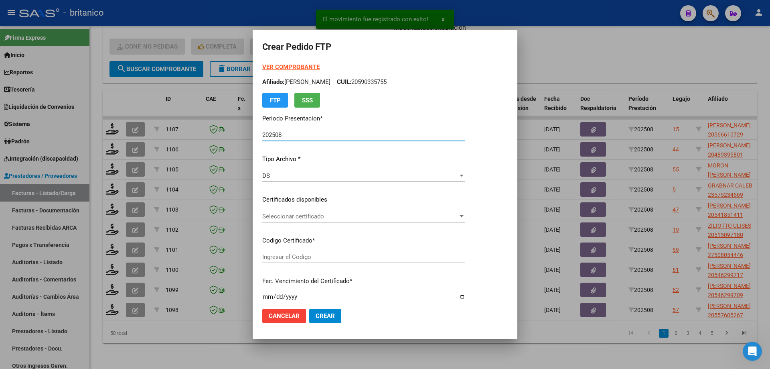
type input "ARG02000566610722021050720260507BS315"
type input "[DATE]"
click at [300, 214] on span "Seleccionar certificado" at bounding box center [360, 216] width 196 height 7
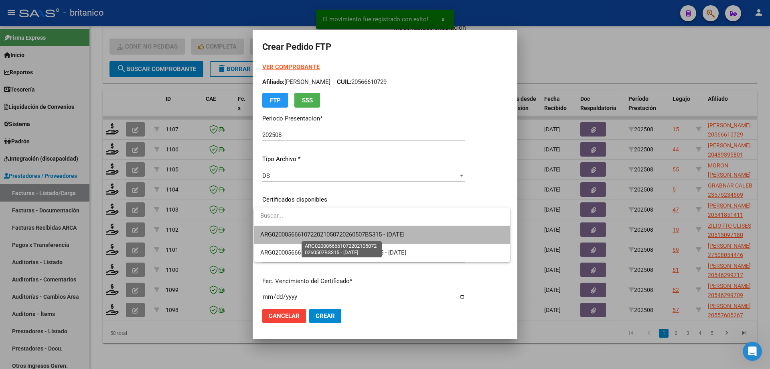
click at [344, 232] on span "ARG02000566610722021050720260507BS315 - [DATE]" at bounding box center [332, 234] width 144 height 7
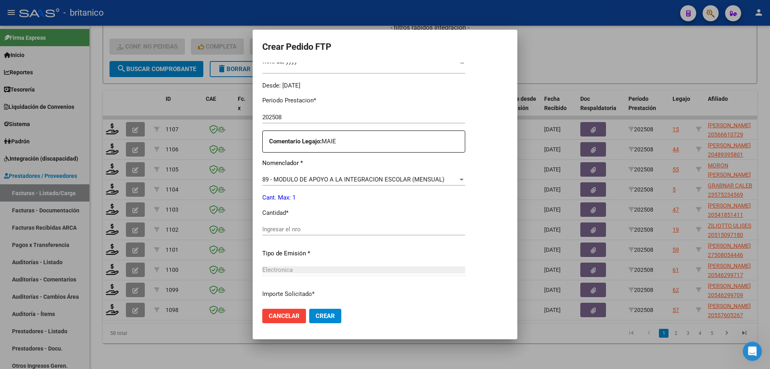
scroll to position [241, 0]
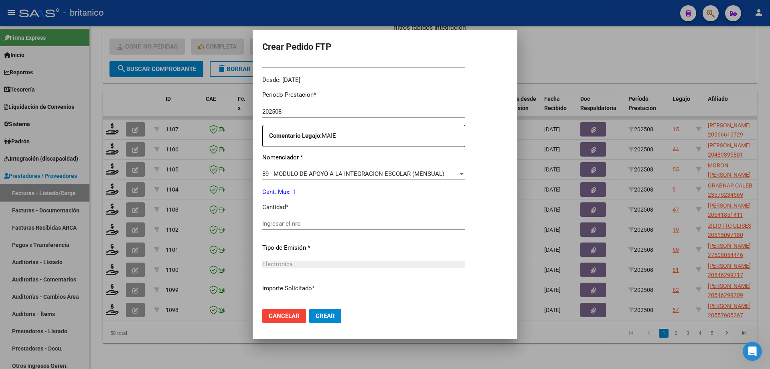
click at [339, 226] on input "Ingresar el nro" at bounding box center [363, 223] width 203 height 7
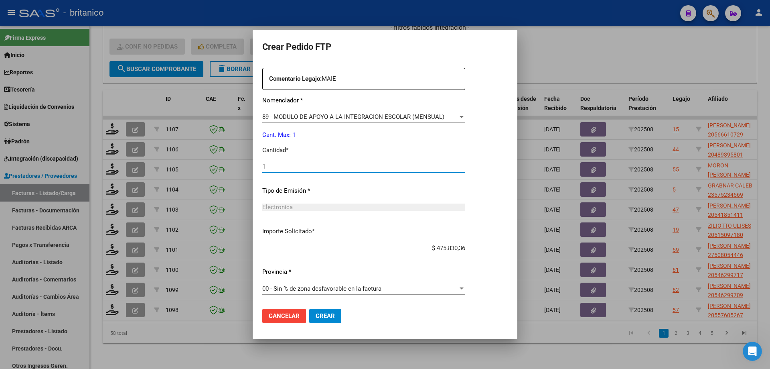
type input "1"
click at [325, 315] on span "Crear" at bounding box center [325, 315] width 19 height 7
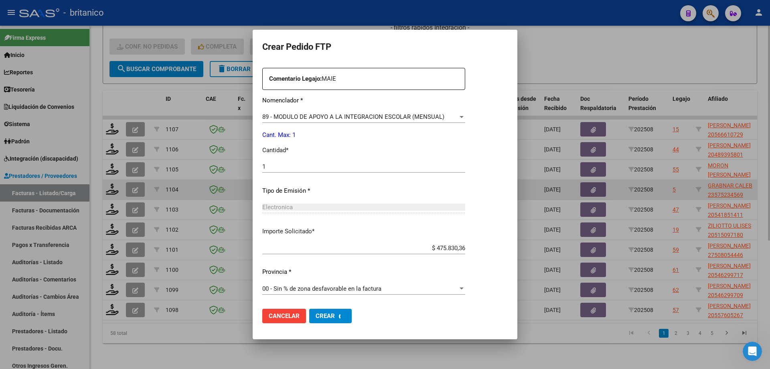
scroll to position [0, 0]
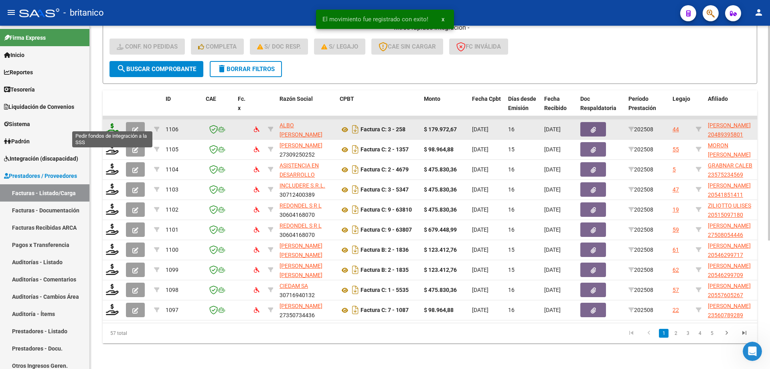
click at [112, 123] on icon at bounding box center [112, 128] width 13 height 11
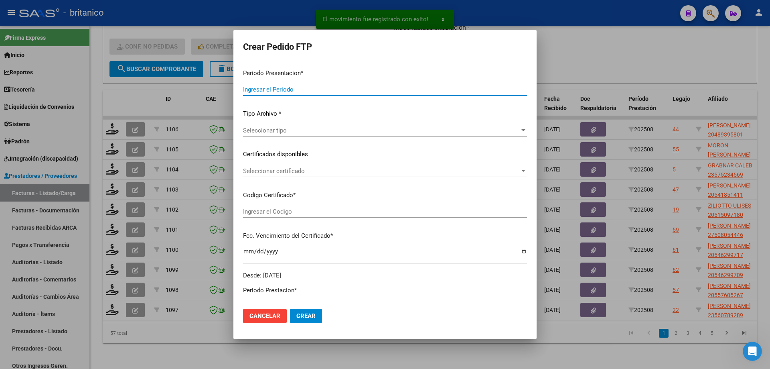
type input "202508"
type input "$ 179.972,67"
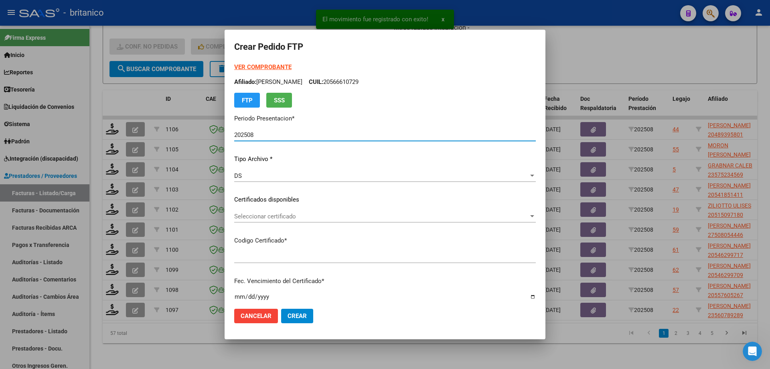
type input "ARG02000489395802024092420340924CIU13450"
type input "2034-09-01"
click at [250, 213] on span "Seleccionar certificado" at bounding box center [381, 216] width 294 height 7
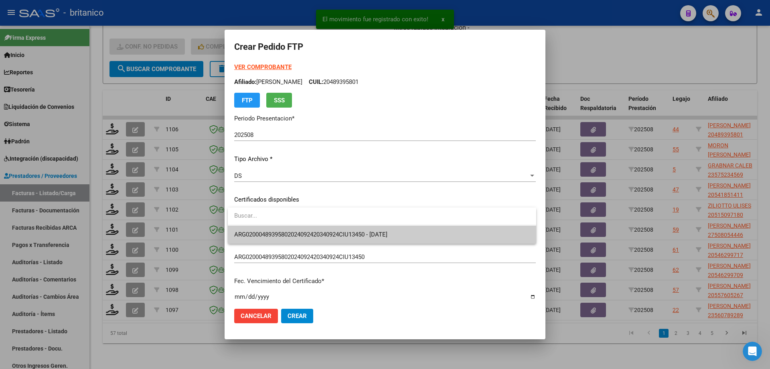
click at [278, 229] on span "ARG02000489395802024092420340924CIU13450 - 2034-09-01" at bounding box center [382, 234] width 296 height 18
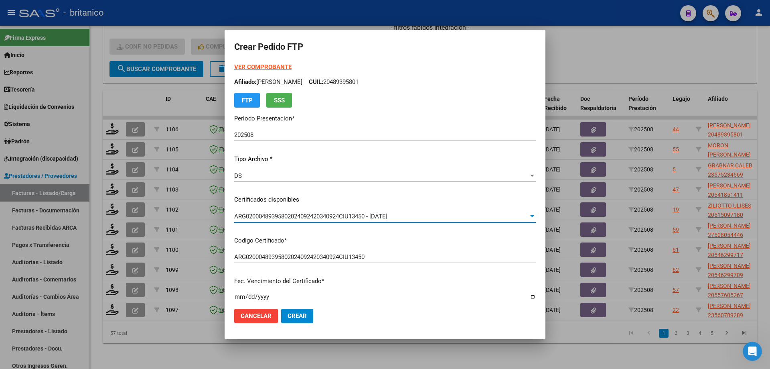
click at [258, 66] on strong "VER COMPROBANTE" at bounding box center [262, 66] width 57 height 7
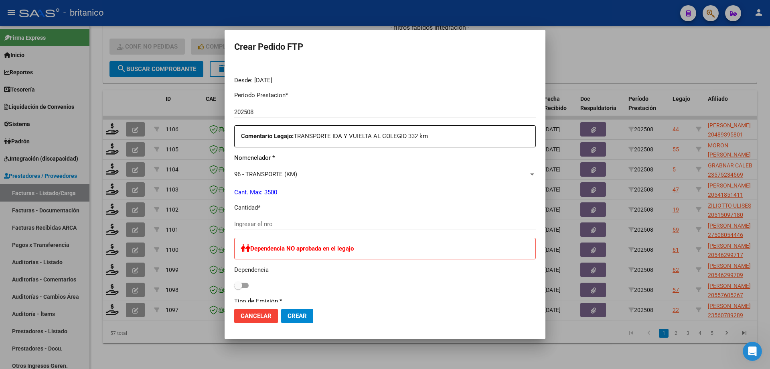
scroll to position [241, 0]
click at [270, 222] on input "Ingresar el nro" at bounding box center [385, 223] width 302 height 7
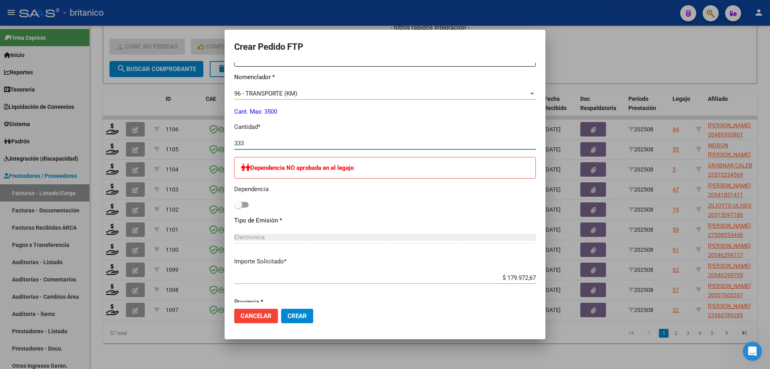
scroll to position [432, 0]
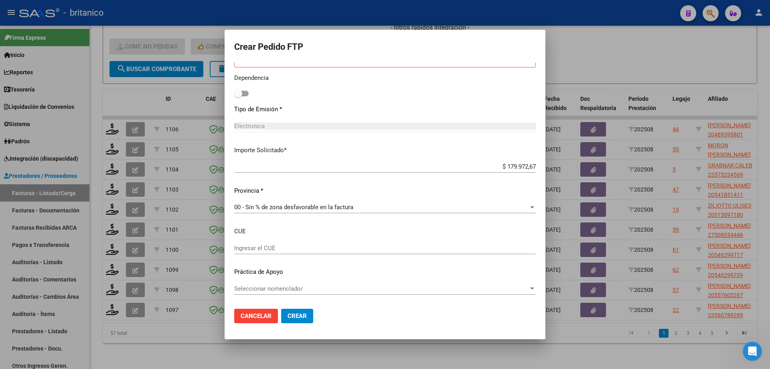
type input "333"
click at [282, 288] on span "Seleccionar nomenclador" at bounding box center [381, 288] width 294 height 7
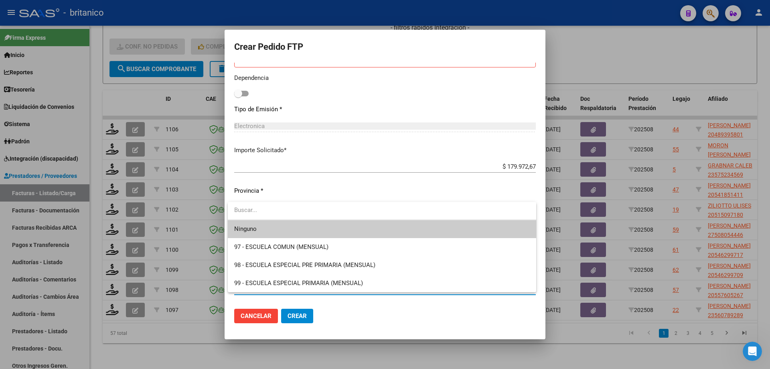
click at [268, 225] on span "Ninguno" at bounding box center [382, 229] width 296 height 18
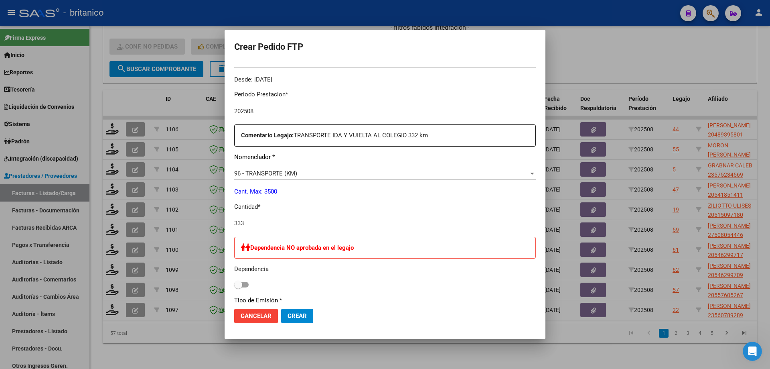
scroll to position [241, 0]
click at [300, 315] on span "Crear" at bounding box center [297, 315] width 19 height 7
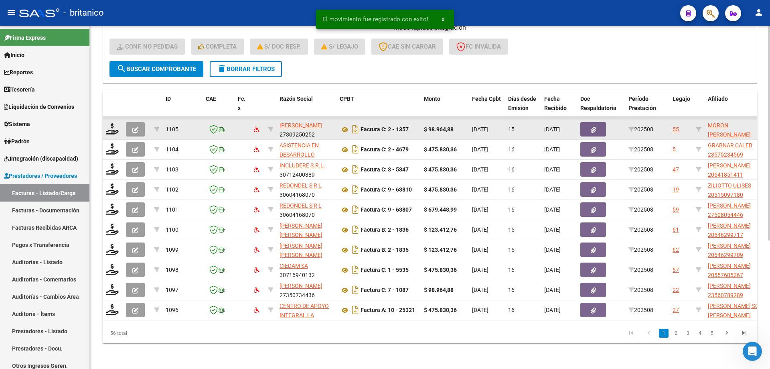
click at [105, 120] on datatable-body-cell at bounding box center [113, 130] width 20 height 20
click at [113, 123] on icon at bounding box center [112, 128] width 13 height 11
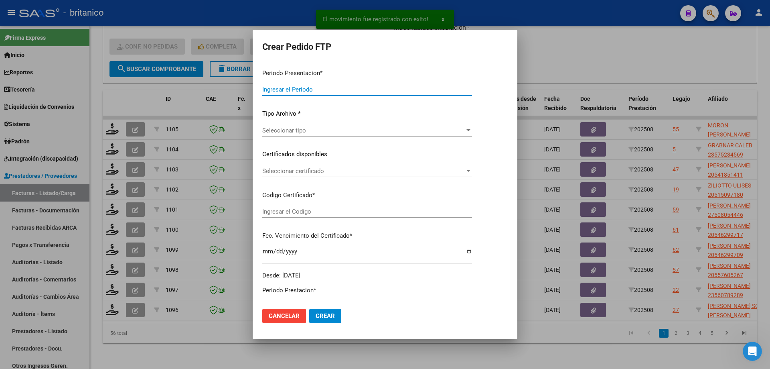
type input "202508"
type input "$ 98.964,88"
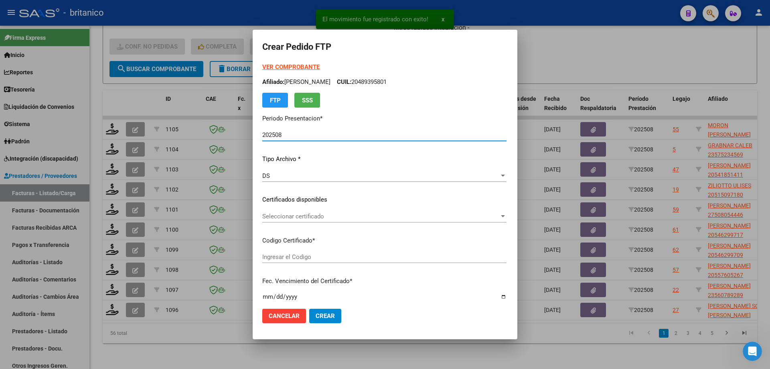
type input "ARG02000487953692025090820400908CIU13650"
type input "[DATE]"
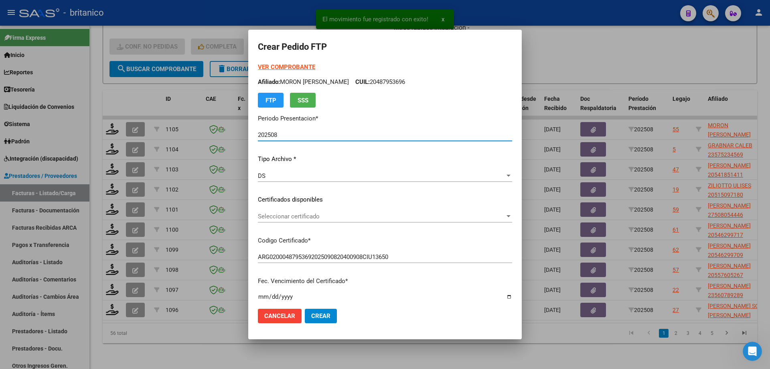
click at [328, 213] on span "Seleccionar certificado" at bounding box center [381, 216] width 247 height 7
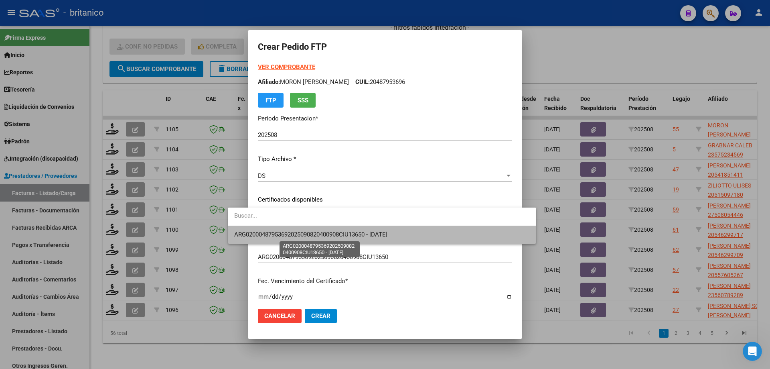
click at [346, 231] on span "ARG02000487953692025090820400908CIU13650 - [DATE]" at bounding box center [310, 234] width 153 height 7
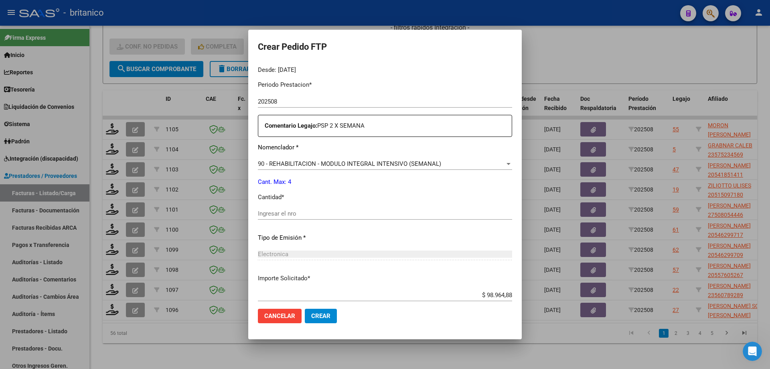
scroll to position [281, 0]
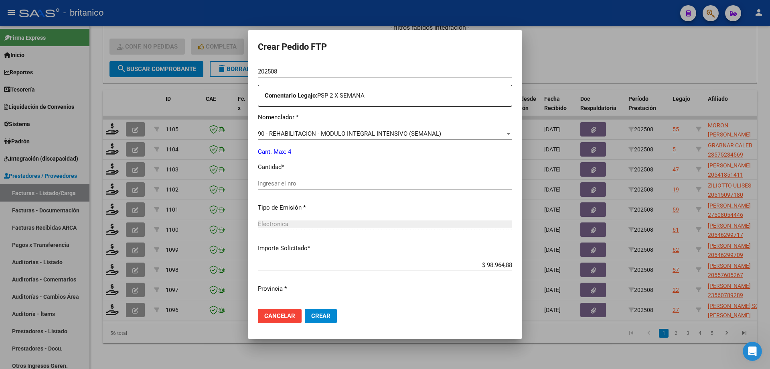
click at [258, 183] on input "Ingresar el nro" at bounding box center [385, 183] width 254 height 7
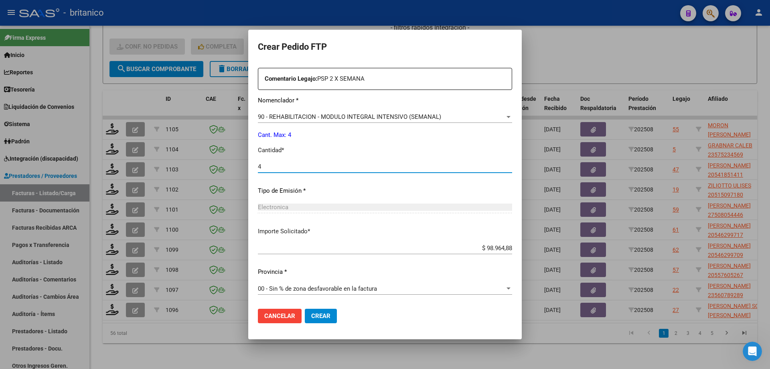
type input "4"
click at [311, 314] on span "Crear" at bounding box center [320, 315] width 19 height 7
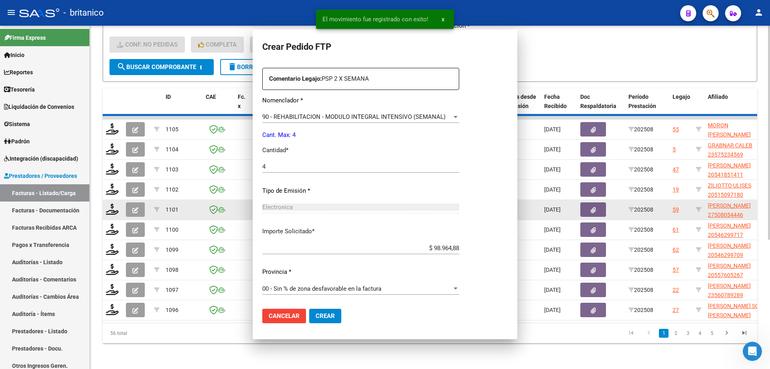
scroll to position [0, 0]
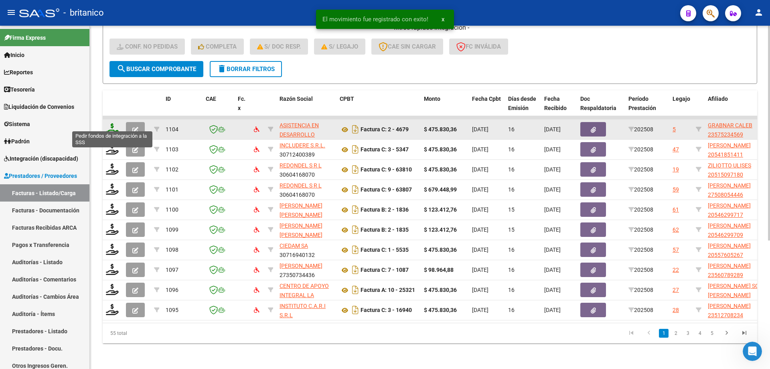
click at [108, 123] on icon at bounding box center [112, 128] width 13 height 11
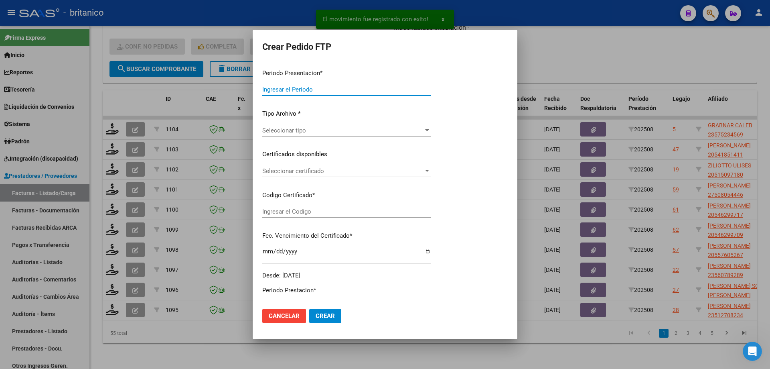
type input "202508"
type input "$ 475.830,36"
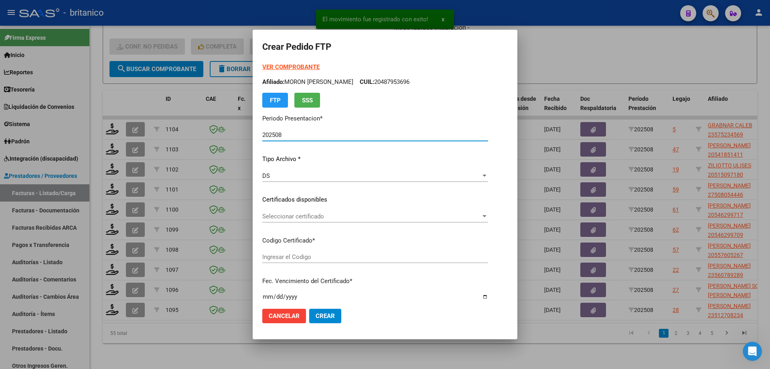
type input "ARG020005752345620230719-20260719CBA536"
type input "[DATE]"
click at [282, 215] on span "Seleccionar certificado" at bounding box center [360, 216] width 197 height 7
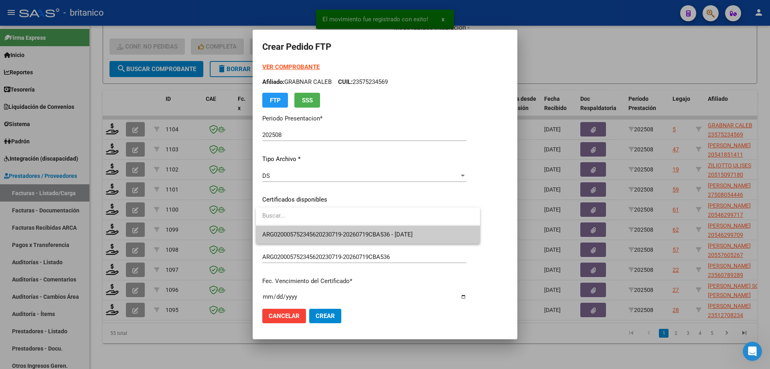
click at [302, 228] on span "ARG020005752345620230719-20260719CBA536 - [DATE]" at bounding box center [367, 234] width 211 height 18
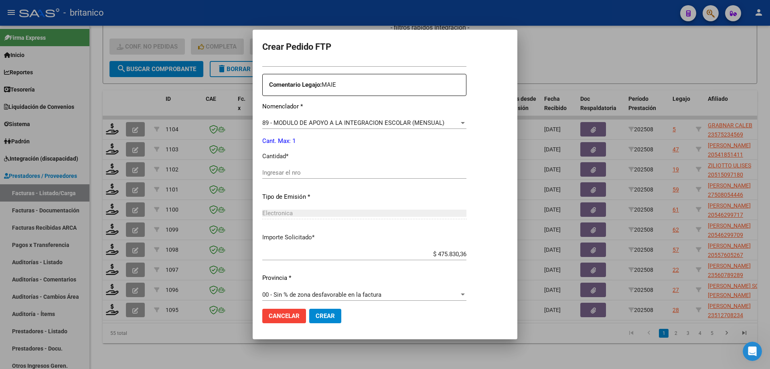
scroll to position [298, 0]
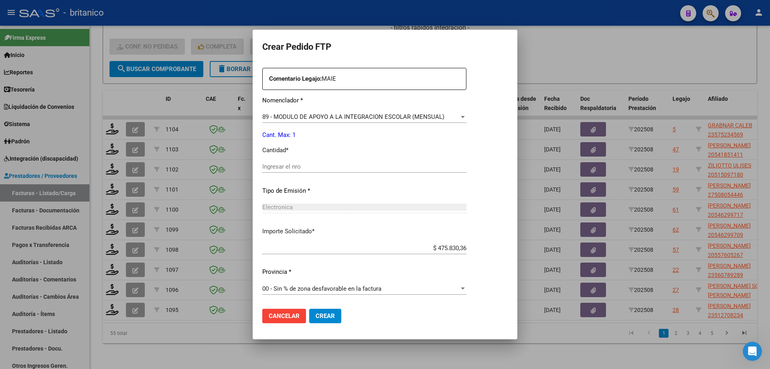
drag, startPoint x: 289, startPoint y: 169, endPoint x: 289, endPoint y: 173, distance: 4.4
click at [289, 168] on input "Ingresar el nro" at bounding box center [364, 166] width 204 height 7
type input "1"
click at [324, 317] on span "Crear" at bounding box center [325, 315] width 19 height 7
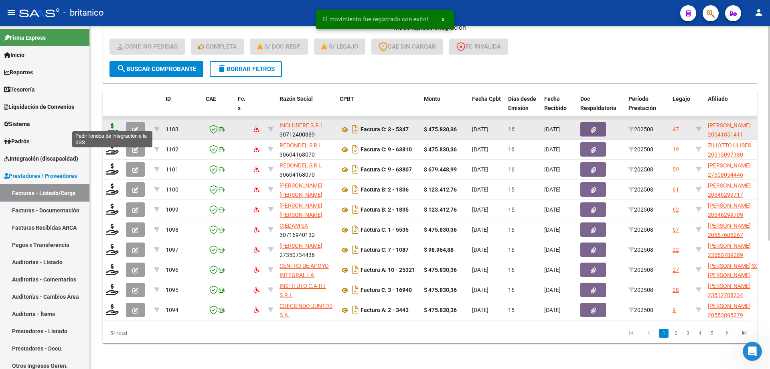
click at [110, 123] on icon at bounding box center [112, 128] width 13 height 11
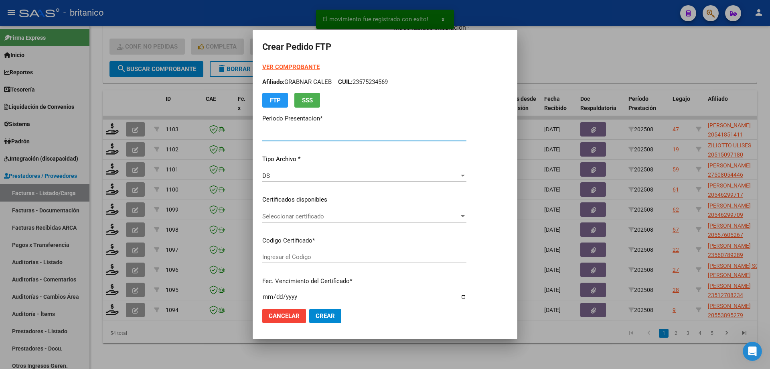
type input "202508"
type input "$ 475.830,36"
type input "ARG020005418514120230419-20260419CBA536"
type input "[DATE]"
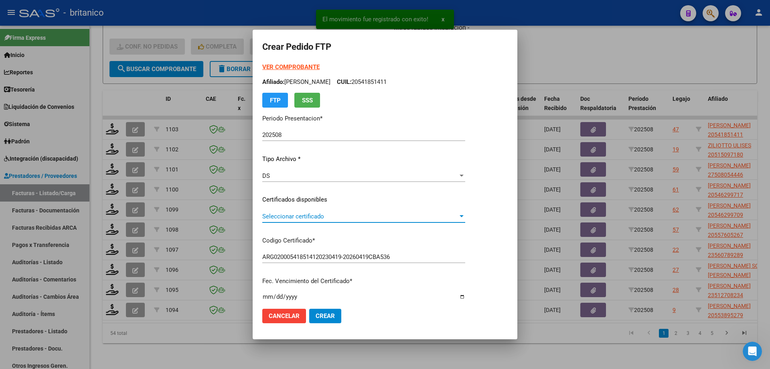
click at [274, 213] on span "Seleccionar certificado" at bounding box center [360, 216] width 196 height 7
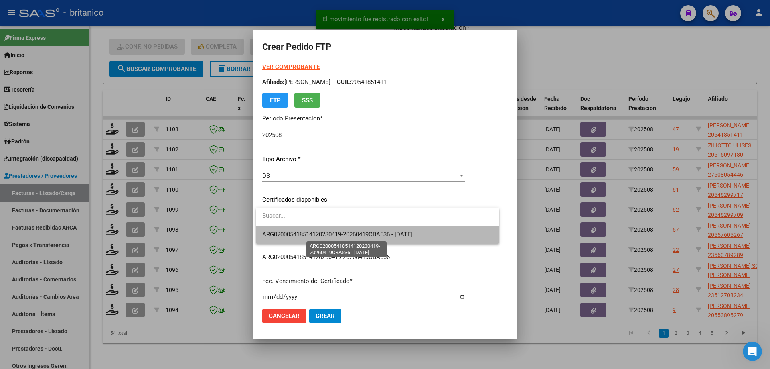
click at [311, 233] on span "ARG020005418514120230419-20260419CBA536 - [DATE]" at bounding box center [337, 234] width 150 height 7
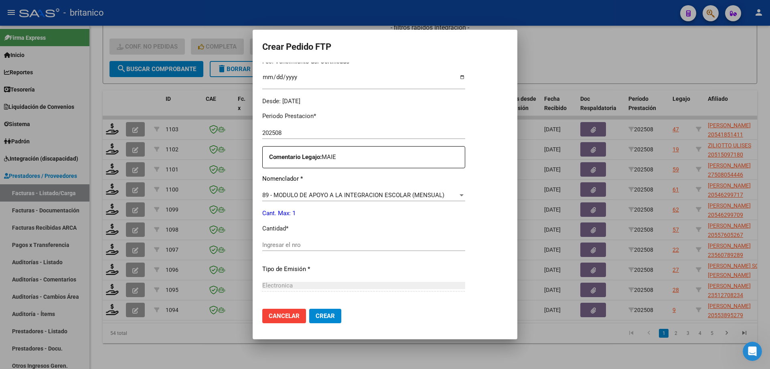
scroll to position [241, 0]
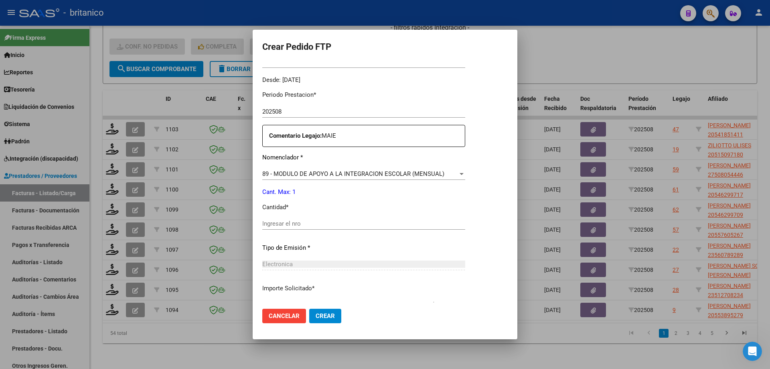
click at [339, 219] on div "Ingresar el nro" at bounding box center [363, 223] width 203 height 12
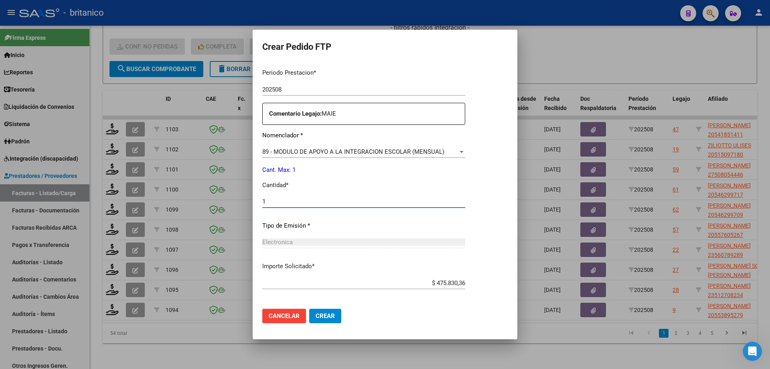
scroll to position [298, 0]
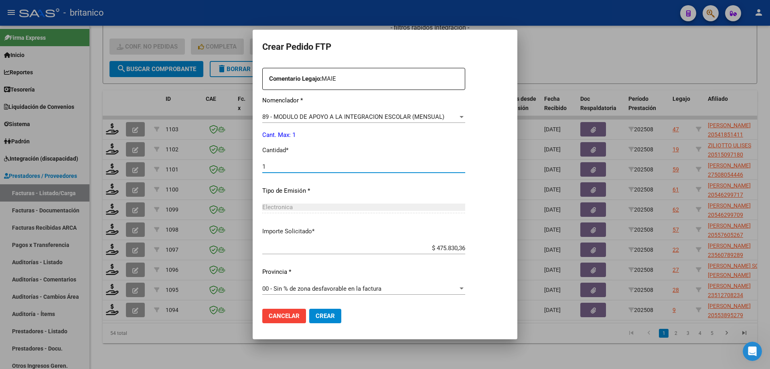
type input "1"
click at [331, 312] on span "Crear" at bounding box center [325, 315] width 19 height 7
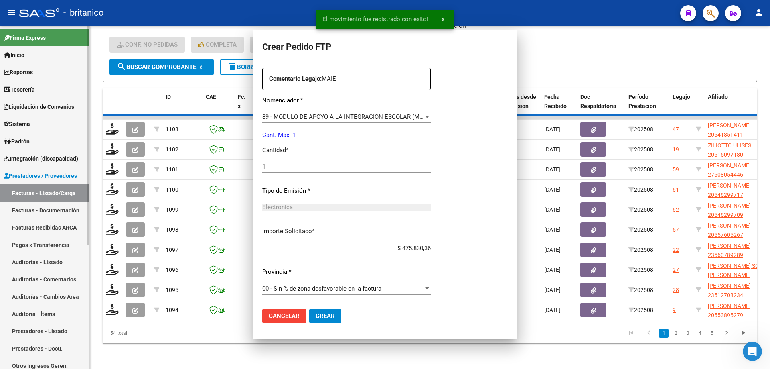
scroll to position [0, 0]
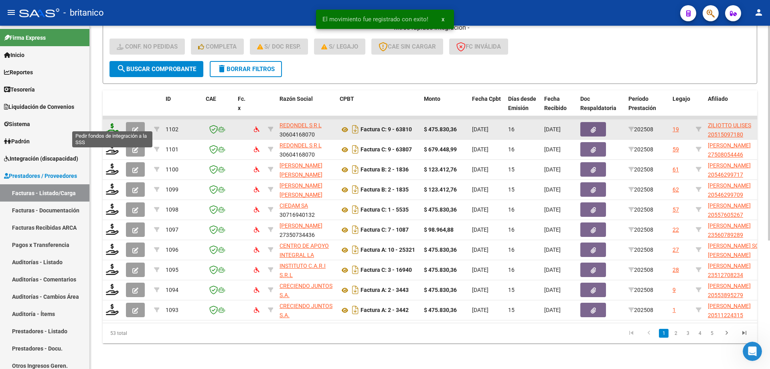
click at [116, 123] on icon at bounding box center [112, 128] width 13 height 11
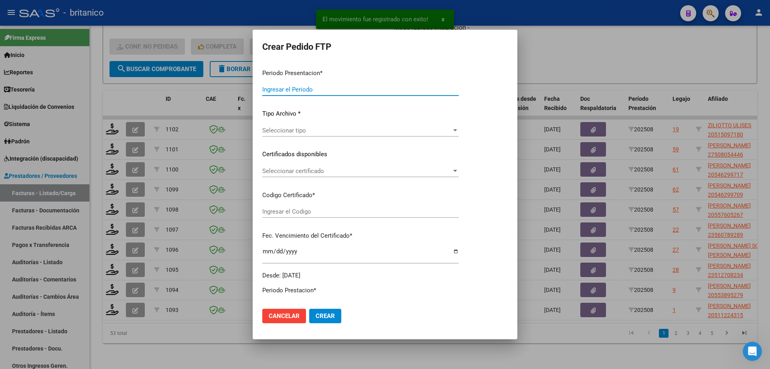
type input "202508"
type input "$ 475.830,36"
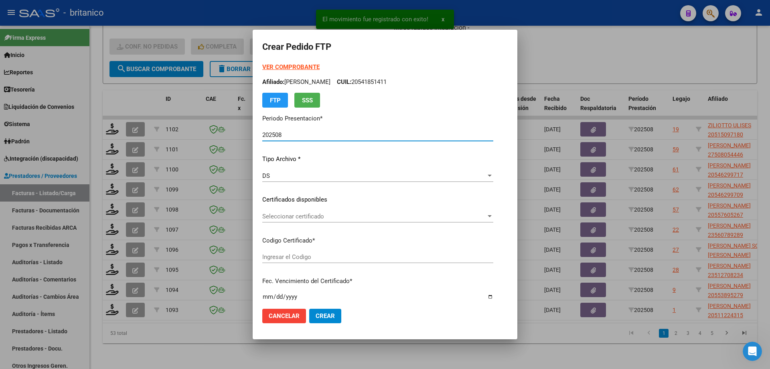
type input "ARG02000515097182019041120240411BS413"
type input "2025-04-01"
click at [288, 216] on span "Seleccionar certificado" at bounding box center [374, 216] width 224 height 7
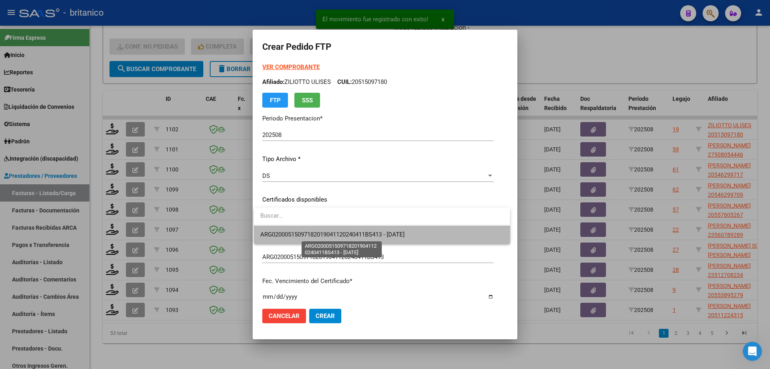
click at [299, 231] on span "ARG02000515097182019041120240411BS413 - 2025-04-01" at bounding box center [332, 234] width 144 height 7
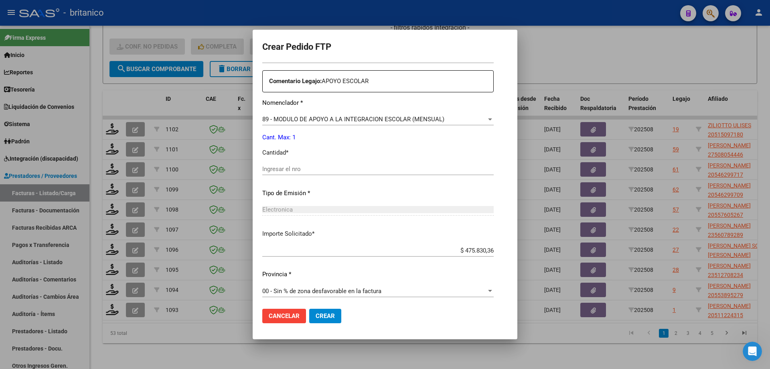
scroll to position [298, 0]
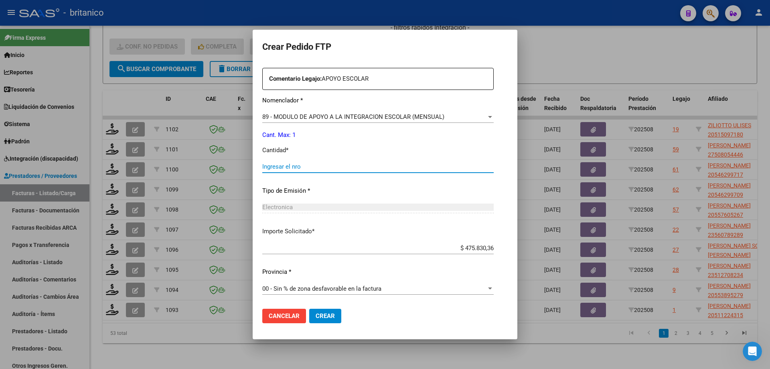
click at [277, 169] on input "Ingresar el nro" at bounding box center [377, 166] width 231 height 7
type input "1"
click at [323, 316] on span "Crear" at bounding box center [325, 315] width 19 height 7
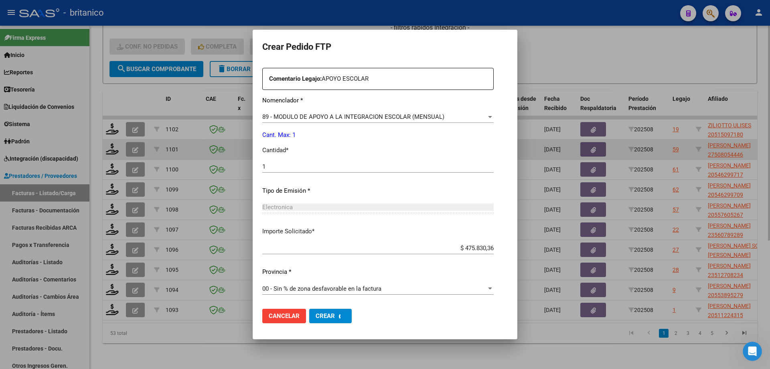
scroll to position [0, 0]
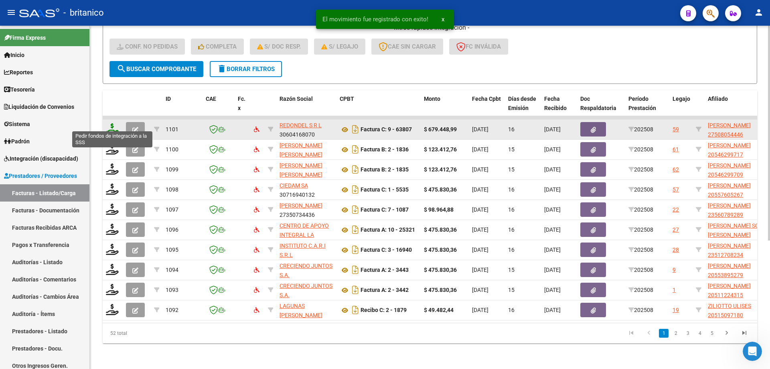
click at [108, 123] on icon at bounding box center [112, 128] width 13 height 11
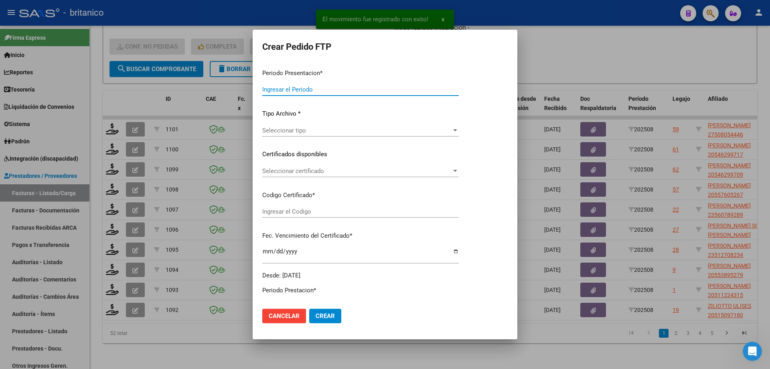
type input "202508"
type input "$ 679.448,99"
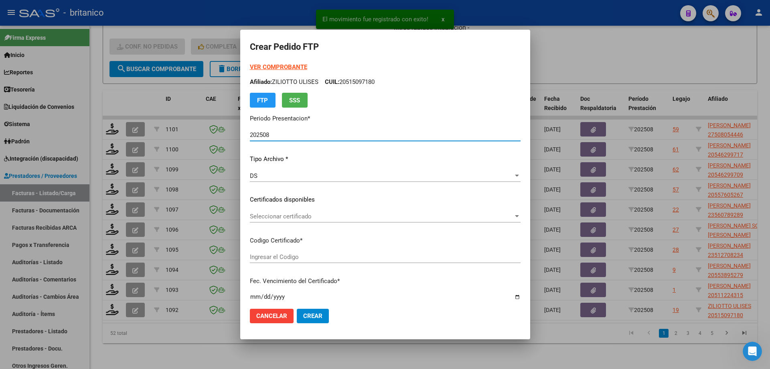
type input "ARG01-00050805444-2022050620320506BS430"
type input "2032-05-06"
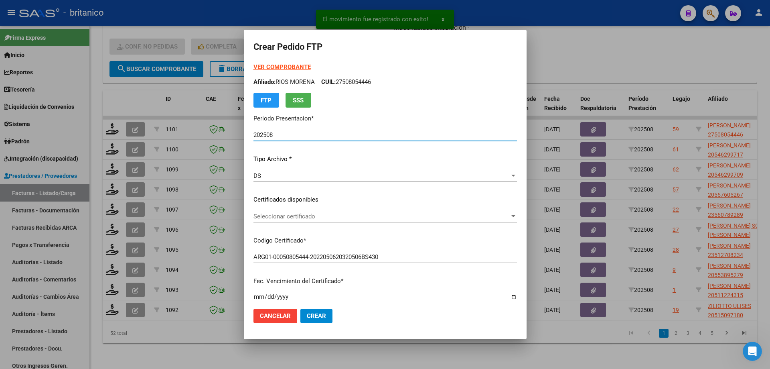
click at [282, 217] on span "Seleccionar certificado" at bounding box center [382, 216] width 256 height 7
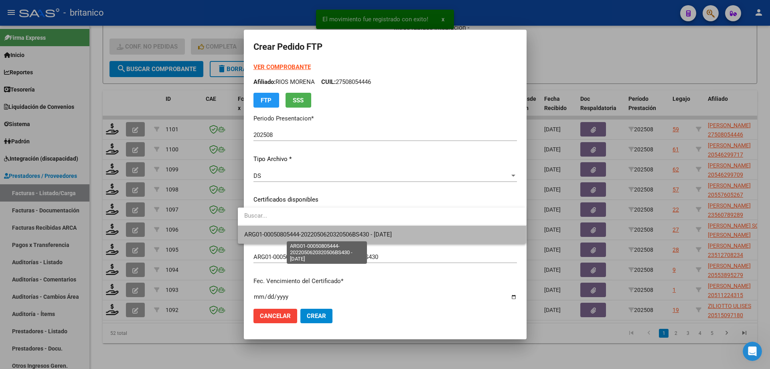
click at [294, 234] on span "ARG01-00050805444-2022050620320506BS430 - 2032-05-06" at bounding box center [318, 234] width 148 height 7
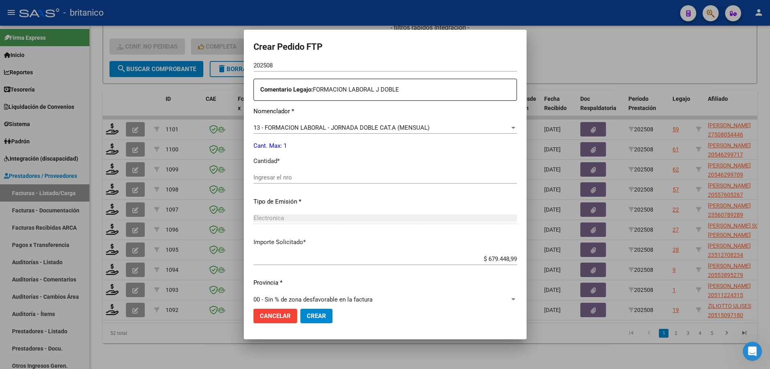
scroll to position [298, 0]
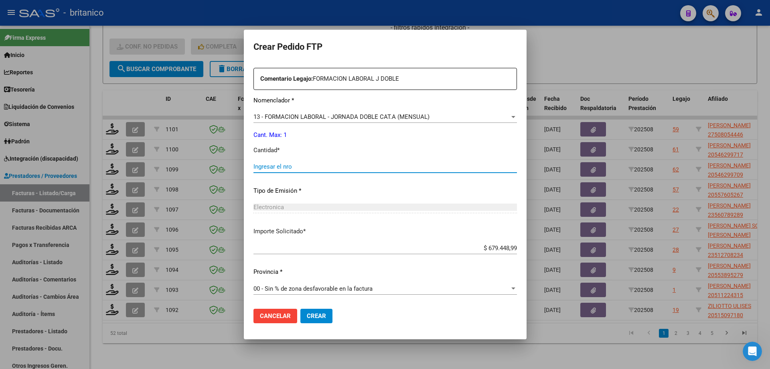
click at [287, 166] on input "Ingresar el nro" at bounding box center [386, 166] width 264 height 7
type input "1"
click at [312, 313] on span "Crear" at bounding box center [316, 315] width 19 height 7
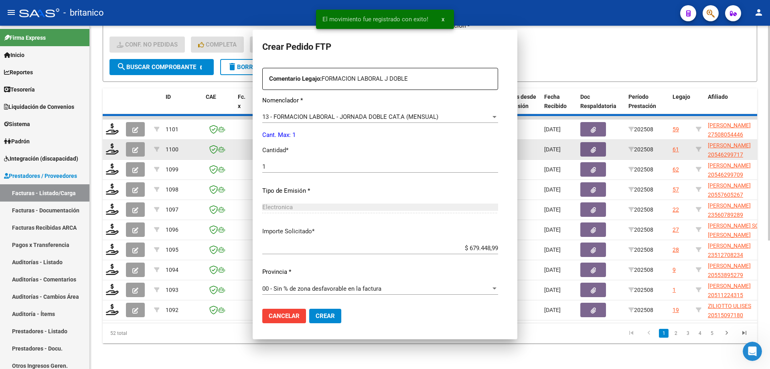
scroll to position [252, 0]
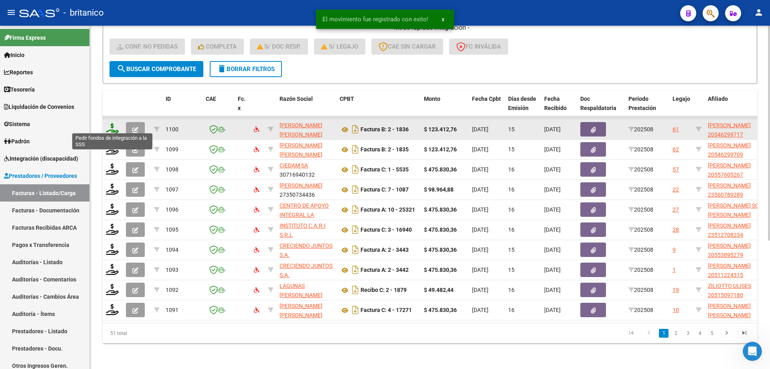
click at [108, 123] on icon at bounding box center [112, 128] width 13 height 11
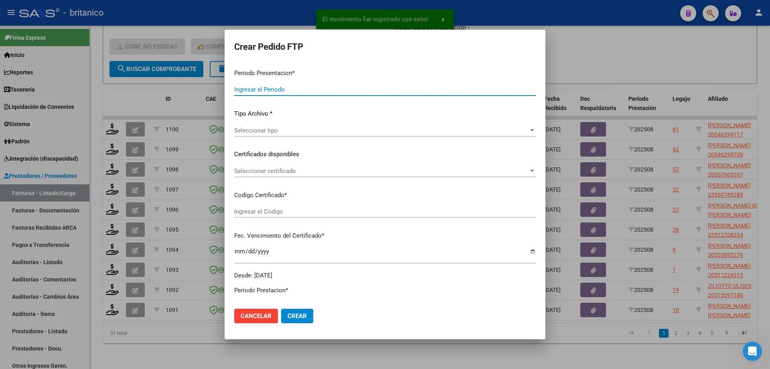
type input "202508"
type input "$ 123.412,76"
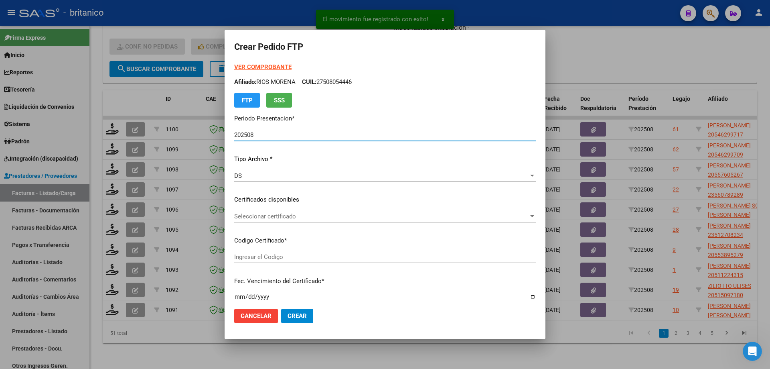
type input "ARG02000546299712018111420251114CIU"
type input "[DATE]"
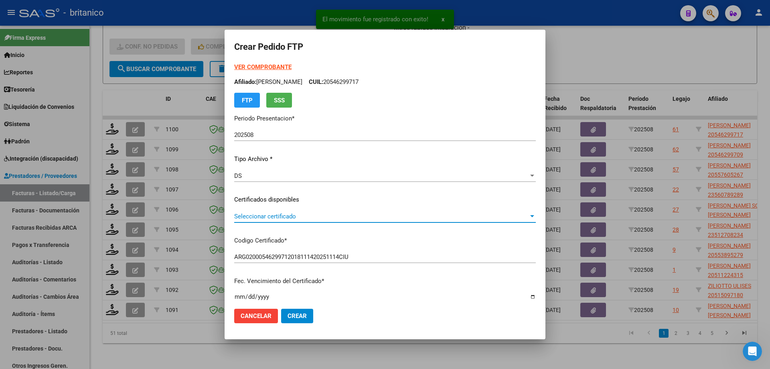
click at [267, 215] on span "Seleccionar certificado" at bounding box center [381, 216] width 294 height 7
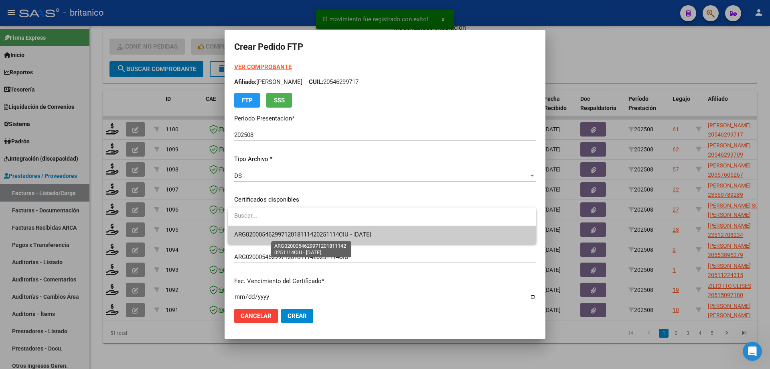
click at [284, 234] on span "ARG02000546299712018111420251114CIU - [DATE]" at bounding box center [302, 234] width 137 height 7
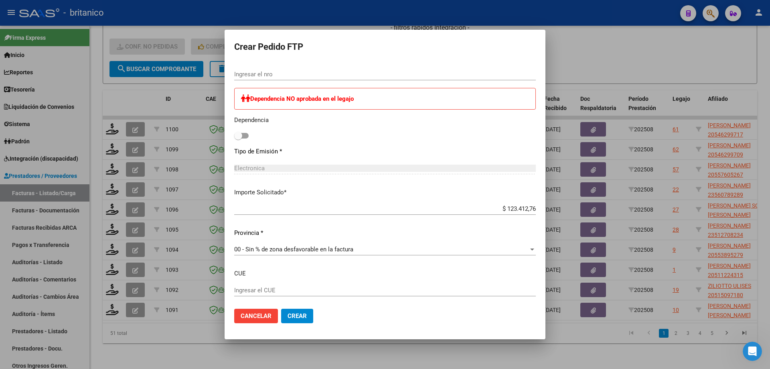
scroll to position [432, 0]
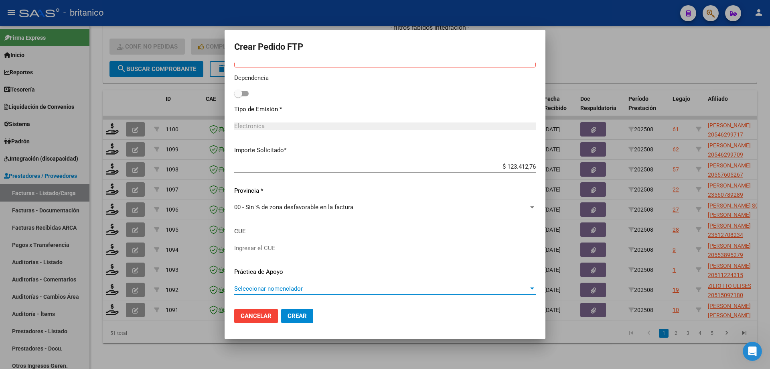
click at [296, 286] on span "Seleccionar nomenclador" at bounding box center [381, 288] width 294 height 7
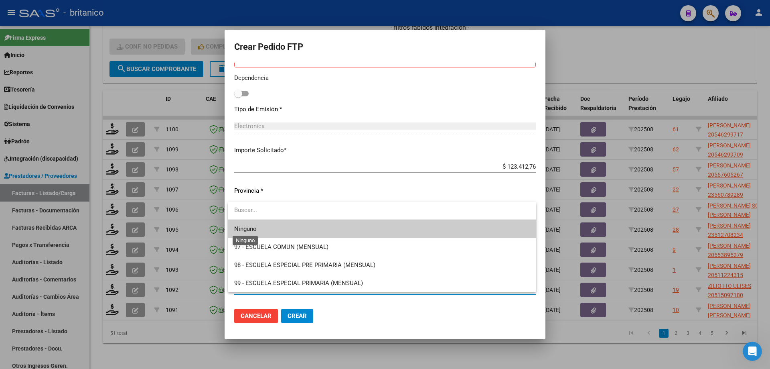
click at [256, 224] on span "Ninguno" at bounding box center [382, 229] width 296 height 18
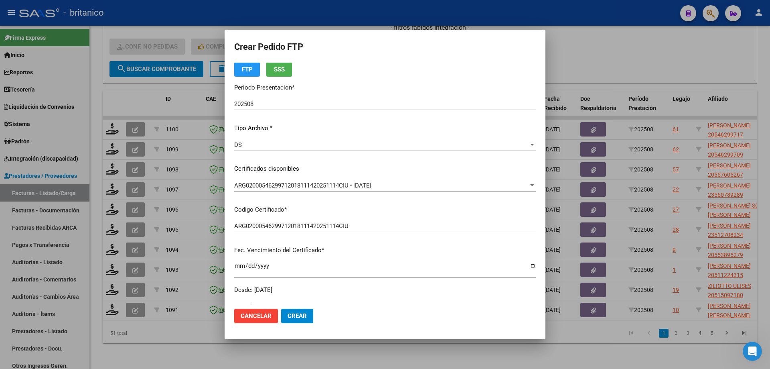
scroll to position [0, 0]
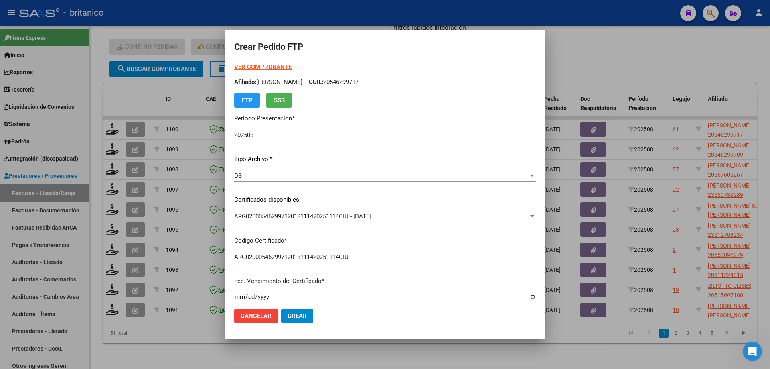
click at [266, 65] on strong "VER COMPROBANTE" at bounding box center [262, 66] width 57 height 7
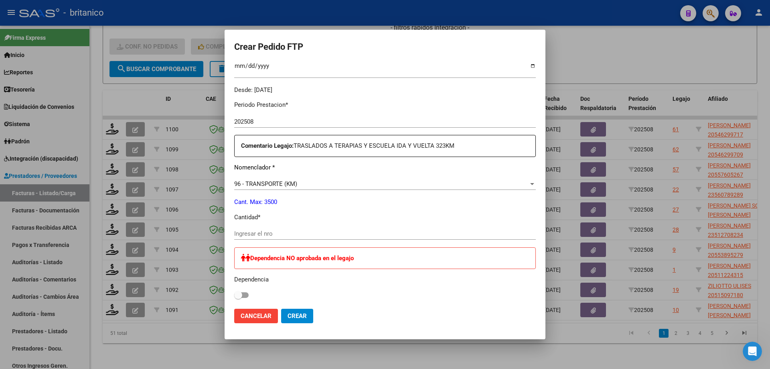
scroll to position [321, 0]
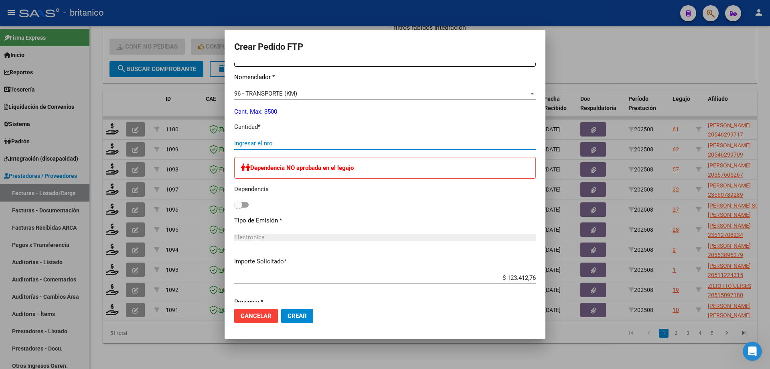
drag, startPoint x: 248, startPoint y: 142, endPoint x: 770, endPoint y: 163, distance: 522.0
click at [250, 142] on input "Ingresar el nro" at bounding box center [385, 143] width 302 height 7
type input "230"
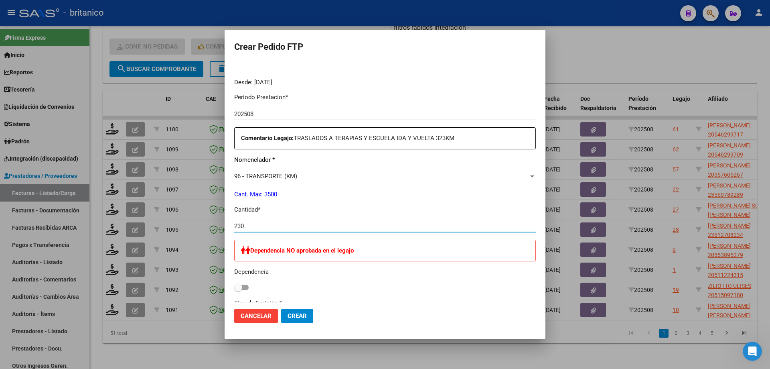
scroll to position [231, 0]
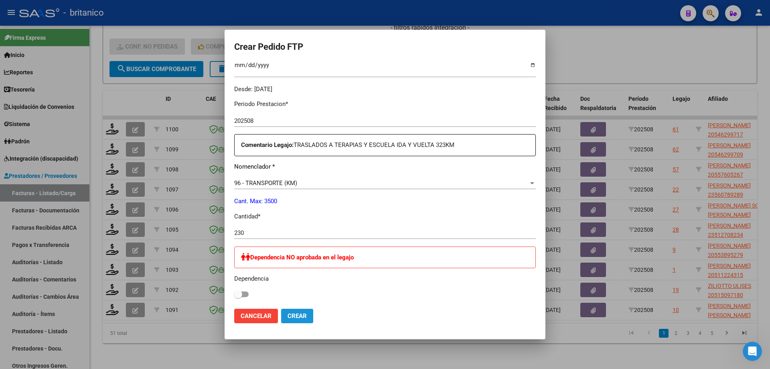
click at [302, 319] on span "Crear" at bounding box center [297, 315] width 19 height 7
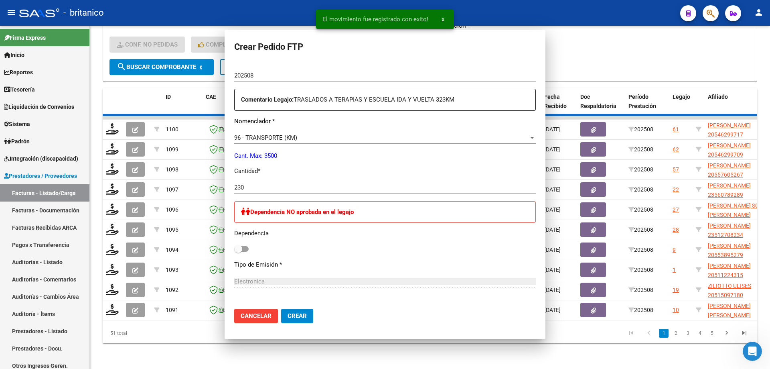
scroll to position [0, 0]
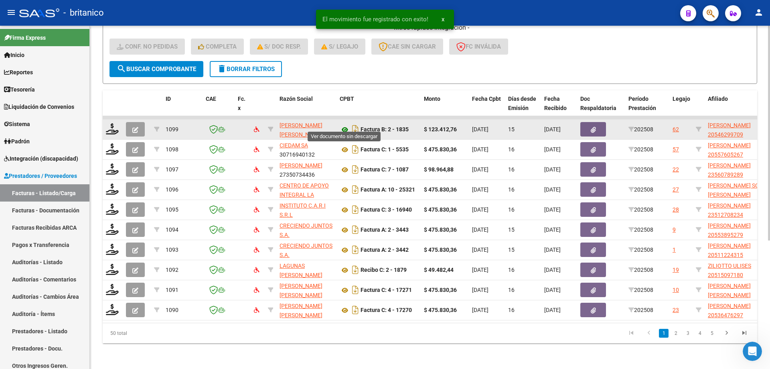
click at [344, 125] on icon at bounding box center [345, 130] width 10 height 10
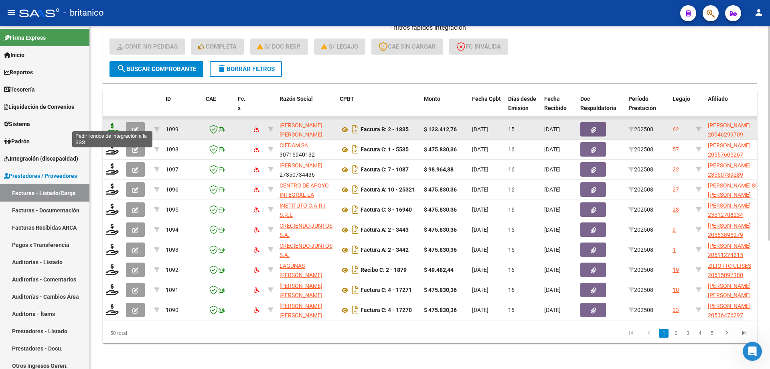
click at [108, 123] on icon at bounding box center [112, 128] width 13 height 11
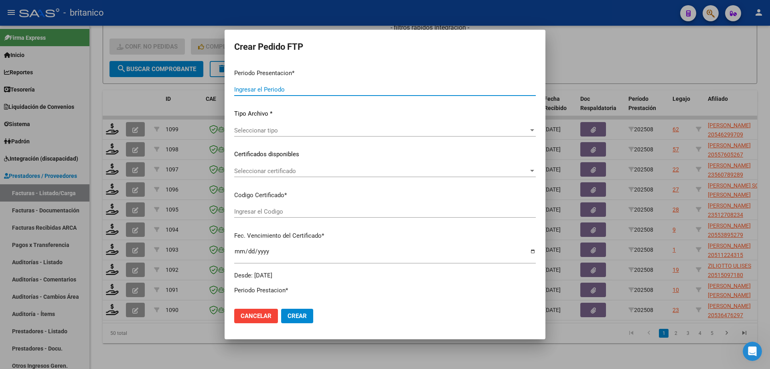
type input "202508"
type input "$ 123.412,76"
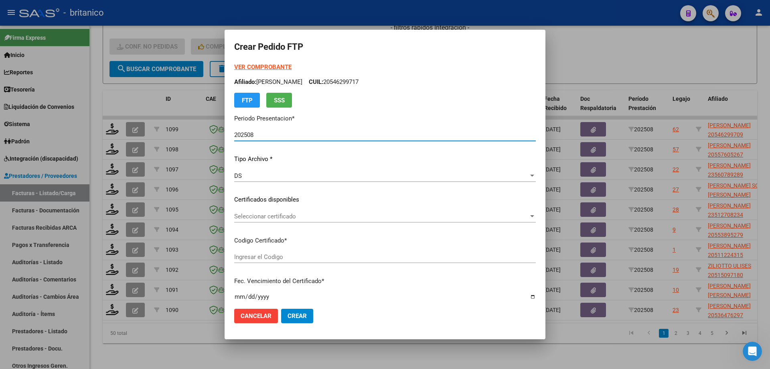
type input "ARG02000546299702018111420251114CIU536"
type input "[DATE]"
click at [266, 63] on strong "VER COMPROBANTE" at bounding box center [262, 66] width 57 height 7
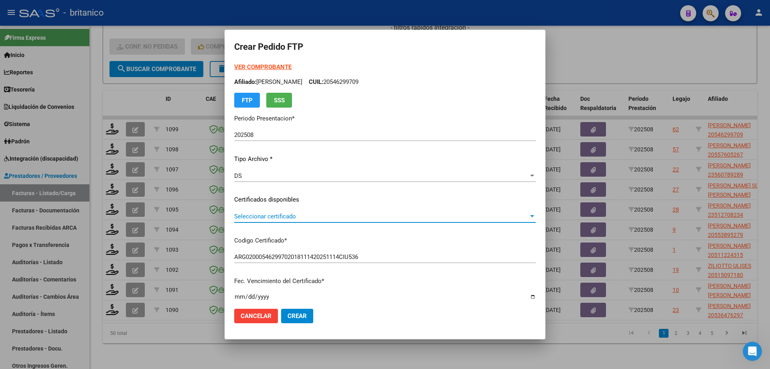
click at [296, 215] on span "Seleccionar certificado" at bounding box center [381, 216] width 294 height 7
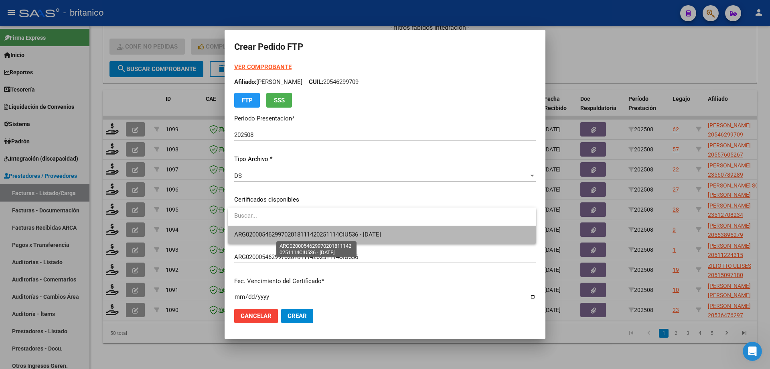
click at [298, 232] on span "ARG02000546299702018111420251114CIU536 - [DATE]" at bounding box center [307, 234] width 147 height 7
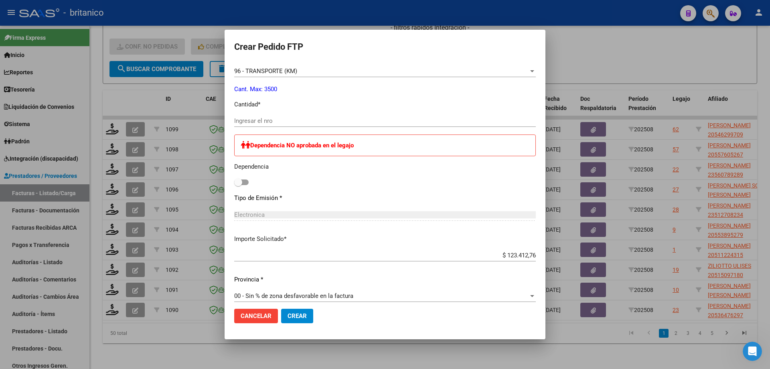
scroll to position [361, 0]
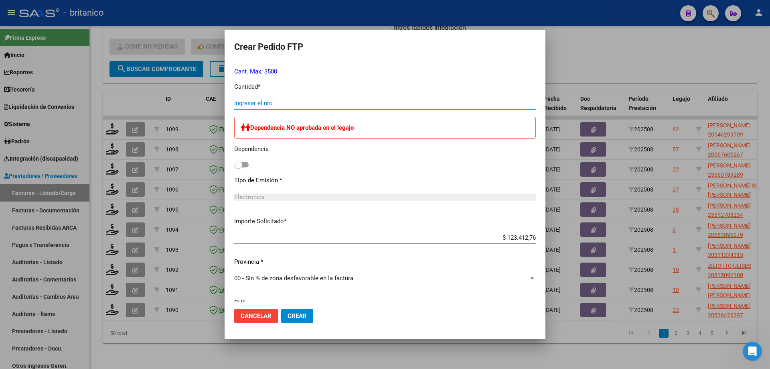
drag, startPoint x: 281, startPoint y: 102, endPoint x: 463, endPoint y: 130, distance: 183.5
click at [281, 102] on input "Ingresar el nro" at bounding box center [385, 103] width 302 height 7
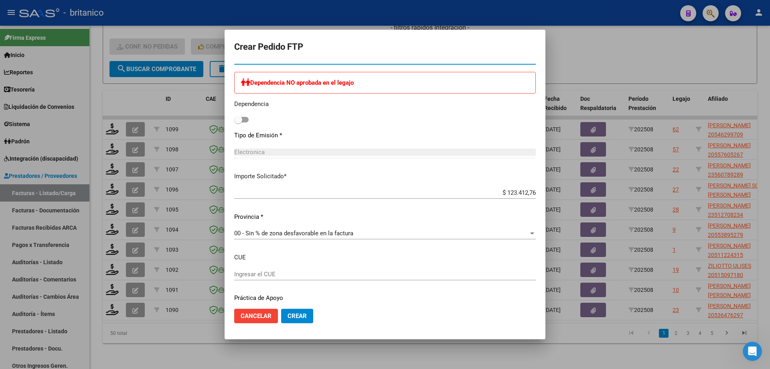
scroll to position [432, 0]
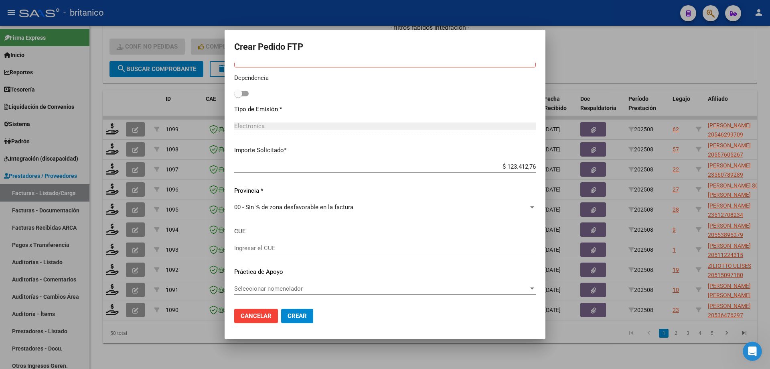
type input "230"
click at [282, 281] on div "Periodo Prestacion * 202508 Ingresar el Periodo Prestacion Comentario Legajo: T…" at bounding box center [385, 97] width 302 height 409
click at [282, 290] on span "Seleccionar nomenclador" at bounding box center [381, 288] width 294 height 7
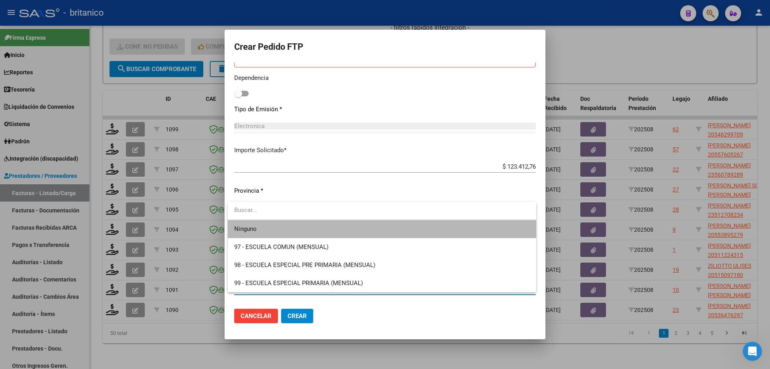
click at [282, 231] on span "Ninguno" at bounding box center [382, 229] width 296 height 18
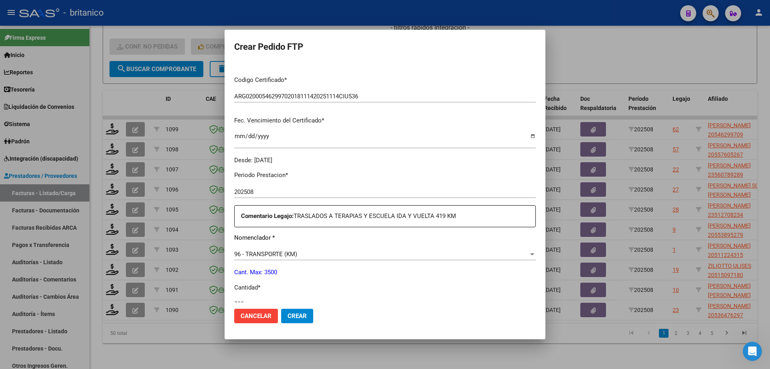
scroll to position [281, 0]
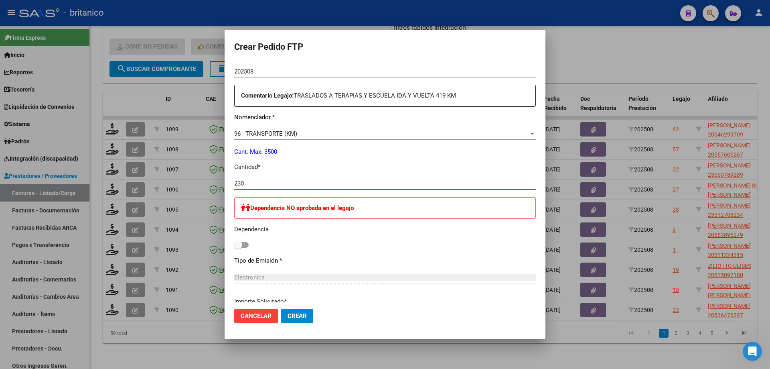
click at [452, 186] on input "230" at bounding box center [385, 183] width 302 height 7
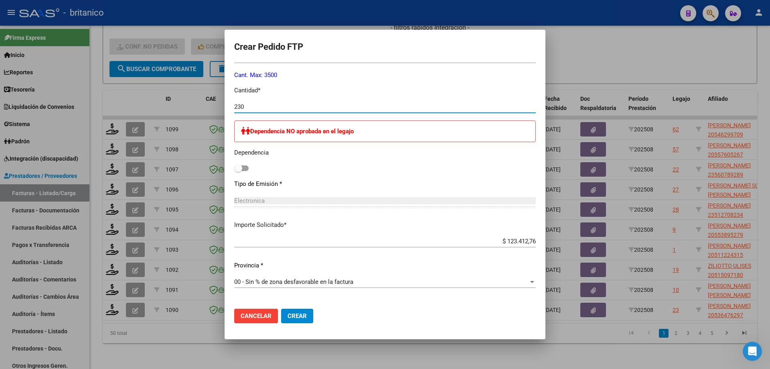
scroll to position [361, 0]
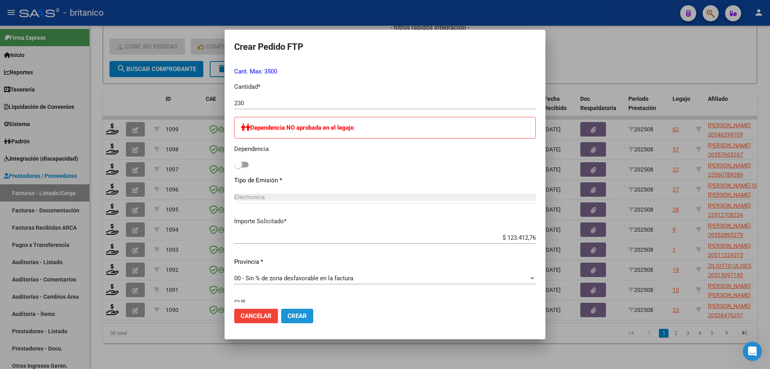
click at [301, 316] on span "Crear" at bounding box center [297, 315] width 19 height 7
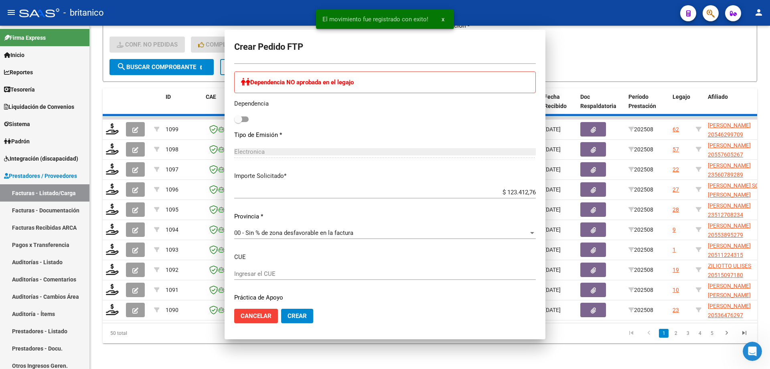
scroll to position [316, 0]
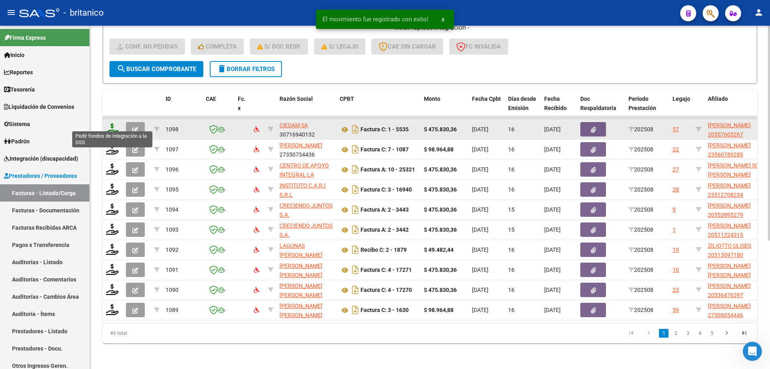
click at [110, 123] on icon at bounding box center [112, 128] width 13 height 11
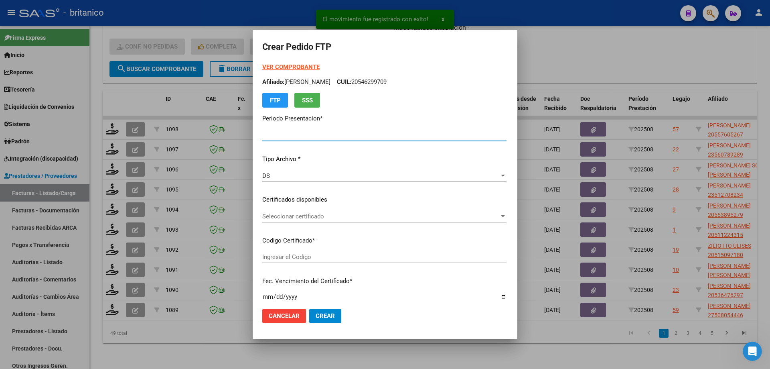
type input "202508"
type input "$ 475.830,36"
type input "ARG02000557605262025042820300428CIU13650"
type input "[DATE]"
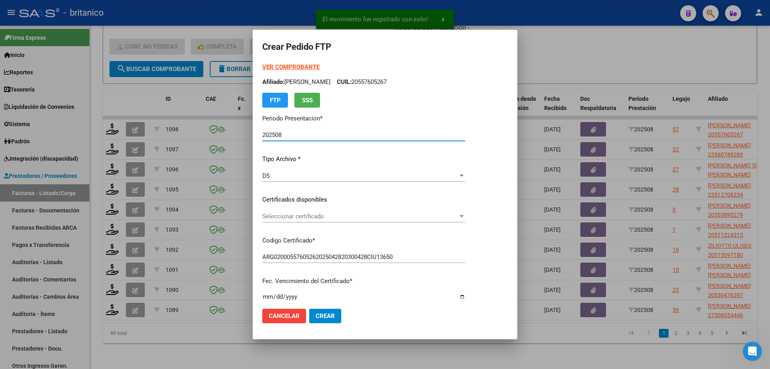
click at [285, 216] on span "Seleccionar certificado" at bounding box center [360, 216] width 196 height 7
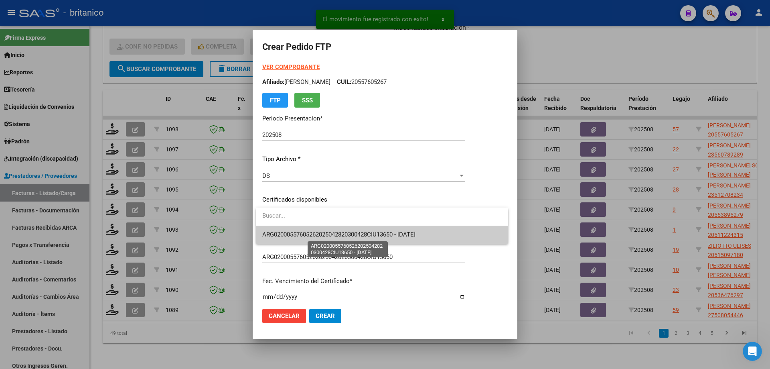
click at [296, 236] on span "ARG02000557605262025042820300428CIU13650 - [DATE]" at bounding box center [338, 234] width 153 height 7
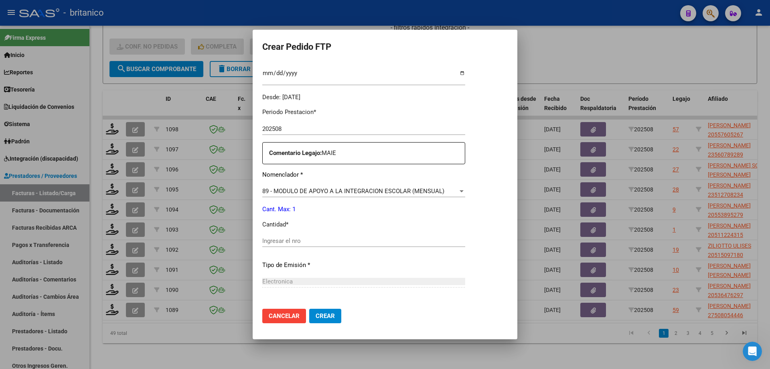
scroll to position [241, 0]
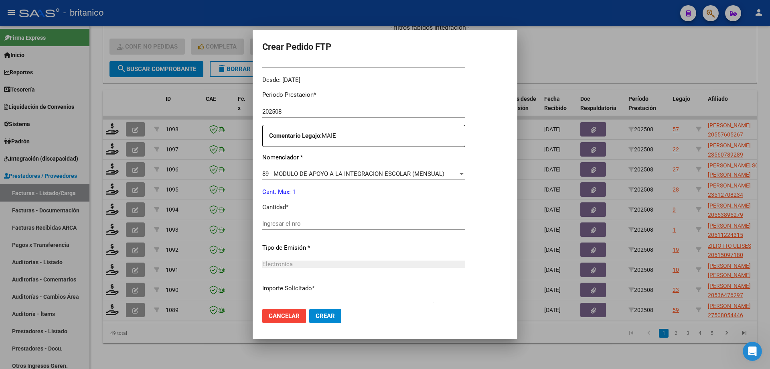
click at [334, 224] on input "Ingresar el nro" at bounding box center [363, 223] width 203 height 7
type input "1"
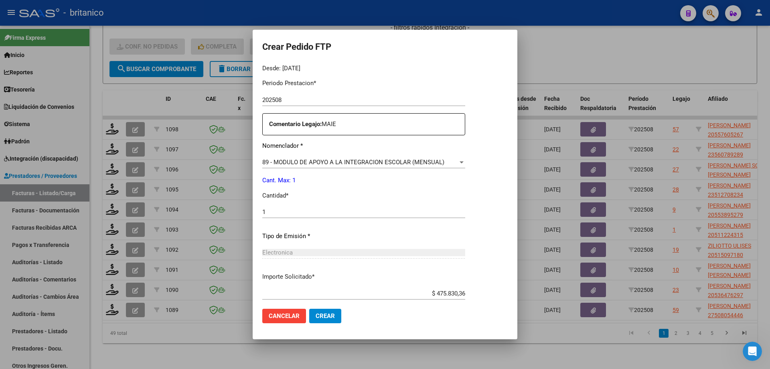
scroll to position [298, 0]
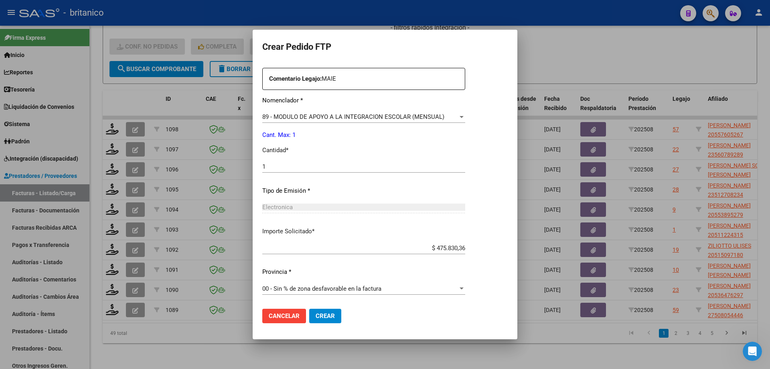
click at [330, 317] on span "Crear" at bounding box center [325, 315] width 19 height 7
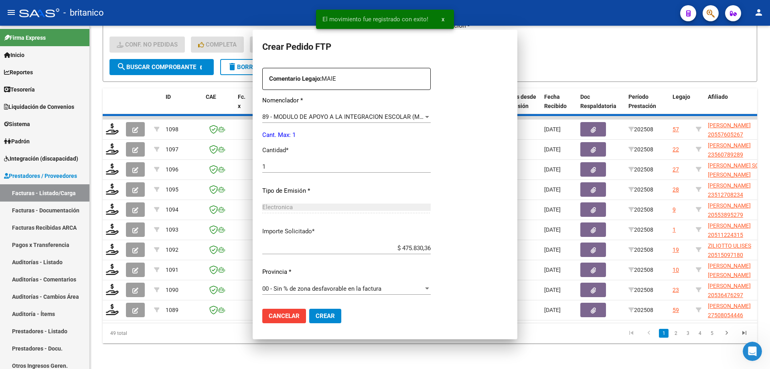
scroll to position [0, 0]
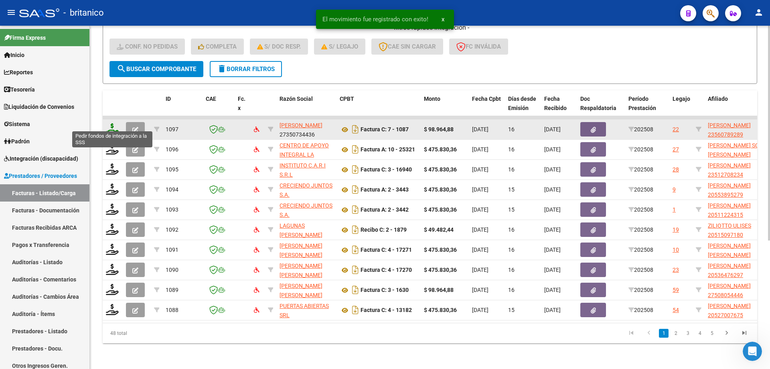
click at [116, 123] on icon at bounding box center [112, 128] width 13 height 11
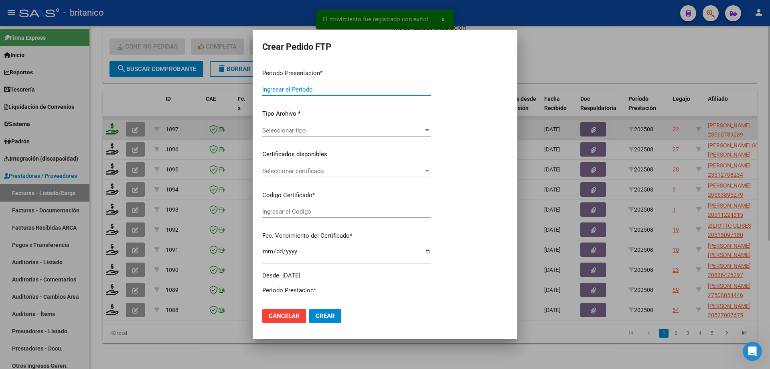
type input "202508"
type input "$ 98.964,88"
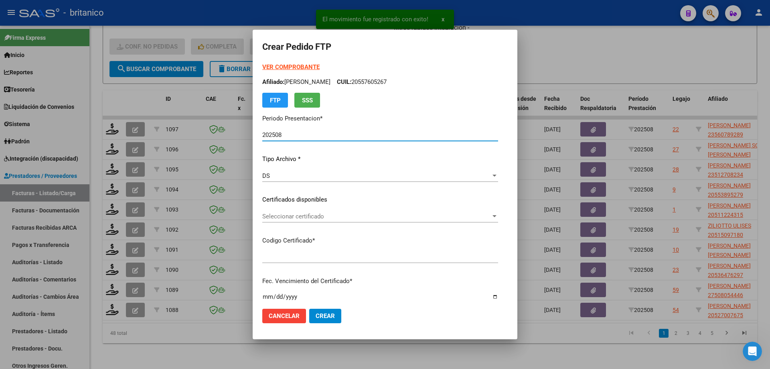
type input "ARG02000560789282024092320270923CIU13650"
type input "[DATE]"
click at [300, 215] on span "Seleccionar certificado" at bounding box center [376, 216] width 229 height 7
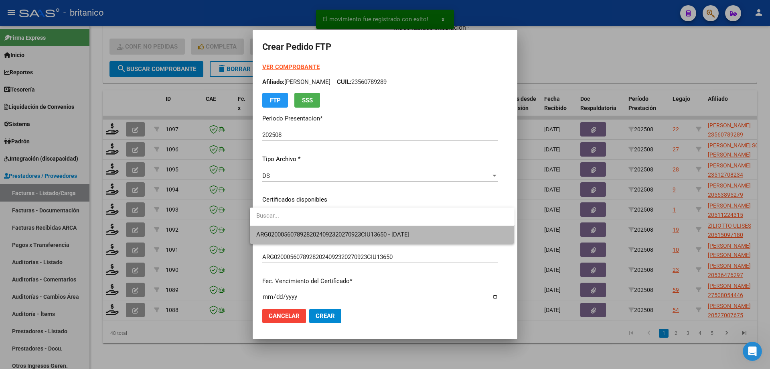
click at [309, 229] on span "ARG02000560789282024092320270923CIU13650 - [DATE]" at bounding box center [382, 234] width 252 height 18
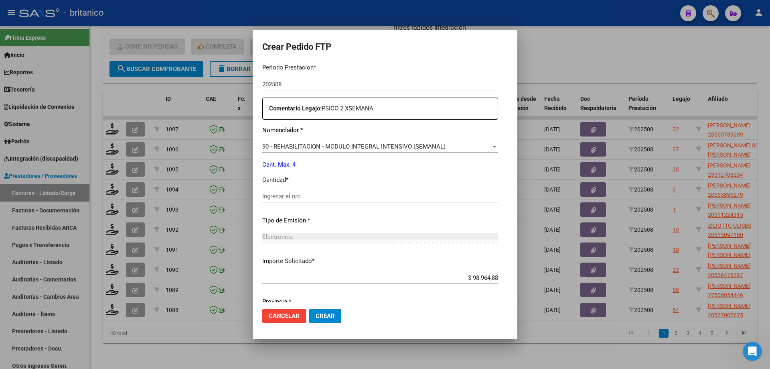
scroll to position [281, 0]
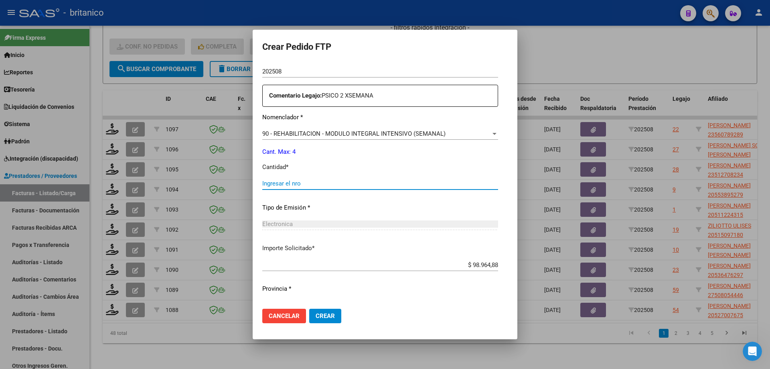
click at [287, 180] on input "Ingresar el nro" at bounding box center [380, 183] width 236 height 7
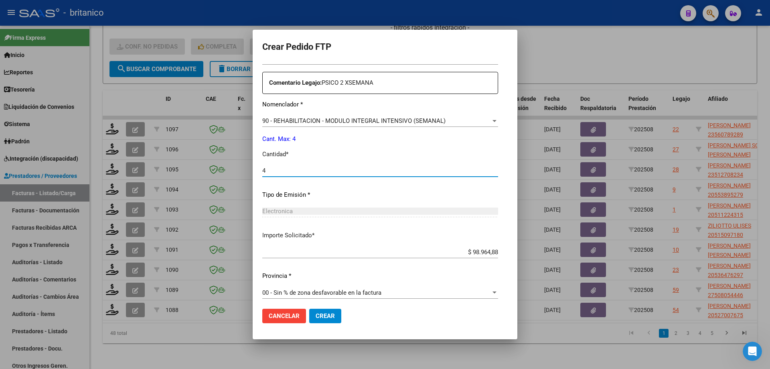
scroll to position [298, 0]
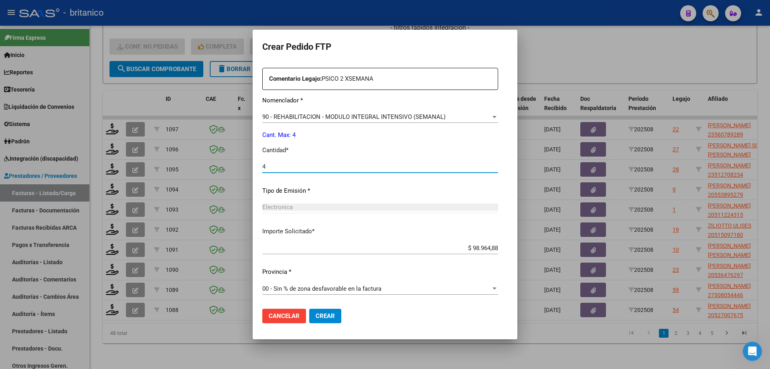
type input "4"
click at [322, 317] on span "Crear" at bounding box center [325, 315] width 19 height 7
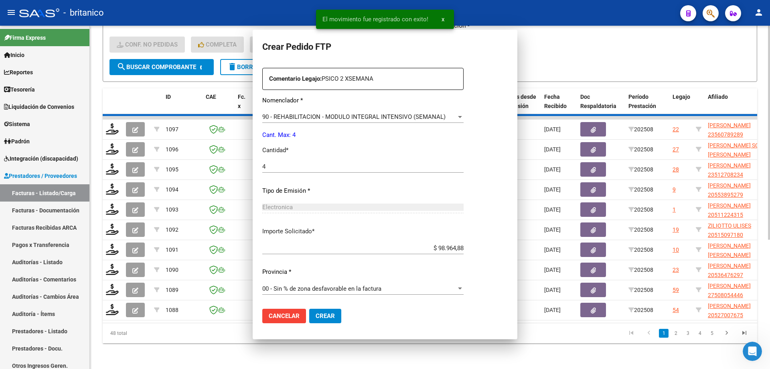
scroll to position [0, 0]
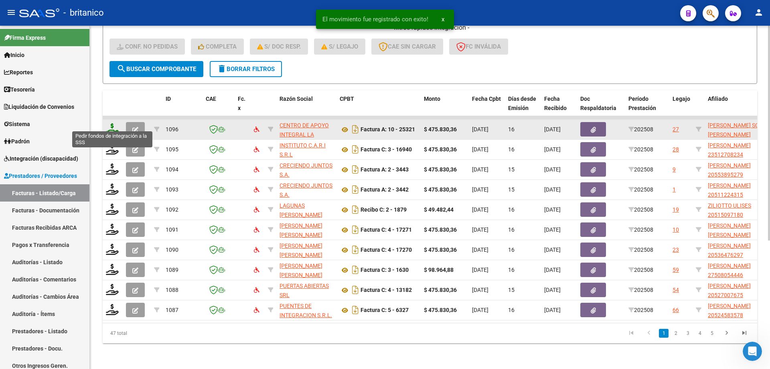
click at [116, 123] on icon at bounding box center [112, 128] width 13 height 11
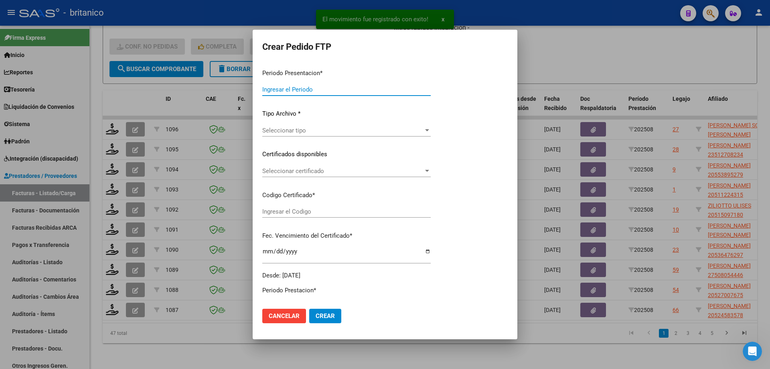
type input "202508"
type input "$ 475.830,36"
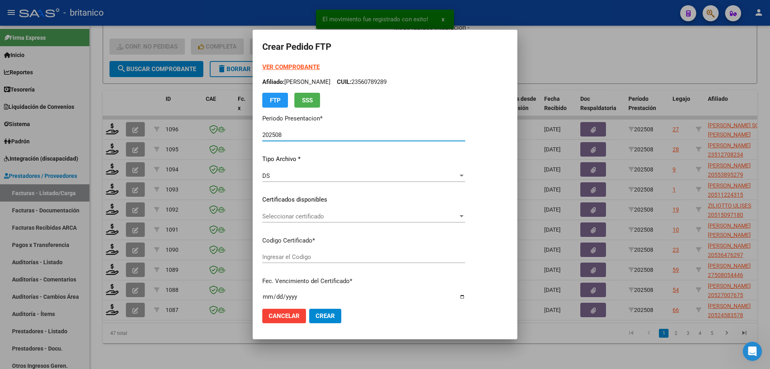
type input "ARG010055480592-20231020-20281020BUE430"
type input "[DATE]"
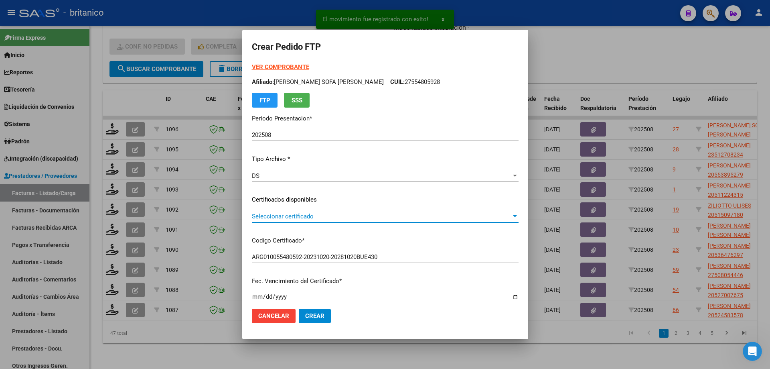
click at [287, 217] on span "Seleccionar certificado" at bounding box center [382, 216] width 260 height 7
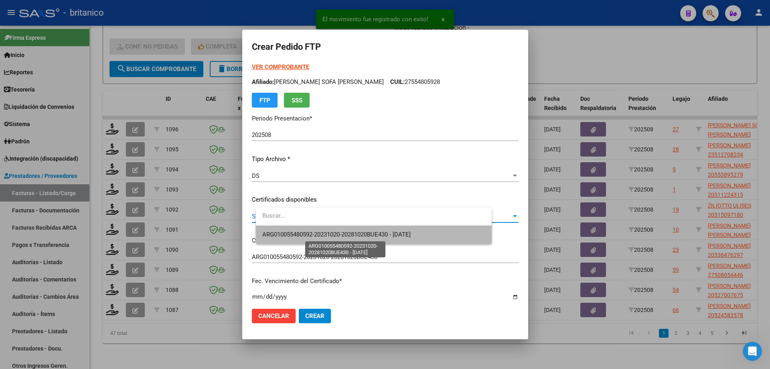
click at [317, 231] on span "ARG010055480592-20231020-20281020BUE430 - [DATE]" at bounding box center [336, 234] width 148 height 7
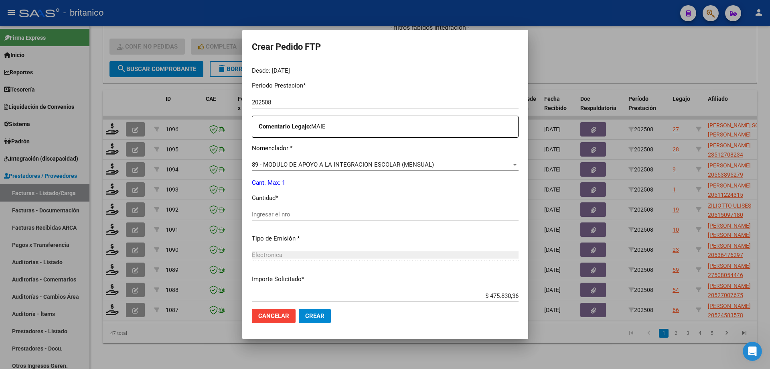
scroll to position [281, 0]
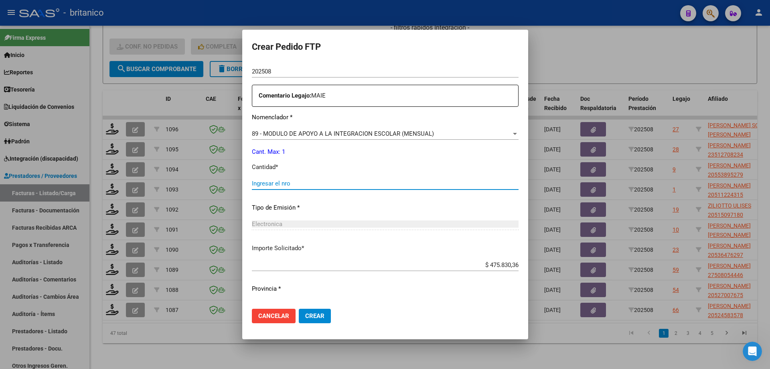
click at [327, 183] on input "Ingresar el nro" at bounding box center [385, 183] width 267 height 7
type input "1"
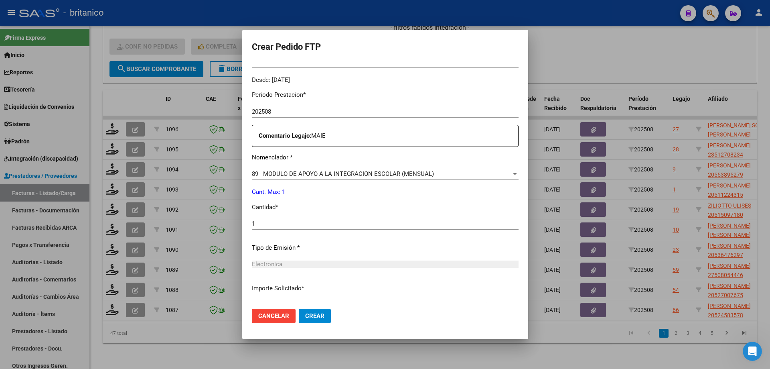
scroll to position [298, 0]
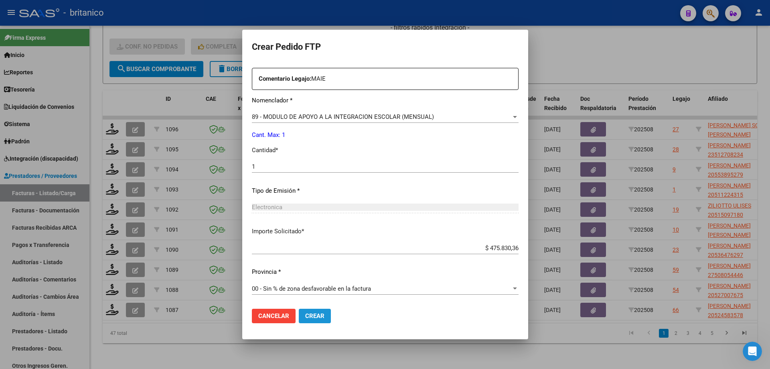
click at [325, 319] on span "Crear" at bounding box center [314, 315] width 19 height 7
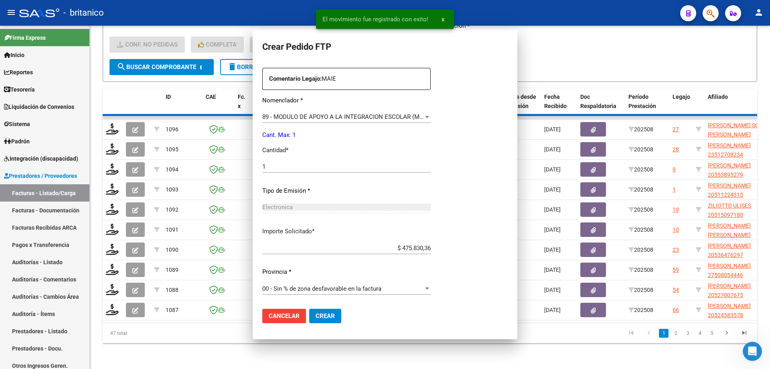
scroll to position [0, 0]
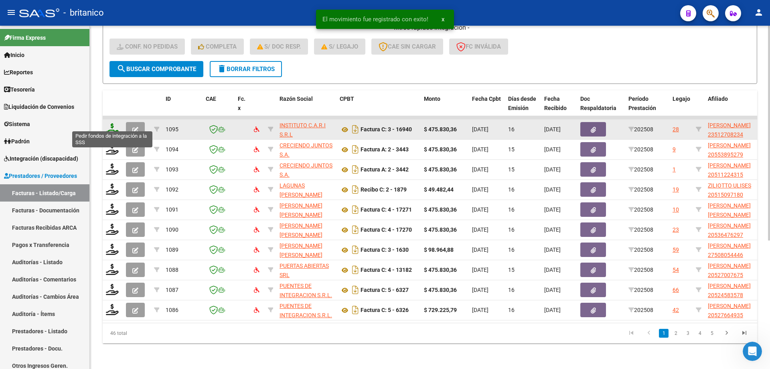
click at [111, 123] on icon at bounding box center [112, 128] width 13 height 11
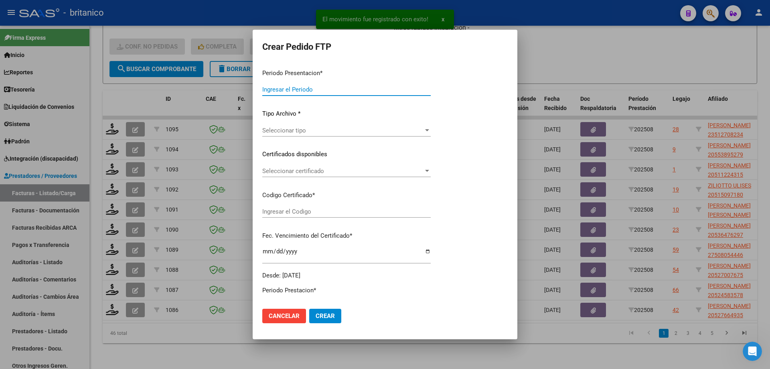
type input "202508"
type input "$ 475.830,36"
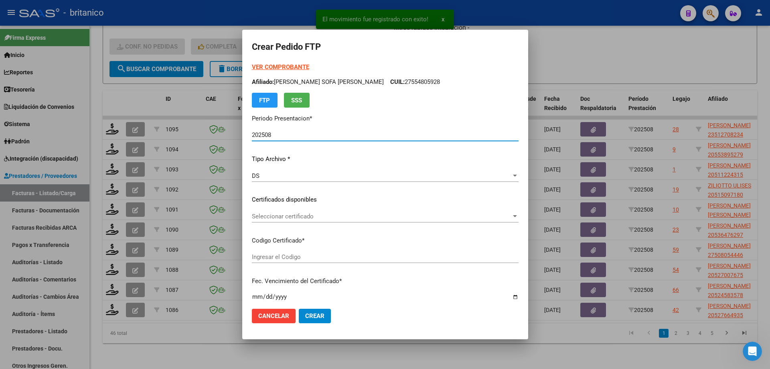
type input "ARG01000512708232022110920271109B5413"
type input "2027-11-09"
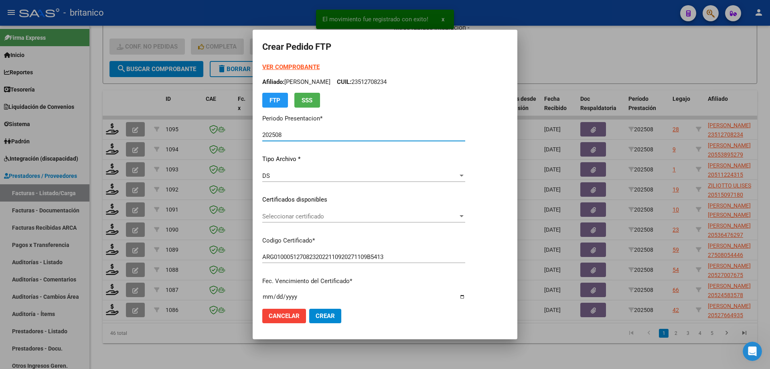
click at [295, 213] on span "Seleccionar certificado" at bounding box center [360, 216] width 196 height 7
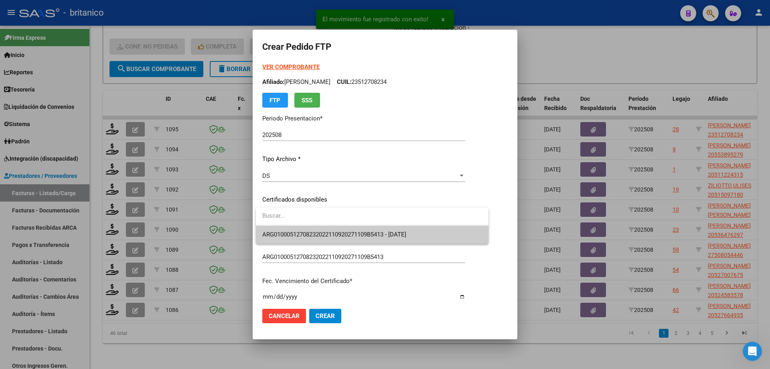
click at [305, 229] on span "ARG01000512708232022110920271109B5413 - 2027-11-09" at bounding box center [372, 234] width 220 height 18
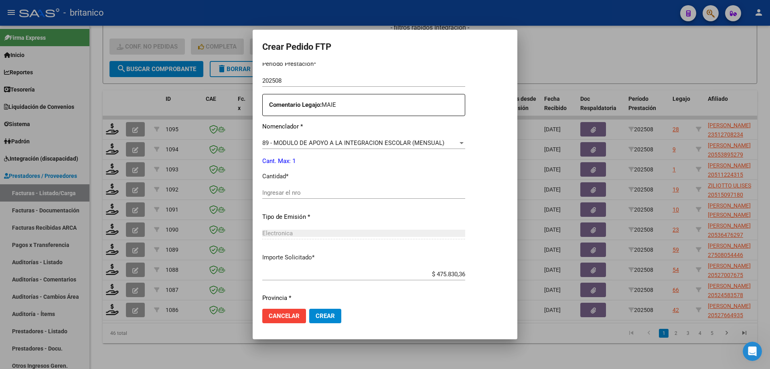
scroll to position [298, 0]
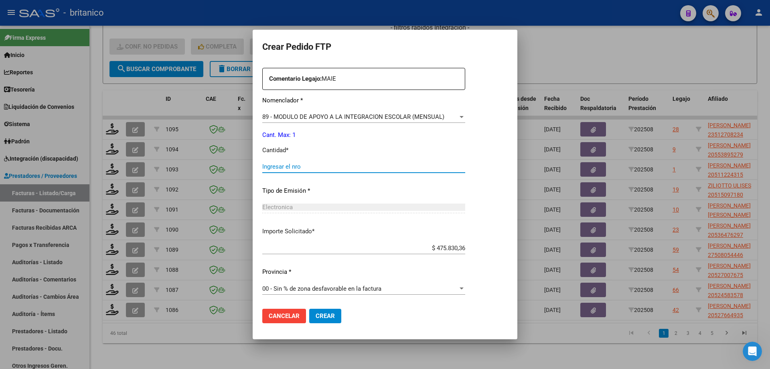
click at [284, 169] on input "Ingresar el nro" at bounding box center [363, 166] width 203 height 7
type input "1"
click at [325, 313] on span "Crear" at bounding box center [325, 315] width 19 height 7
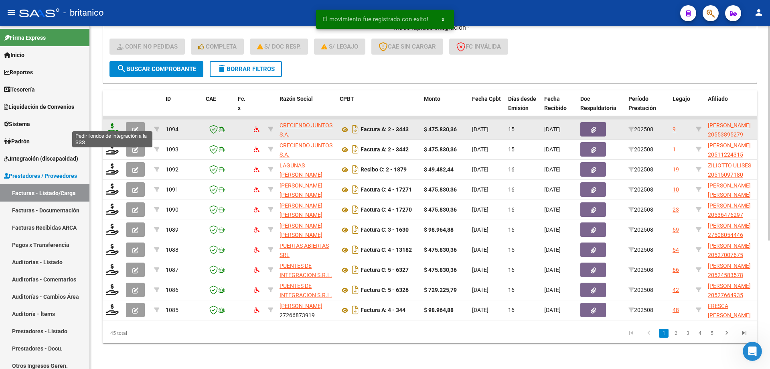
click at [109, 123] on icon at bounding box center [112, 128] width 13 height 11
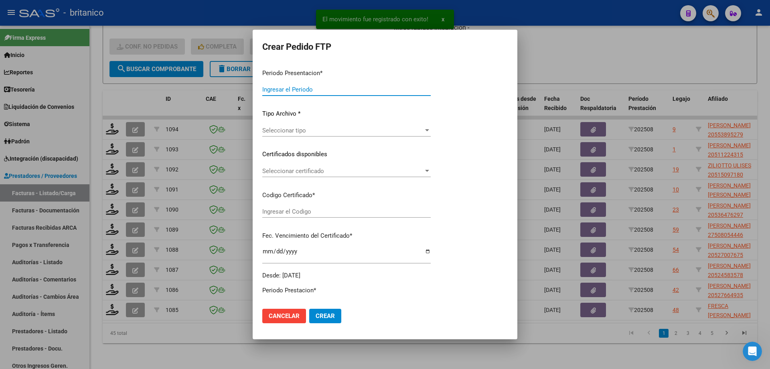
type input "202508"
type input "$ 475.830,36"
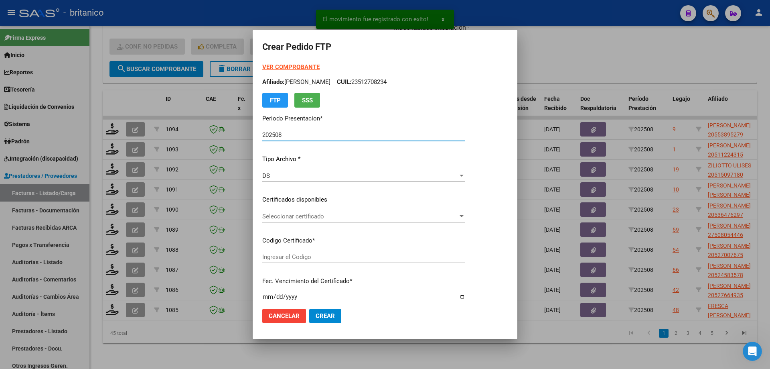
type input "ARG020005538952720230104-20280104CBA536"
type input "2028-01-04"
click at [299, 213] on span "Seleccionar certificado" at bounding box center [360, 216] width 196 height 7
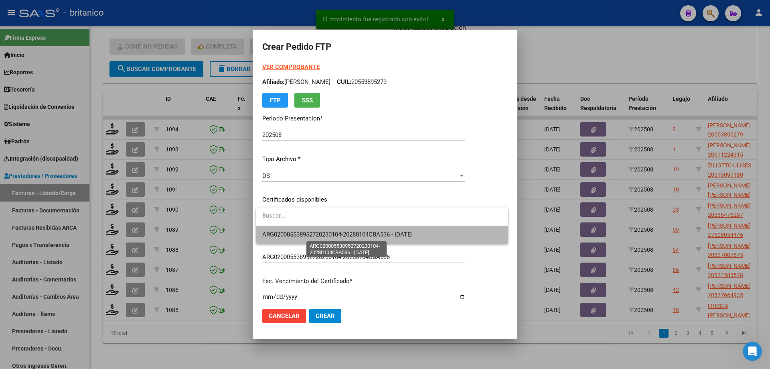
click at [332, 236] on span "ARG020005538952720230104-20280104CBA536 - 2028-01-04" at bounding box center [337, 234] width 150 height 7
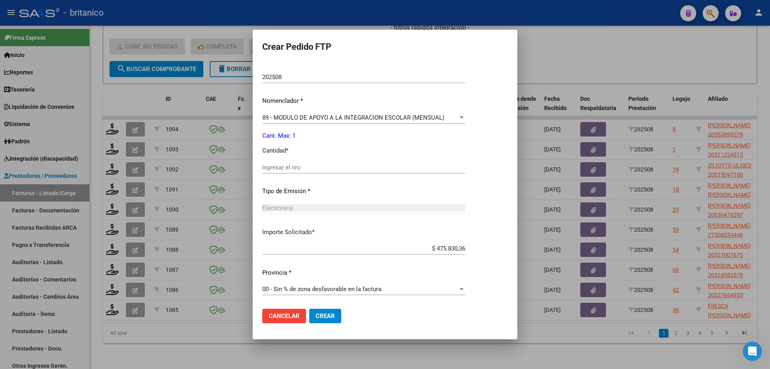
scroll to position [276, 0]
click at [290, 167] on input "Ingresar el nro" at bounding box center [363, 166] width 203 height 7
type input "1"
click at [331, 317] on span "Crear" at bounding box center [325, 315] width 19 height 7
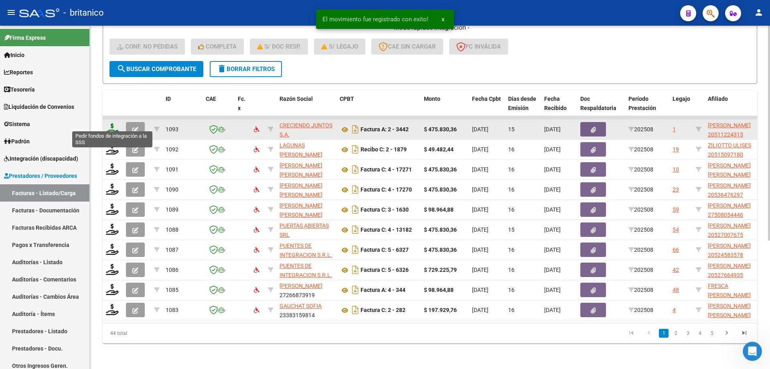
click at [110, 123] on icon at bounding box center [112, 128] width 13 height 11
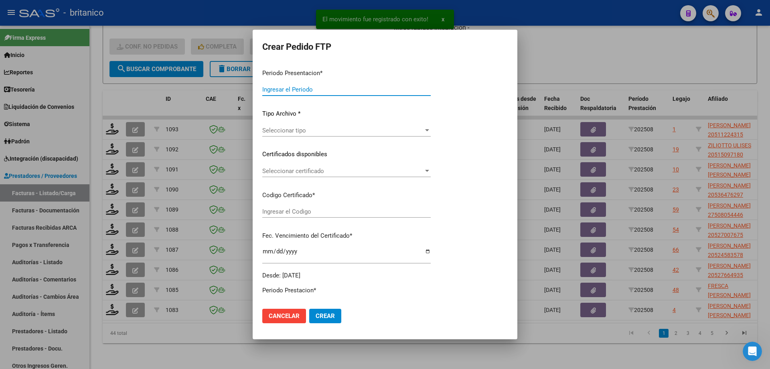
type input "202508"
type input "$ 475.830,36"
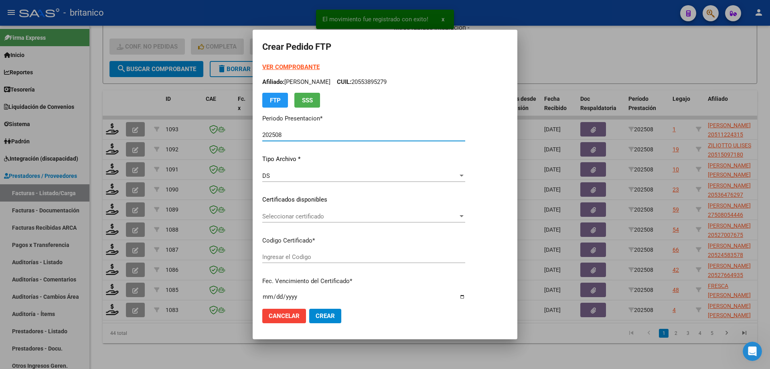
type input "ARG02000511224312025071720350717CIU13650"
type input "2035-07-01"
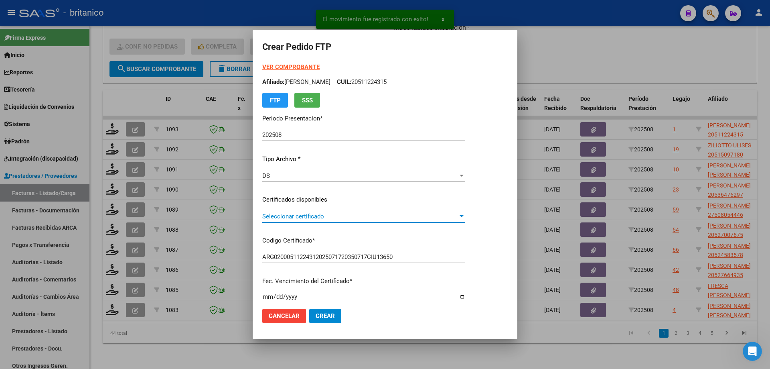
click at [296, 215] on span "Seleccionar certificado" at bounding box center [360, 216] width 196 height 7
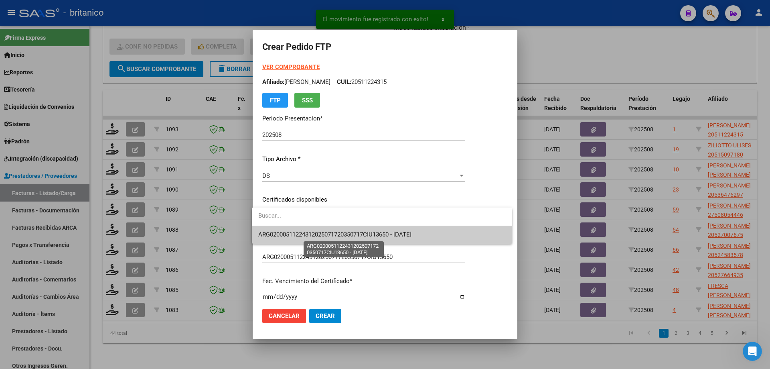
click at [325, 236] on span "ARG02000511224312025071720350717CIU13650 - 2035-07-01" at bounding box center [334, 234] width 153 height 7
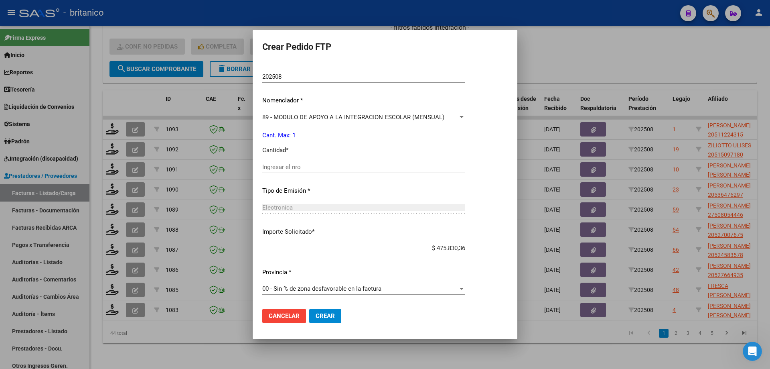
click at [307, 167] on input "Ingresar el nro" at bounding box center [363, 166] width 203 height 7
type input "1"
drag, startPoint x: 328, startPoint y: 315, endPoint x: 316, endPoint y: 315, distance: 12.0
click at [327, 315] on span "Crear" at bounding box center [325, 315] width 19 height 7
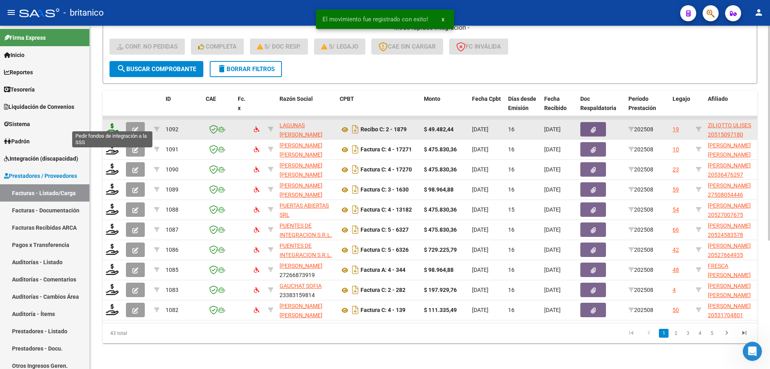
click at [107, 123] on icon at bounding box center [112, 128] width 13 height 11
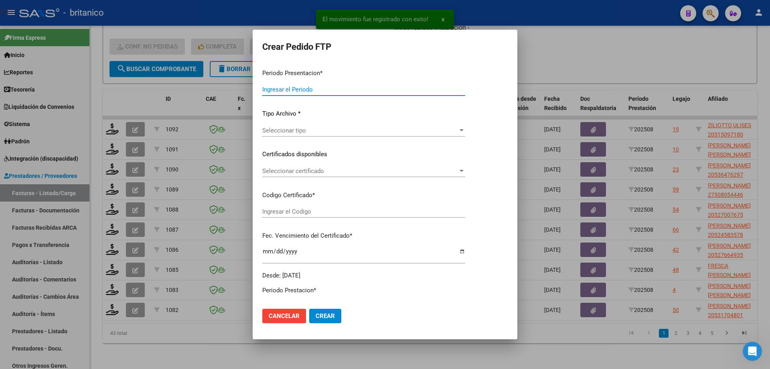
type input "202508"
type input "$ 49.482,44"
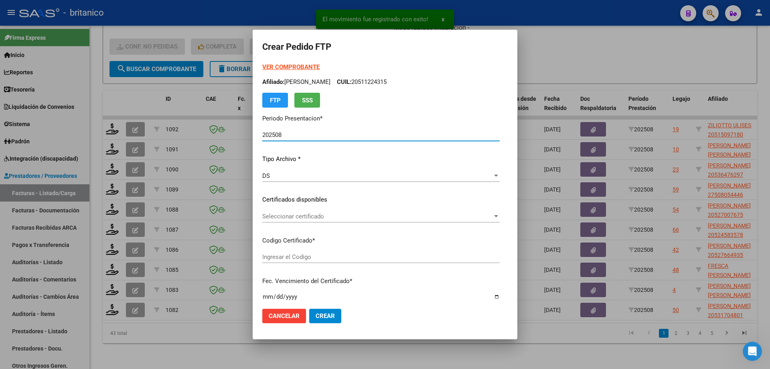
type input "ARG02000515097182019041120240411BS413"
type input "2025-04-01"
click at [280, 216] on span "Seleccionar certificado" at bounding box center [377, 216] width 231 height 7
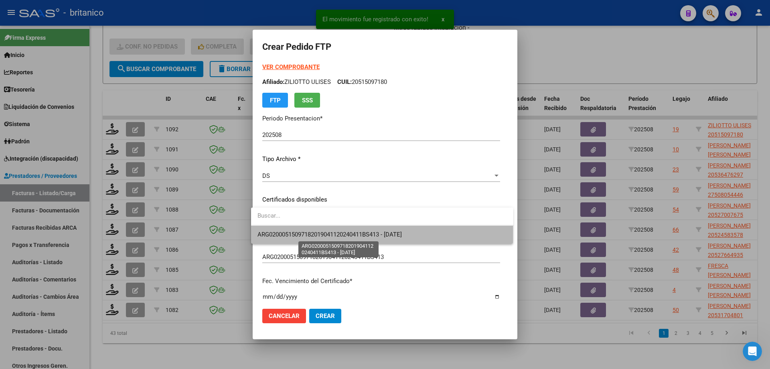
click at [302, 232] on span "ARG02000515097182019041120240411BS413 - 2025-04-01" at bounding box center [330, 234] width 144 height 7
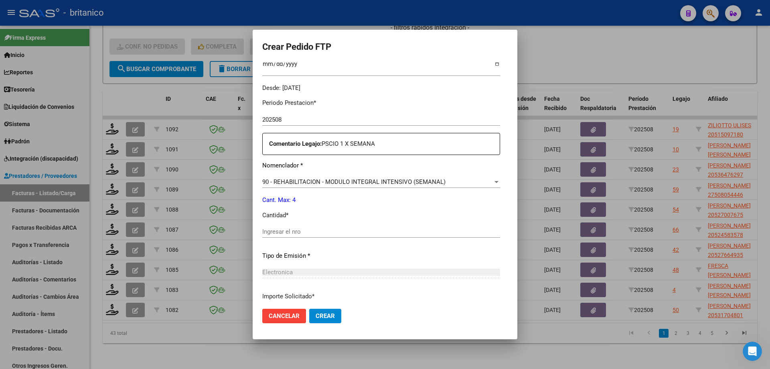
scroll to position [241, 0]
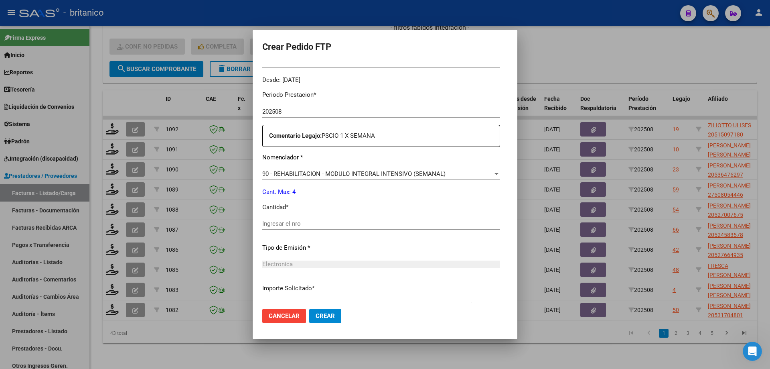
click at [282, 223] on input "Ingresar el nro" at bounding box center [381, 223] width 238 height 7
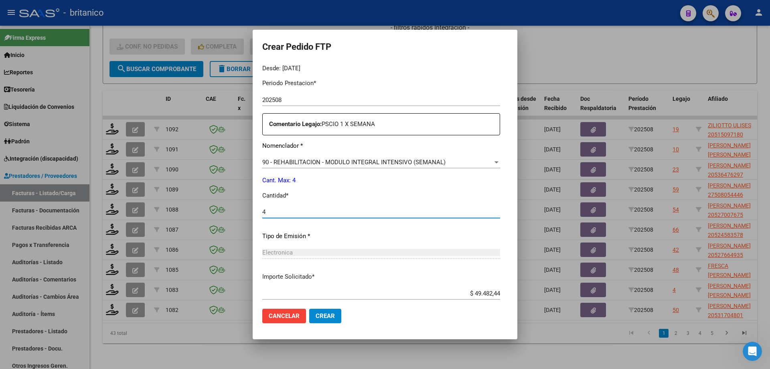
scroll to position [298, 0]
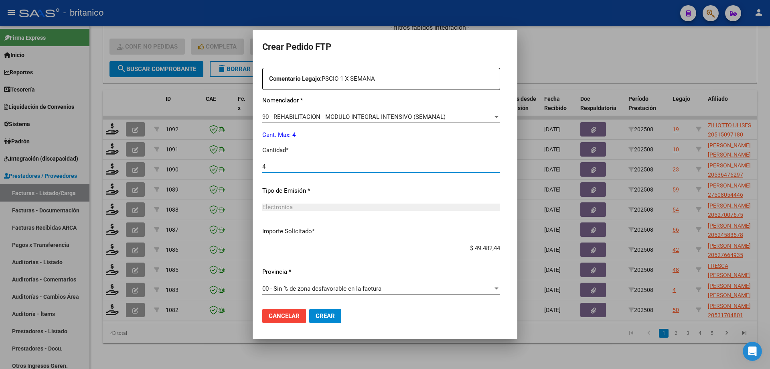
type input "4"
click at [321, 314] on span "Crear" at bounding box center [325, 315] width 19 height 7
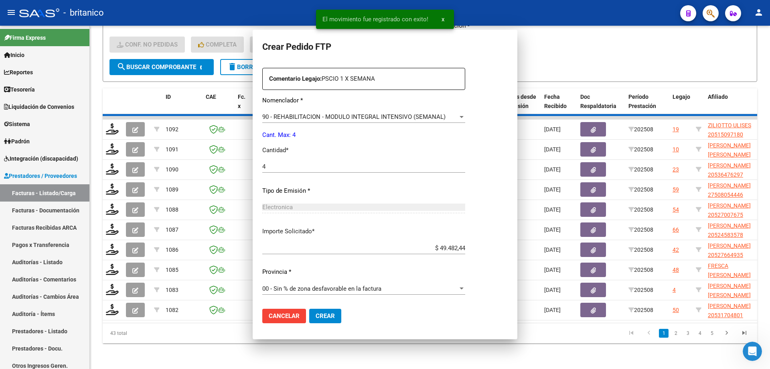
scroll to position [0, 0]
